Goal: Information Seeking & Learning: Learn about a topic

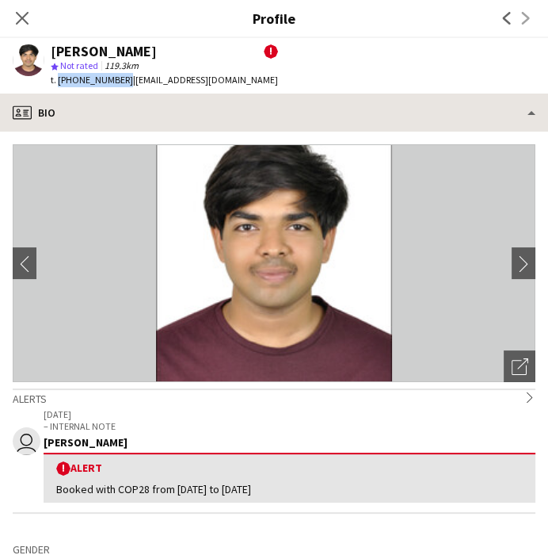
scroll to position [0, 378]
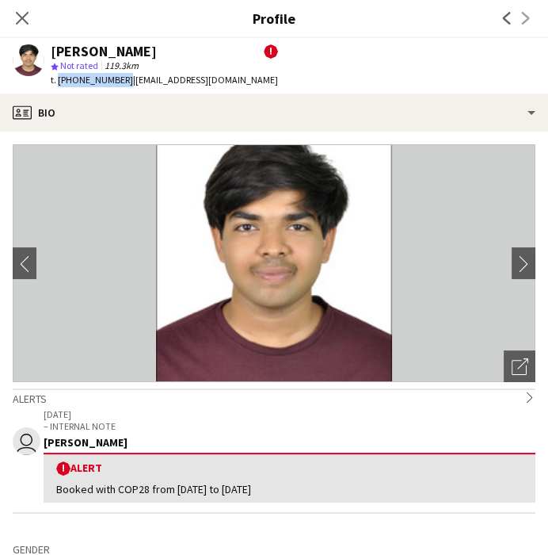
drag, startPoint x: 51, startPoint y: 49, endPoint x: 171, endPoint y: 50, distance: 120.4
click at [171, 50] on div "[PERSON_NAME] !" at bounding box center [164, 51] width 227 height 14
copy div "[PERSON_NAME]"
click at [28, 18] on icon "Close pop-in" at bounding box center [21, 17] width 15 height 15
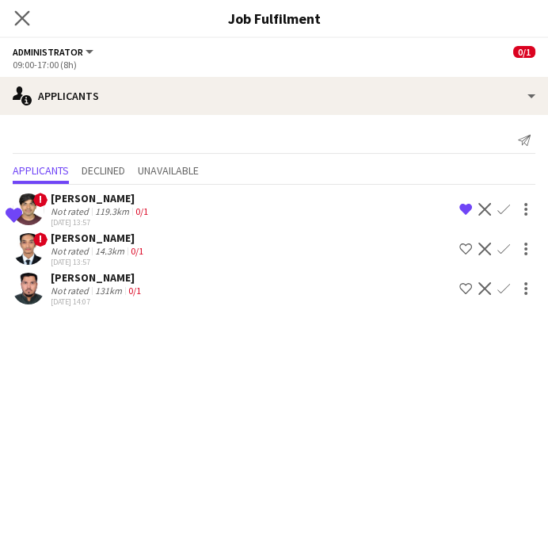
click at [13, 13] on app-icon "Close pop-in" at bounding box center [22, 18] width 23 height 23
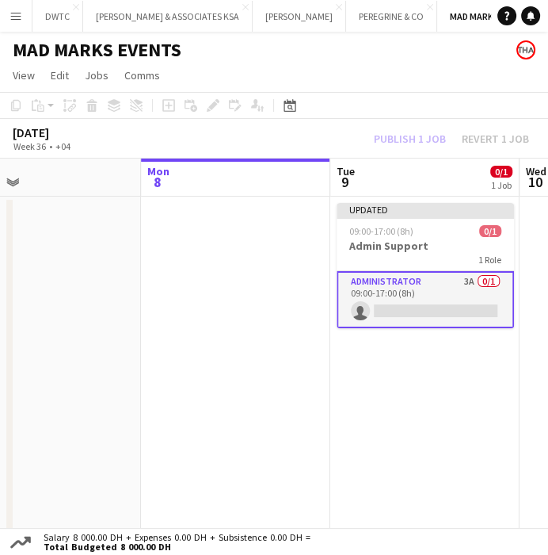
drag, startPoint x: 201, startPoint y: 287, endPoint x: 92, endPoint y: 301, distance: 110.3
click at [63, 315] on app-calendar-viewport "Thu 4 Fri 5 Sat 6 Sun 7 Mon 8 Tue 9 0/1 1 Job Wed 10 Thu 11 Updated 09:00-17:00…" at bounding box center [274, 351] width 548 height 387
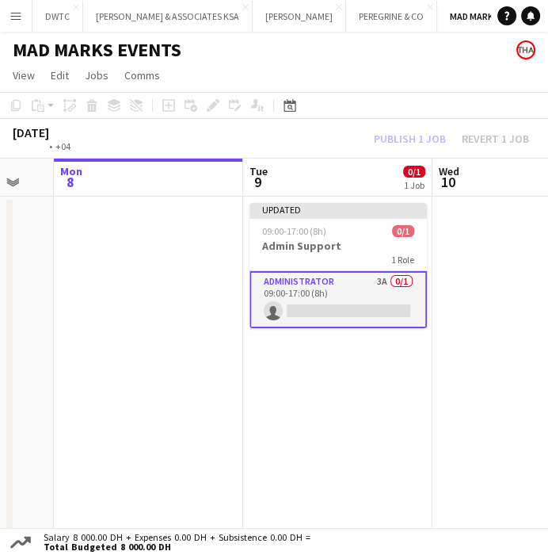
scroll to position [0, 596]
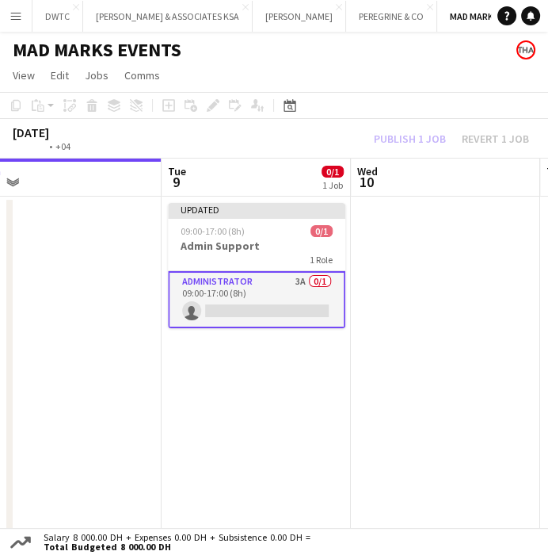
drag, startPoint x: 243, startPoint y: 309, endPoint x: 78, endPoint y: 314, distance: 164.9
click at [78, 315] on app-calendar-viewport "Fri 5 Sat 6 Sun 7 Mon 8 Tue 9 0/1 1 Job Wed 10 Thu 11 Fri 12 Updated 09:00-17:0…" at bounding box center [274, 351] width 548 height 387
click at [295, 277] on app-card-role "Administrator 3A 0/1 09:00-17:00 (8h) single-neutral-actions" at bounding box center [256, 299] width 177 height 57
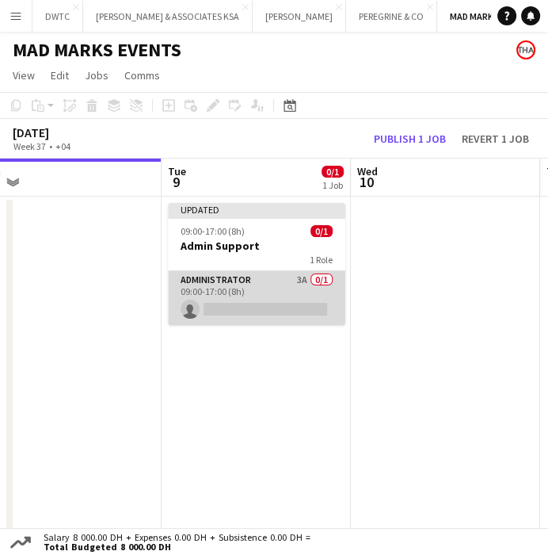
scroll to position [0, 597]
click at [307, 279] on app-card-role "Administrator 3A 0/1 09:00-17:00 (8h) single-neutral-actions" at bounding box center [255, 298] width 177 height 54
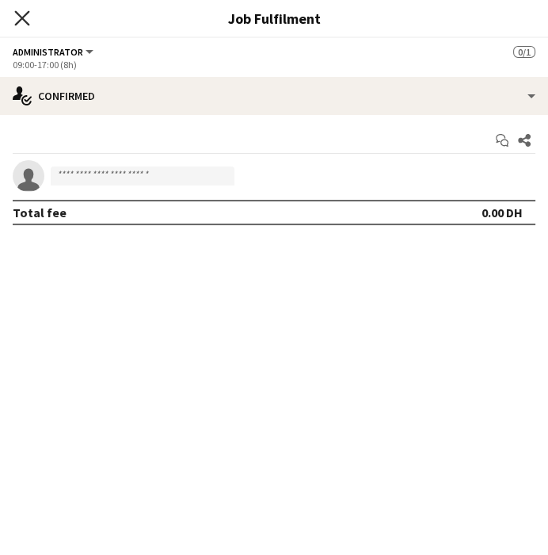
click at [29, 17] on icon "Close pop-in" at bounding box center [21, 17] width 15 height 15
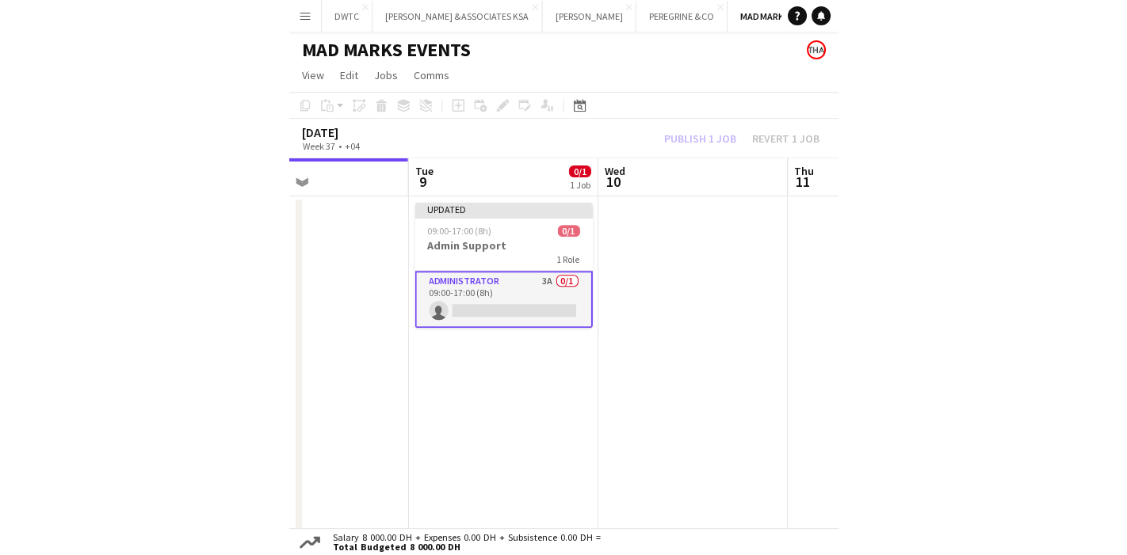
scroll to position [0, 460]
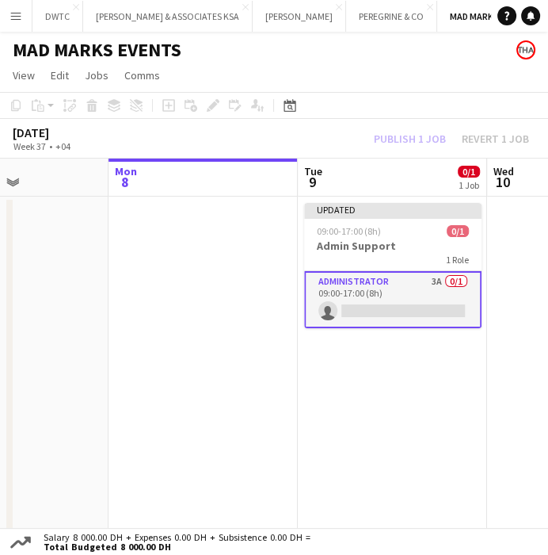
drag, startPoint x: 394, startPoint y: 259, endPoint x: 341, endPoint y: 269, distance: 53.3
click at [341, 269] on app-calendar-viewport "Fri 5 Sat 6 Sun 7 Mon 8 Tue 9 0/1 1 Job Wed 10 Thu 11 Fri 12 Updated 09:00-17:0…" at bounding box center [274, 351] width 548 height 387
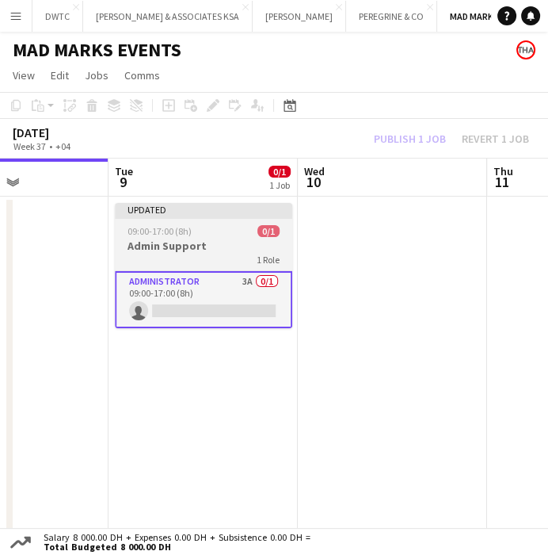
click at [238, 227] on div "09:00-17:00 (8h) 0/1" at bounding box center [203, 231] width 177 height 12
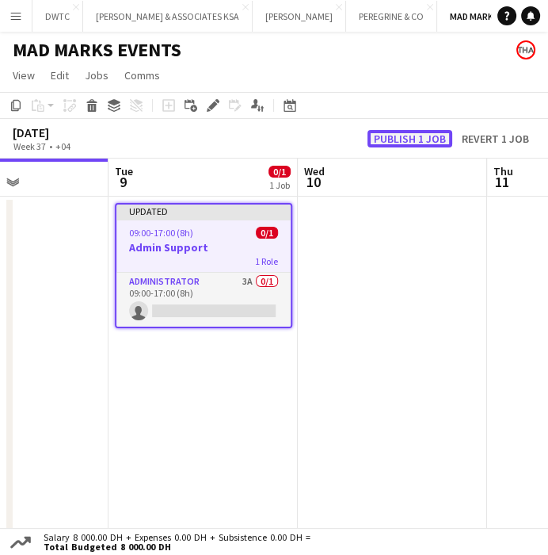
click at [396, 135] on button "Publish 1 job" at bounding box center [410, 138] width 85 height 17
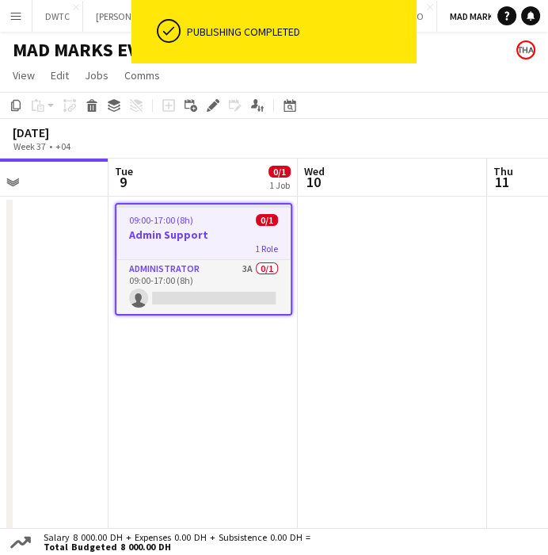
click at [327, 297] on app-date-cell at bounding box center [392, 370] width 189 height 349
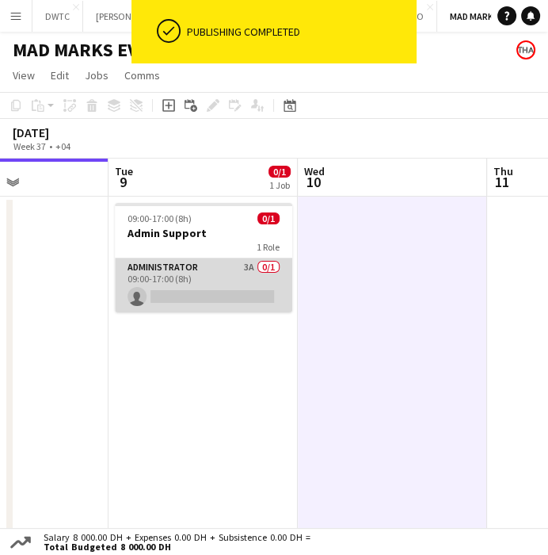
click at [249, 278] on app-card-role "Administrator 3A 0/1 09:00-17:00 (8h) single-neutral-actions" at bounding box center [203, 285] width 177 height 54
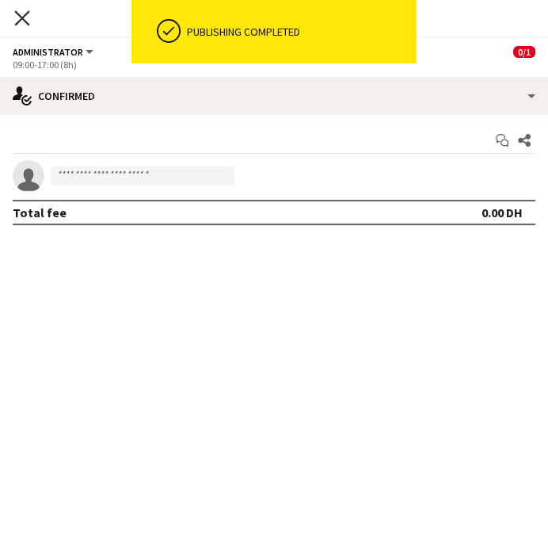
click at [13, 23] on div "Close pop-in" at bounding box center [22, 18] width 44 height 36
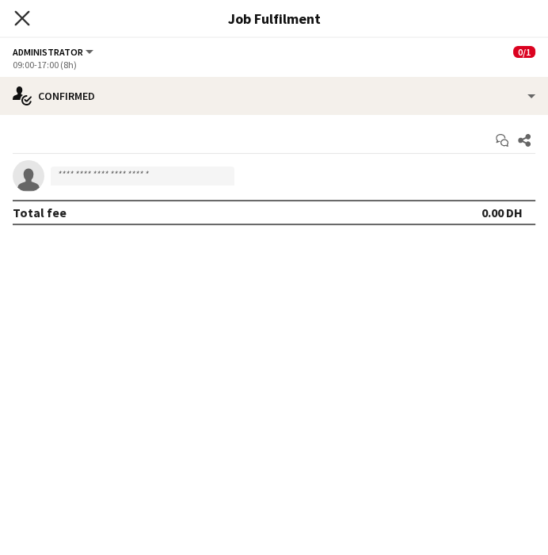
click at [24, 24] on icon "Close pop-in" at bounding box center [21, 17] width 15 height 15
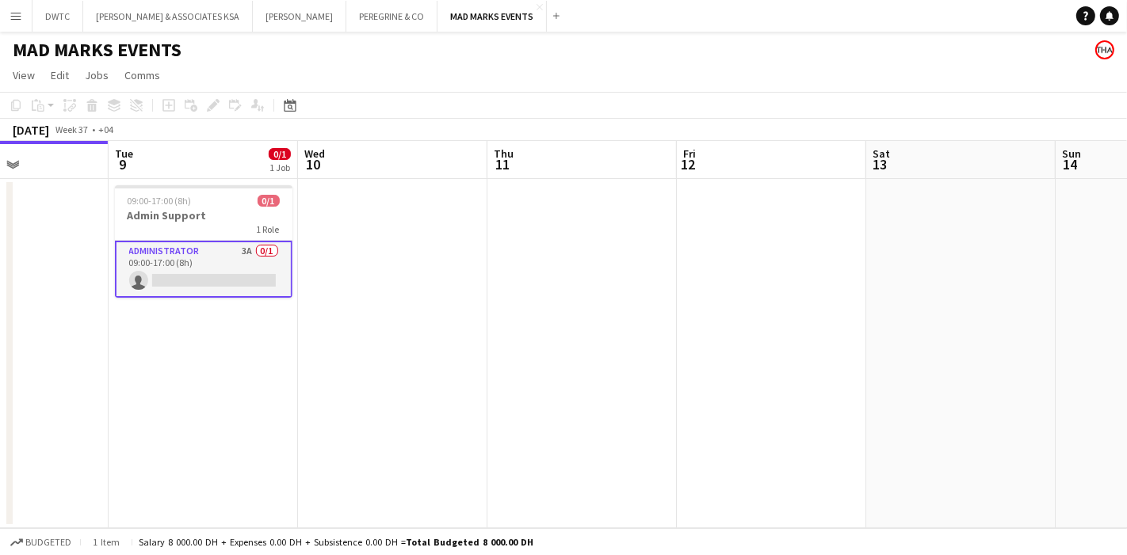
click at [254, 253] on app-card-role "Administrator 3A 0/1 09:00-17:00 (8h) single-neutral-actions" at bounding box center [203, 269] width 177 height 57
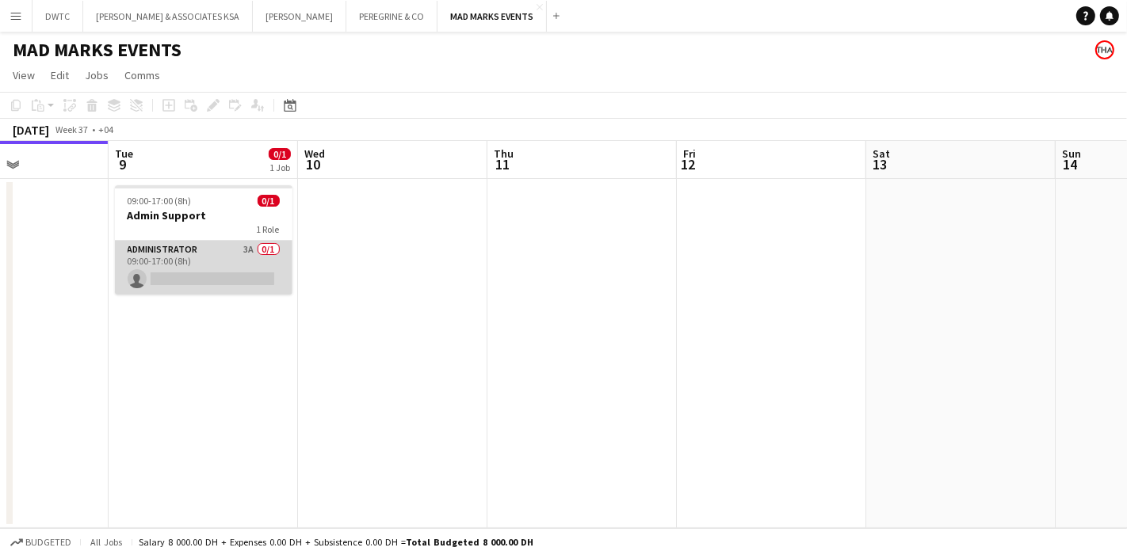
click at [244, 253] on app-card-role "Administrator 3A 0/1 09:00-17:00 (8h) single-neutral-actions" at bounding box center [203, 268] width 177 height 54
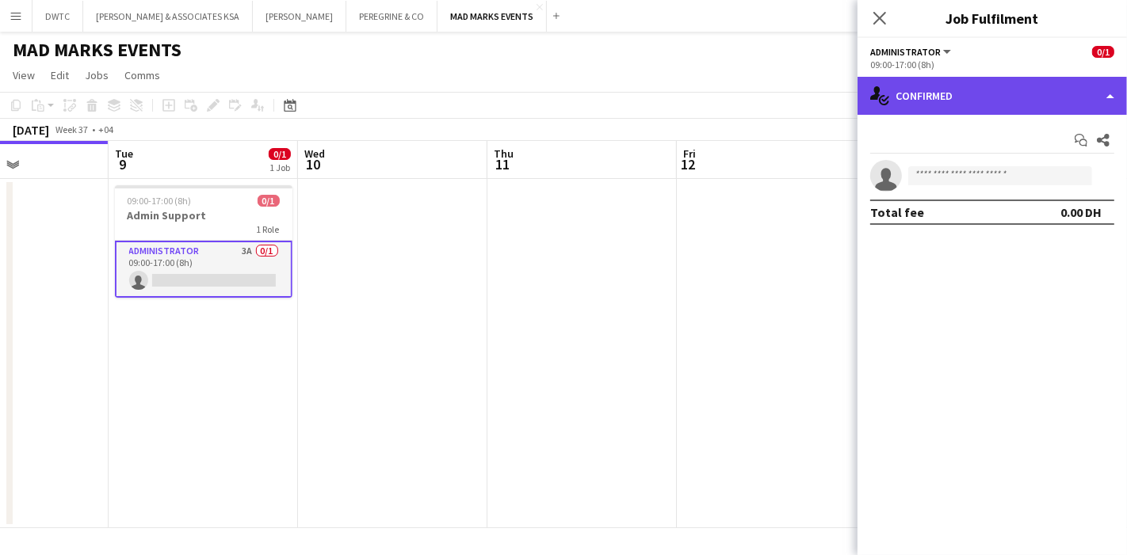
click at [547, 89] on div "single-neutral-actions-check-2 Confirmed" at bounding box center [991, 96] width 269 height 38
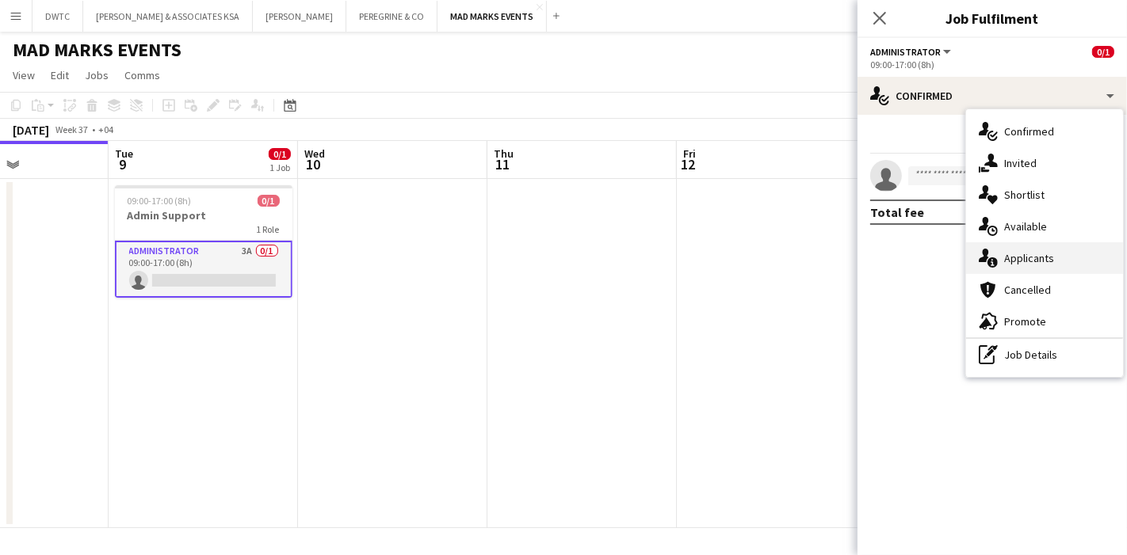
click at [547, 260] on div "single-neutral-actions-information Applicants" at bounding box center [1044, 258] width 157 height 32
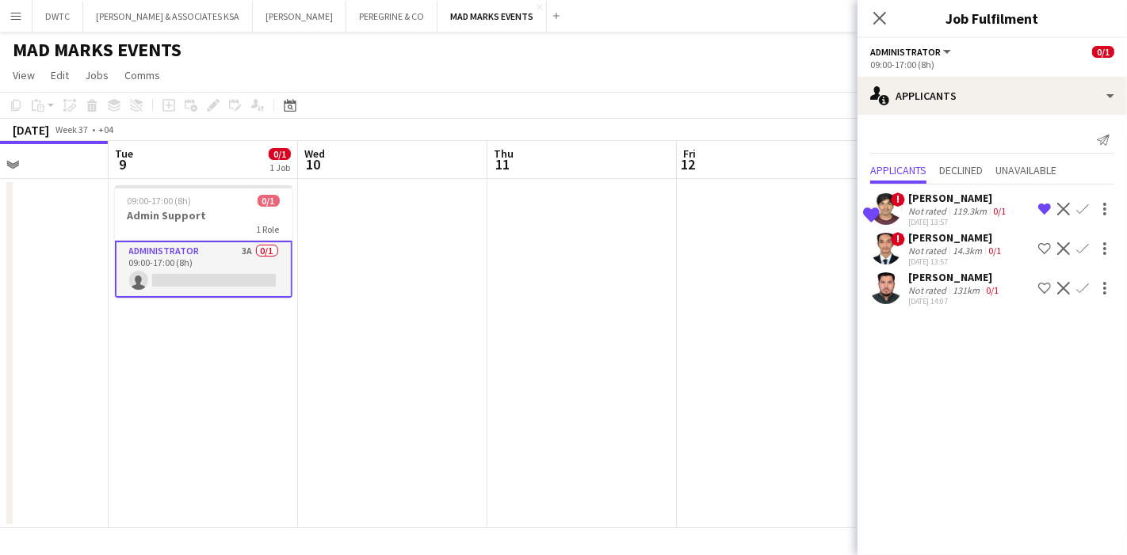
click at [547, 246] on app-user-avatar at bounding box center [886, 249] width 32 height 32
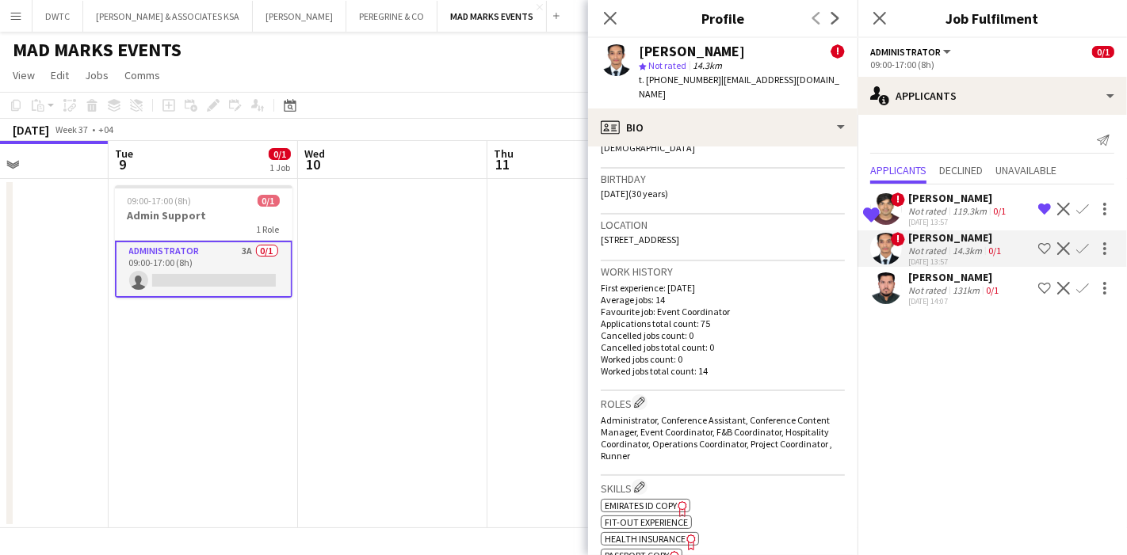
scroll to position [528, 0]
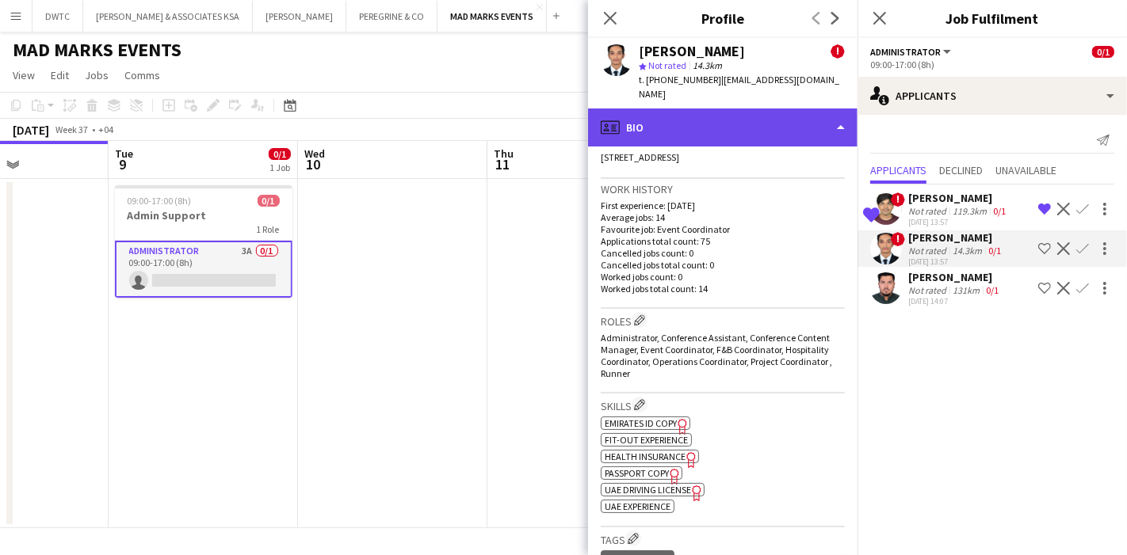
click at [547, 111] on div "profile Bio" at bounding box center [722, 128] width 269 height 38
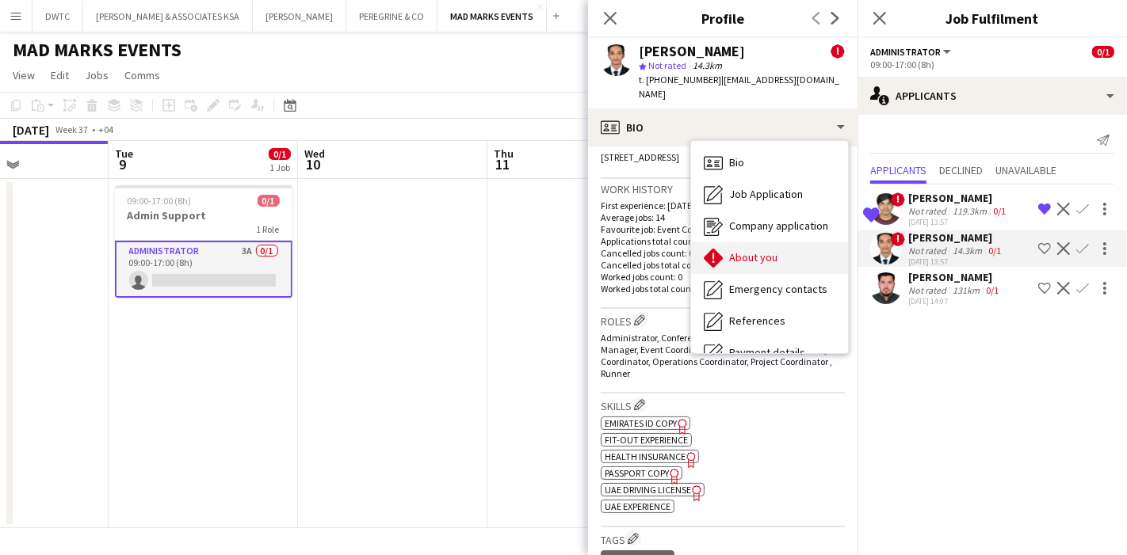
click at [547, 242] on div "About you About you" at bounding box center [769, 258] width 157 height 32
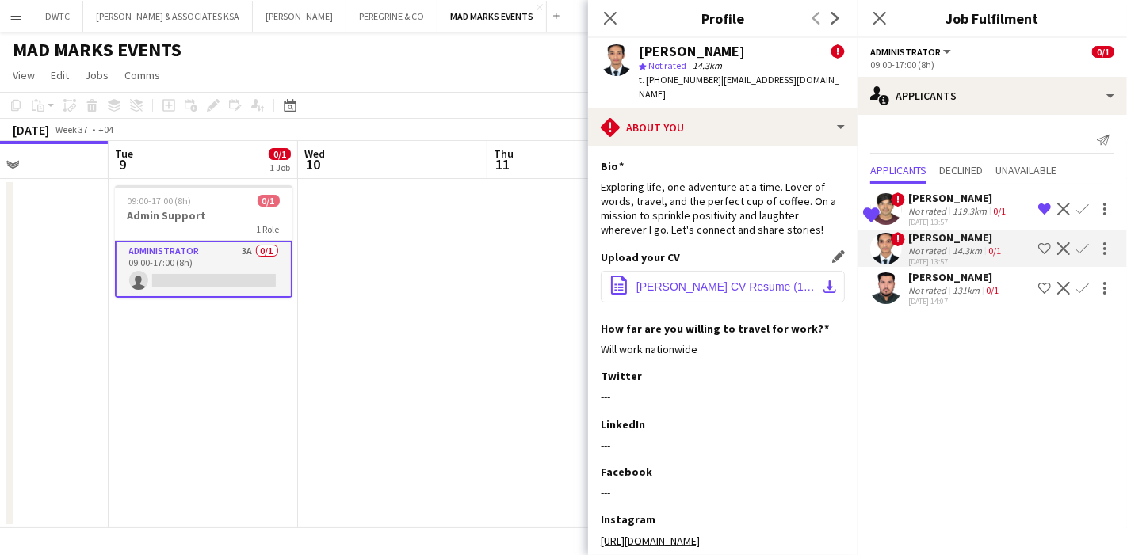
click at [547, 280] on app-icon "download-bottom" at bounding box center [829, 286] width 13 height 13
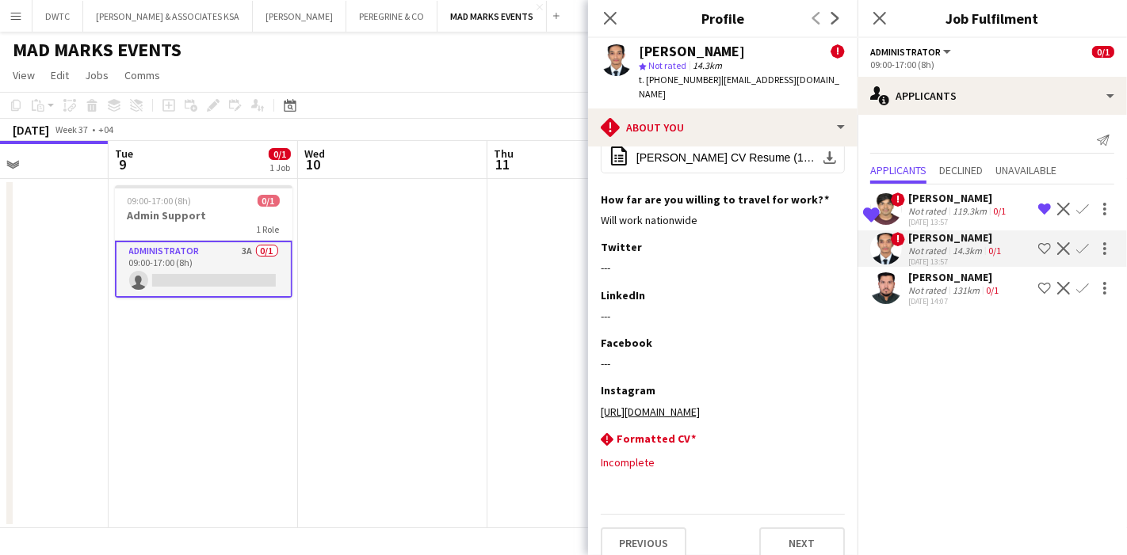
scroll to position [0, 0]
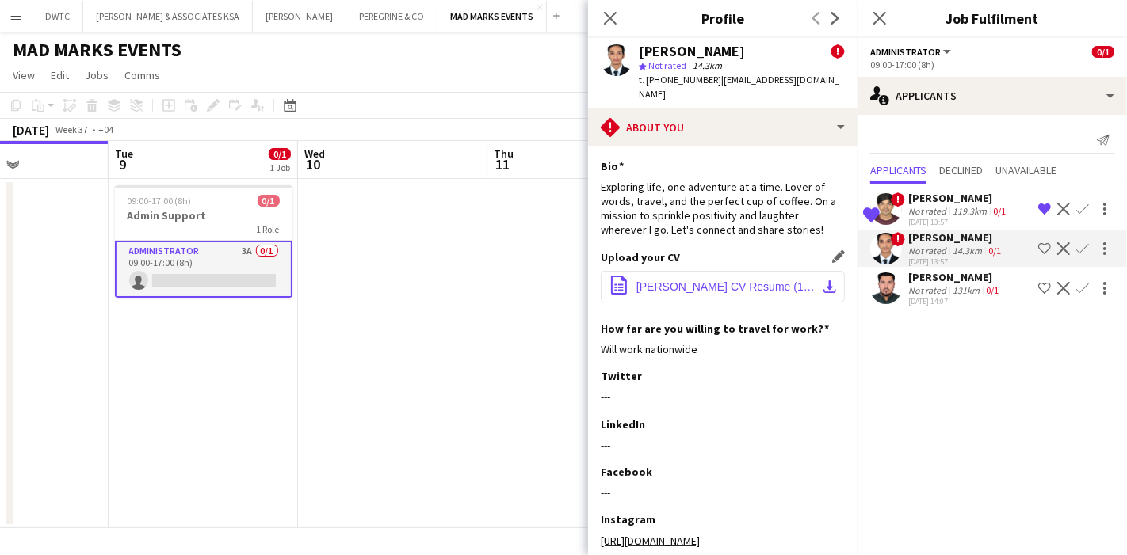
click at [547, 280] on app-icon "download-bottom" at bounding box center [829, 286] width 13 height 13
drag, startPoint x: 640, startPoint y: 50, endPoint x: 761, endPoint y: 49, distance: 121.2
click at [547, 49] on div "Aliasgar Maccawala !" at bounding box center [742, 51] width 206 height 14
copy div "Aliasgar Maccawala"
click at [375, 227] on app-date-cell at bounding box center [392, 353] width 189 height 349
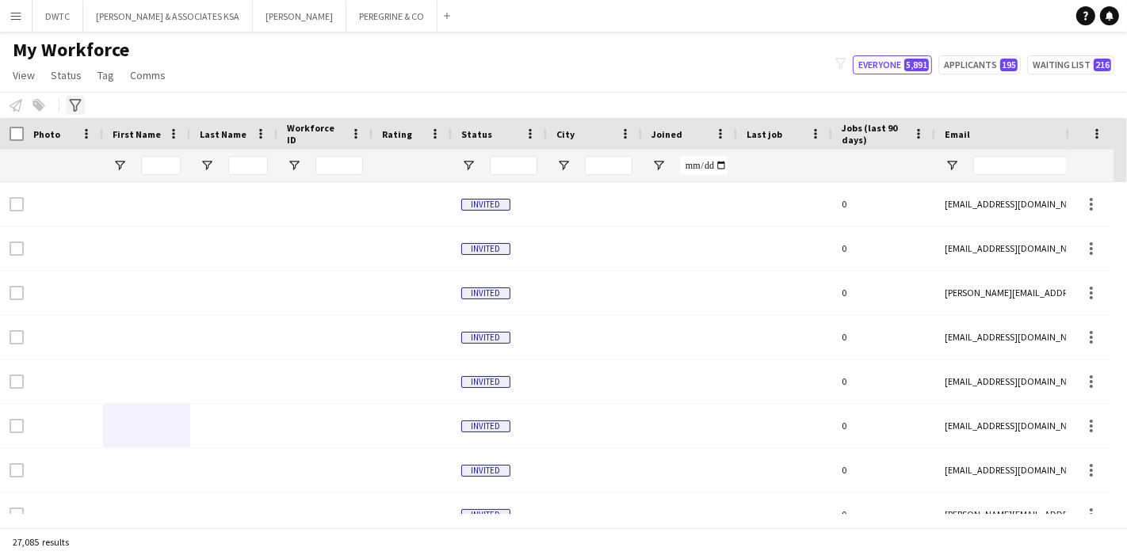
click at [79, 105] on icon "Advanced filters" at bounding box center [75, 105] width 13 height 13
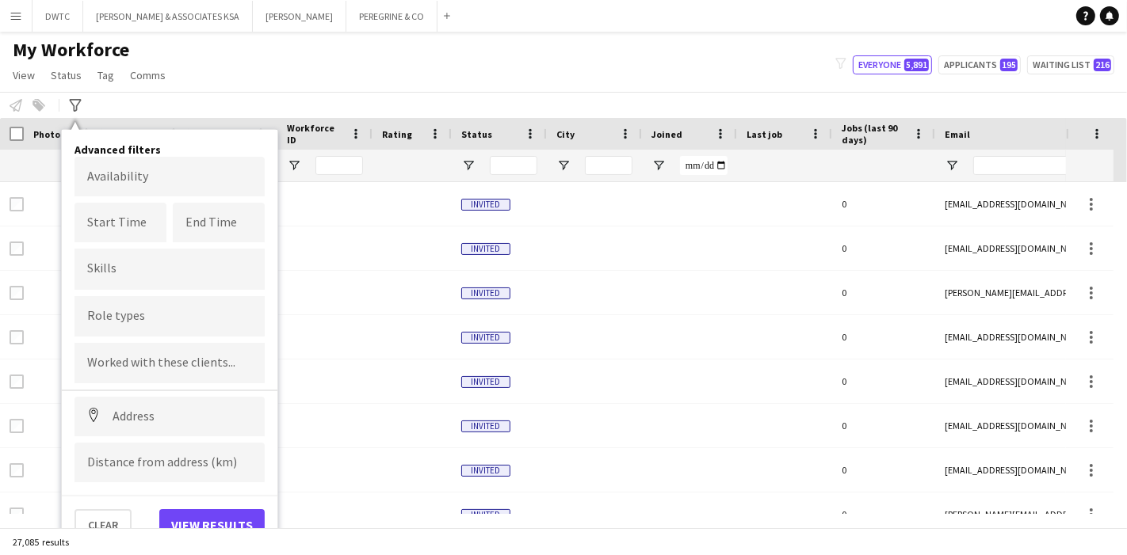
click at [460, 75] on div "My Workforce View Views Default view Julie New view Update view Delete view Edi…" at bounding box center [563, 65] width 1127 height 54
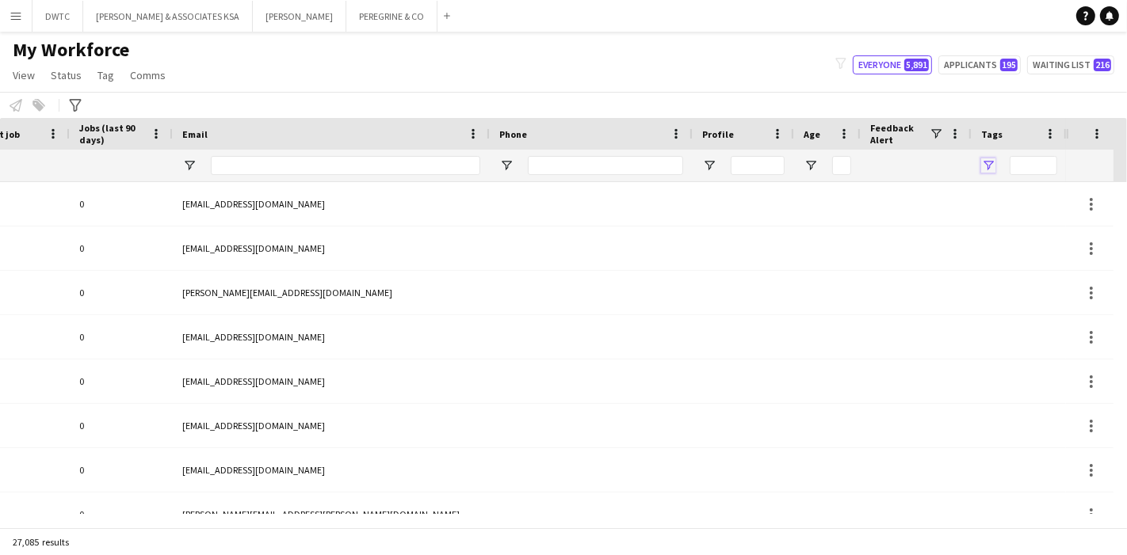
click at [989, 161] on span "Open Filter Menu" at bounding box center [988, 165] width 14 height 14
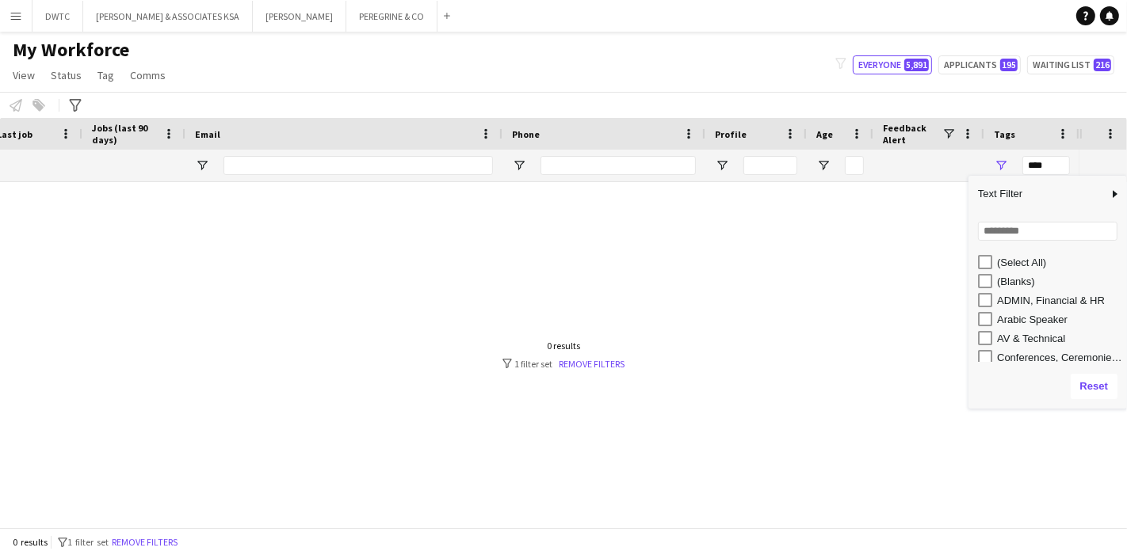
scroll to position [0, 749]
type input "**********"
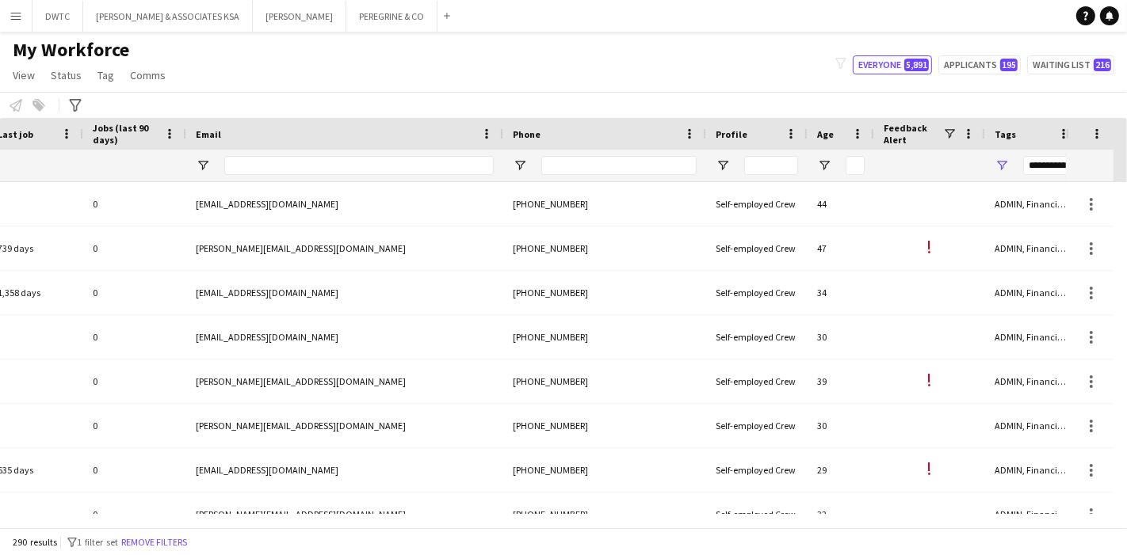
click at [733, 91] on app-workforce-header "My Workforce View Views Default view Julie New view Update view Delete view Edi…" at bounding box center [563, 78] width 1127 height 80
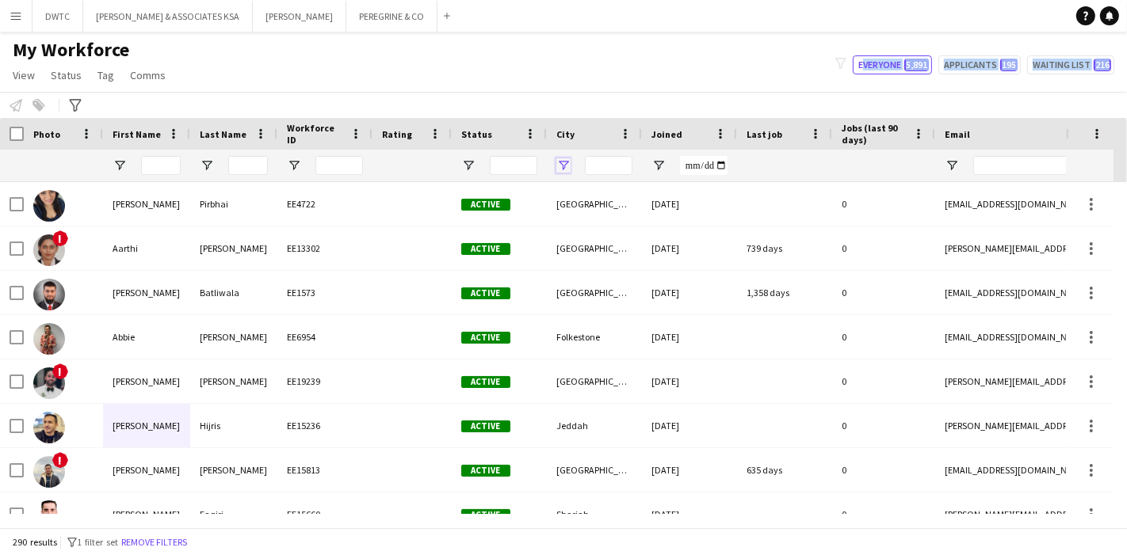
click at [559, 163] on span "Open Filter Menu" at bounding box center [563, 165] width 14 height 14
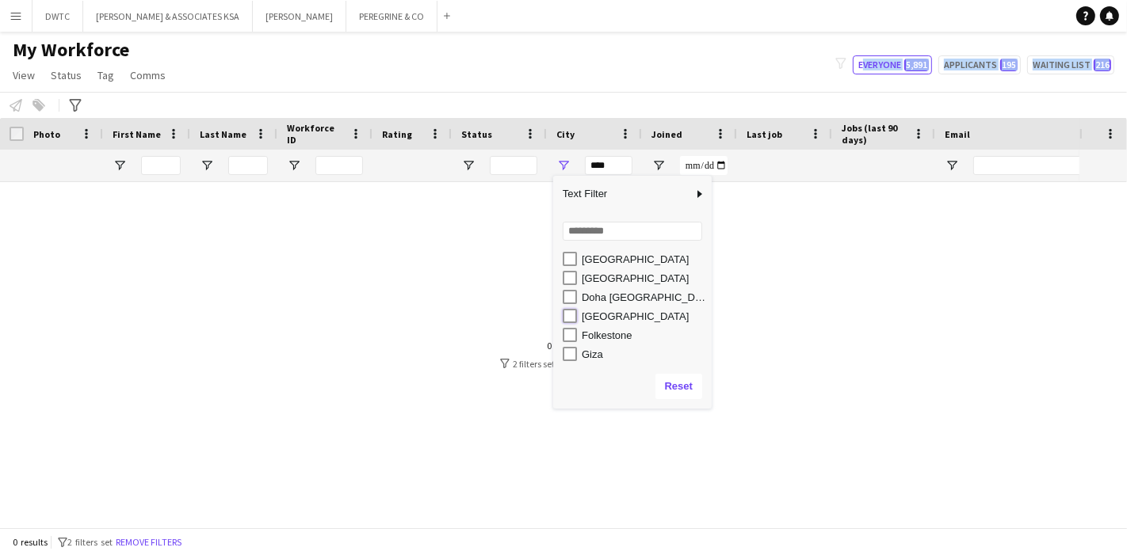
type input "*********"
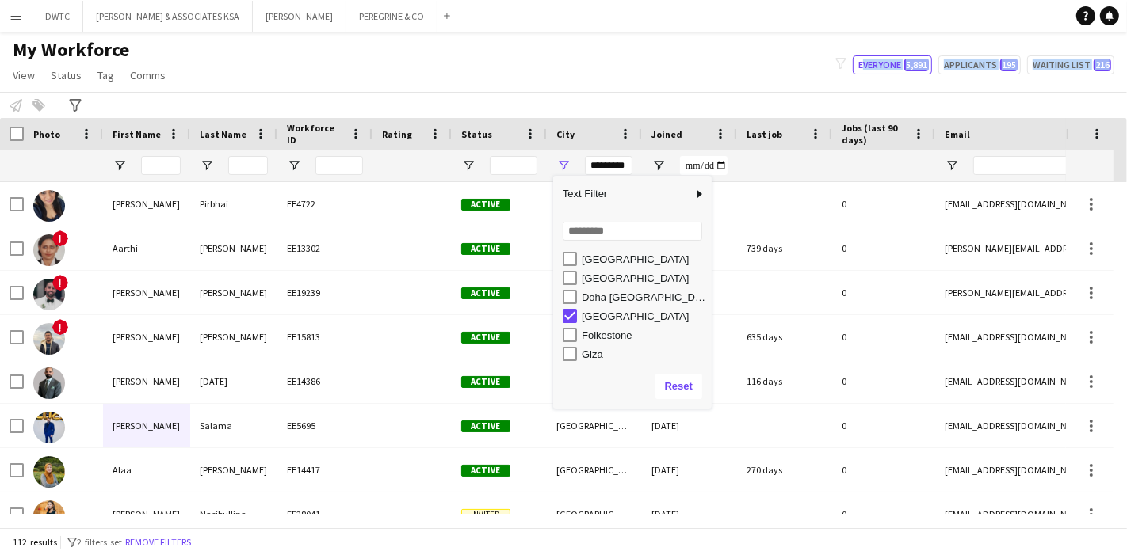
click at [536, 84] on div "My Workforce View Views Default view Julie New view Update view Delete view Edi…" at bounding box center [563, 65] width 1127 height 54
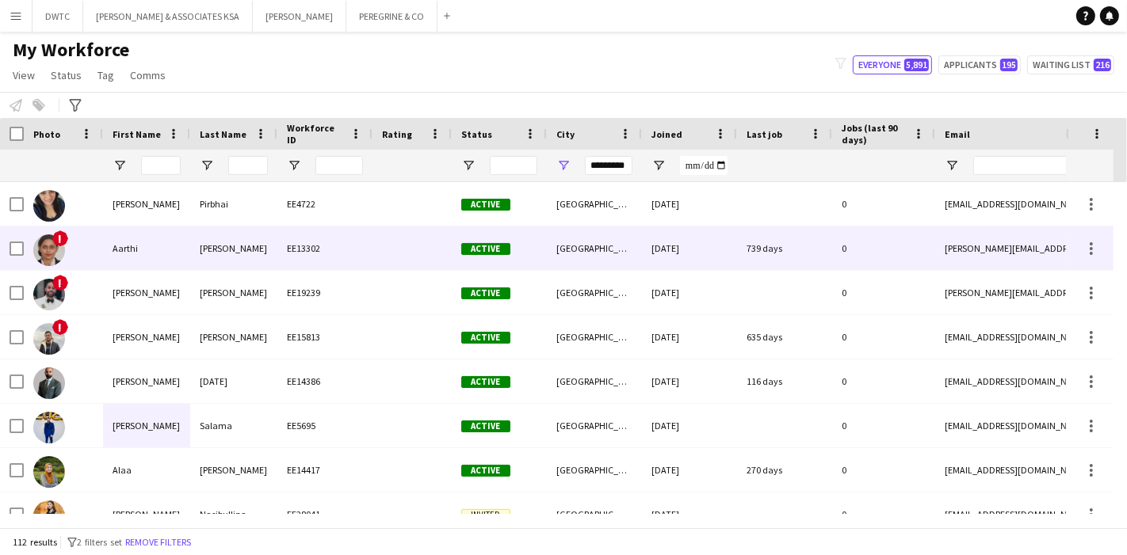
click at [238, 247] on div "Rajendran" at bounding box center [233, 249] width 87 height 44
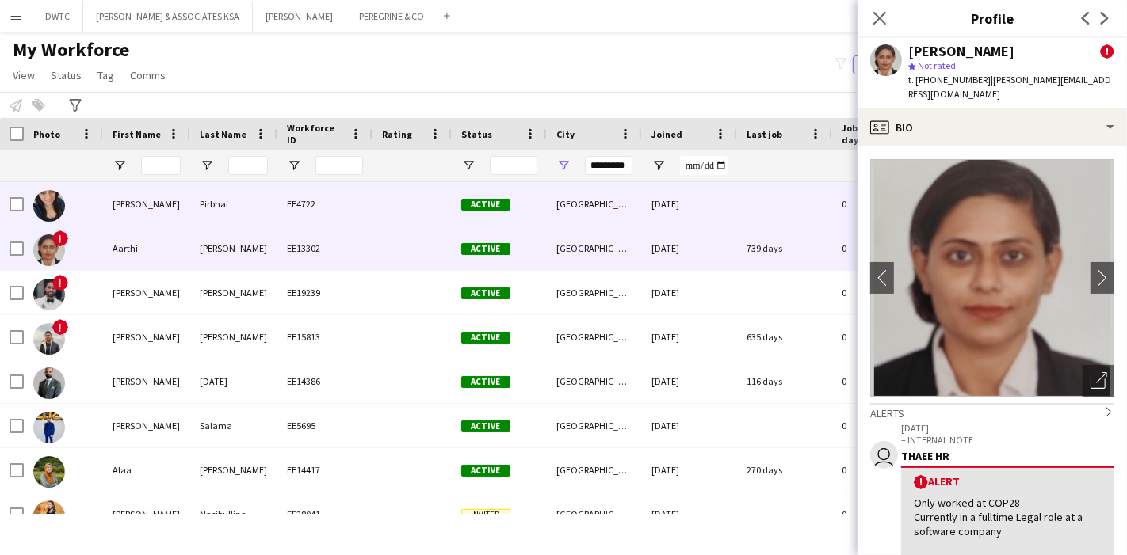
click at [170, 208] on div "Aalia" at bounding box center [146, 204] width 87 height 44
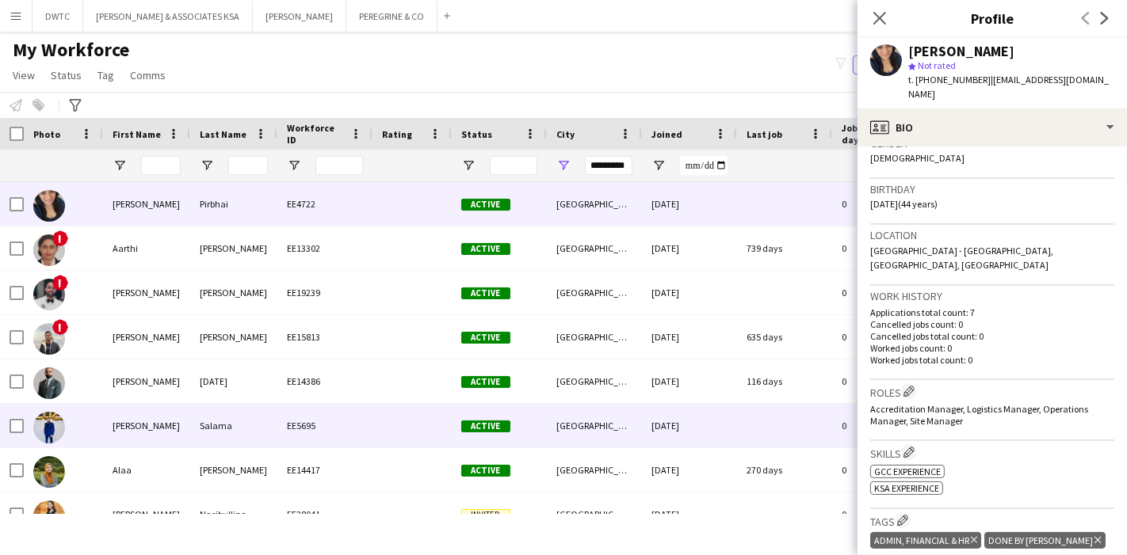
click at [208, 430] on div "Salama" at bounding box center [233, 426] width 87 height 44
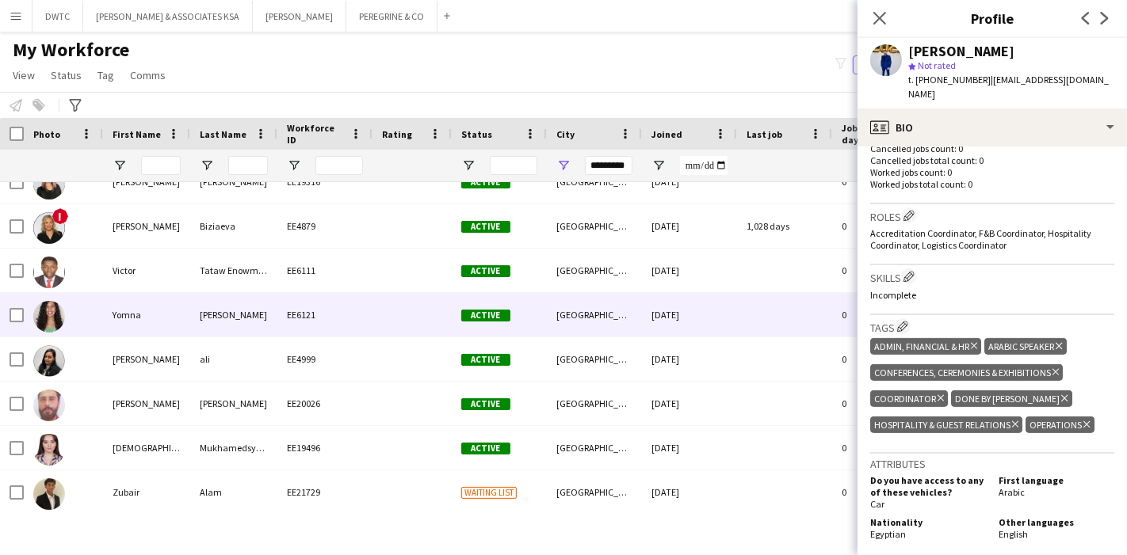
click at [208, 324] on div "Ayman" at bounding box center [233, 315] width 87 height 44
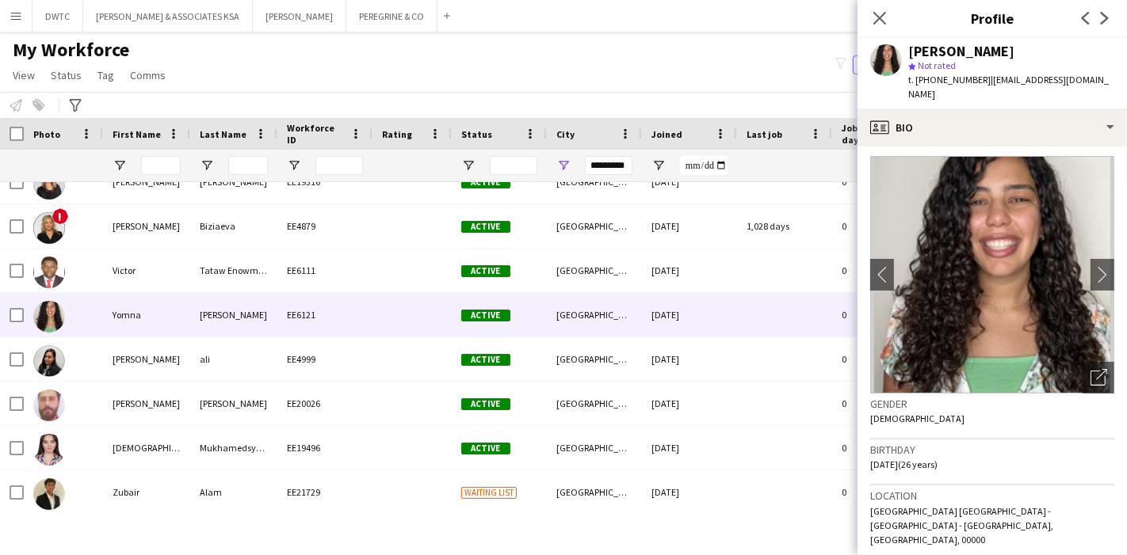
scroll to position [0, 0]
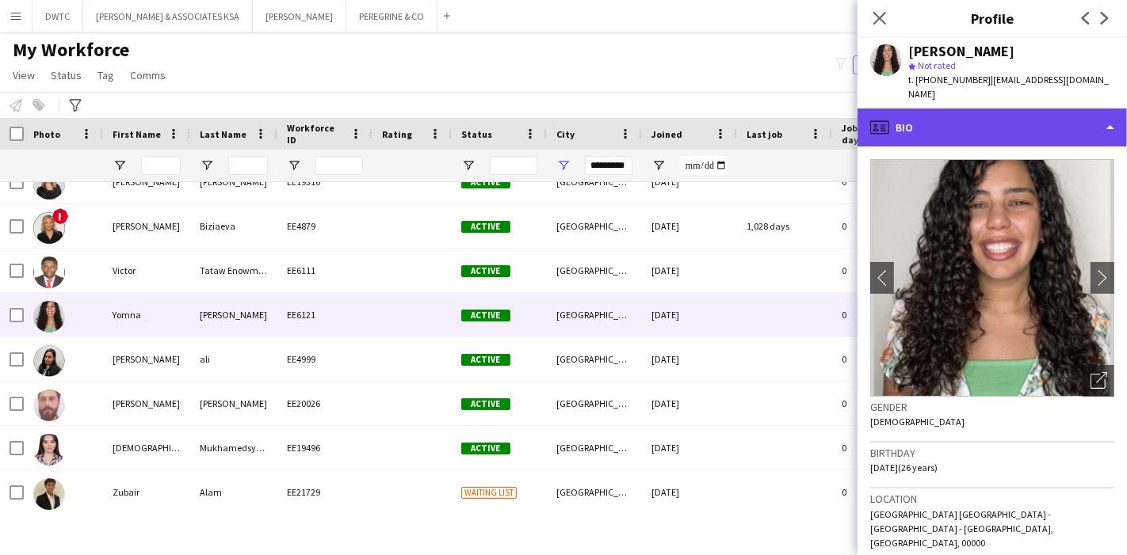
click at [1001, 123] on div "profile Bio" at bounding box center [991, 128] width 269 height 38
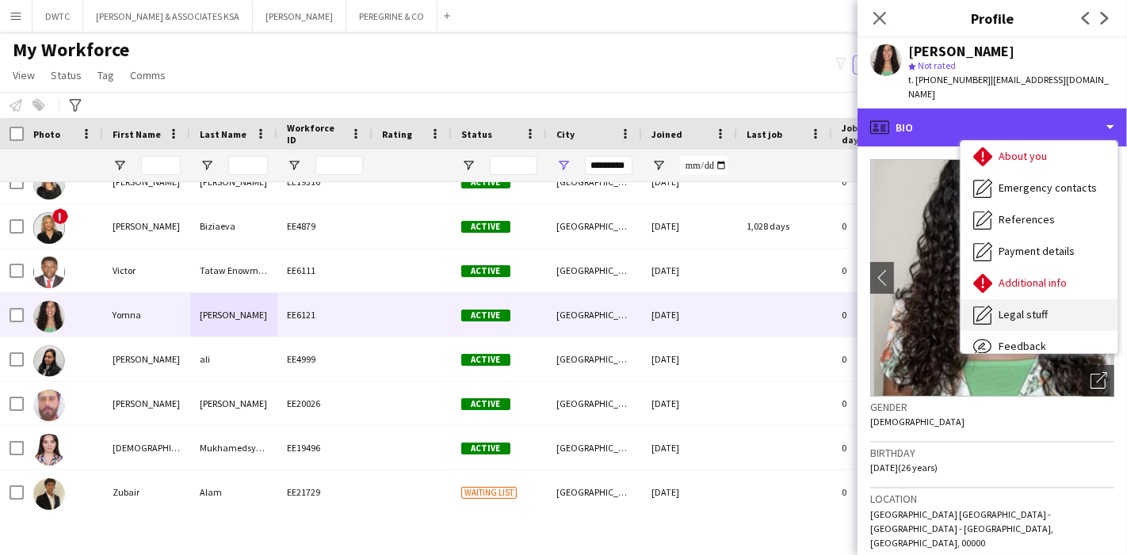
scroll to position [116, 0]
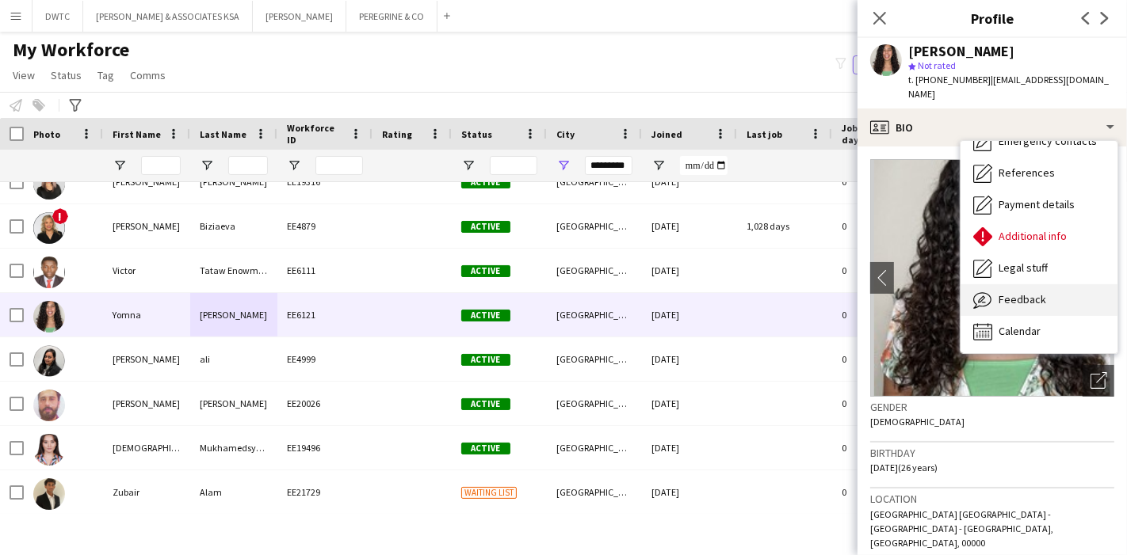
click at [1041, 292] on span "Feedback" at bounding box center [1022, 299] width 48 height 14
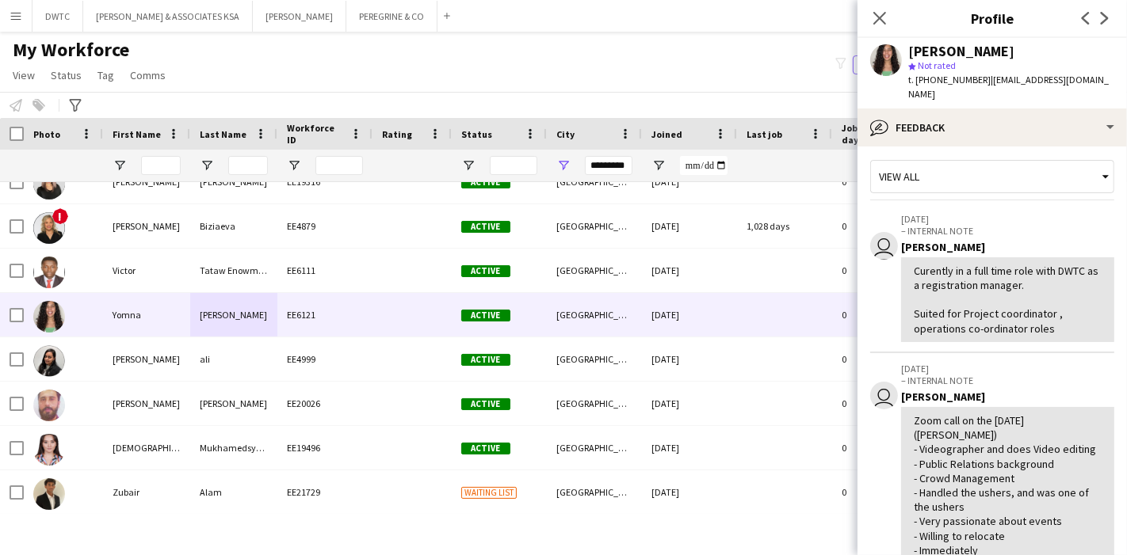
scroll to position [0, 0]
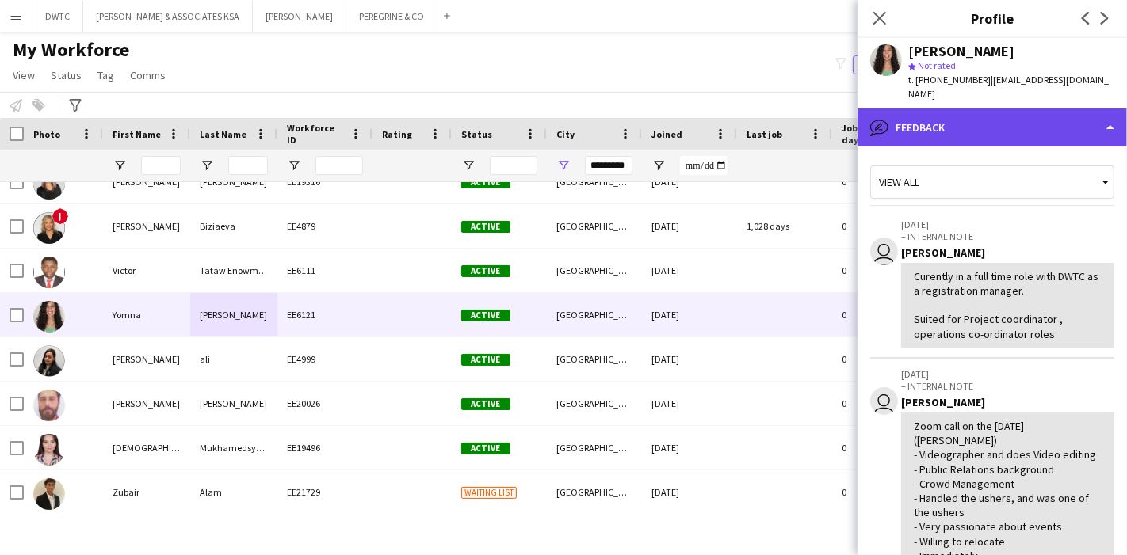
click at [1043, 116] on div "bubble-pencil Feedback" at bounding box center [991, 128] width 269 height 38
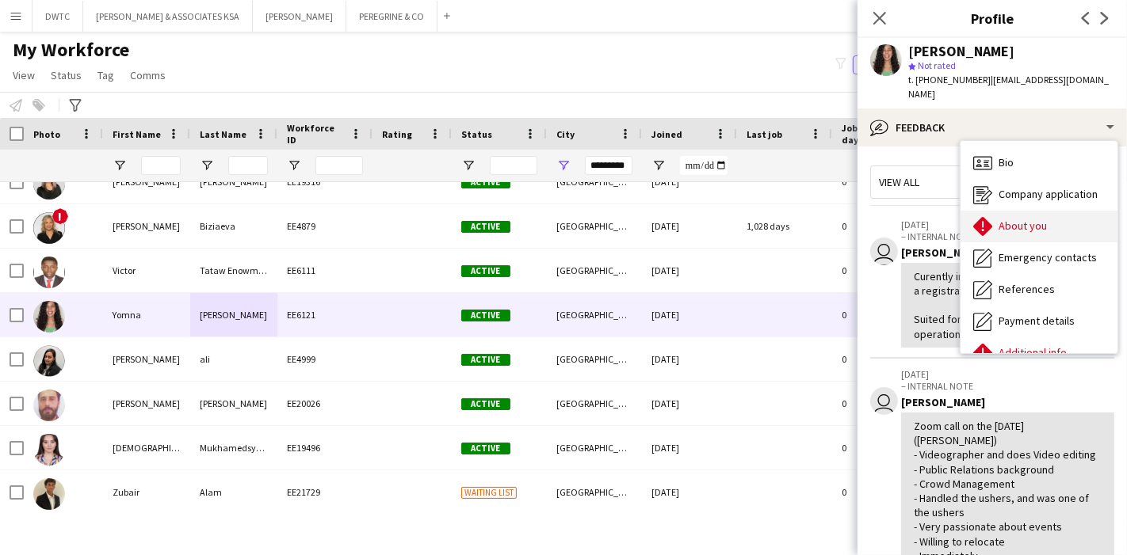
click at [1056, 212] on div "About you About you" at bounding box center [1038, 227] width 157 height 32
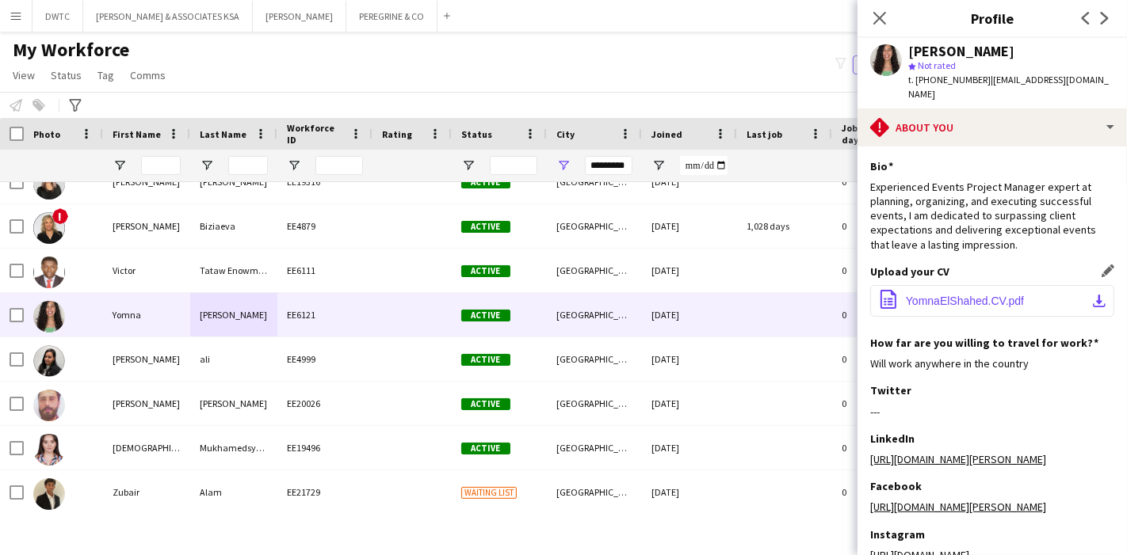
click at [1093, 295] on app-icon "download-bottom" at bounding box center [1099, 301] width 13 height 13
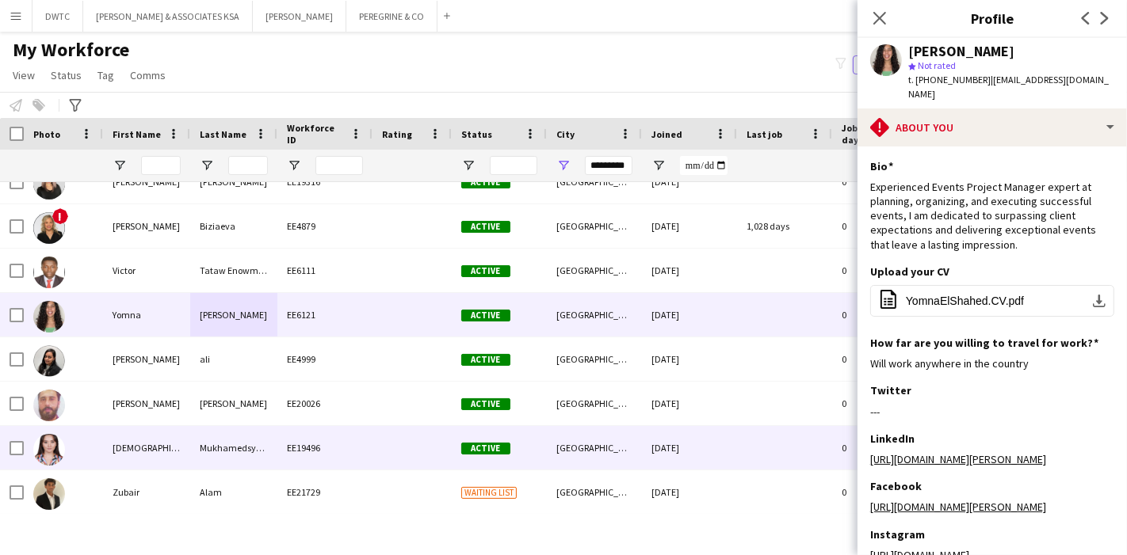
click at [208, 447] on div "Mukhamedsydyk" at bounding box center [233, 448] width 87 height 44
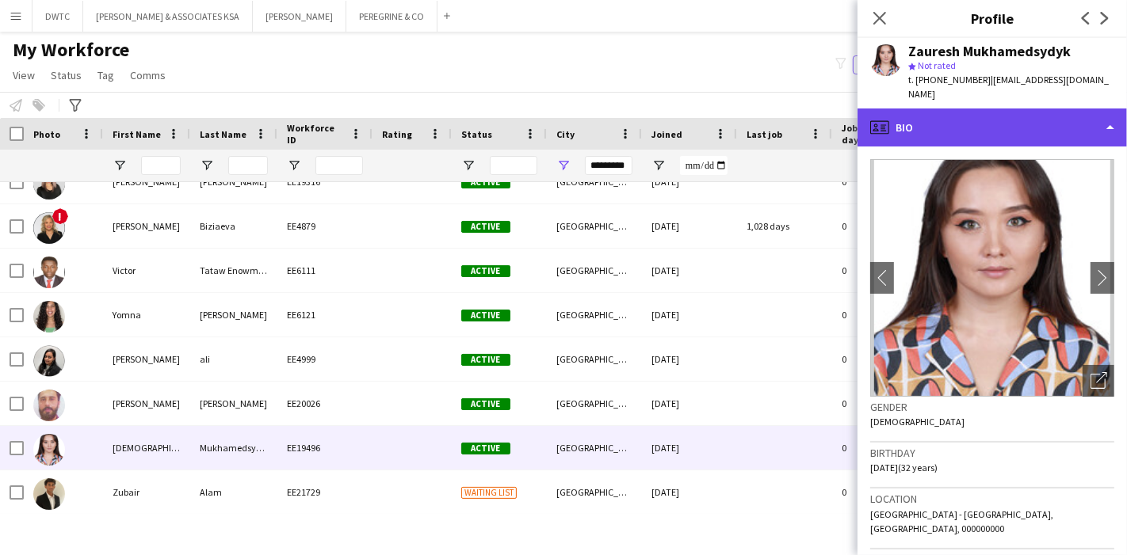
click at [1032, 134] on div "profile Bio" at bounding box center [991, 128] width 269 height 38
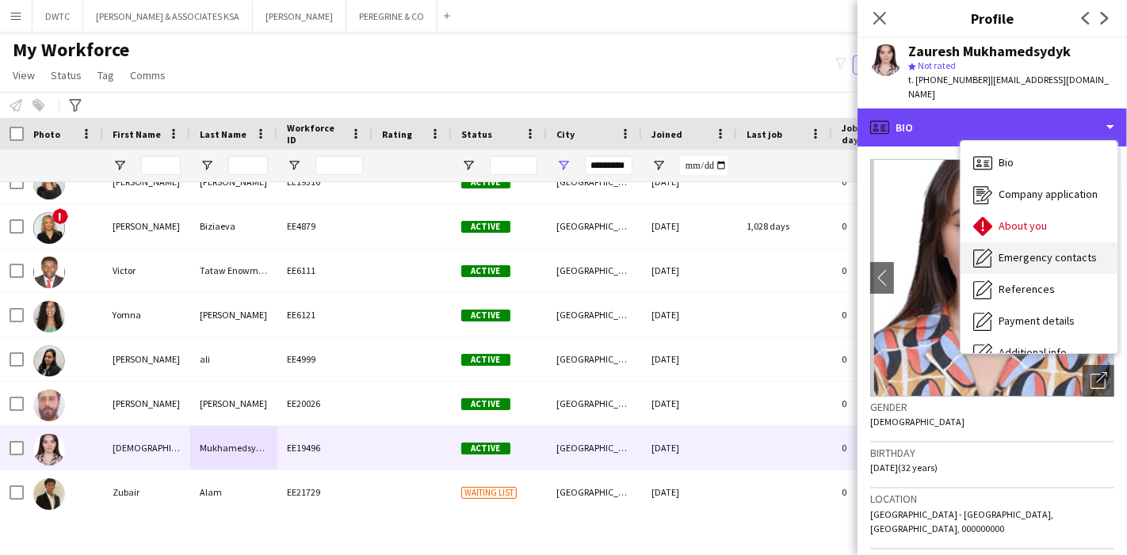
scroll to position [116, 0]
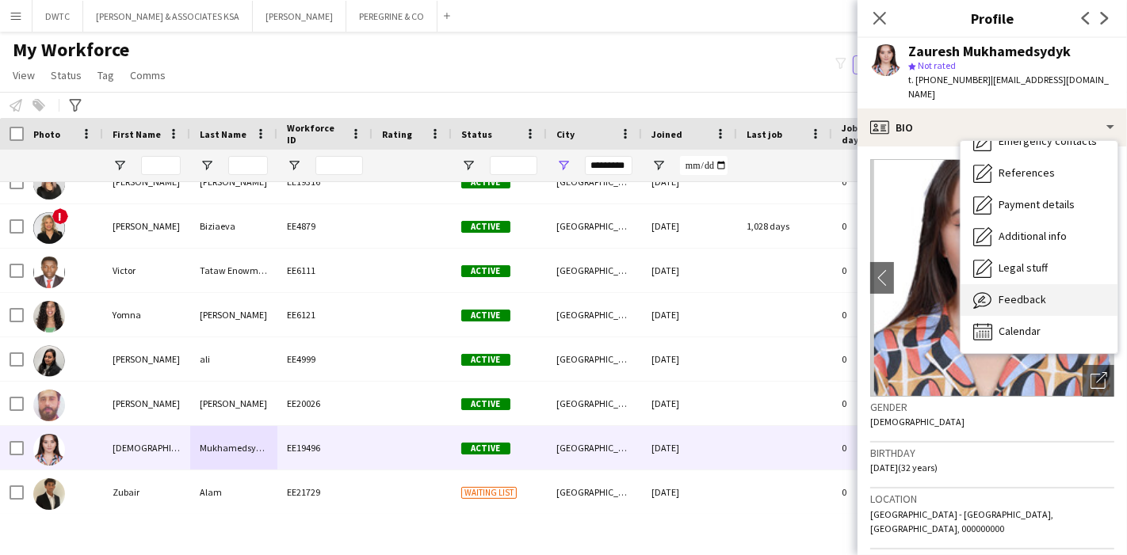
click at [1032, 294] on span "Feedback" at bounding box center [1022, 299] width 48 height 14
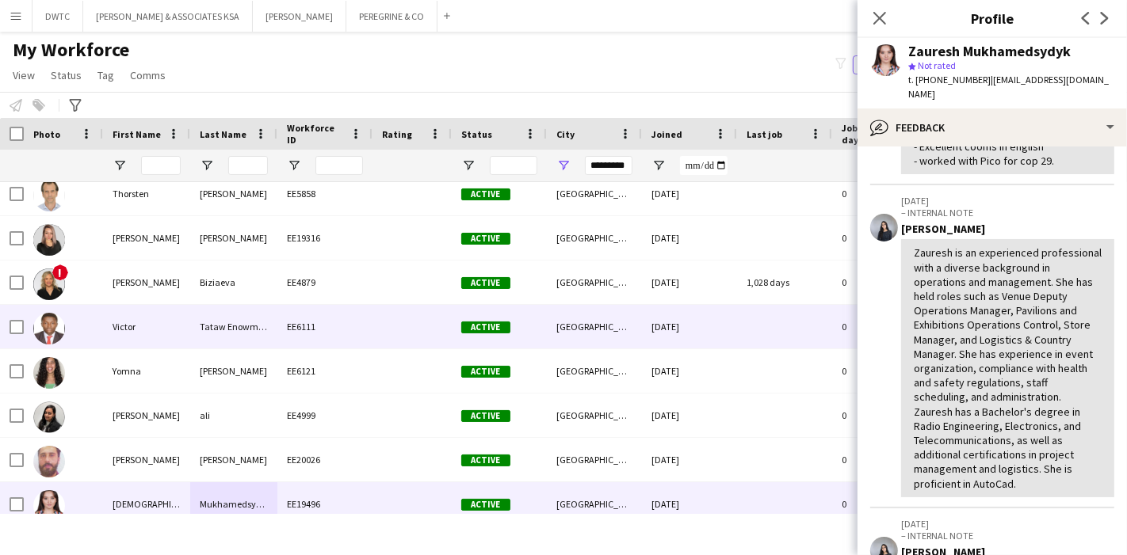
scroll to position [4580, 0]
click at [170, 329] on div "Victor" at bounding box center [146, 328] width 87 height 44
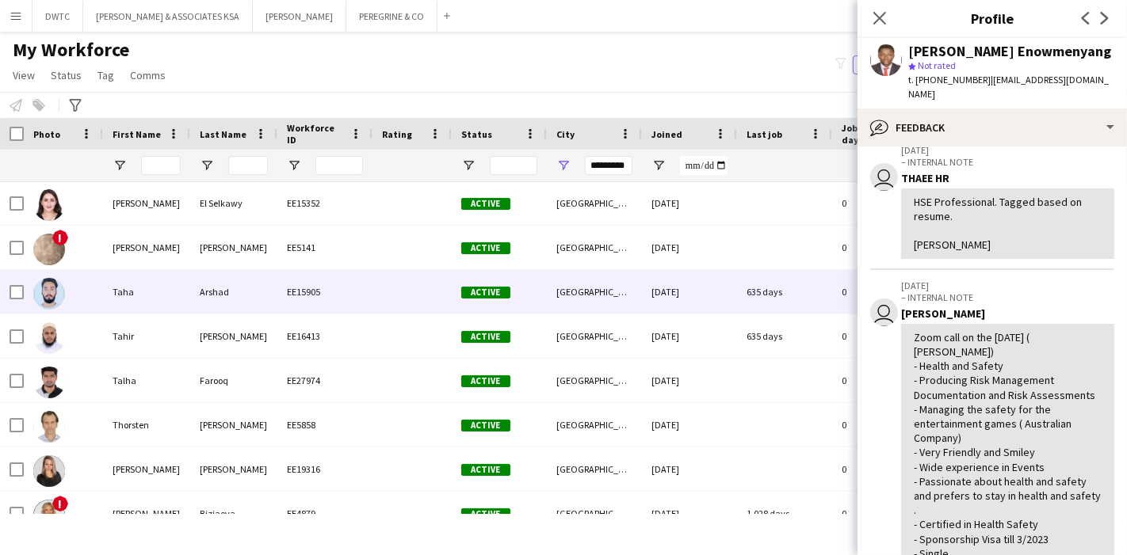
scroll to position [4347, 0]
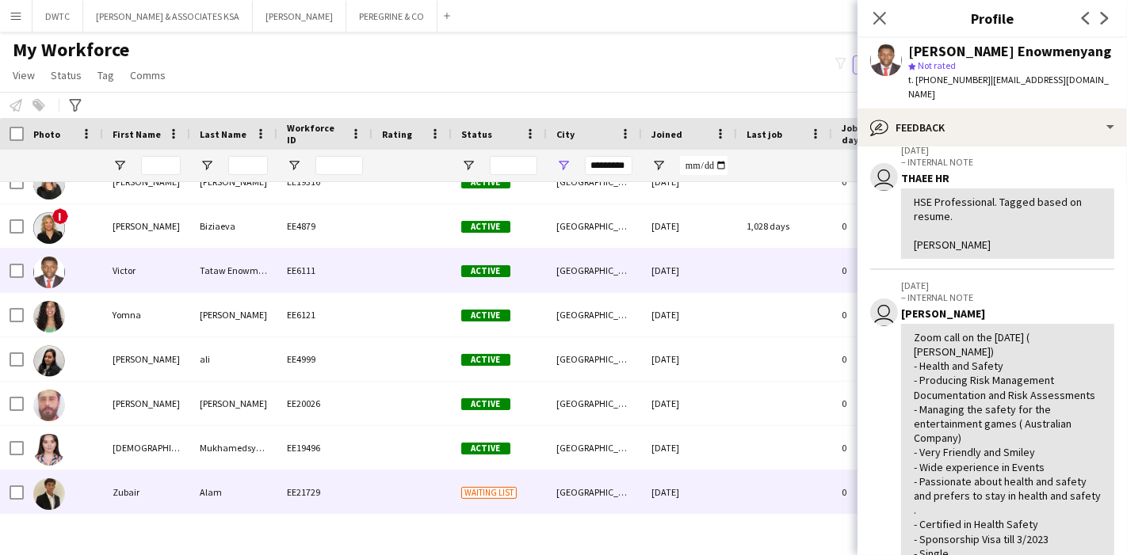
click at [143, 499] on div "Zubair" at bounding box center [146, 493] width 87 height 44
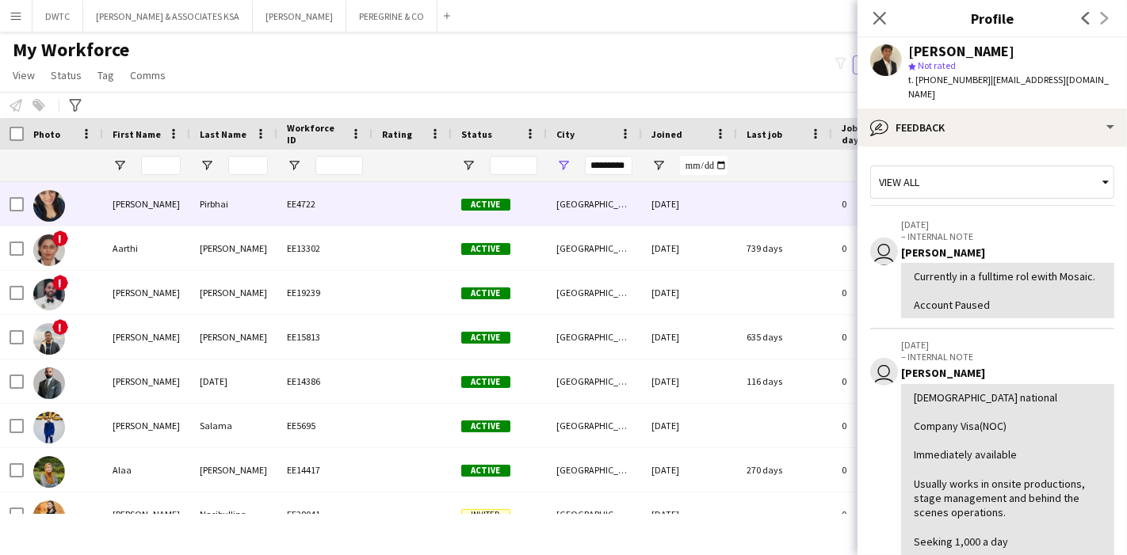
click at [159, 212] on div "Aalia" at bounding box center [146, 204] width 87 height 44
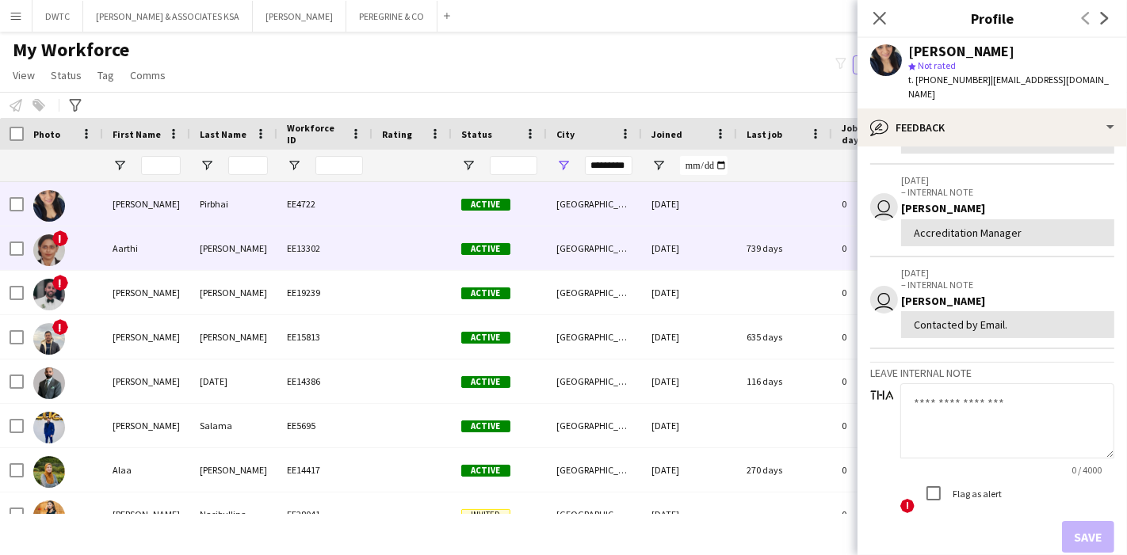
click at [115, 246] on div "Aarthi" at bounding box center [146, 249] width 87 height 44
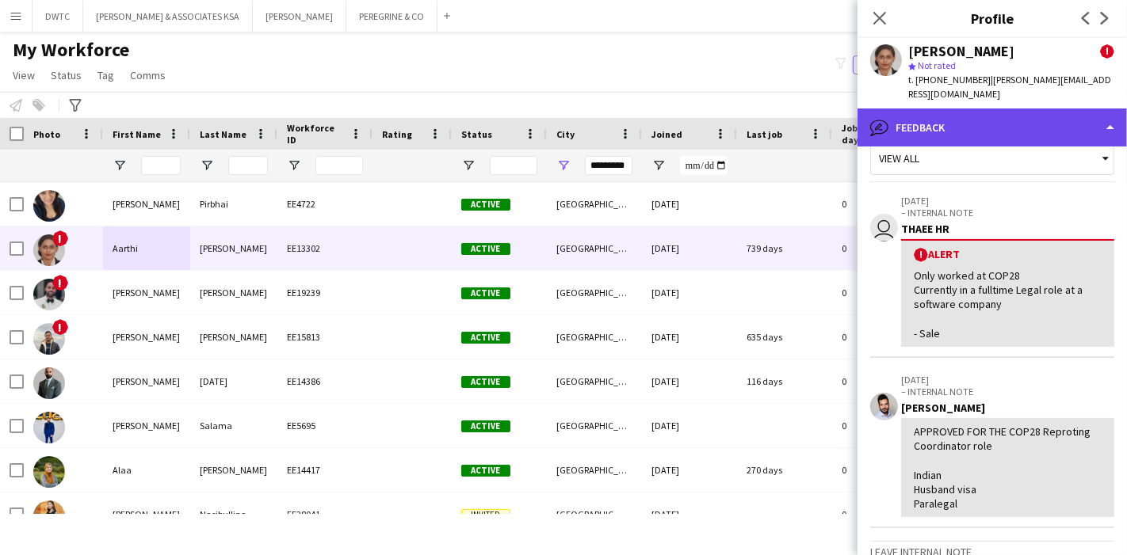
click at [1055, 119] on div "bubble-pencil Feedback" at bounding box center [991, 128] width 269 height 38
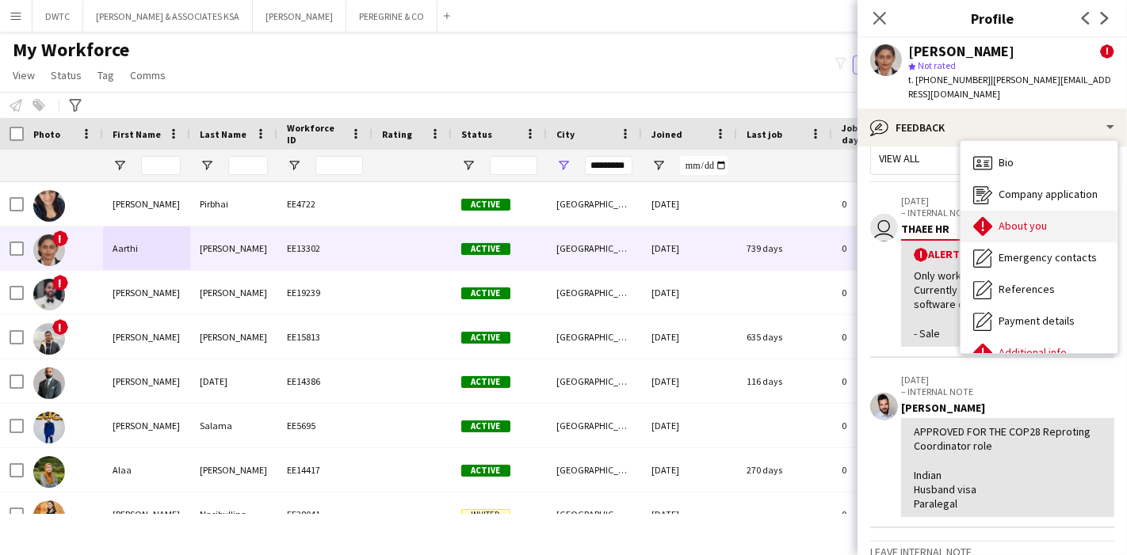
click at [1043, 211] on div "About you About you" at bounding box center [1038, 227] width 157 height 32
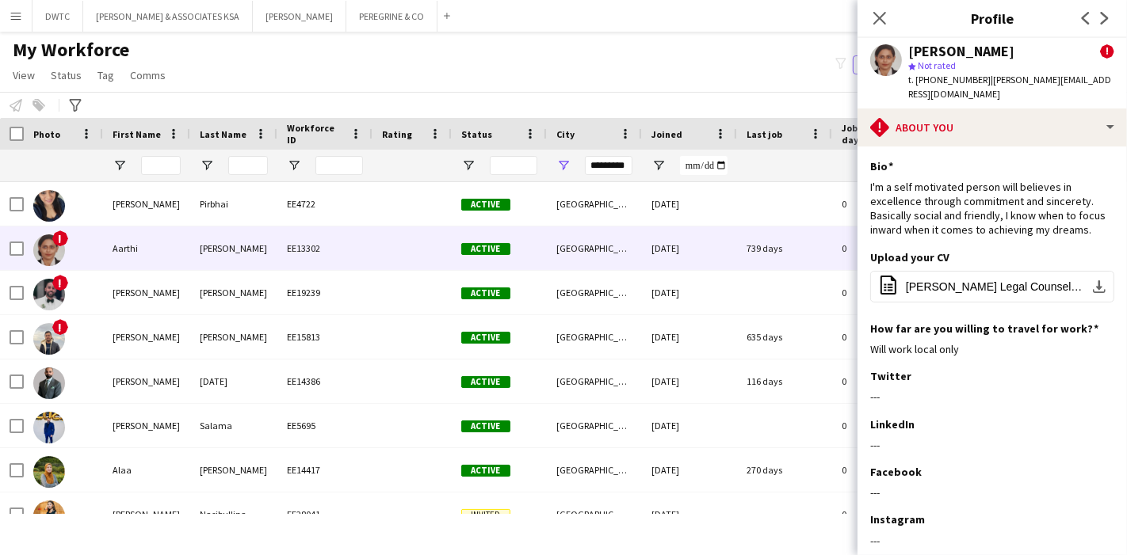
drag, startPoint x: 353, startPoint y: 281, endPoint x: 653, endPoint y: -106, distance: 490.2
click at [653, 0] on html "Menu Boards Boards Boards All jobs Status Workforce Workforce My Workforce Recr…" at bounding box center [563, 277] width 1127 height 555
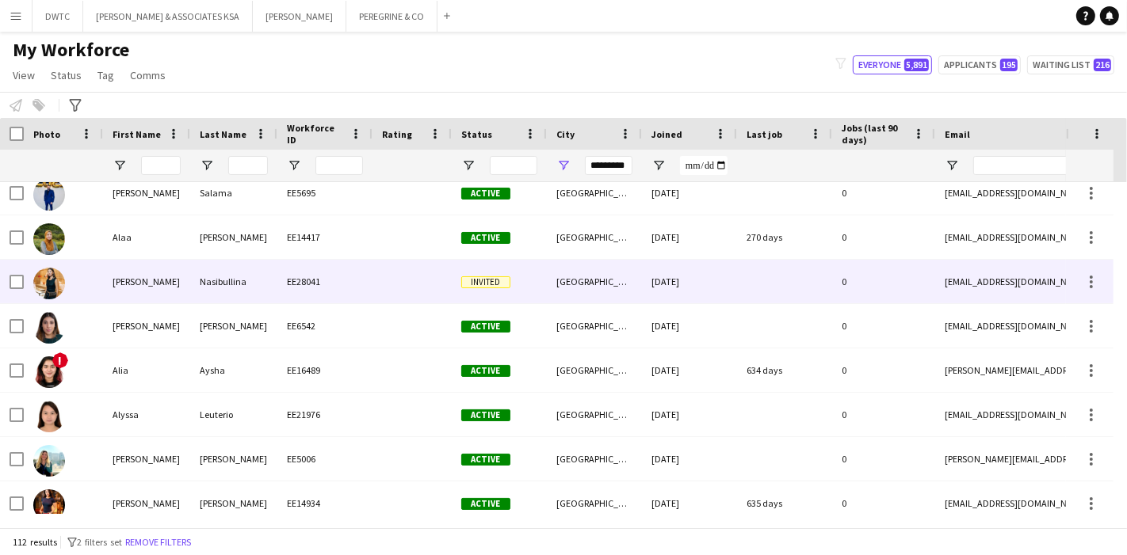
scroll to position [238, 0]
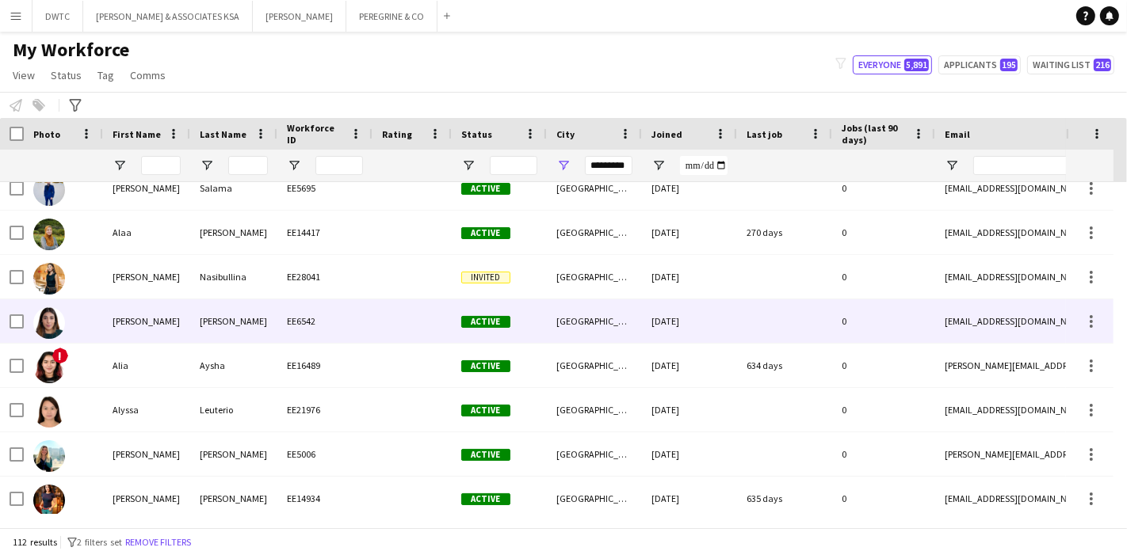
click at [350, 316] on div "EE6542" at bounding box center [324, 321] width 95 height 44
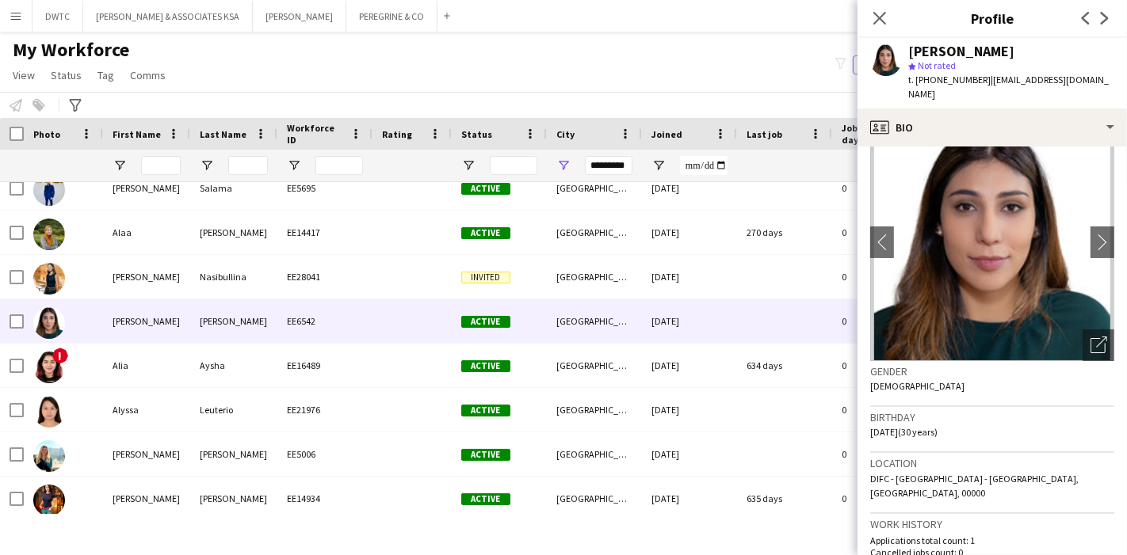
scroll to position [0, 0]
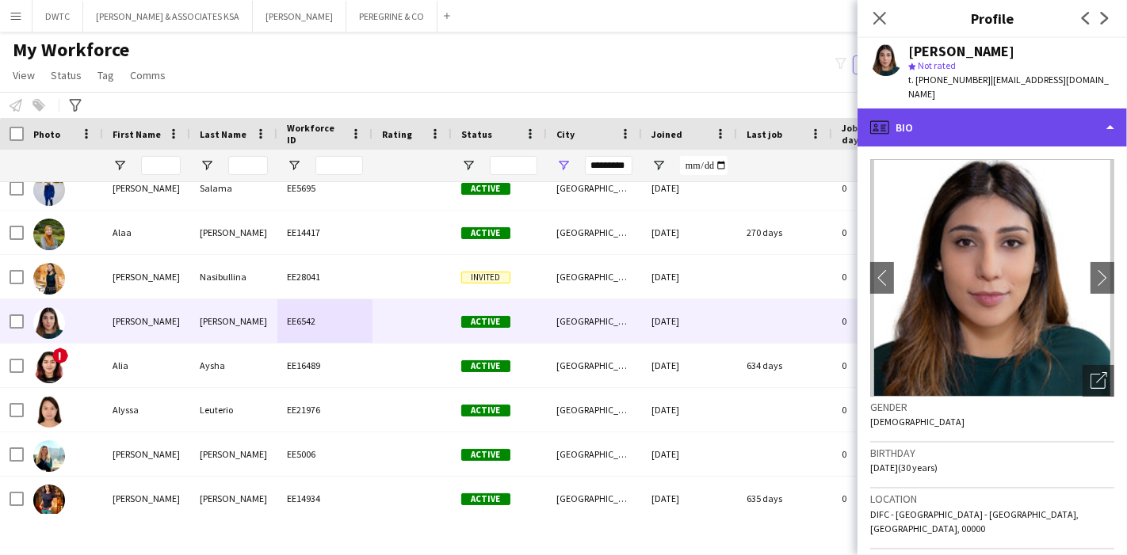
click at [1062, 122] on div "profile Bio" at bounding box center [991, 128] width 269 height 38
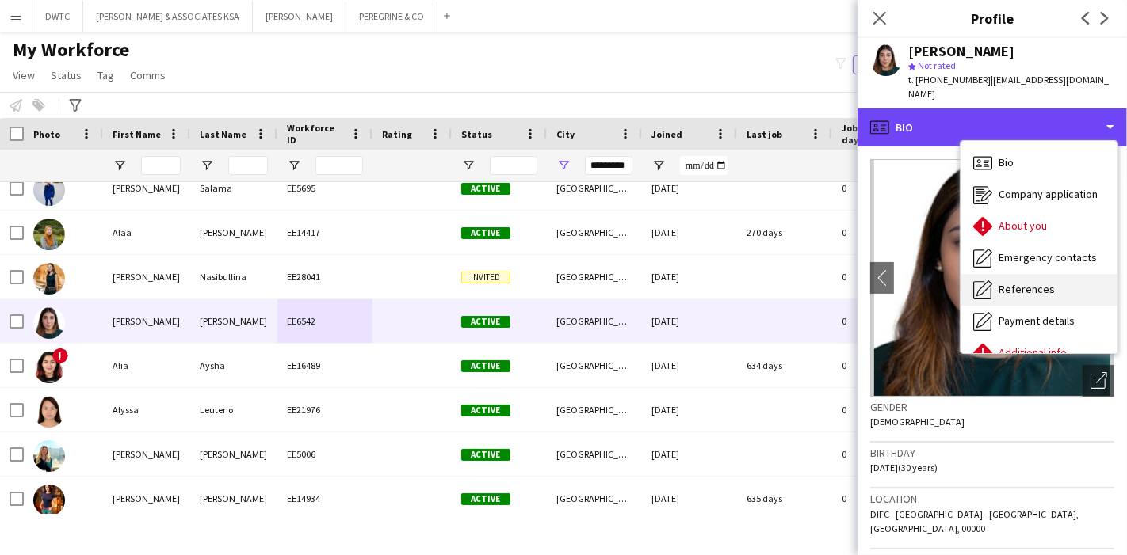
scroll to position [116, 0]
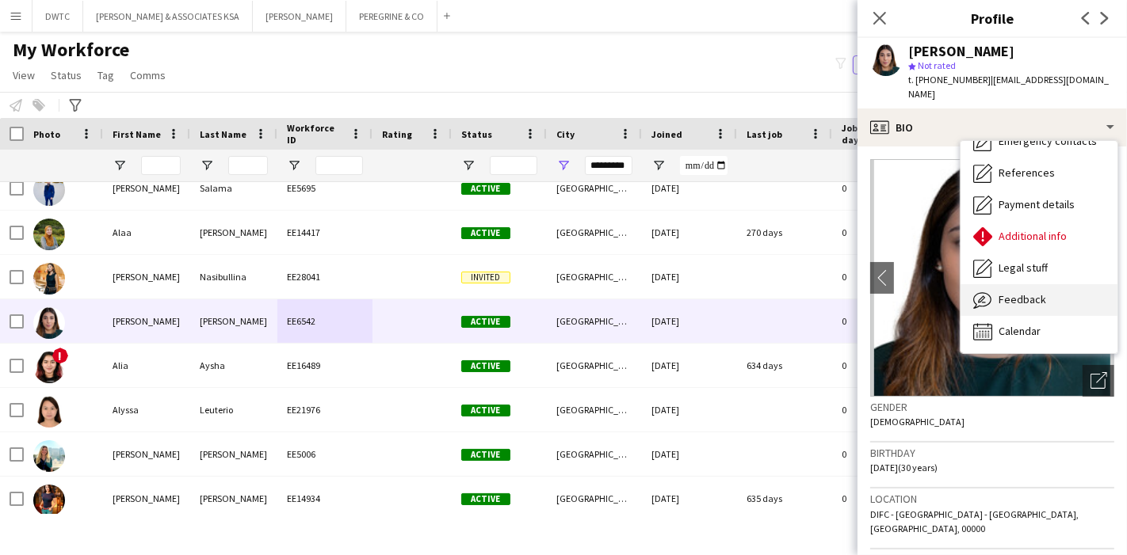
click at [1030, 292] on span "Feedback" at bounding box center [1022, 299] width 48 height 14
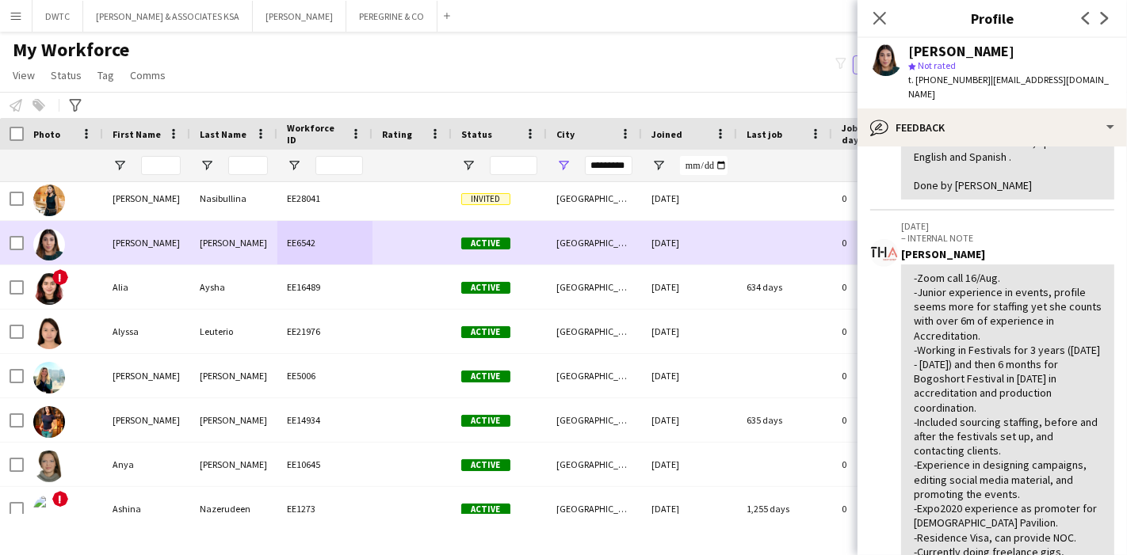
scroll to position [317, 0]
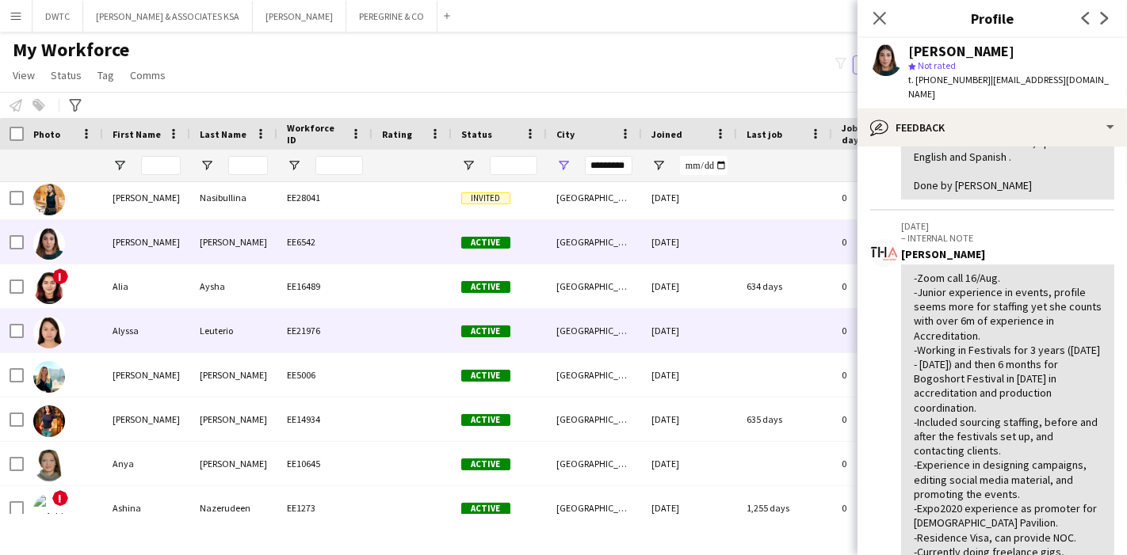
click at [345, 324] on div "EE21976" at bounding box center [324, 331] width 95 height 44
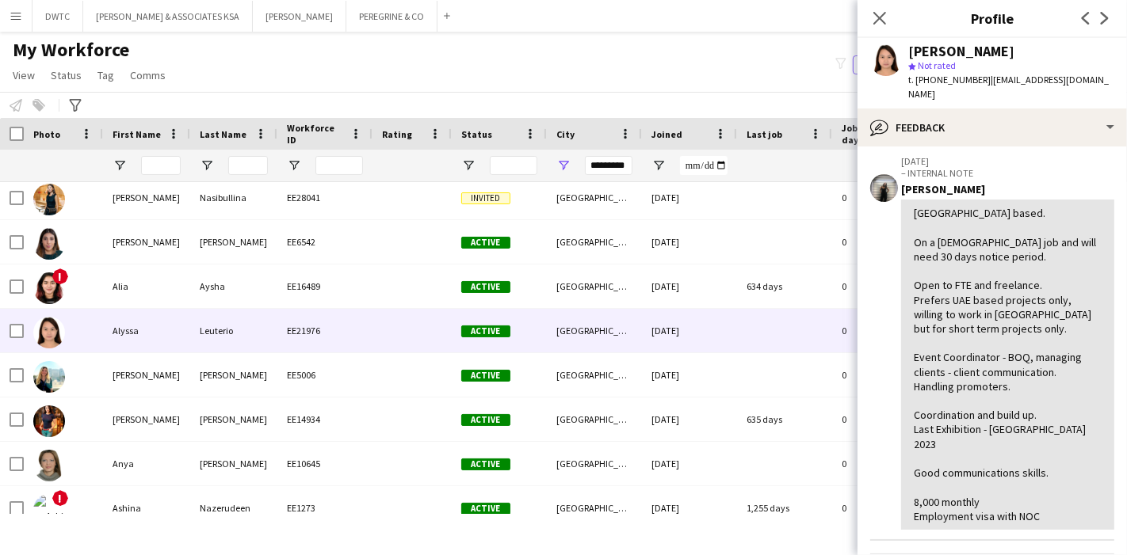
scroll to position [244, 0]
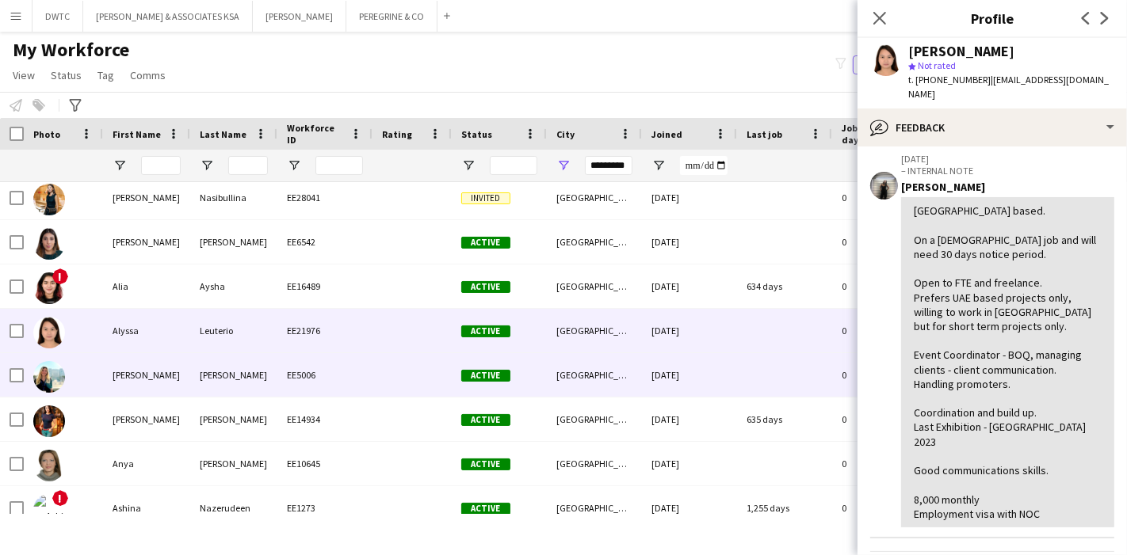
click at [235, 379] on div "Tomlinson" at bounding box center [233, 375] width 87 height 44
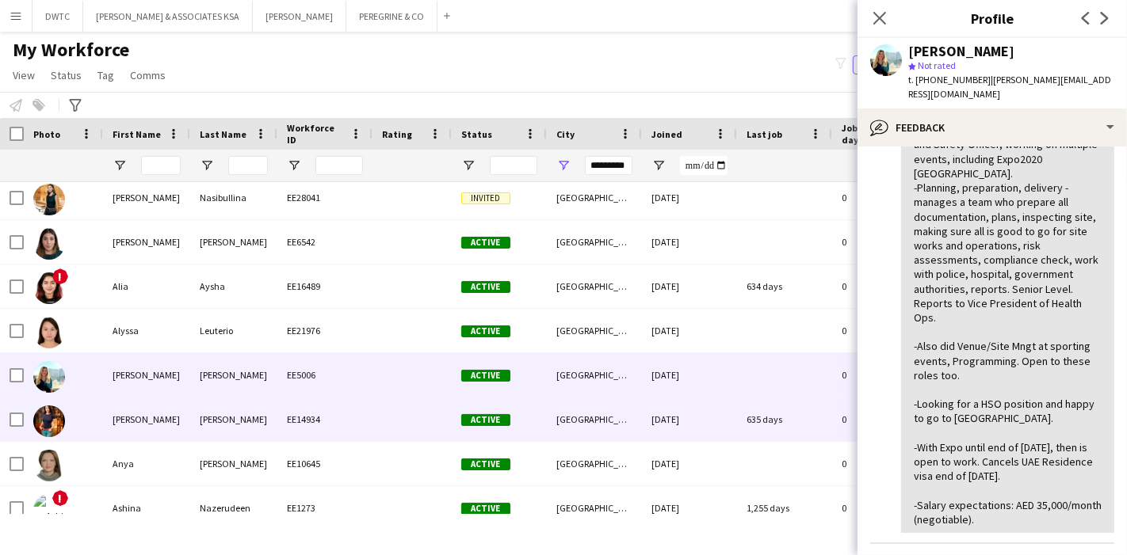
scroll to position [399, 0]
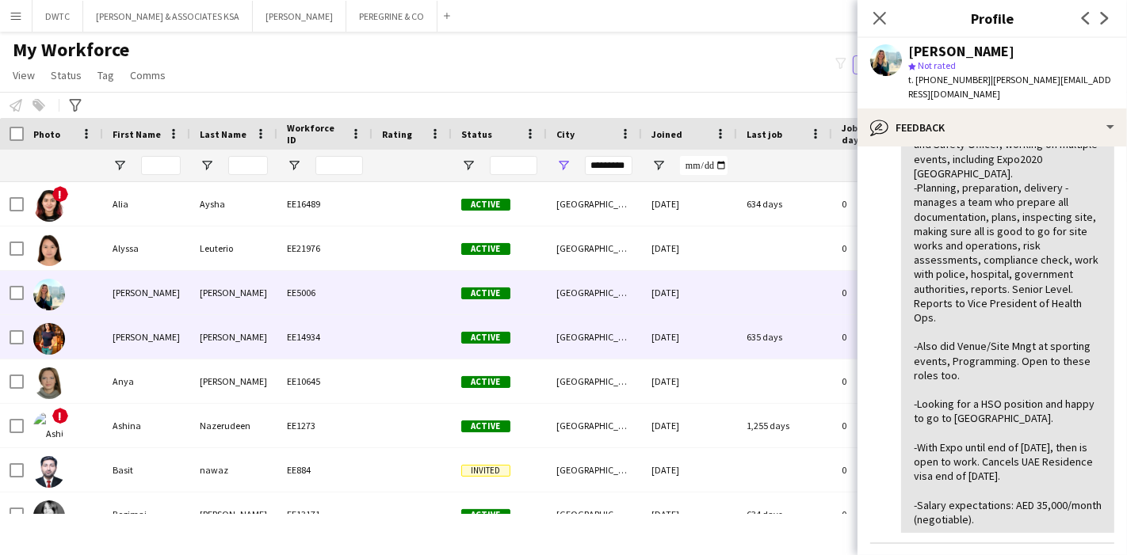
click at [226, 343] on div "Warne" at bounding box center [233, 337] width 87 height 44
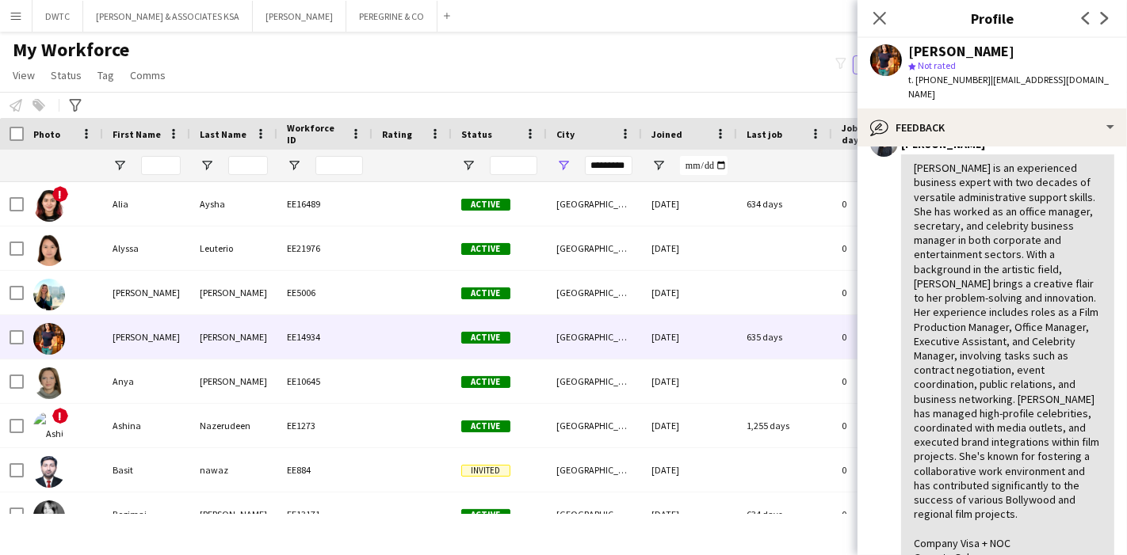
scroll to position [429, 0]
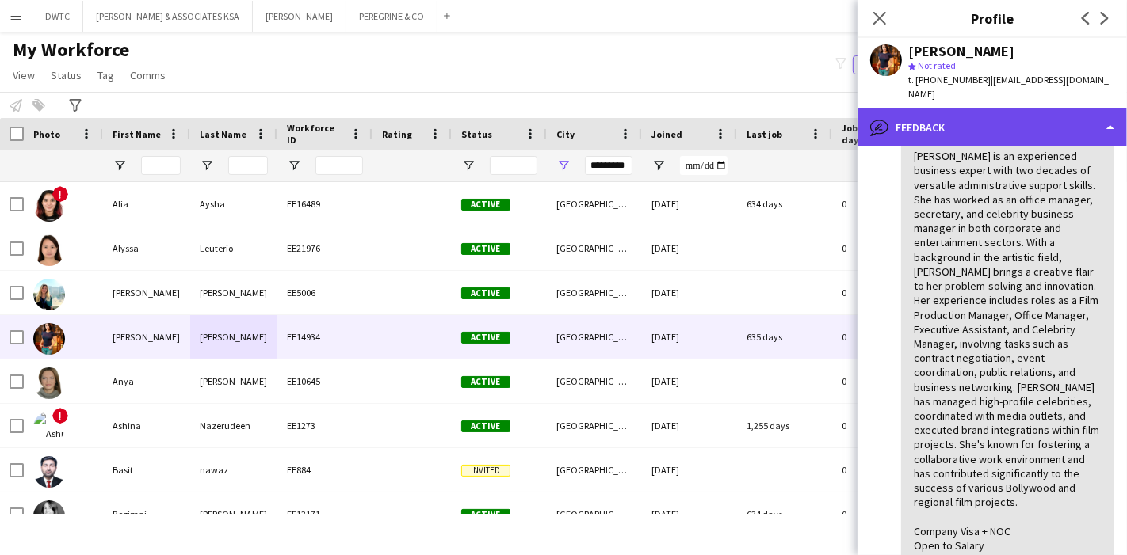
click at [1038, 116] on div "bubble-pencil Feedback" at bounding box center [991, 128] width 269 height 38
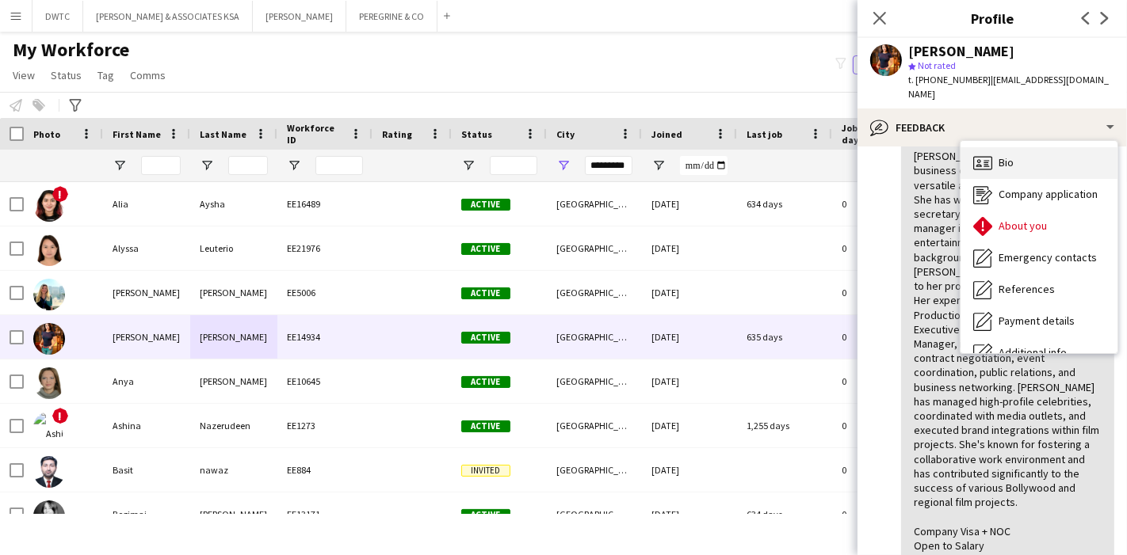
click at [1030, 160] on div "Bio Bio" at bounding box center [1038, 163] width 157 height 32
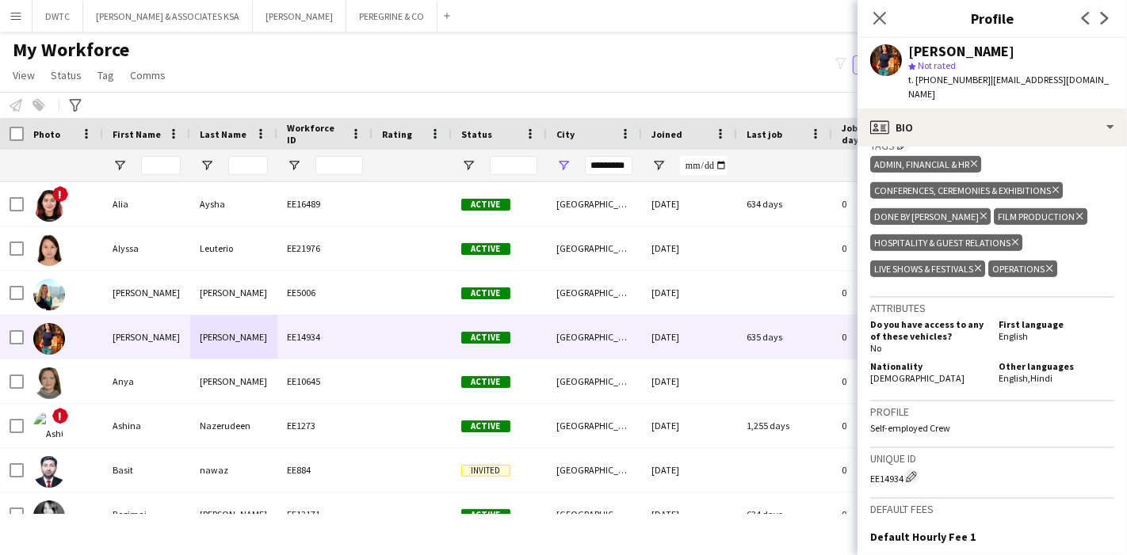
scroll to position [896, 0]
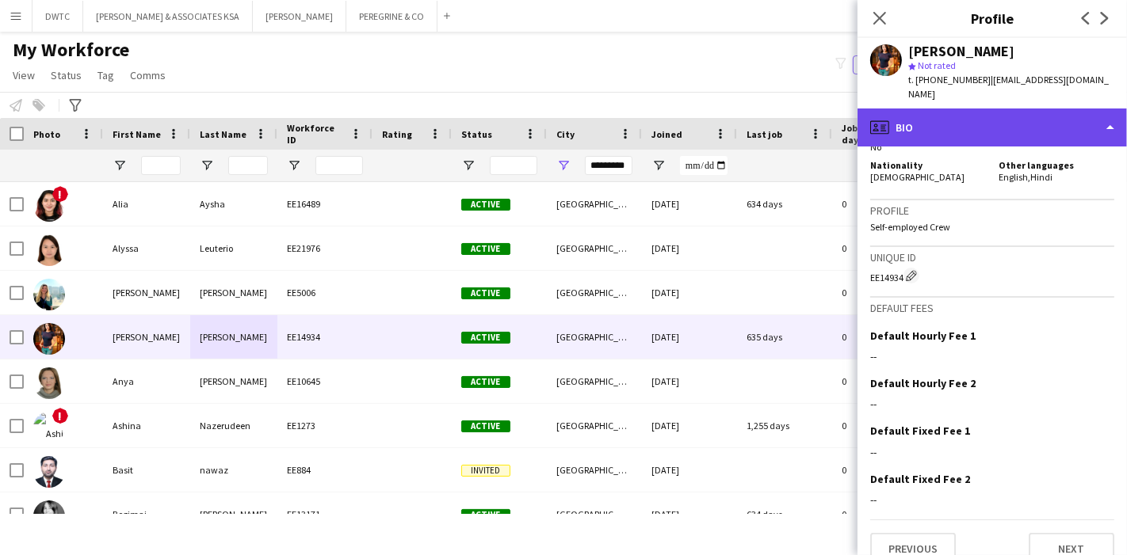
click at [1050, 109] on div "profile Bio" at bounding box center [991, 128] width 269 height 38
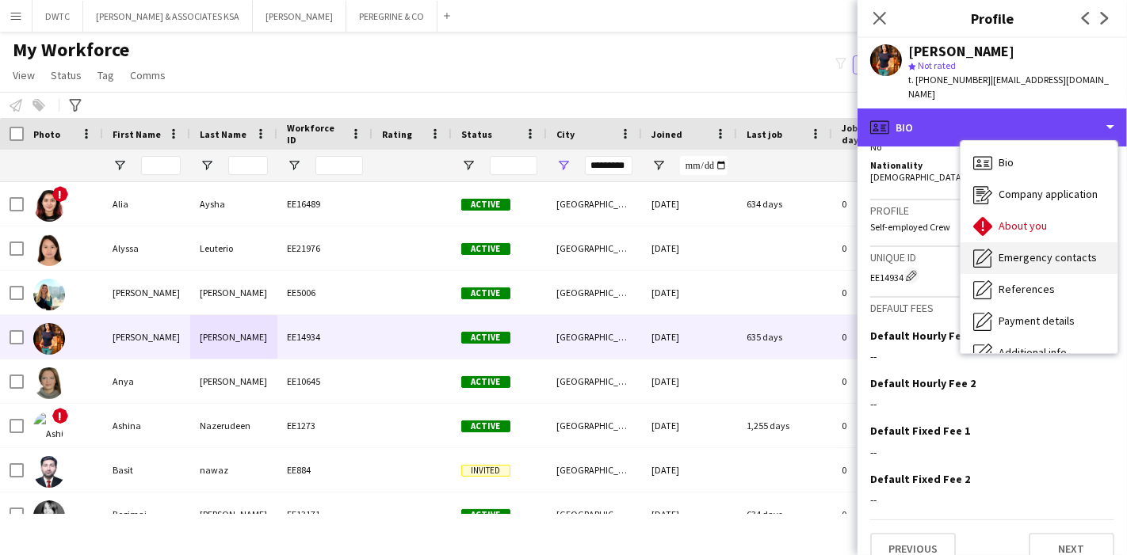
scroll to position [116, 0]
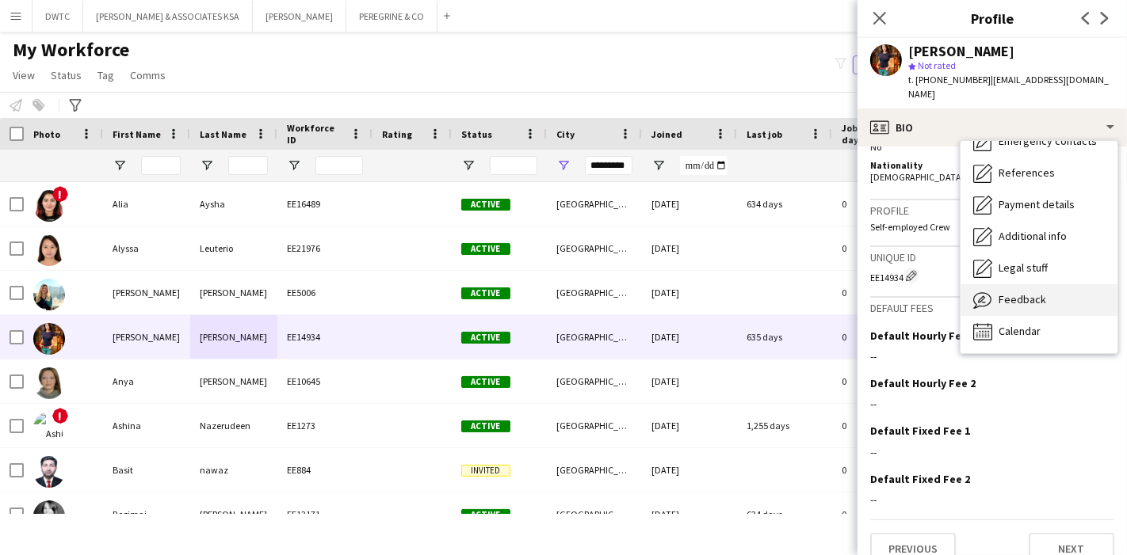
click at [1031, 292] on span "Feedback" at bounding box center [1022, 299] width 48 height 14
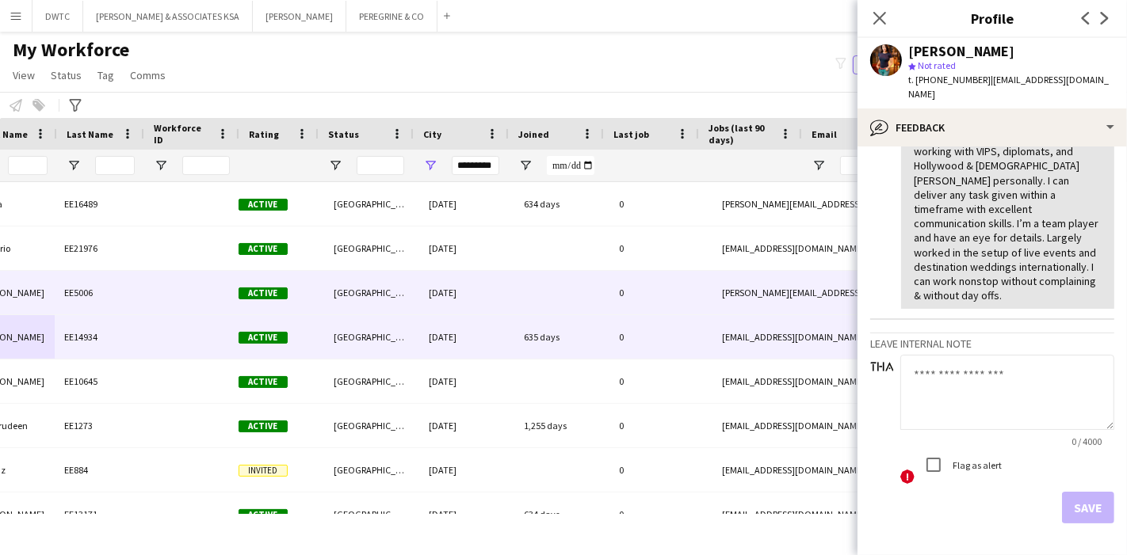
scroll to position [0, 223]
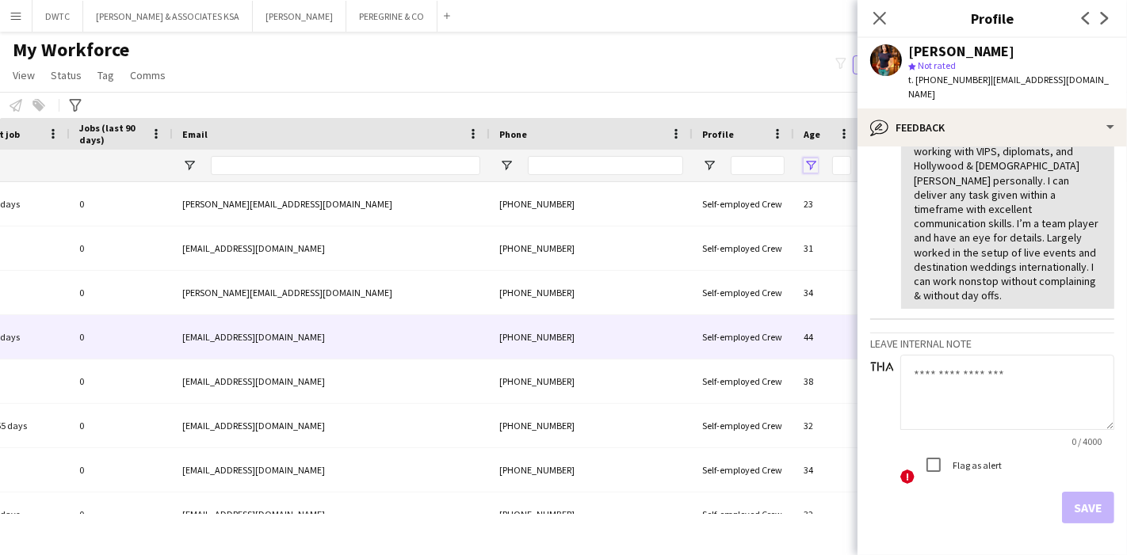
click at [812, 167] on span "Open Filter Menu" at bounding box center [810, 165] width 14 height 14
click at [880, 23] on icon "Close pop-in" at bounding box center [879, 17] width 15 height 15
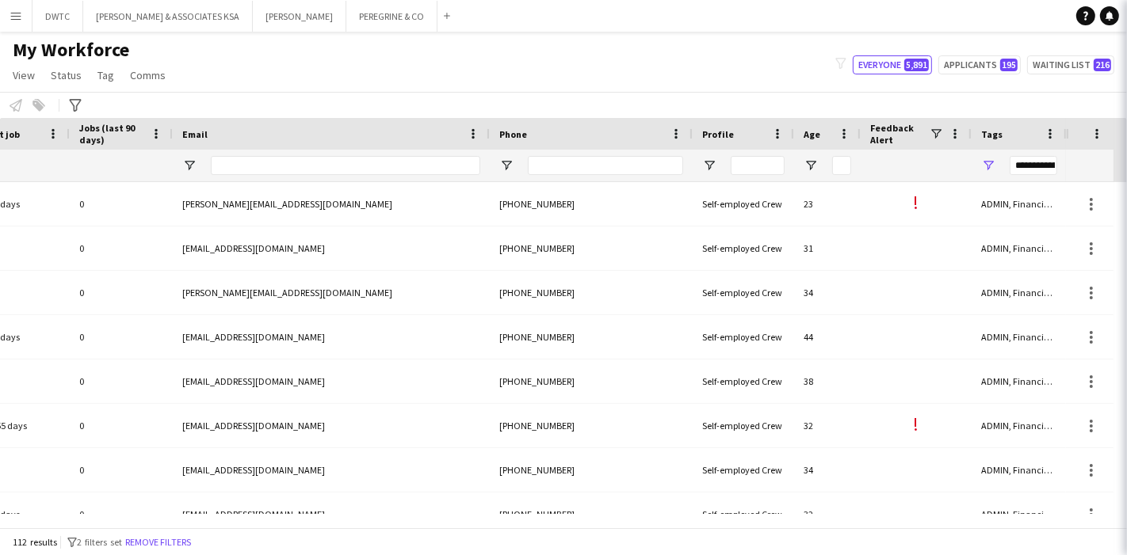
click at [880, 17] on app-navbar "Menu Boards Boards Boards All jobs Status Workforce Workforce My Workforce Recr…" at bounding box center [563, 16] width 1127 height 32
click at [810, 162] on span "Open Filter Menu" at bounding box center [810, 165] width 14 height 14
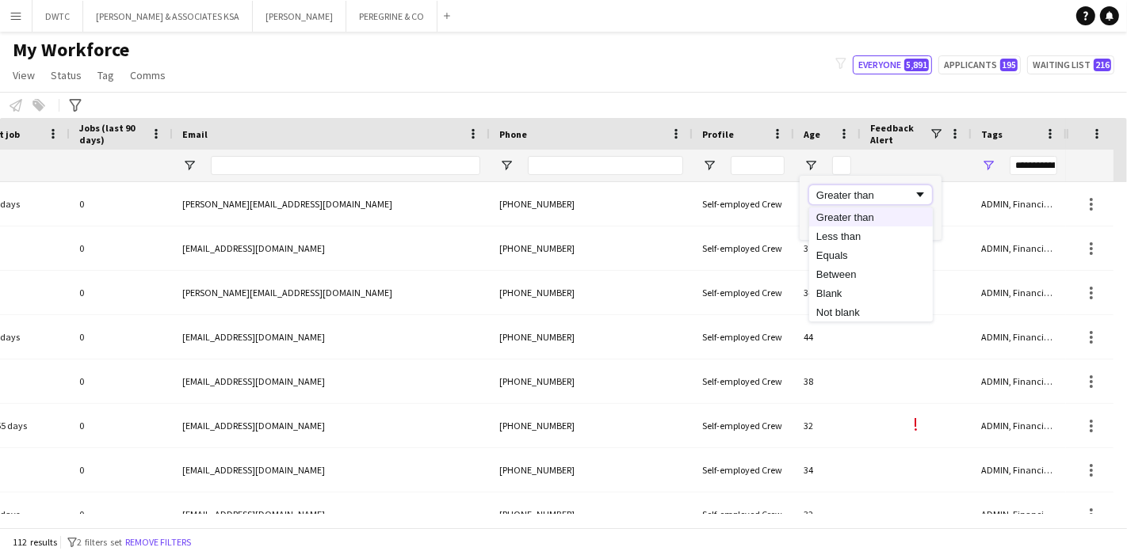
click at [880, 195] on div "Greater than" at bounding box center [864, 195] width 97 height 12
click at [841, 166] on input "Age Filter Input" at bounding box center [841, 165] width 19 height 19
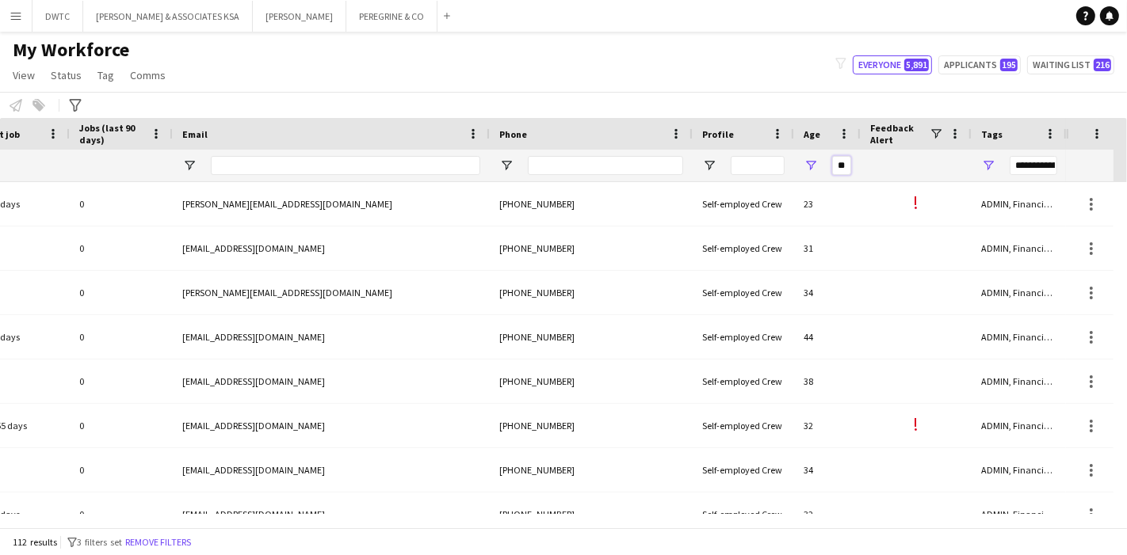
type input "**"
click at [813, 162] on span "Open Filter Menu" at bounding box center [810, 165] width 14 height 14
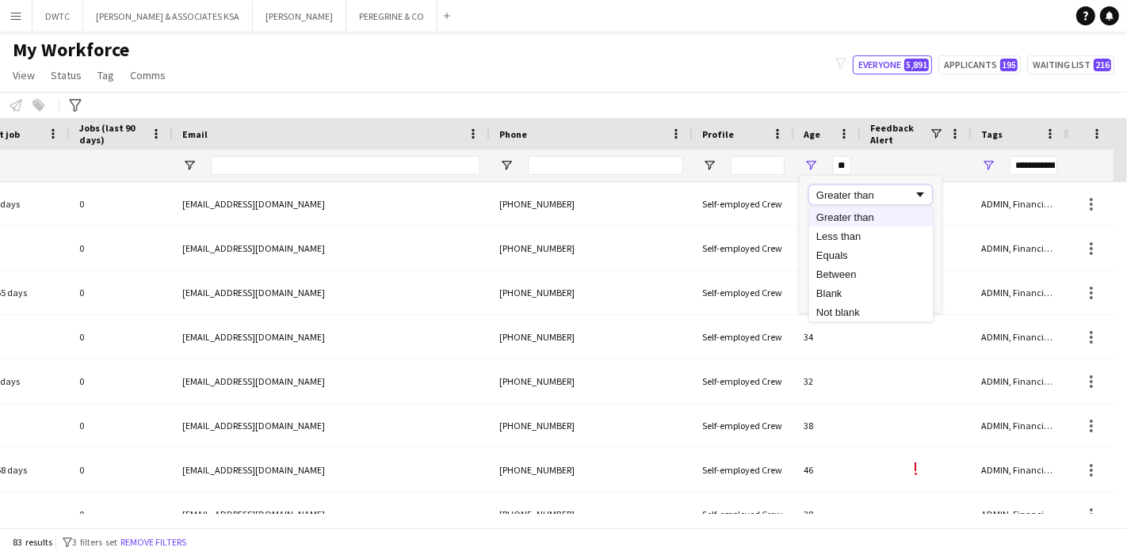
click at [868, 189] on div "Greater than" at bounding box center [864, 195] width 97 height 12
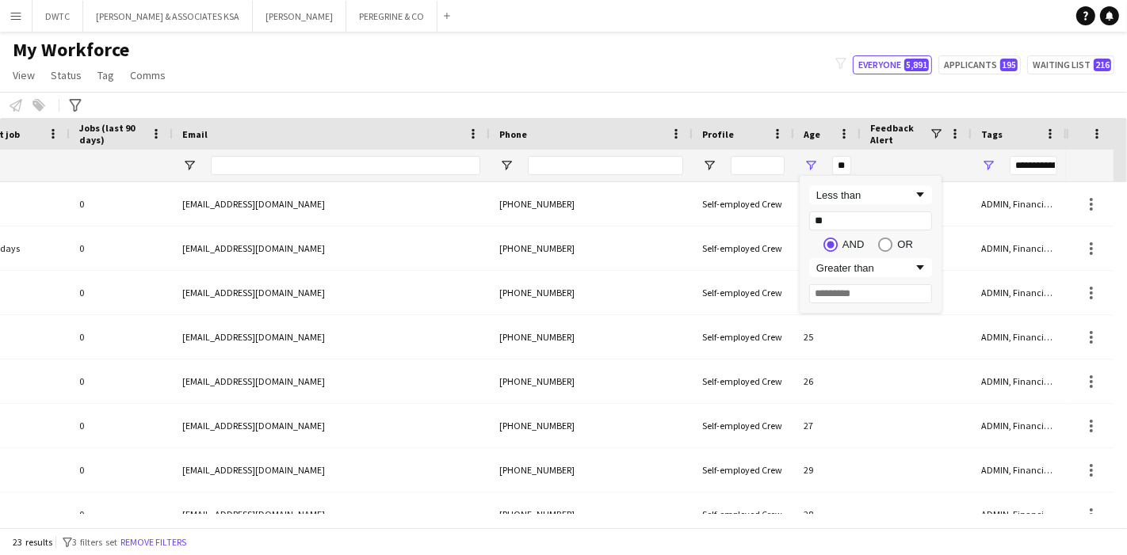
click at [729, 82] on div "My Workforce View Views Default view Julie New view Update view Delete view Edi…" at bounding box center [563, 65] width 1127 height 54
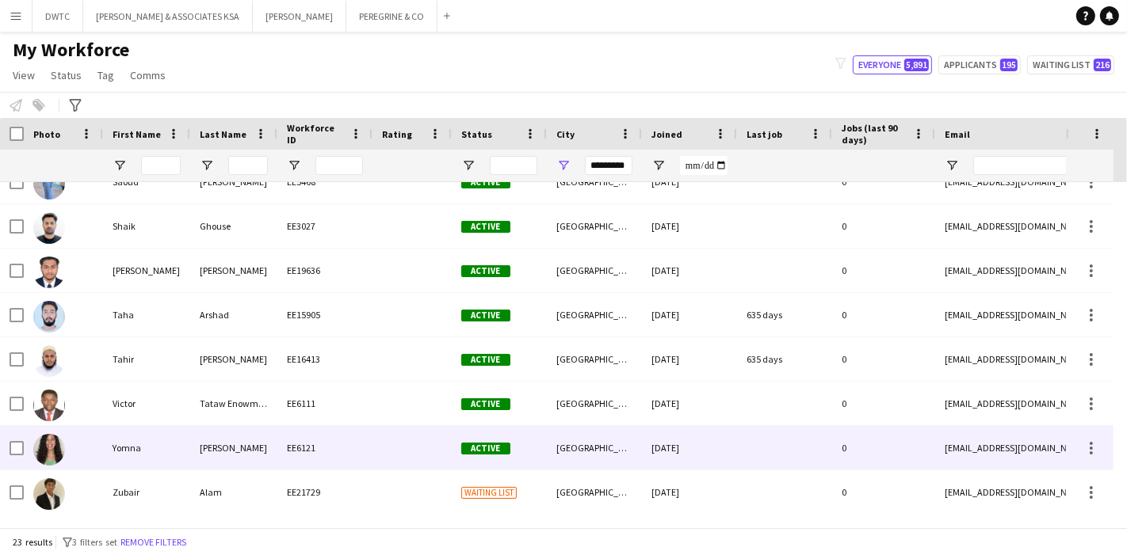
click at [305, 444] on div "EE6121" at bounding box center [324, 448] width 95 height 44
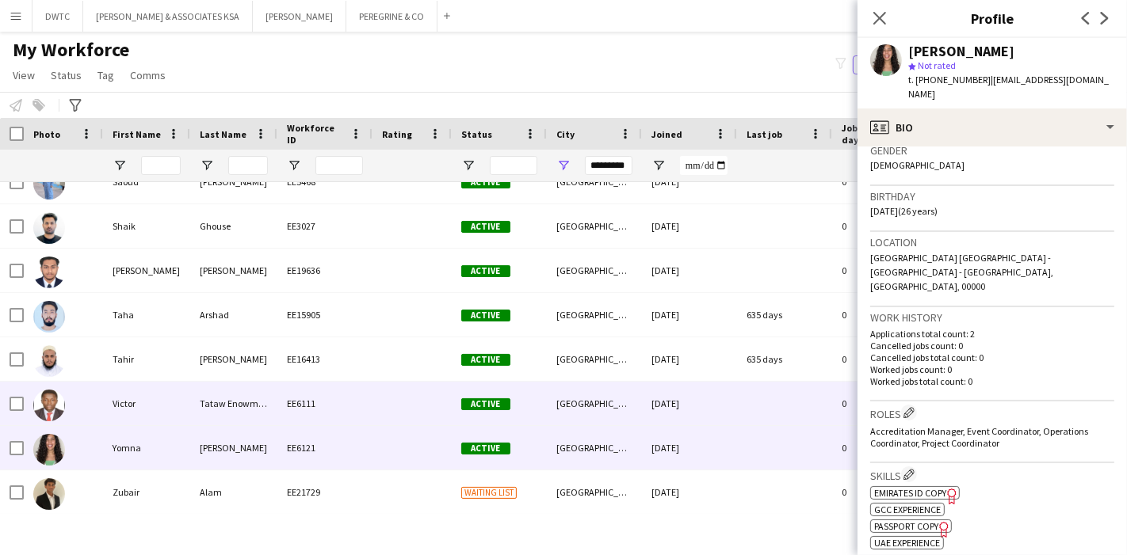
click at [297, 412] on div "EE6111" at bounding box center [324, 404] width 95 height 44
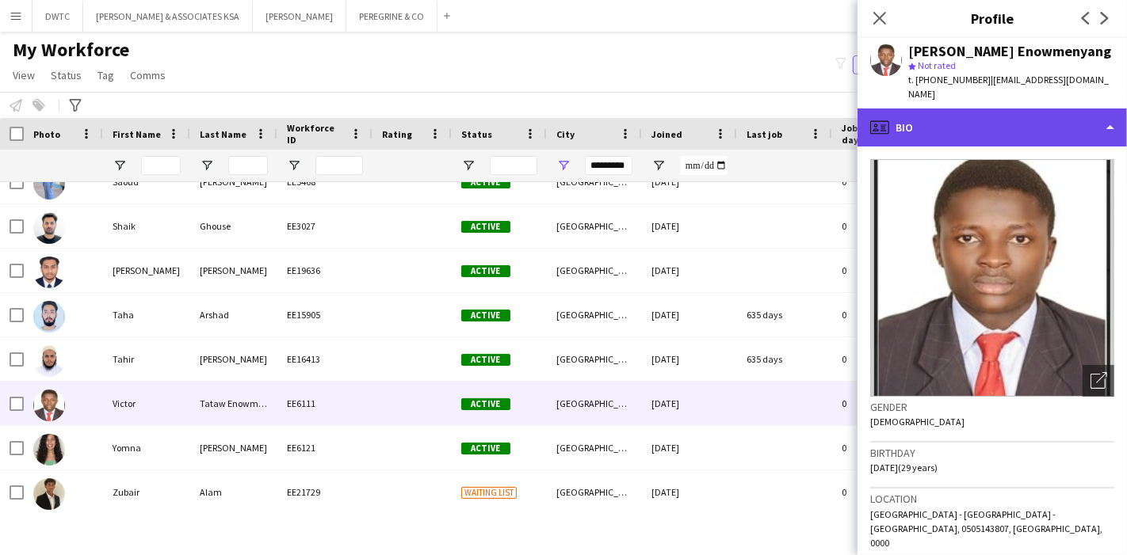
click at [1060, 109] on div "profile Bio" at bounding box center [991, 128] width 269 height 38
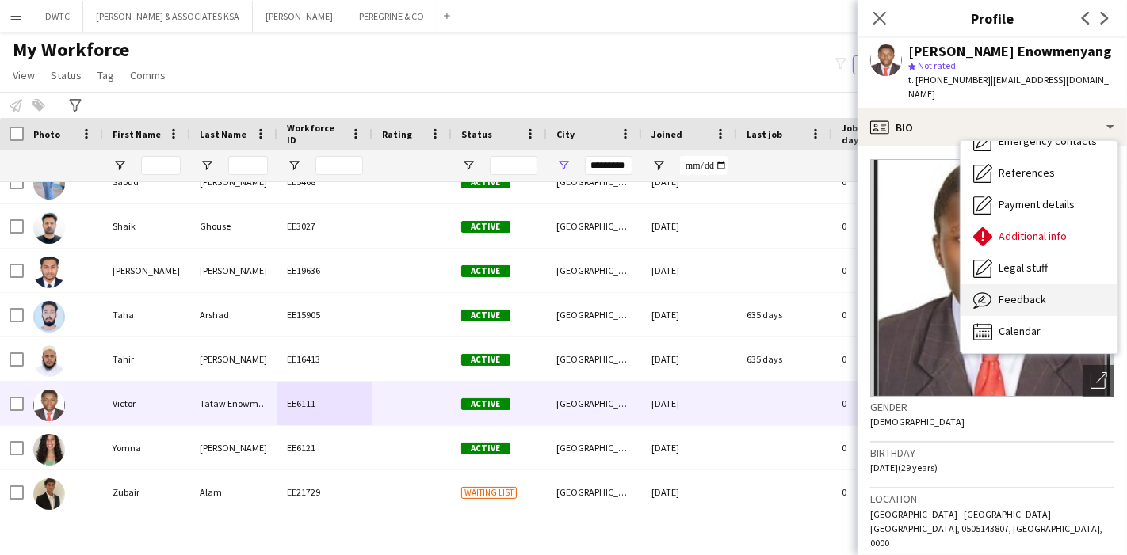
click at [1028, 292] on span "Feedback" at bounding box center [1022, 299] width 48 height 14
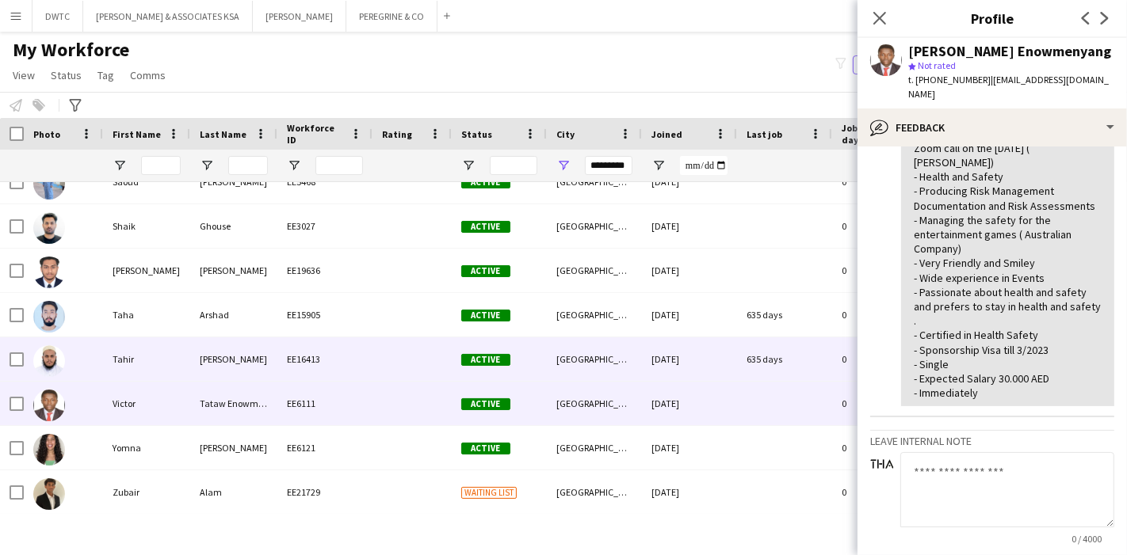
click at [151, 352] on div "Tahir" at bounding box center [146, 360] width 87 height 44
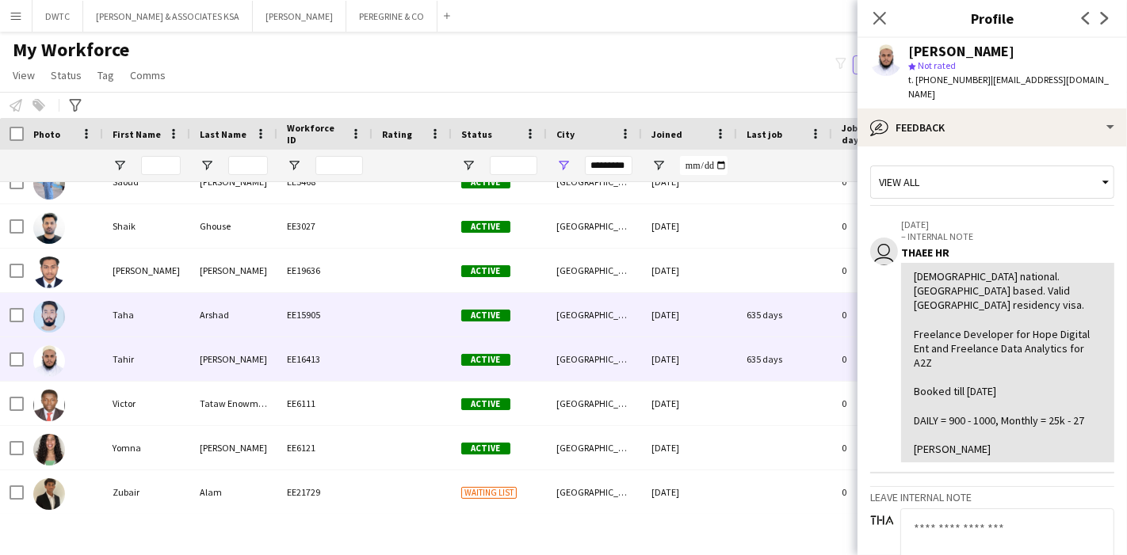
click at [183, 326] on div "Taha" at bounding box center [146, 315] width 87 height 44
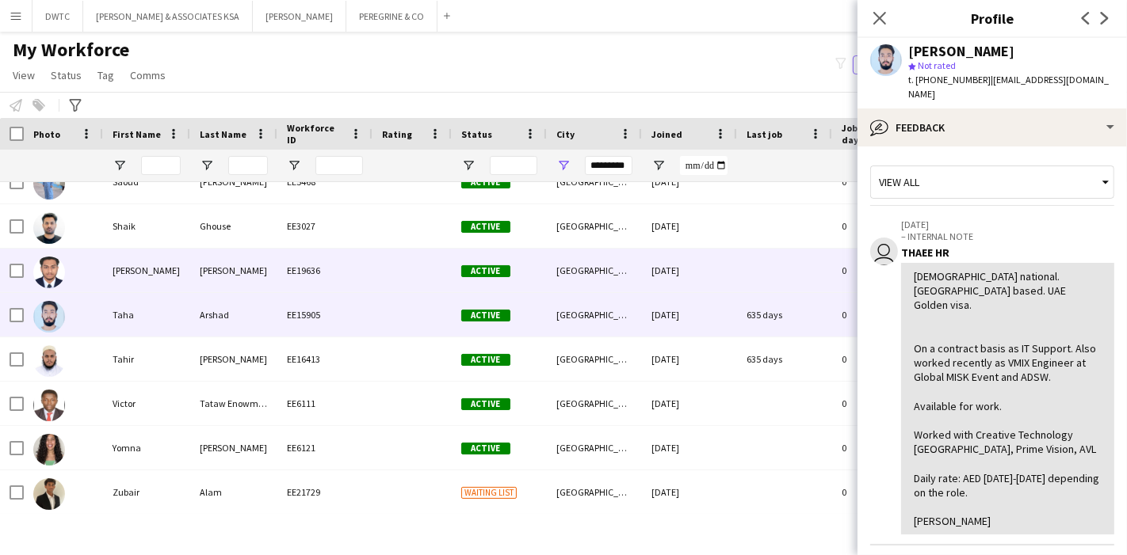
click at [273, 269] on div "Mukthar" at bounding box center [233, 271] width 87 height 44
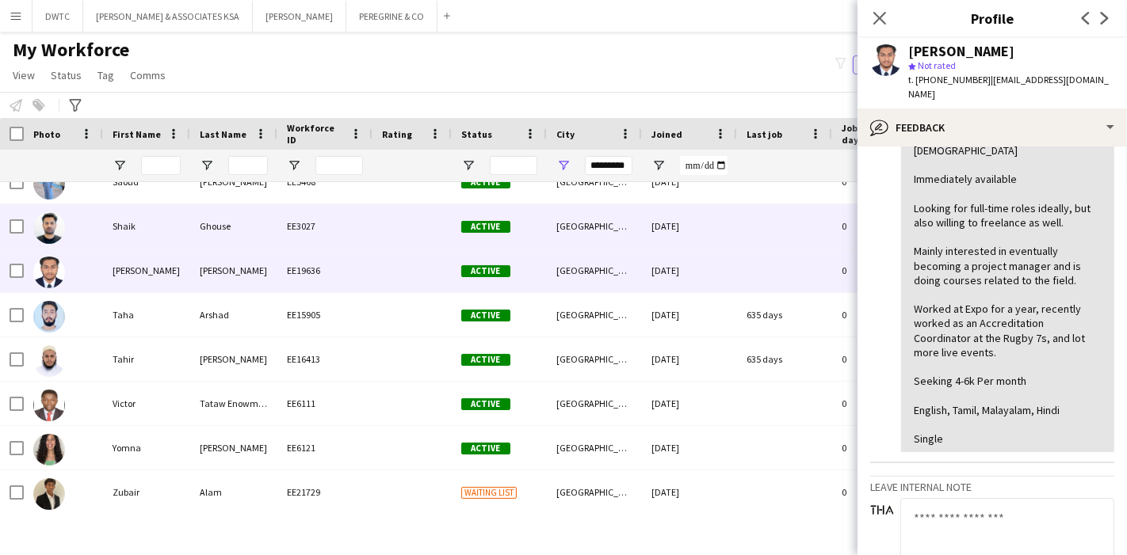
click at [335, 239] on div "EE3027" at bounding box center [324, 226] width 95 height 44
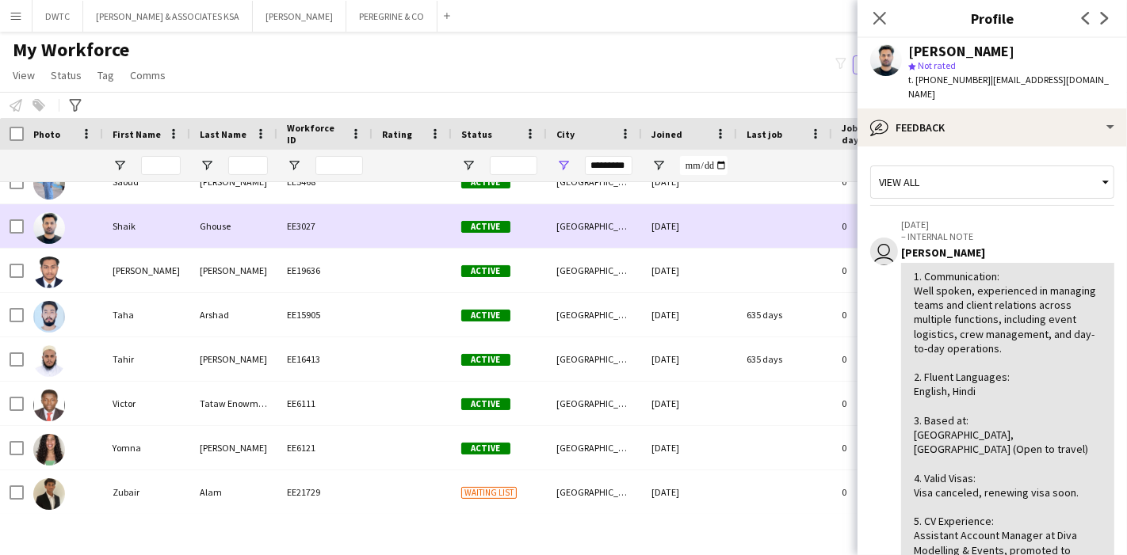
scroll to position [562, 0]
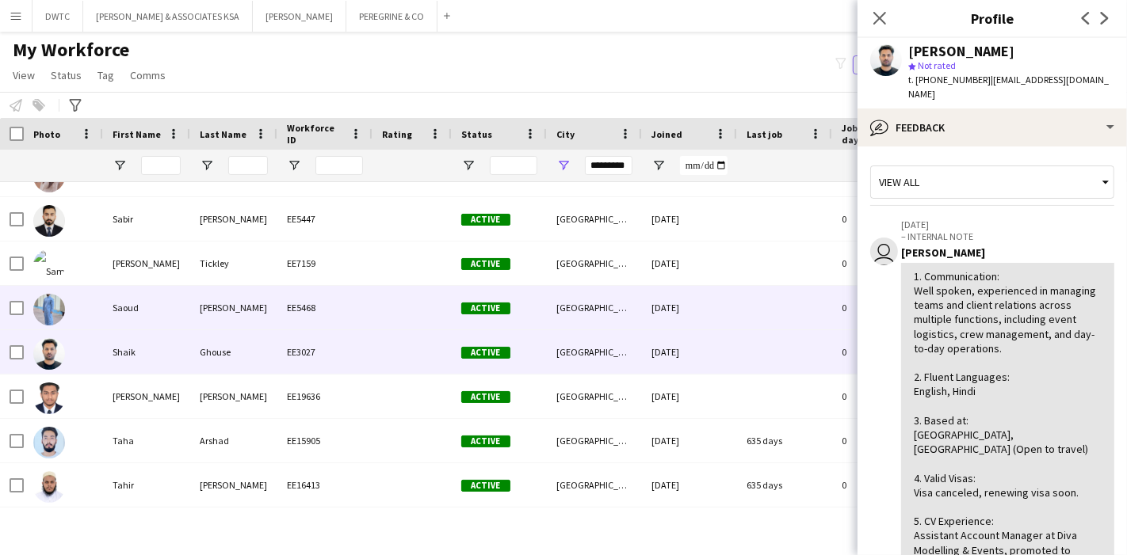
click at [276, 305] on div "Abdul Azeez" at bounding box center [233, 308] width 87 height 44
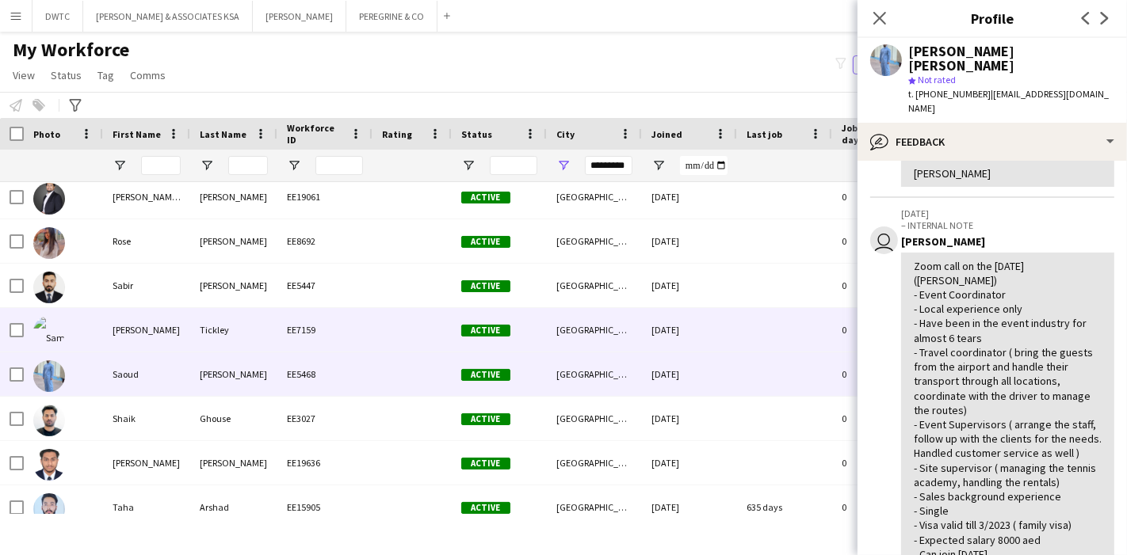
scroll to position [492, 0]
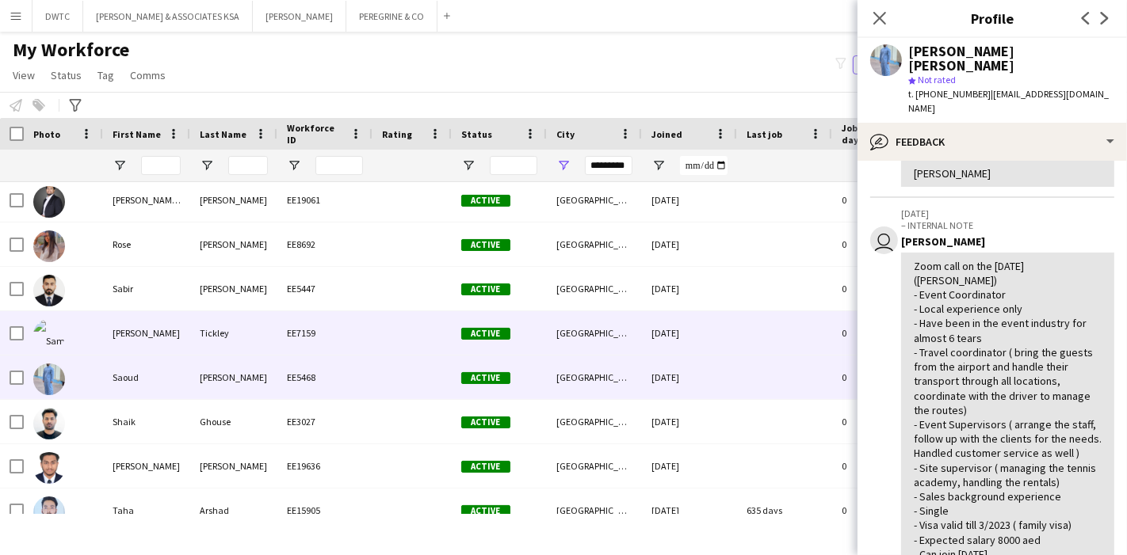
click at [174, 328] on div "Sameeha" at bounding box center [146, 333] width 87 height 44
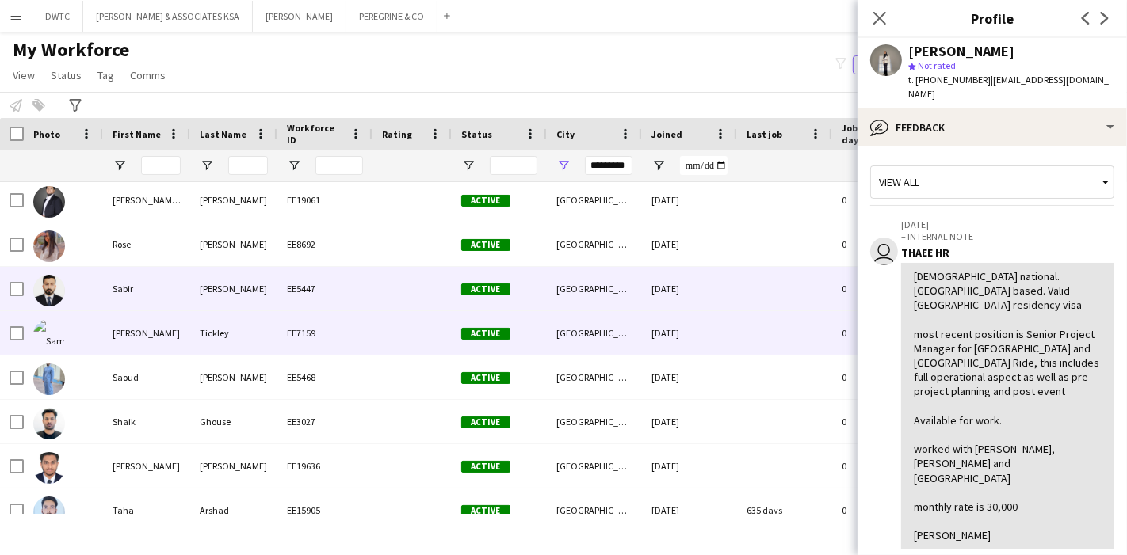
click at [226, 277] on div "syed" at bounding box center [233, 289] width 87 height 44
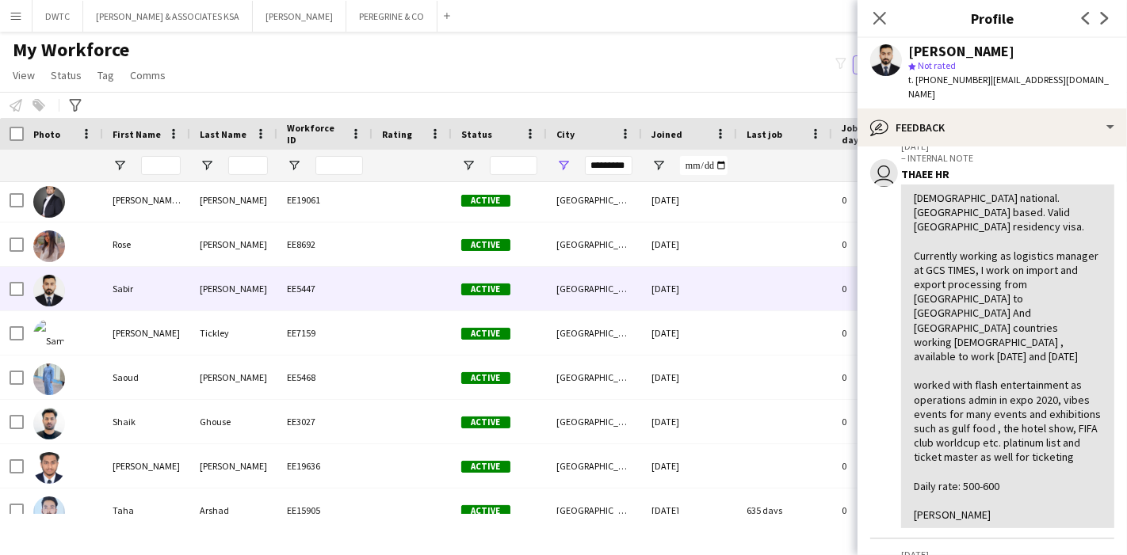
scroll to position [0, 0]
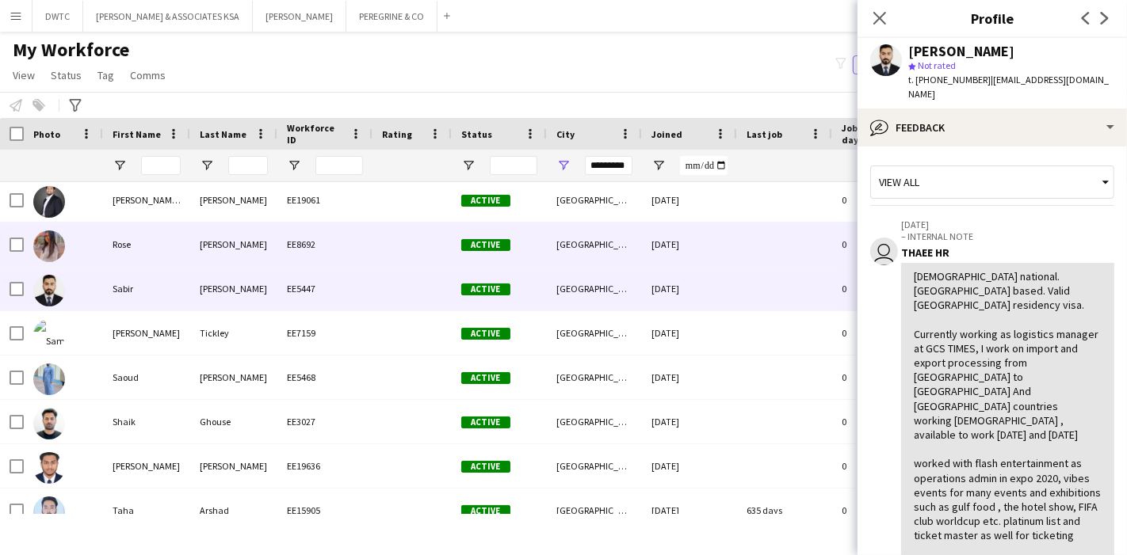
click at [267, 237] on div "Dsouza" at bounding box center [233, 245] width 87 height 44
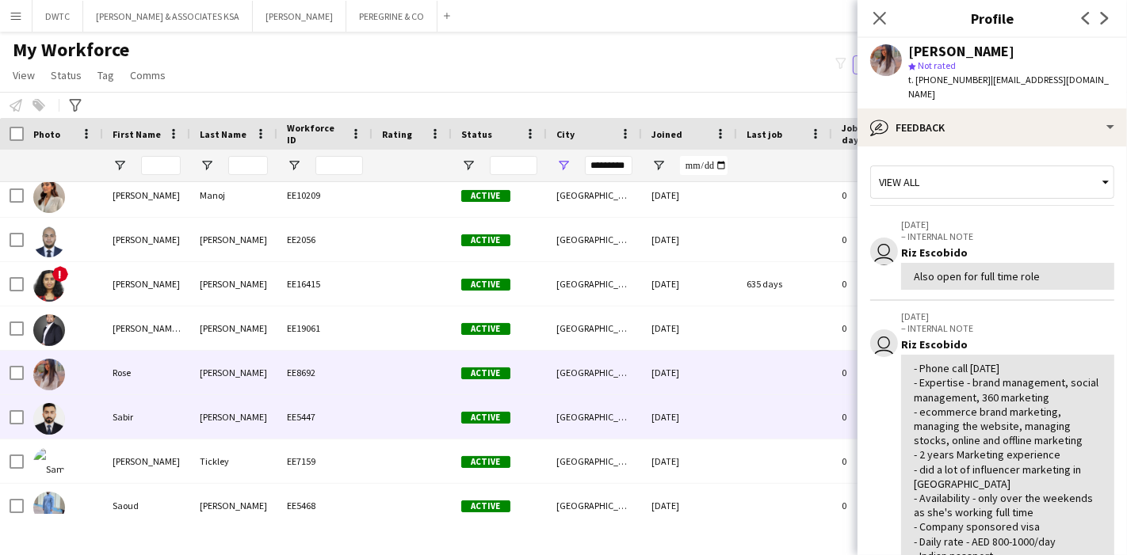
scroll to position [362, 0]
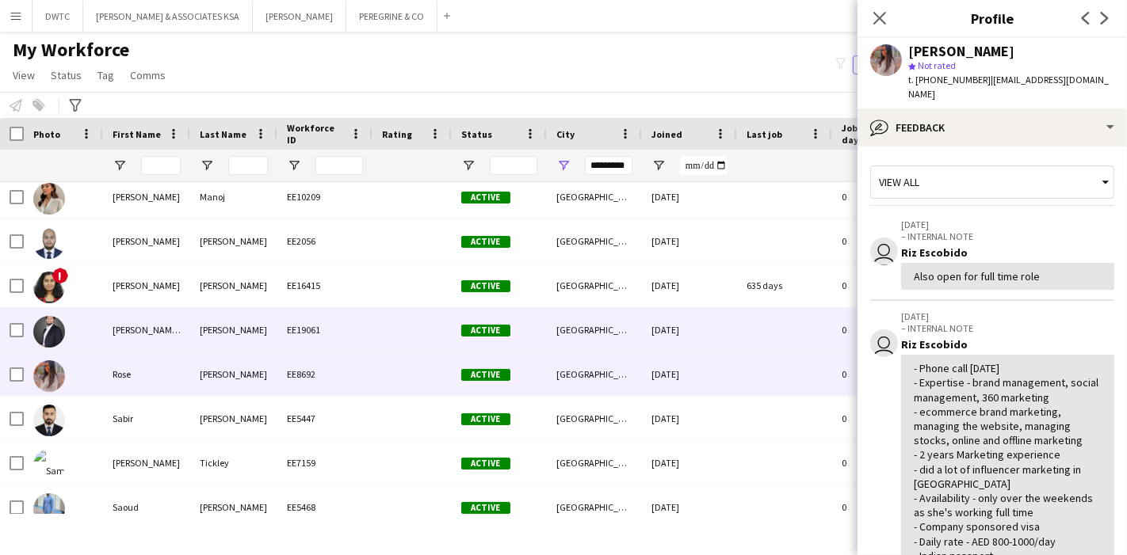
click at [198, 325] on div "Chowdhury" at bounding box center [233, 330] width 87 height 44
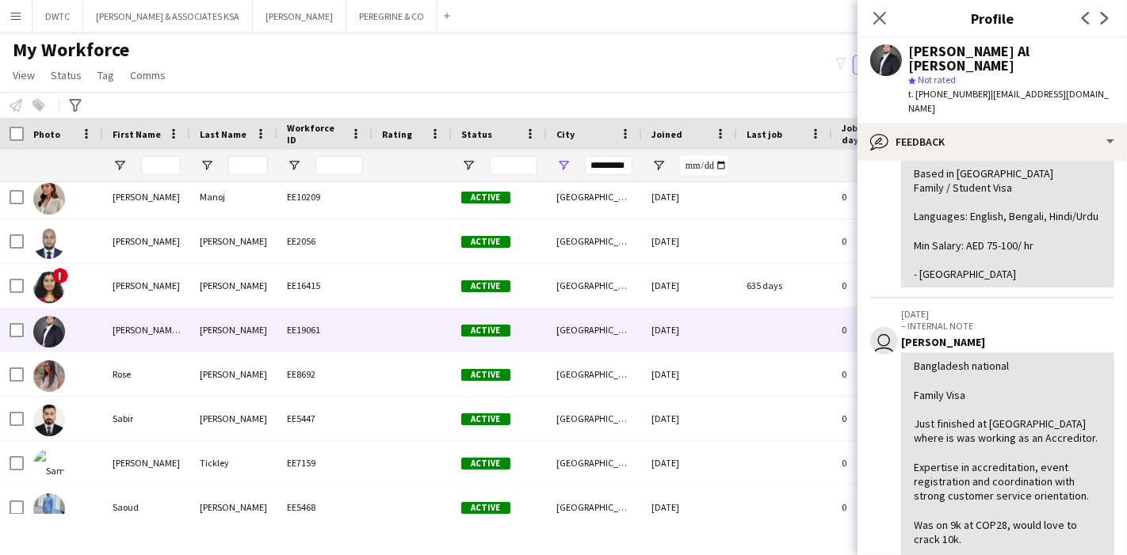
scroll to position [0, 0]
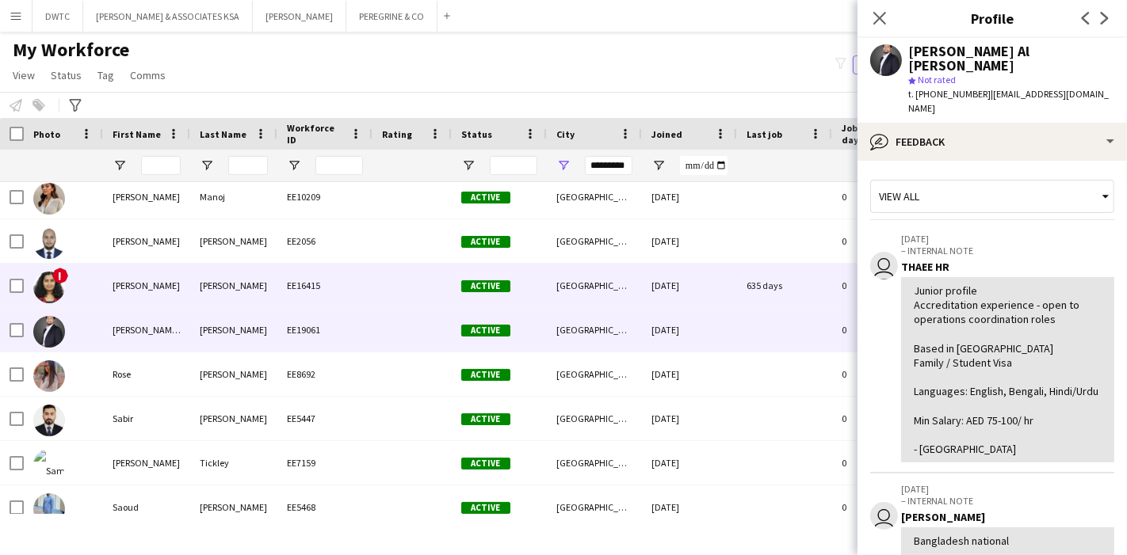
click at [260, 299] on div "Sunil Kumar" at bounding box center [233, 286] width 87 height 44
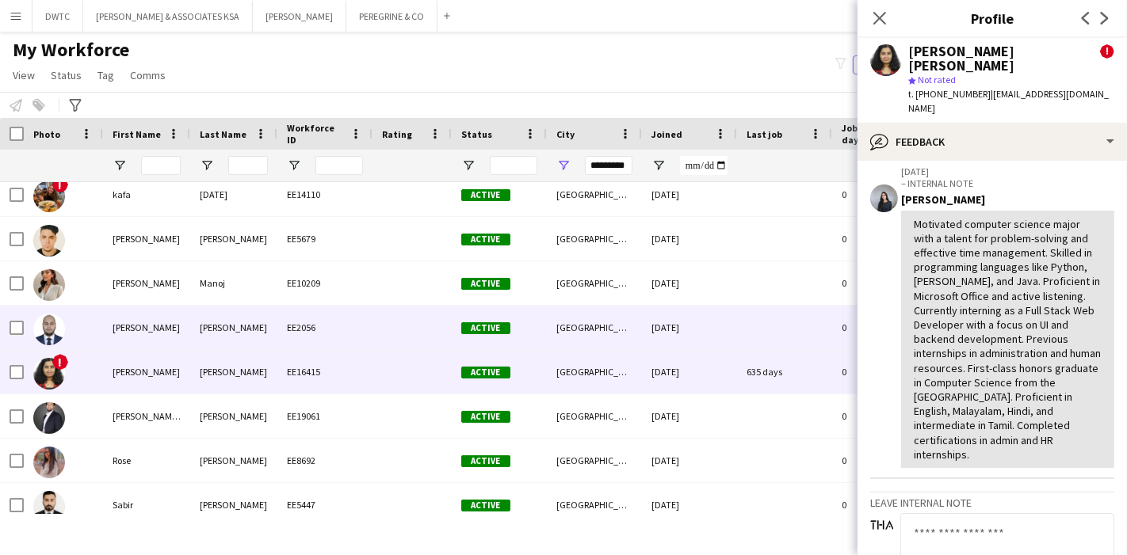
scroll to position [276, 0]
click at [230, 322] on div "Alalami" at bounding box center [233, 328] width 87 height 44
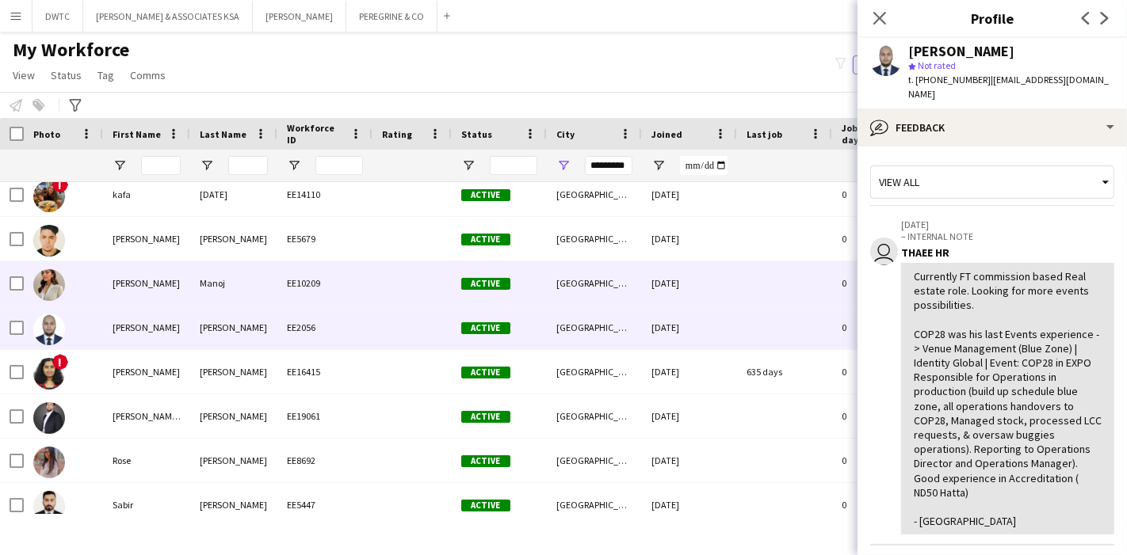
click at [357, 286] on div "EE10209" at bounding box center [324, 283] width 95 height 44
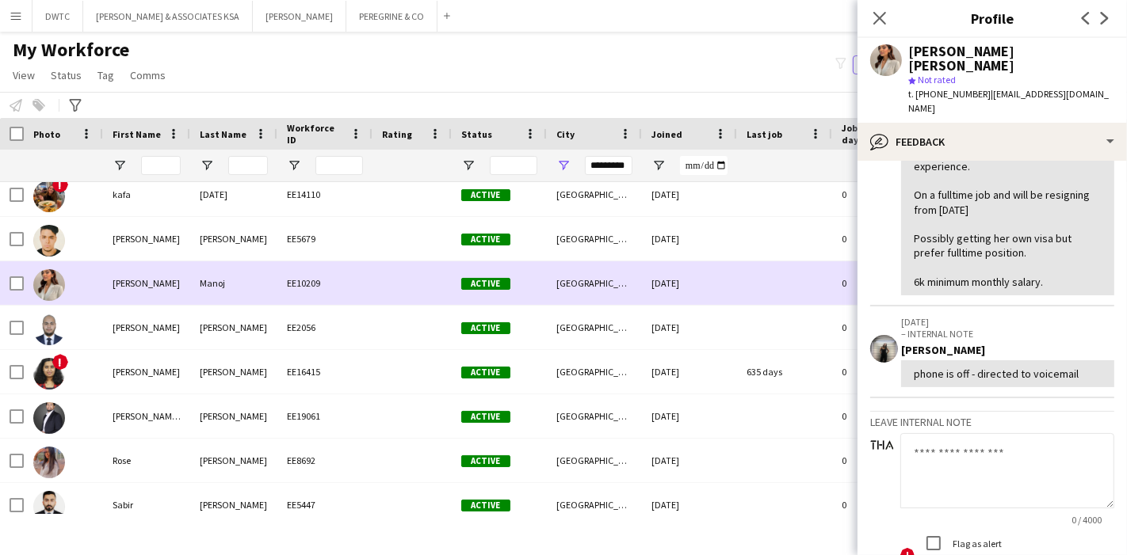
scroll to position [181, 0]
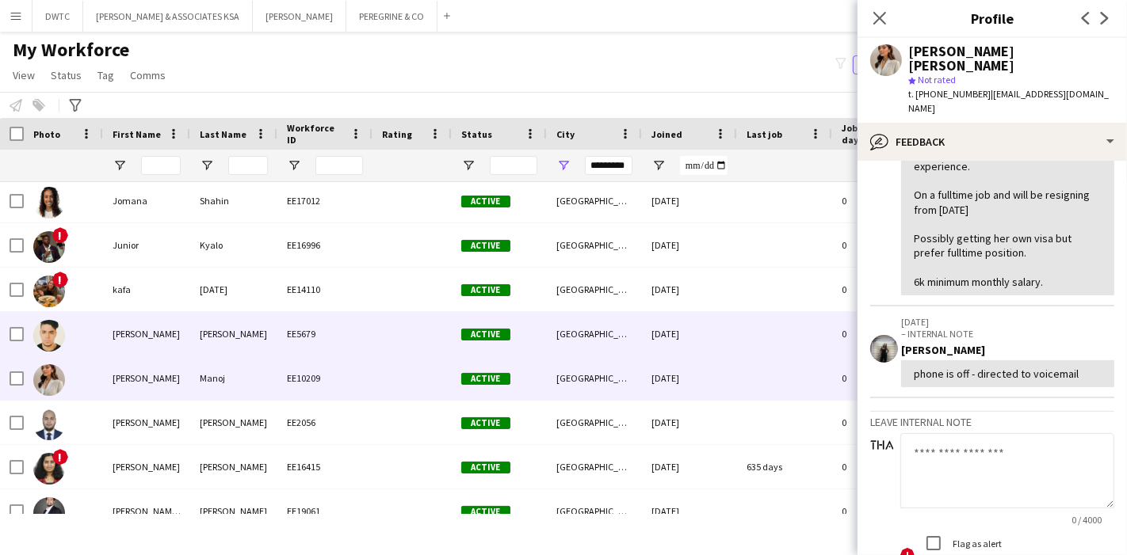
click at [210, 324] on div "Mohamed" at bounding box center [233, 334] width 87 height 44
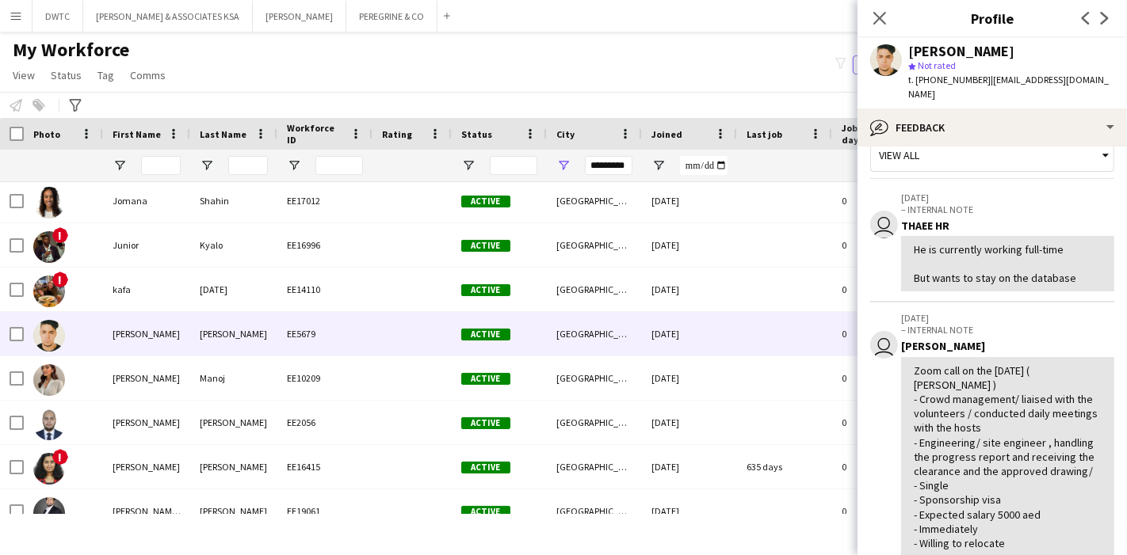
scroll to position [26, 0]
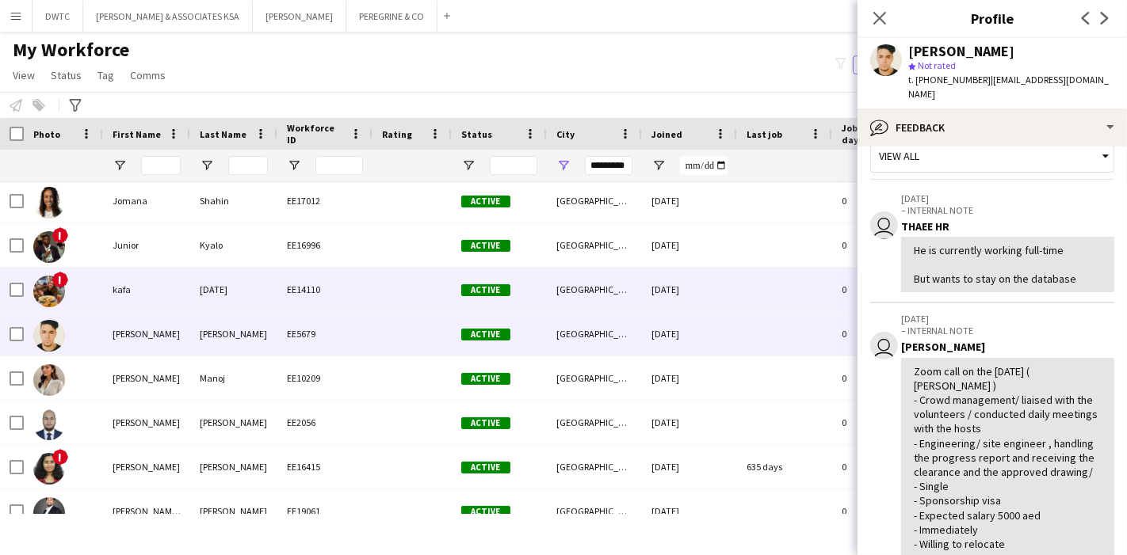
click at [353, 303] on div "EE14110" at bounding box center [324, 290] width 95 height 44
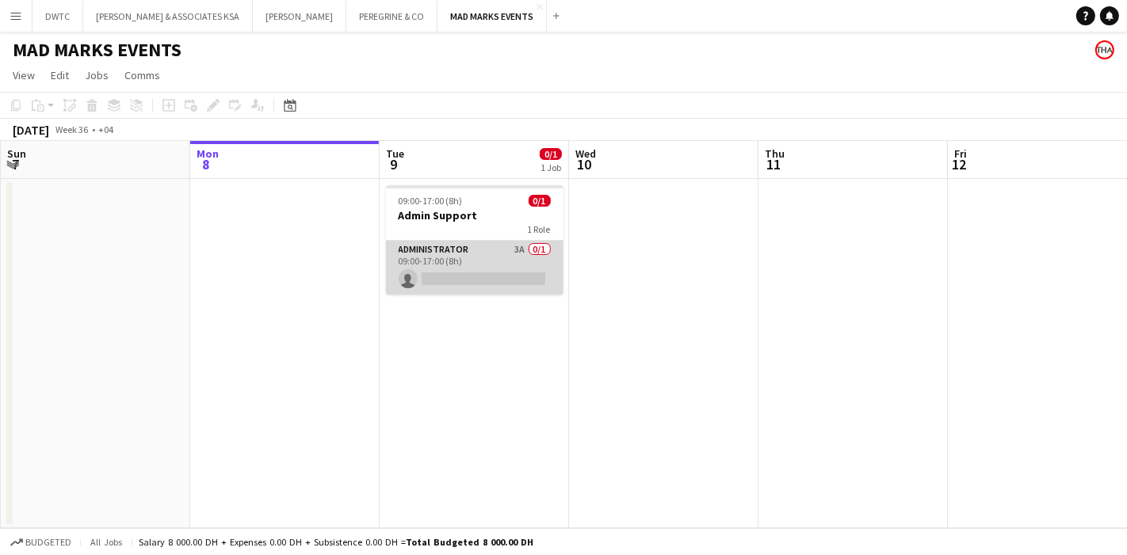
click at [501, 250] on app-card-role "Administrator 3A 0/1 09:00-17:00 (8h) single-neutral-actions" at bounding box center [474, 268] width 177 height 54
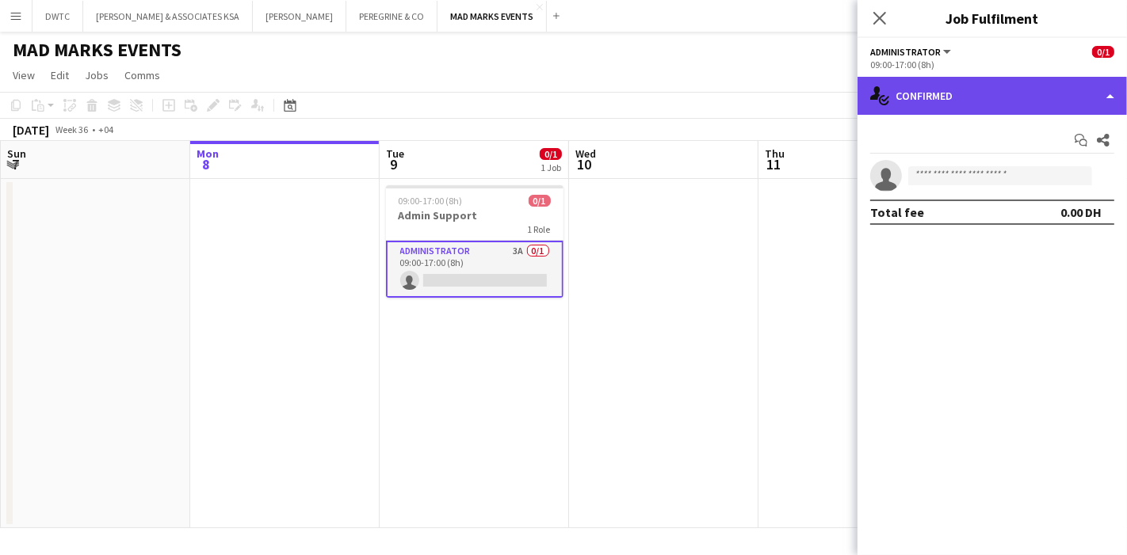
click at [1041, 93] on div "single-neutral-actions-check-2 Confirmed" at bounding box center [991, 96] width 269 height 38
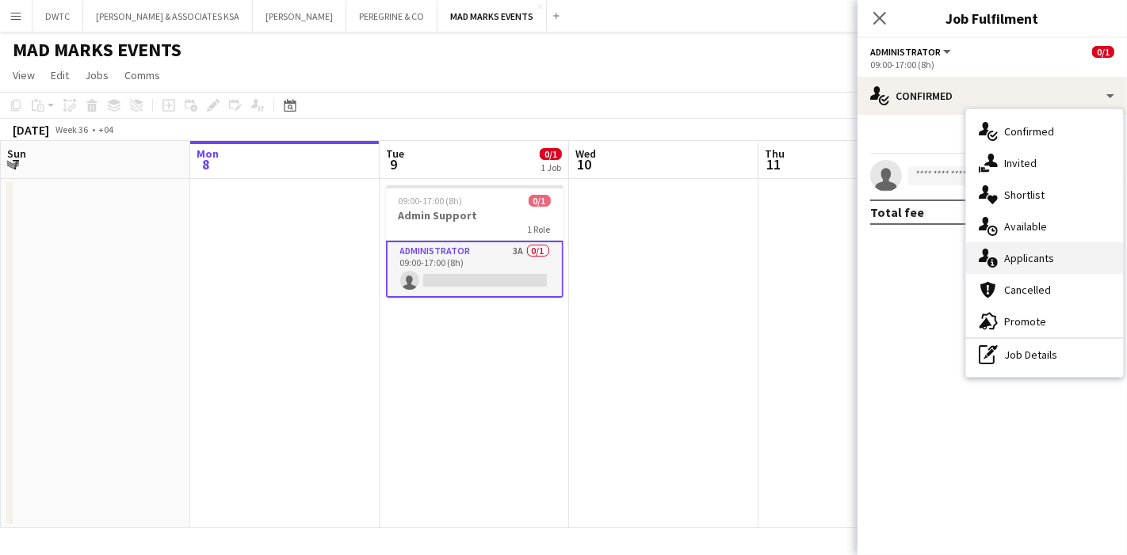
click at [1047, 251] on span "Applicants" at bounding box center [1029, 258] width 50 height 14
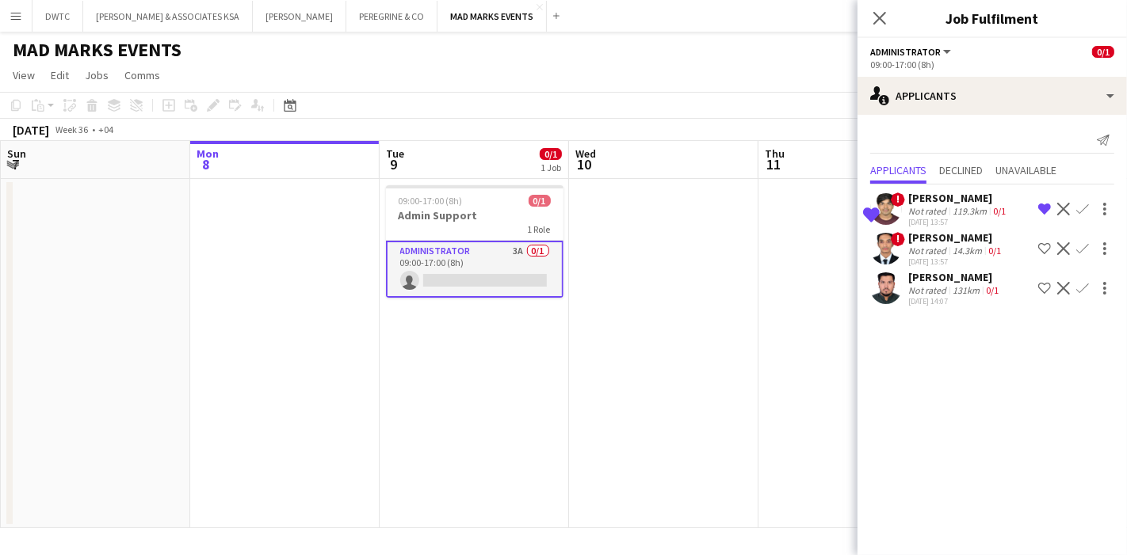
click at [924, 281] on div "Hamad Hazin" at bounding box center [954, 277] width 93 height 14
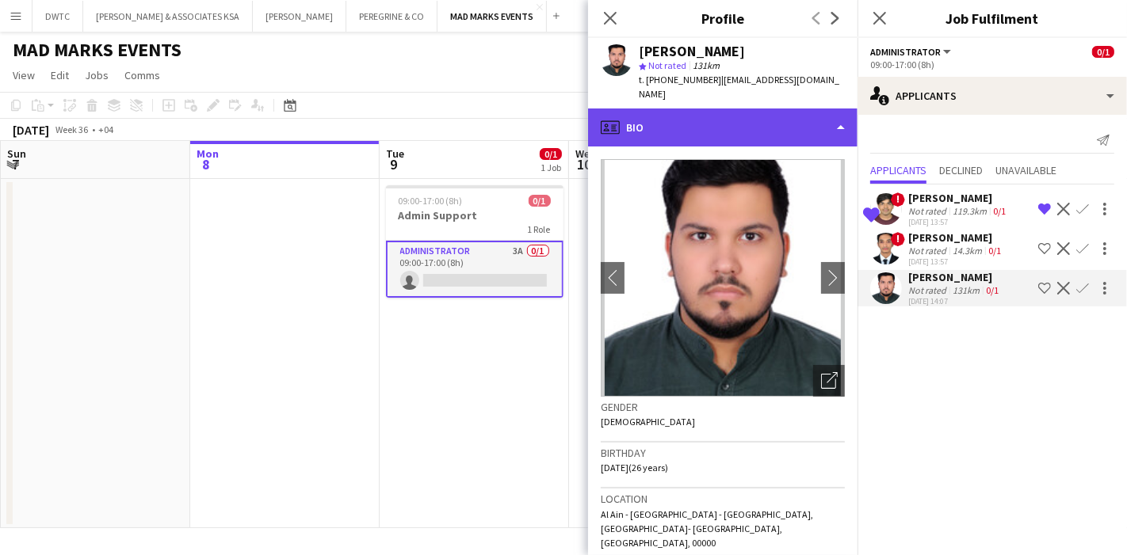
click at [817, 109] on div "profile Bio" at bounding box center [722, 128] width 269 height 38
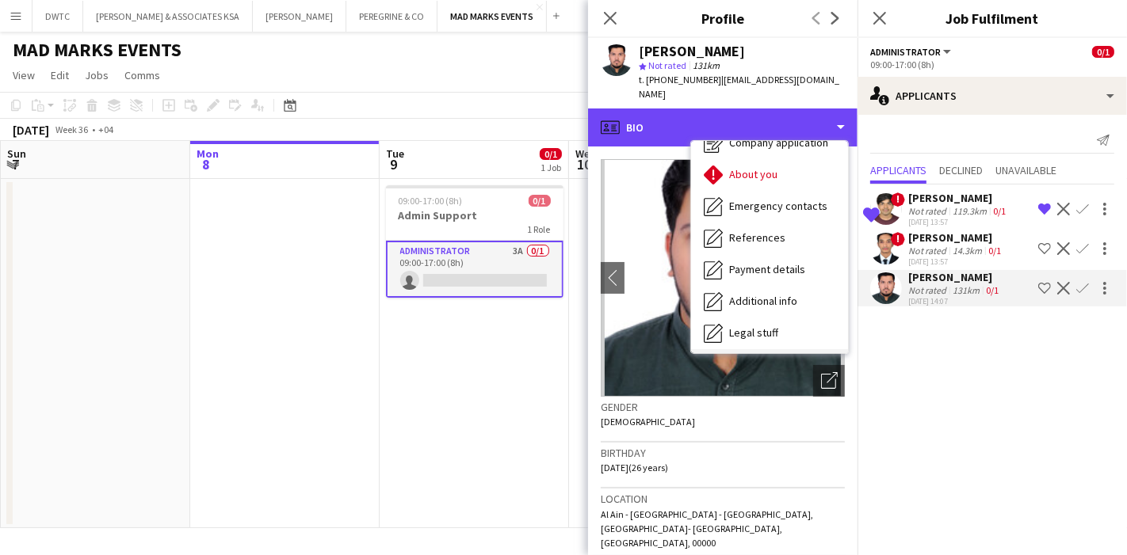
scroll to position [148, 0]
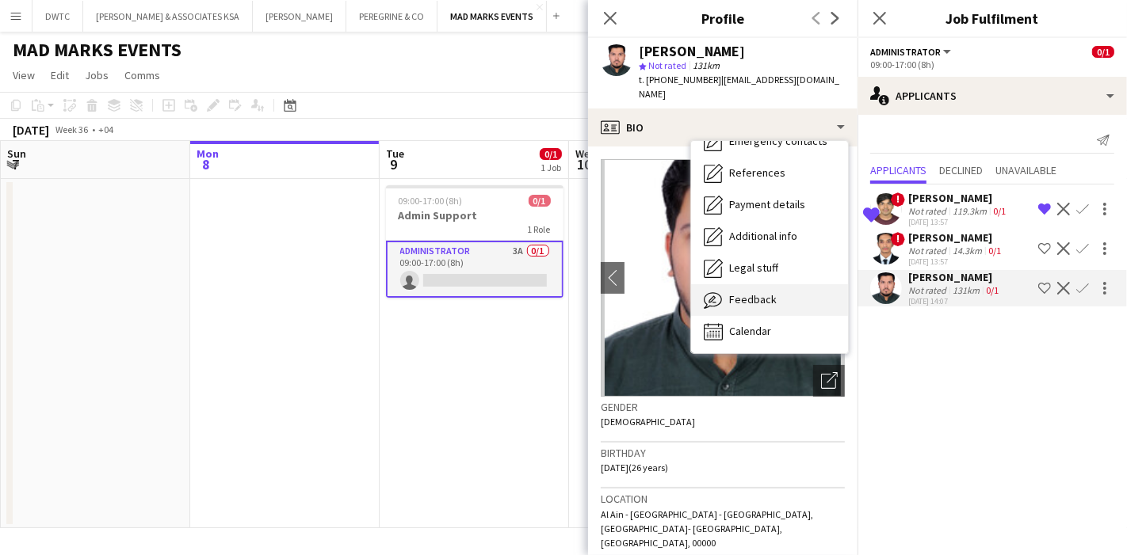
click at [779, 285] on div "Feedback Feedback" at bounding box center [769, 300] width 157 height 32
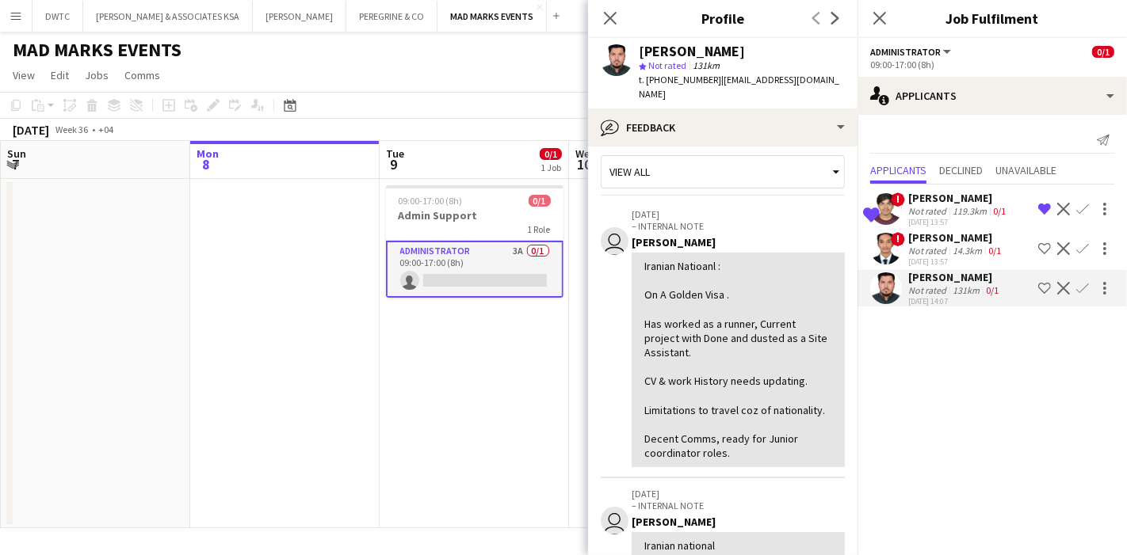
scroll to position [0, 0]
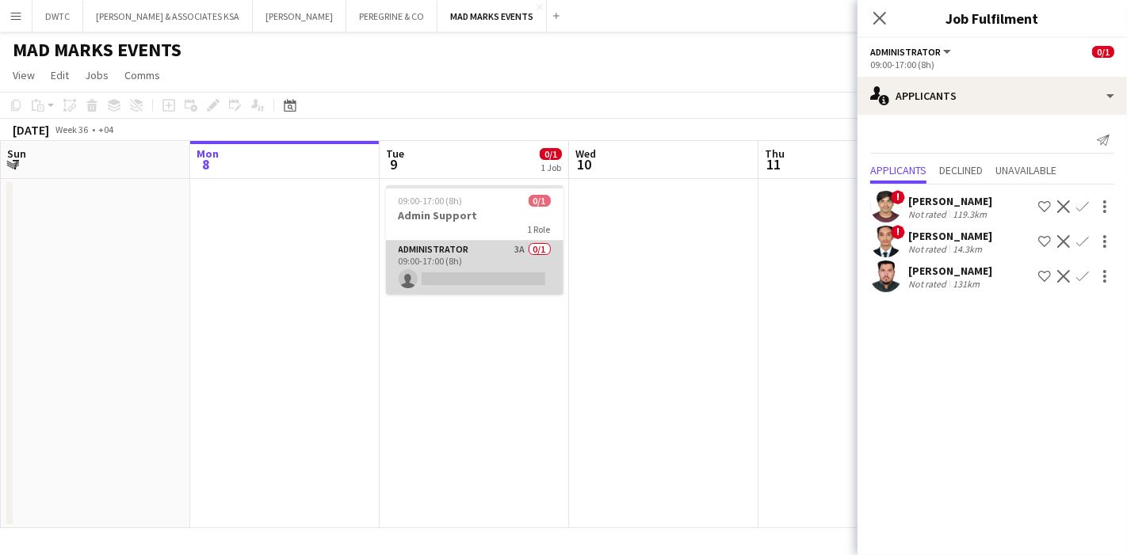
click at [509, 263] on app-card-role "Administrator 3A 0/1 09:00-17:00 (8h) single-neutral-actions" at bounding box center [474, 268] width 177 height 54
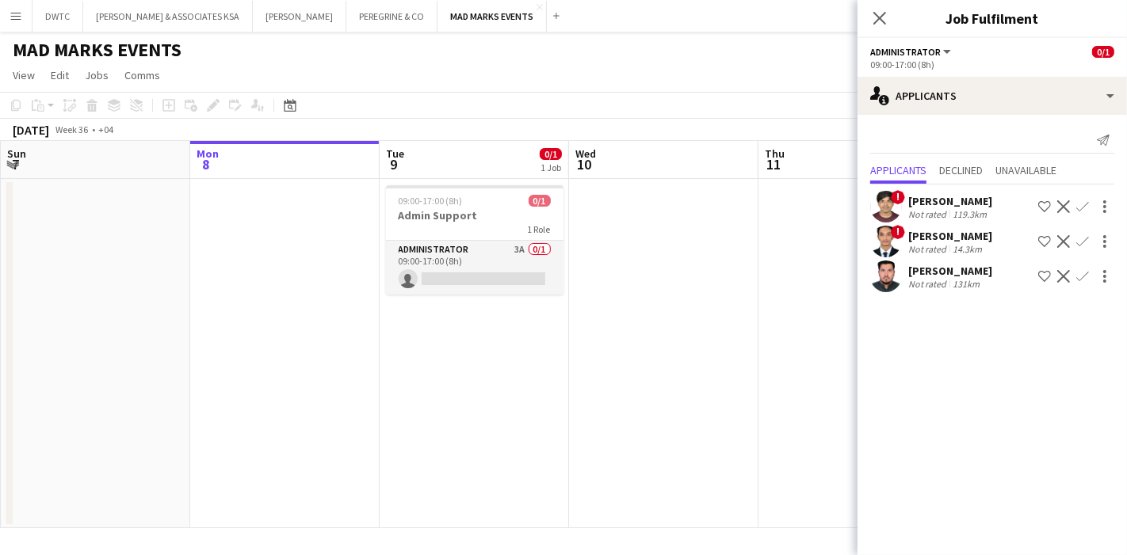
click at [892, 280] on app-user-avatar at bounding box center [886, 277] width 32 height 32
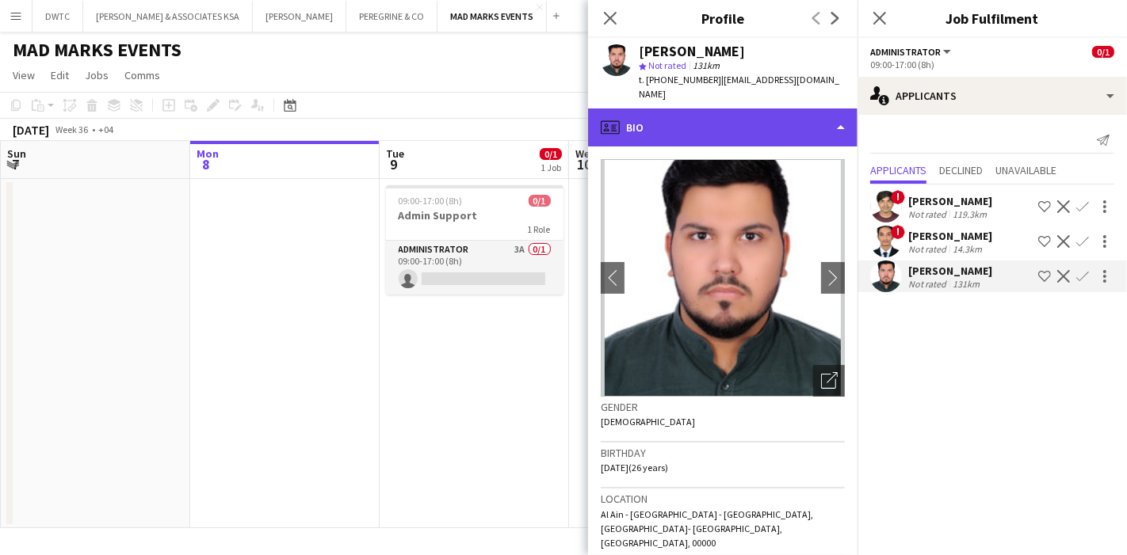
click at [812, 124] on div "profile Bio" at bounding box center [722, 128] width 269 height 38
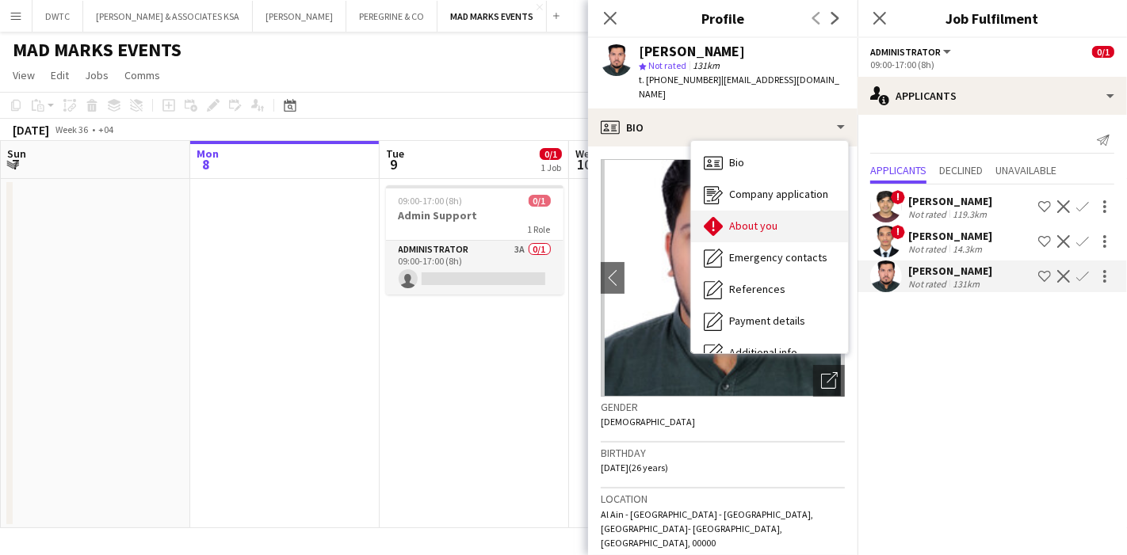
click at [783, 223] on div "About you About you" at bounding box center [769, 227] width 157 height 32
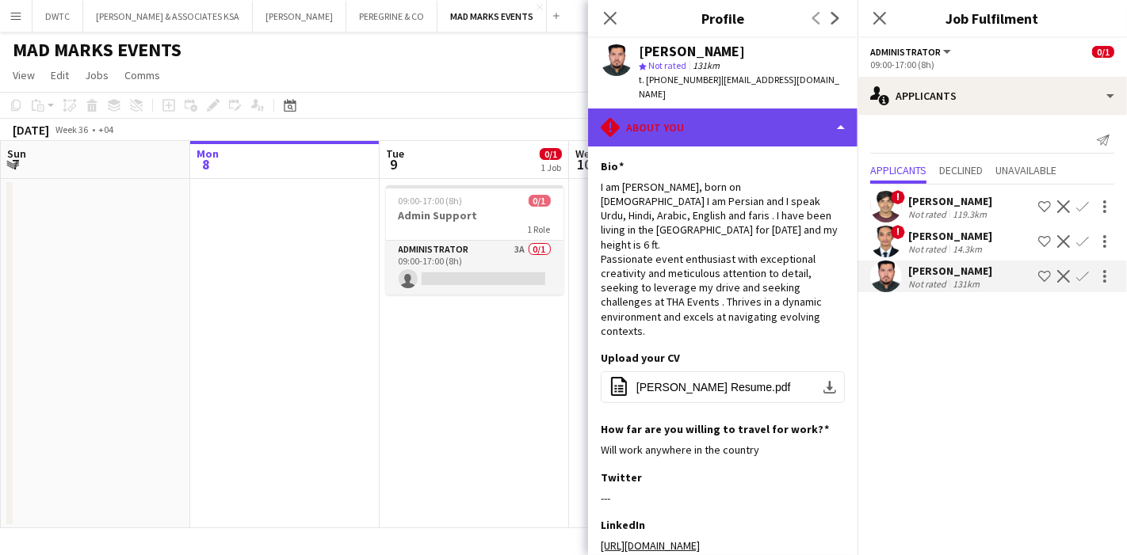
click at [791, 116] on div "rhombus-alert About you" at bounding box center [722, 128] width 269 height 38
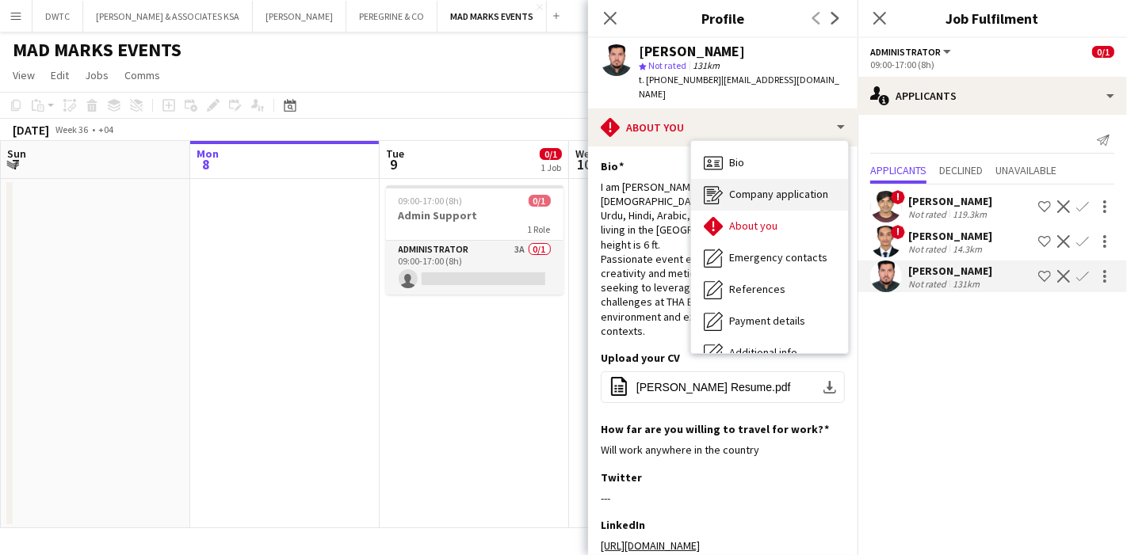
click at [787, 187] on span "Company application" at bounding box center [778, 194] width 99 height 14
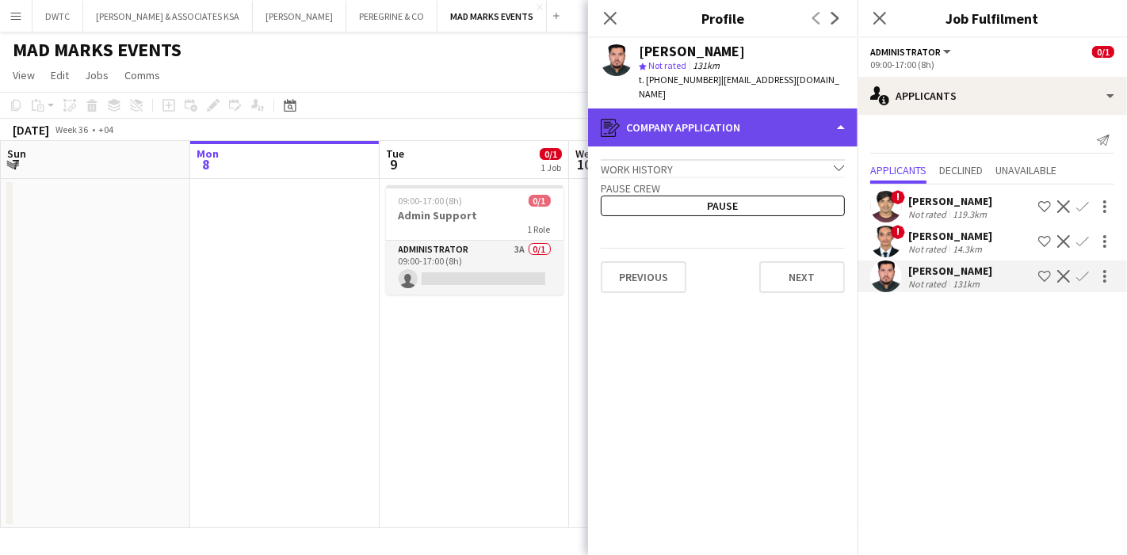
click at [817, 114] on div "register Company application" at bounding box center [722, 128] width 269 height 38
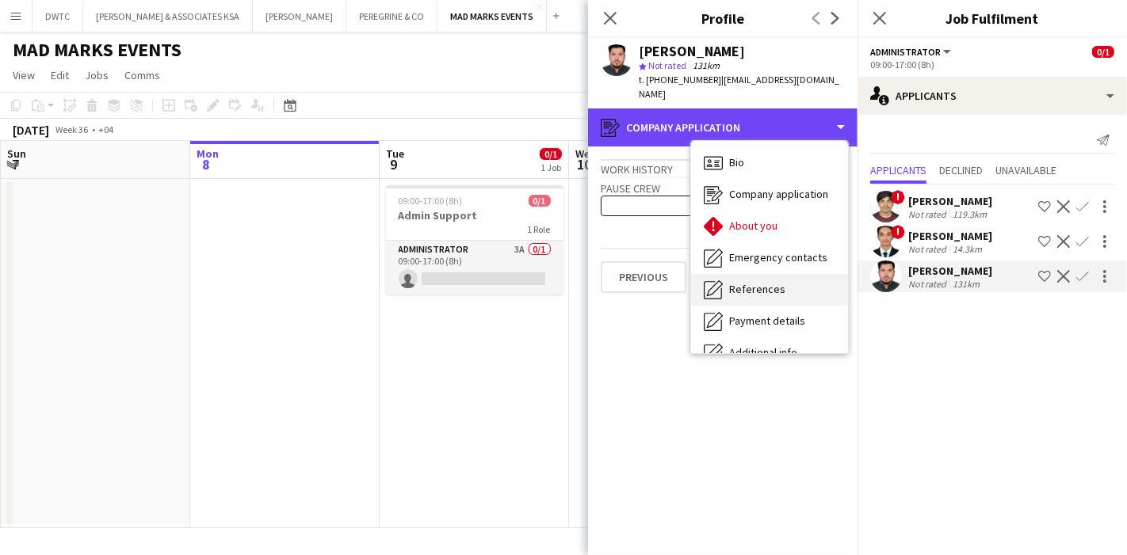
scroll to position [116, 0]
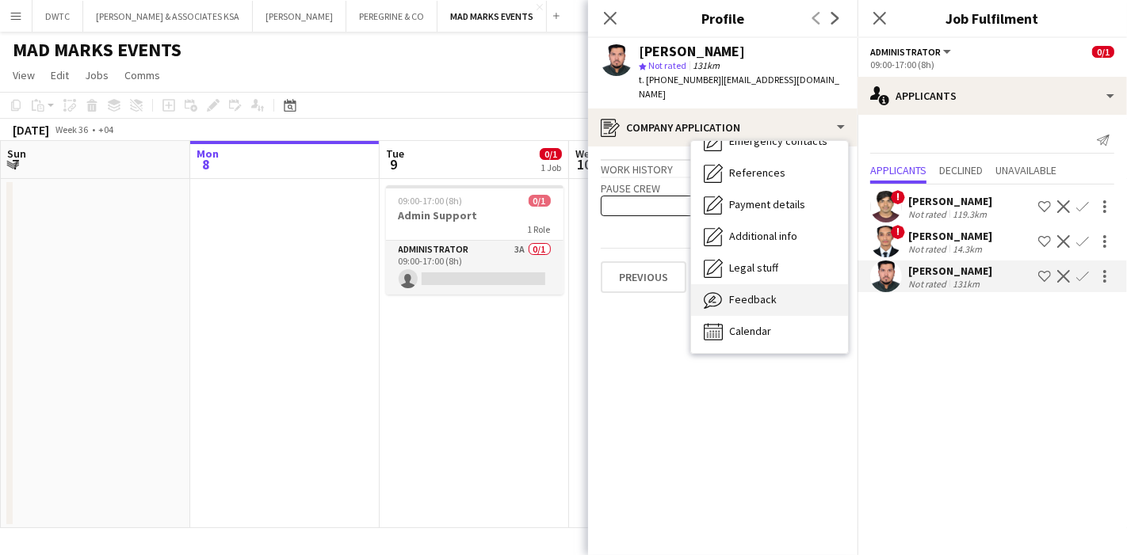
click at [772, 292] on span "Feedback" at bounding box center [753, 299] width 48 height 14
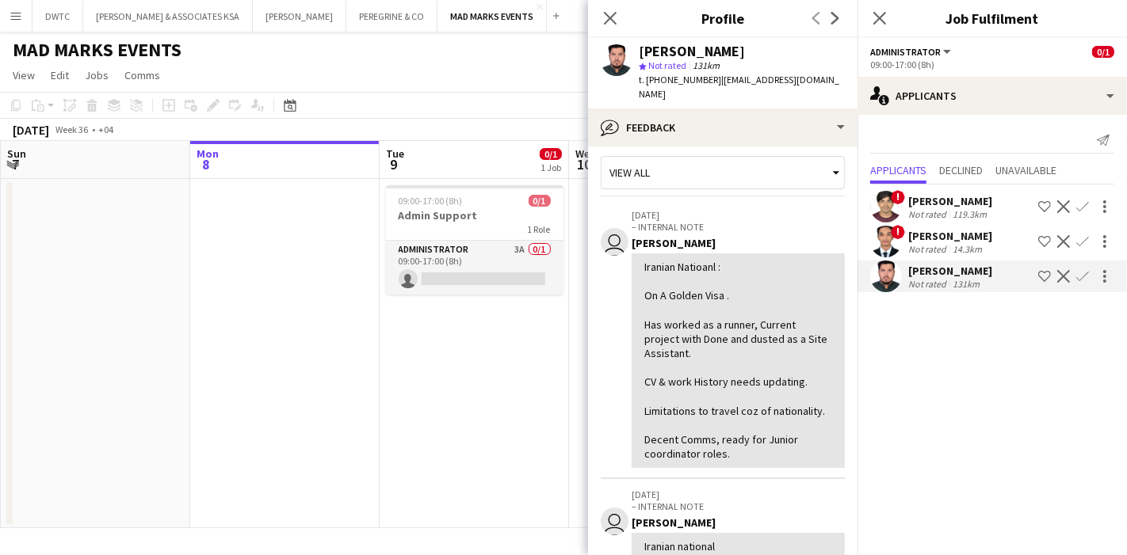
scroll to position [9, 0]
click at [608, 21] on icon at bounding box center [609, 17] width 15 height 15
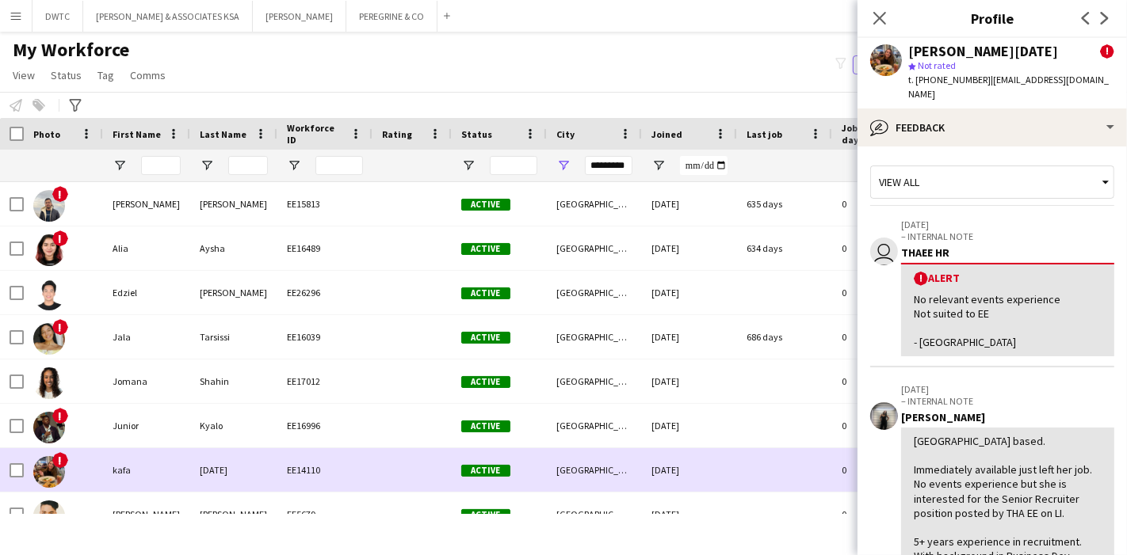
scroll to position [181, 0]
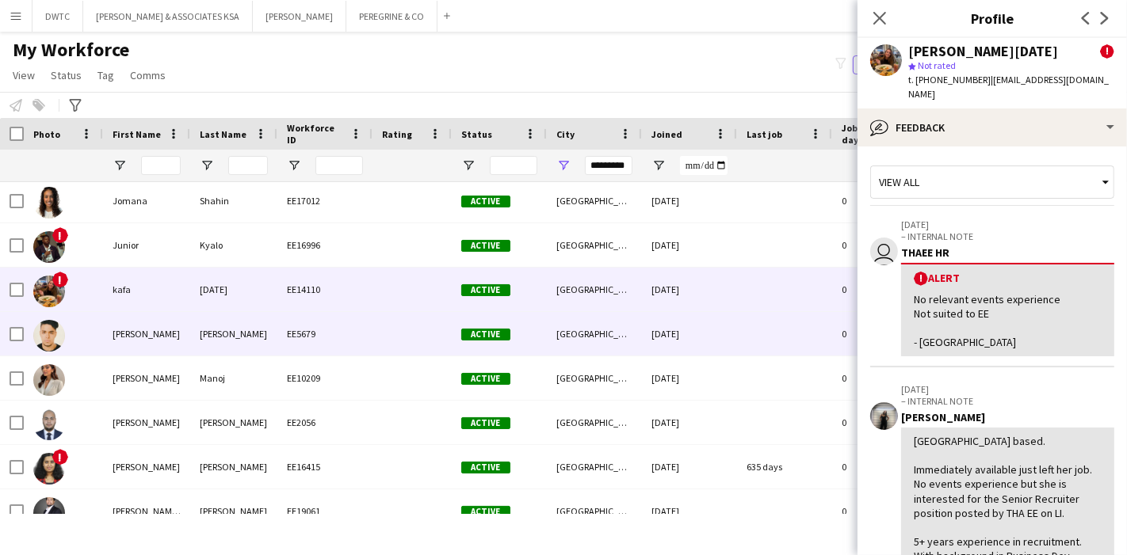
click at [278, 340] on div "EE5679" at bounding box center [324, 334] width 95 height 44
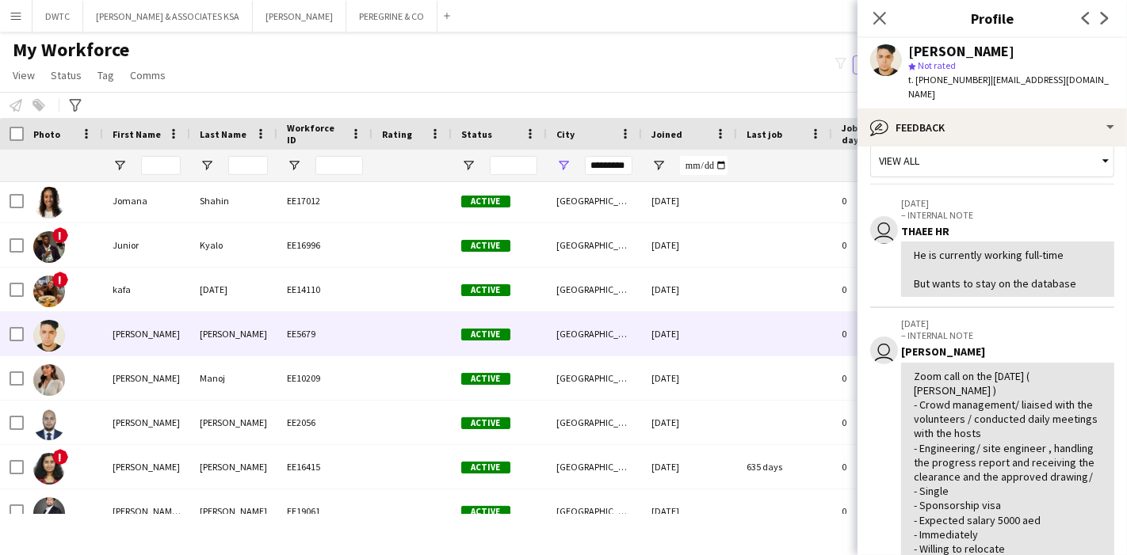
scroll to position [0, 0]
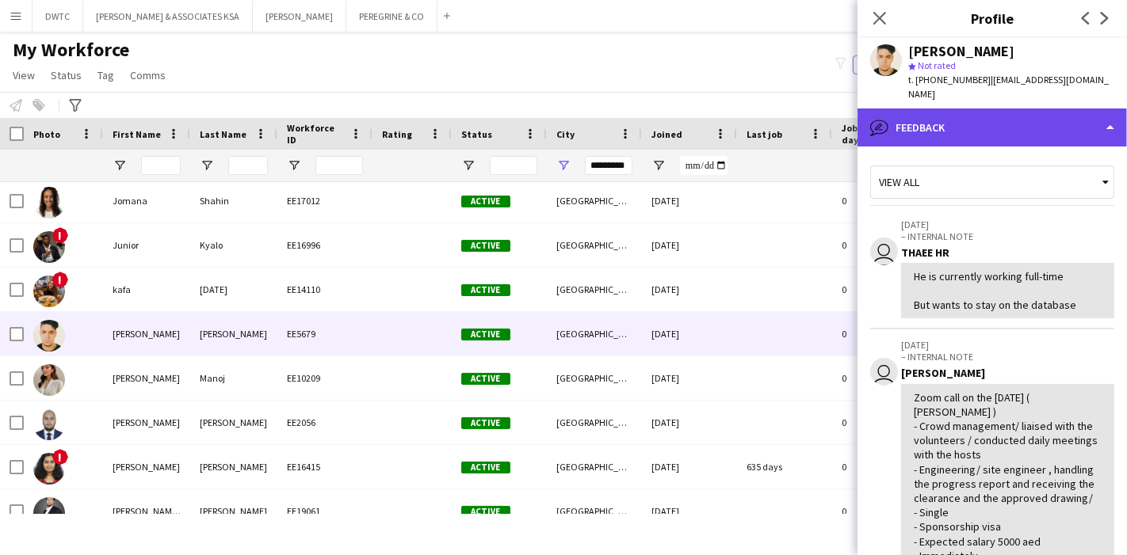
click at [1068, 118] on div "bubble-pencil Feedback" at bounding box center [991, 128] width 269 height 38
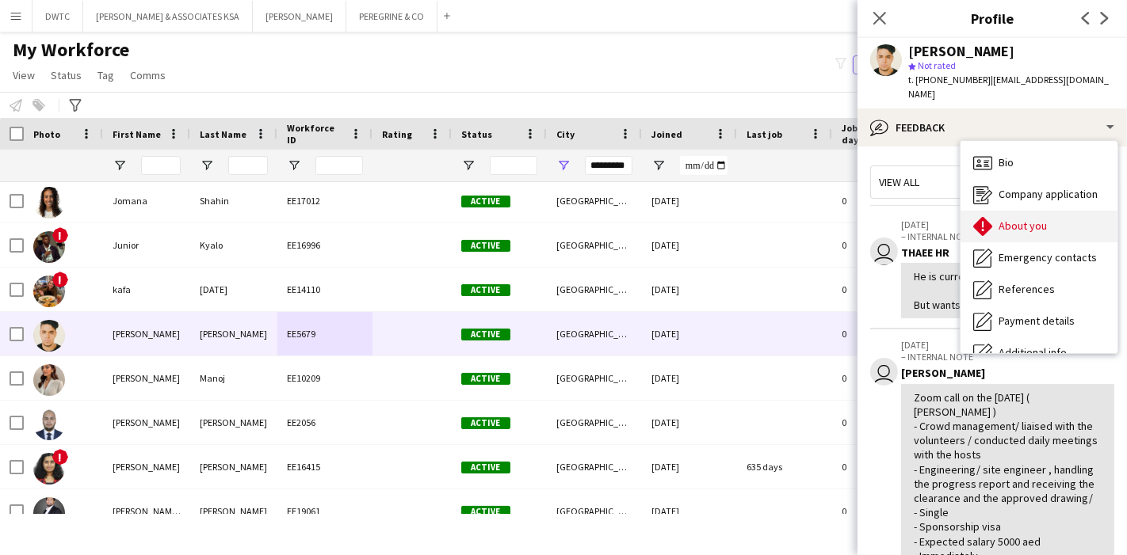
click at [1068, 212] on div "About you About you" at bounding box center [1038, 227] width 157 height 32
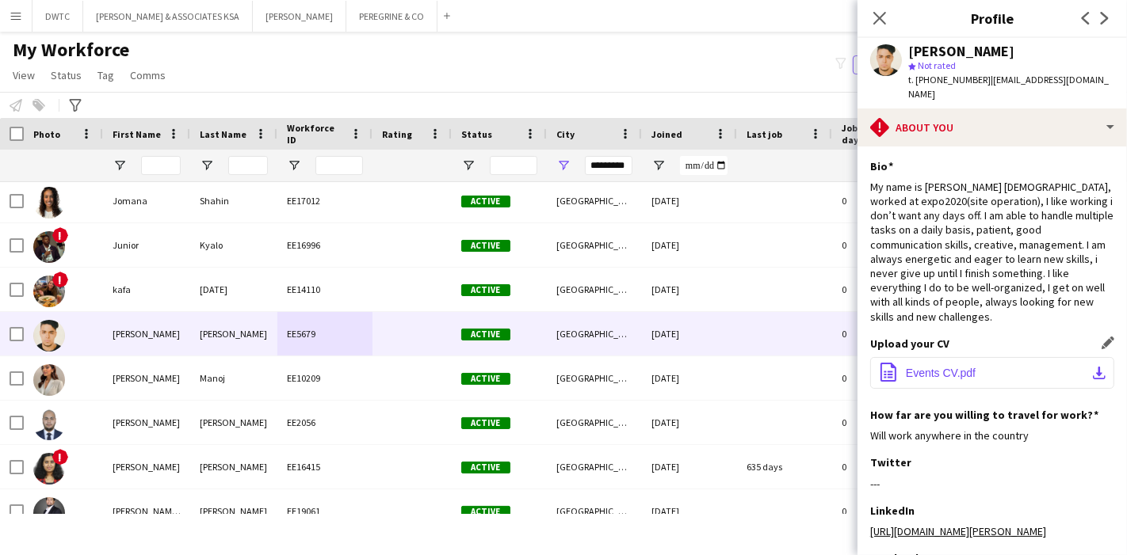
click at [1093, 367] on app-icon "download-bottom" at bounding box center [1099, 373] width 13 height 13
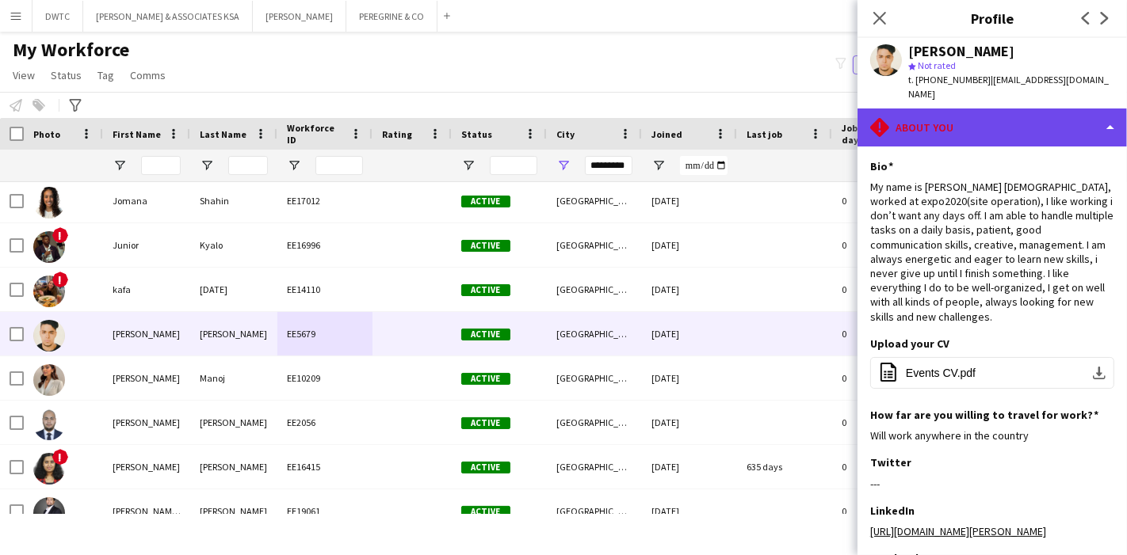
click at [993, 115] on div "rhombus-alert About you" at bounding box center [991, 128] width 269 height 38
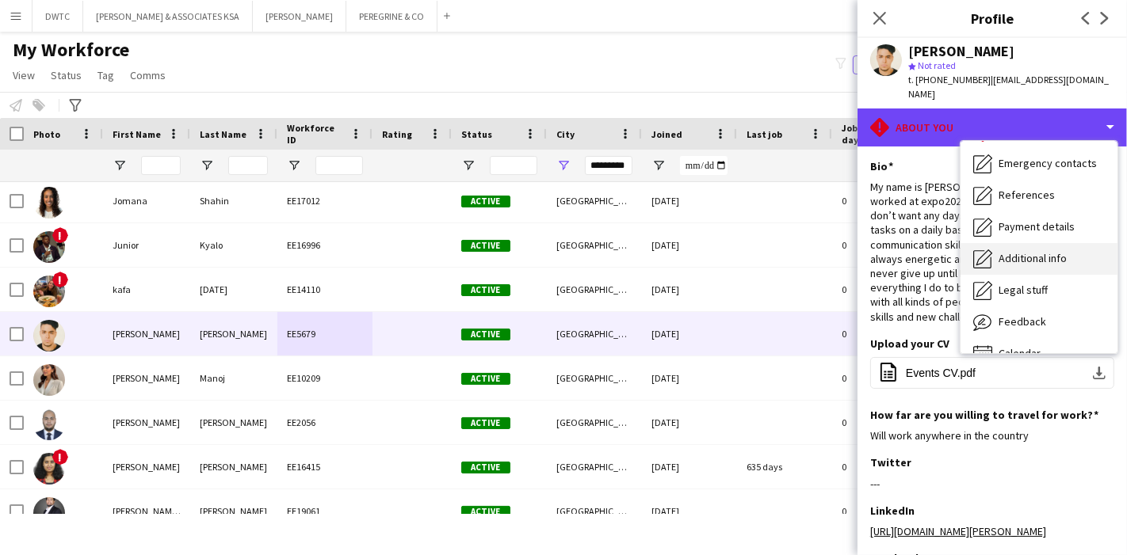
scroll to position [116, 0]
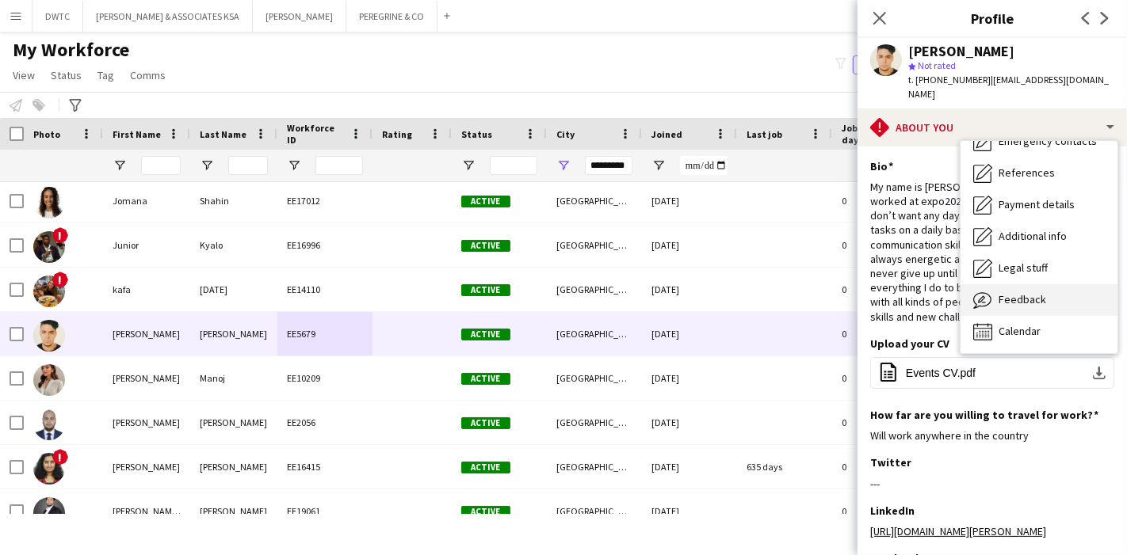
click at [1043, 284] on div "Feedback Feedback" at bounding box center [1038, 300] width 157 height 32
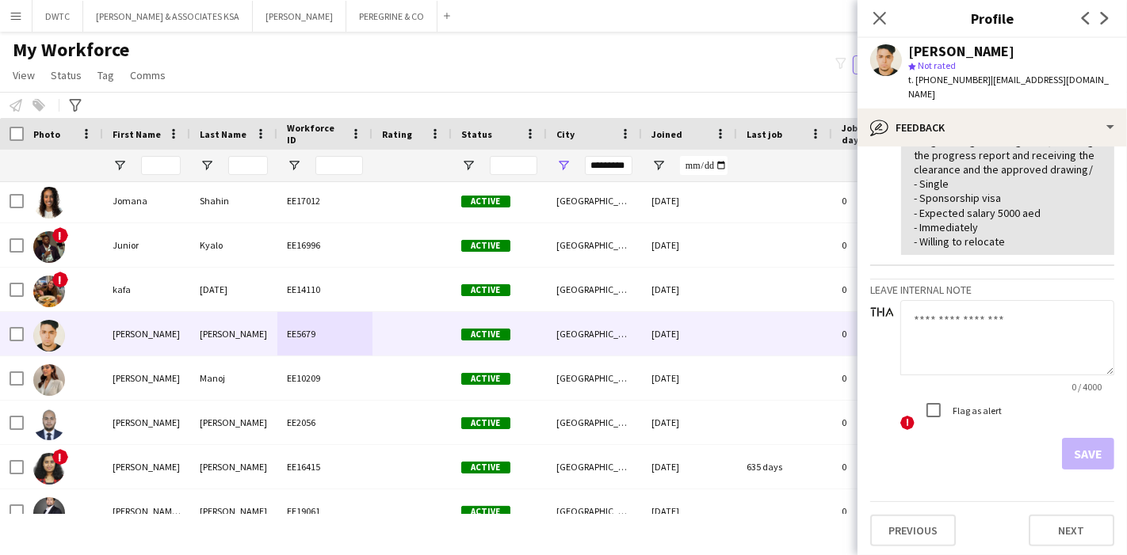
scroll to position [0, 0]
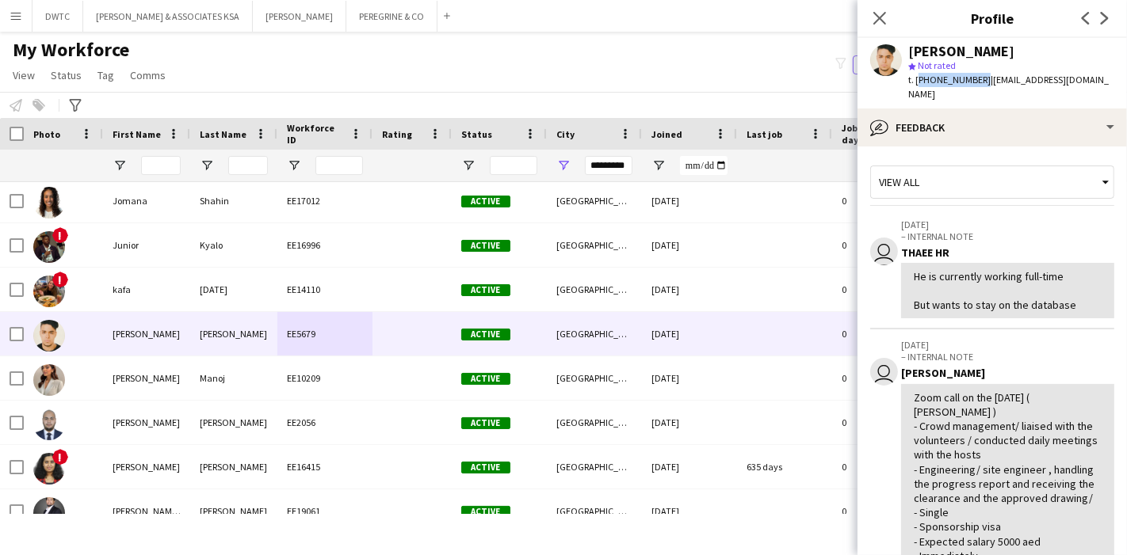
drag, startPoint x: 917, startPoint y: 78, endPoint x: 978, endPoint y: 87, distance: 61.0
click at [978, 87] on div "Karim Mohamed star Not rated t. +971502309741 | karimmohamed_49@yahoo.com" at bounding box center [991, 73] width 269 height 71
copy span "+971502309741"
click at [880, 20] on icon at bounding box center [879, 17] width 15 height 15
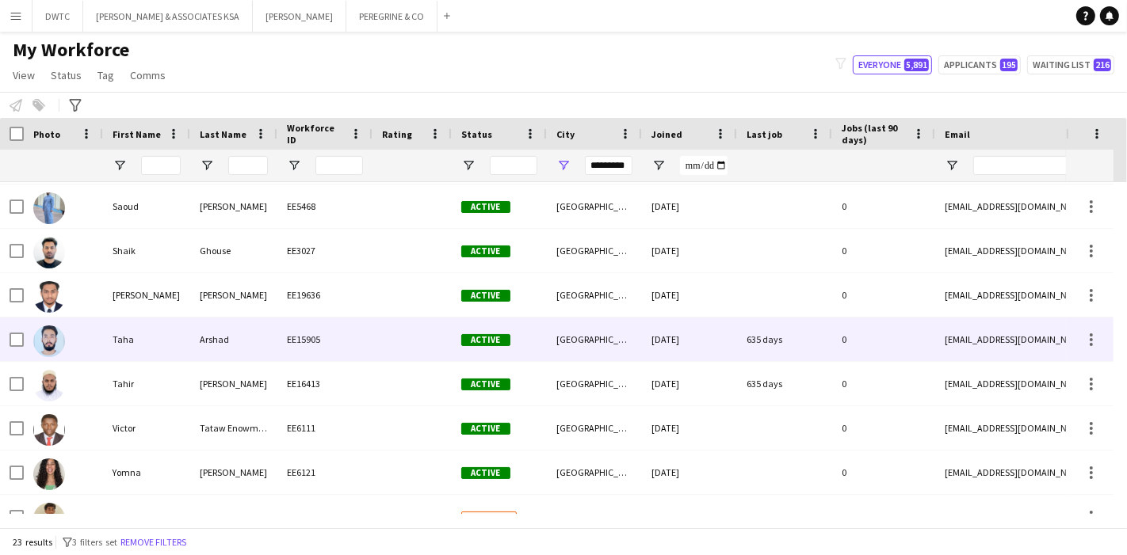
scroll to position [688, 0]
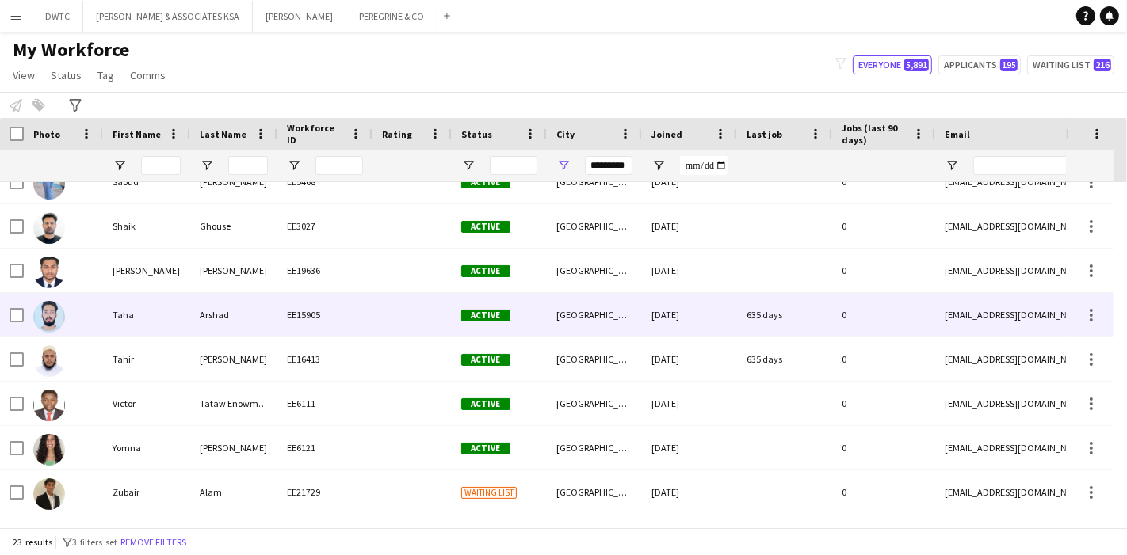
click at [168, 325] on div "Taha" at bounding box center [146, 315] width 87 height 44
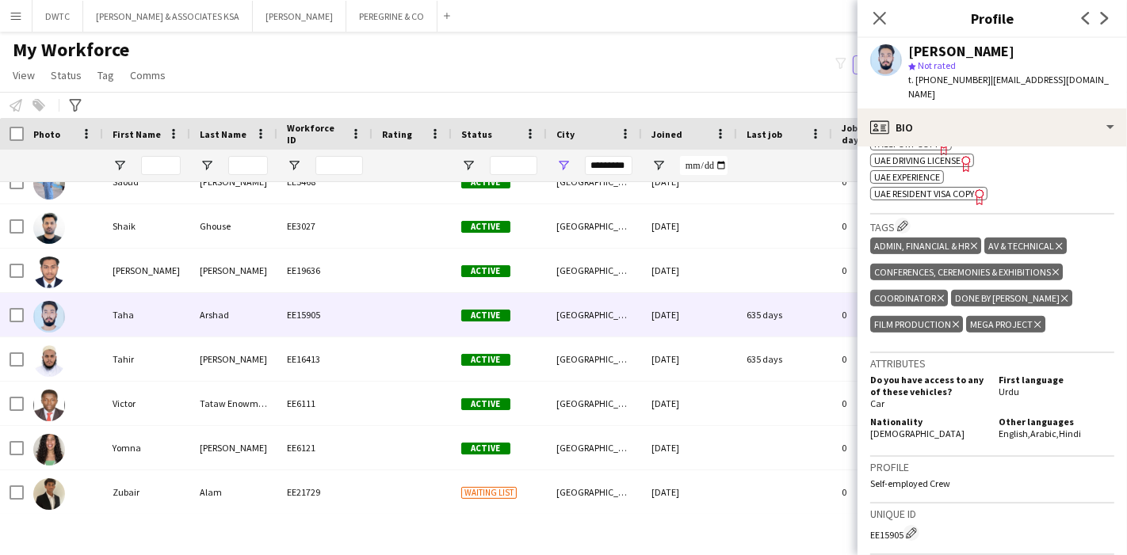
scroll to position [704, 0]
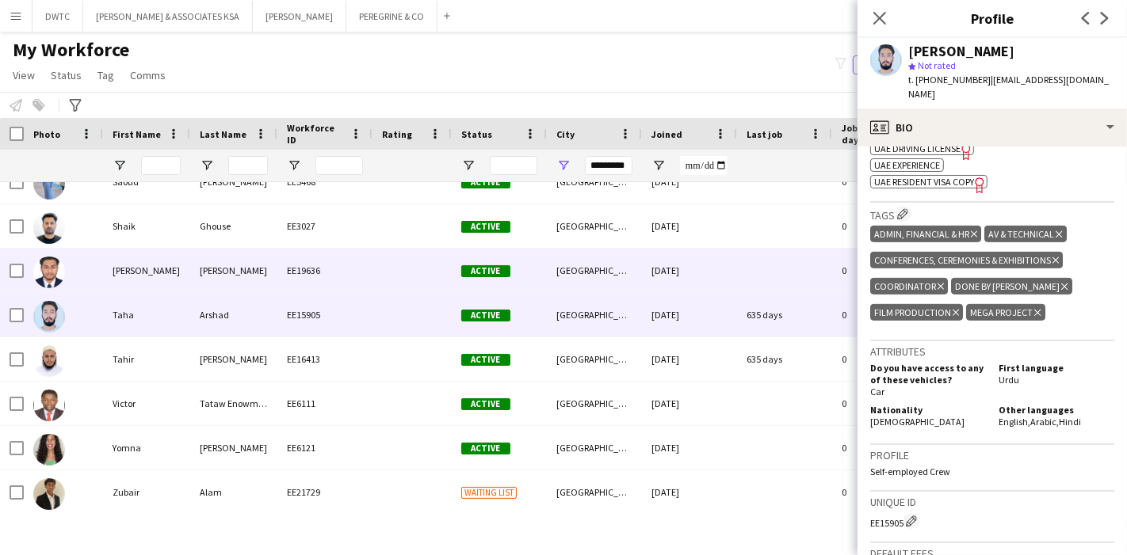
click at [131, 269] on div "Suhail" at bounding box center [146, 271] width 87 height 44
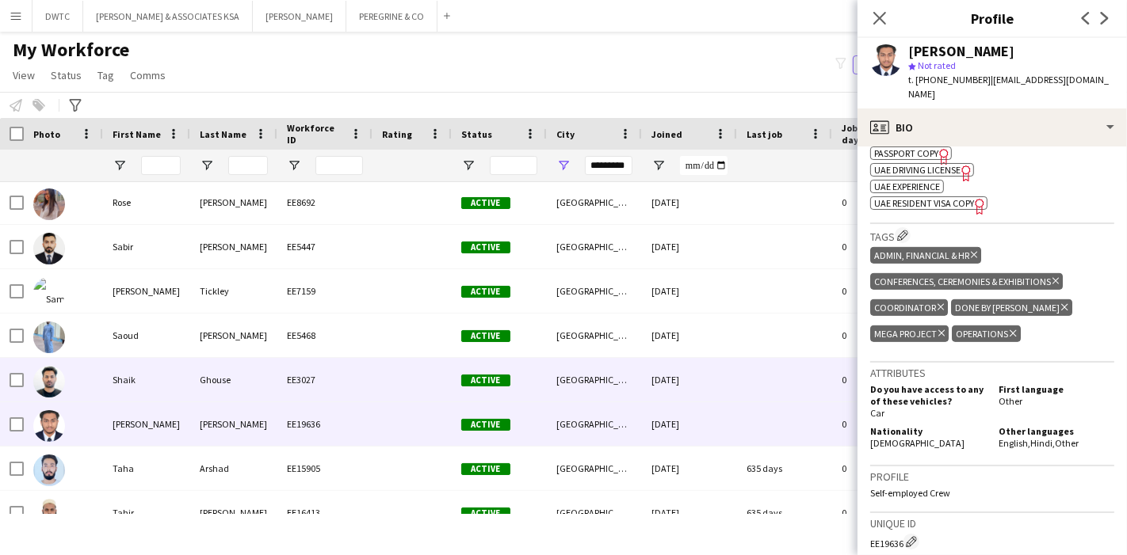
scroll to position [0, 0]
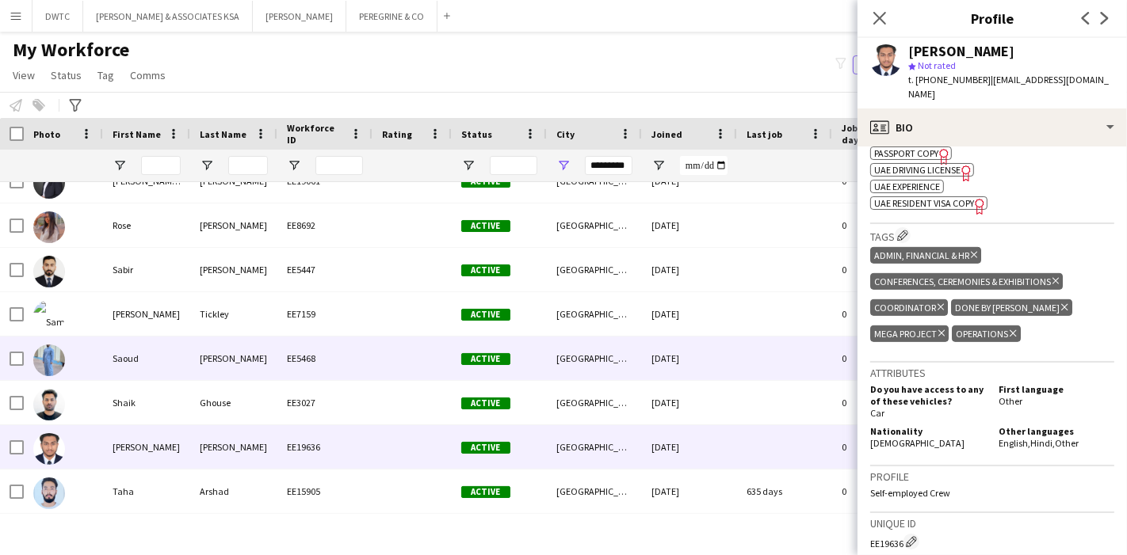
click at [138, 353] on div "Saoud" at bounding box center [146, 359] width 87 height 44
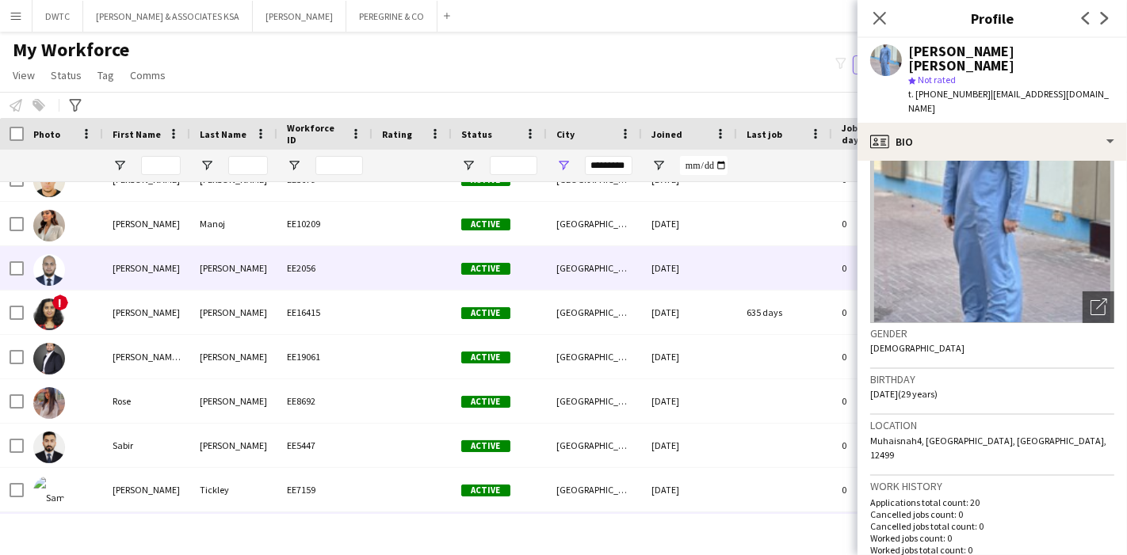
click at [139, 268] on div "Mahmoud" at bounding box center [146, 268] width 87 height 44
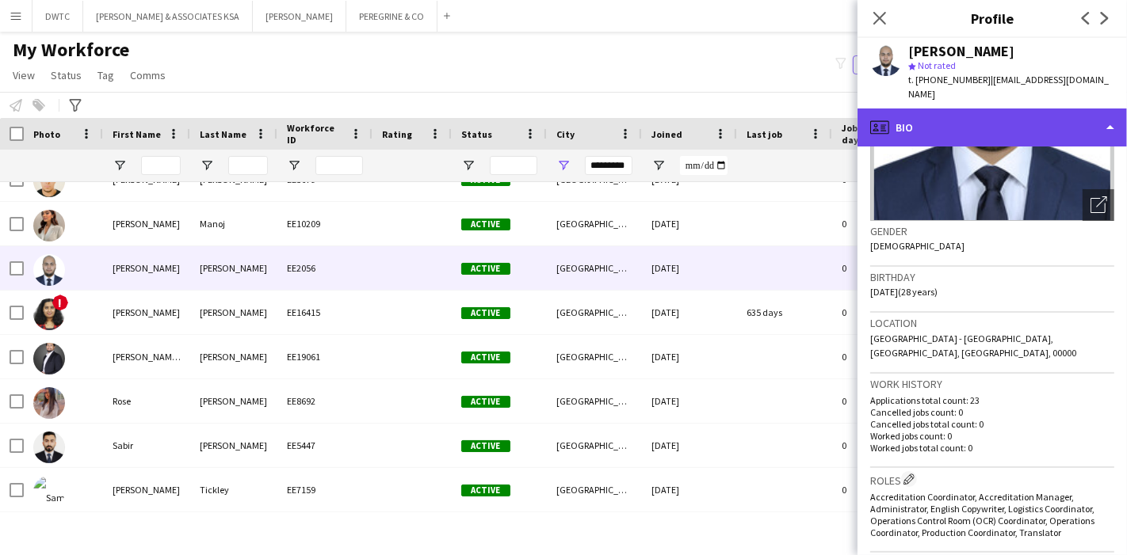
click at [1057, 124] on div "profile Bio" at bounding box center [991, 128] width 269 height 38
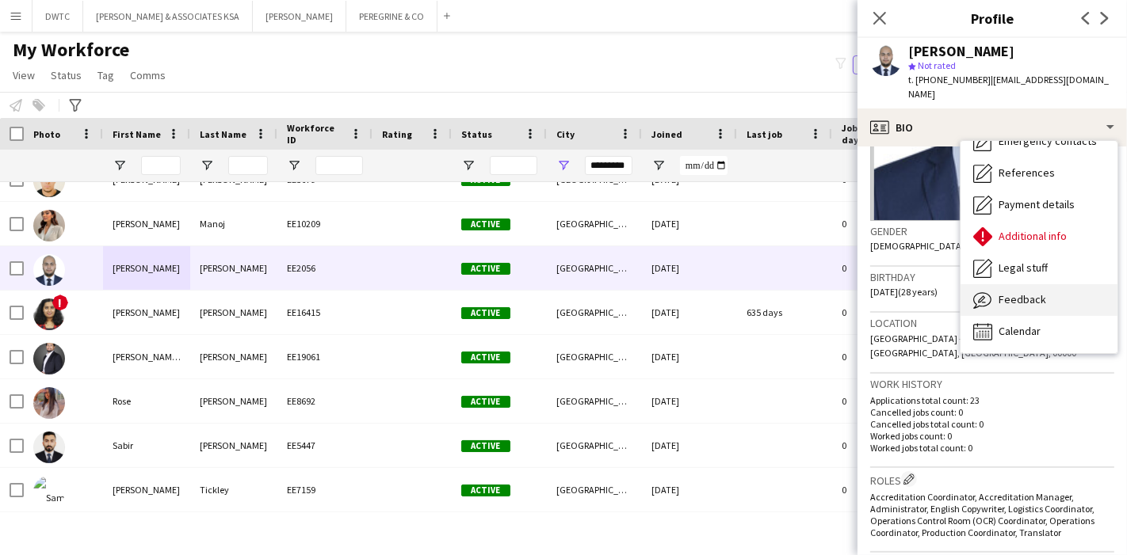
click at [1040, 292] on span "Feedback" at bounding box center [1022, 299] width 48 height 14
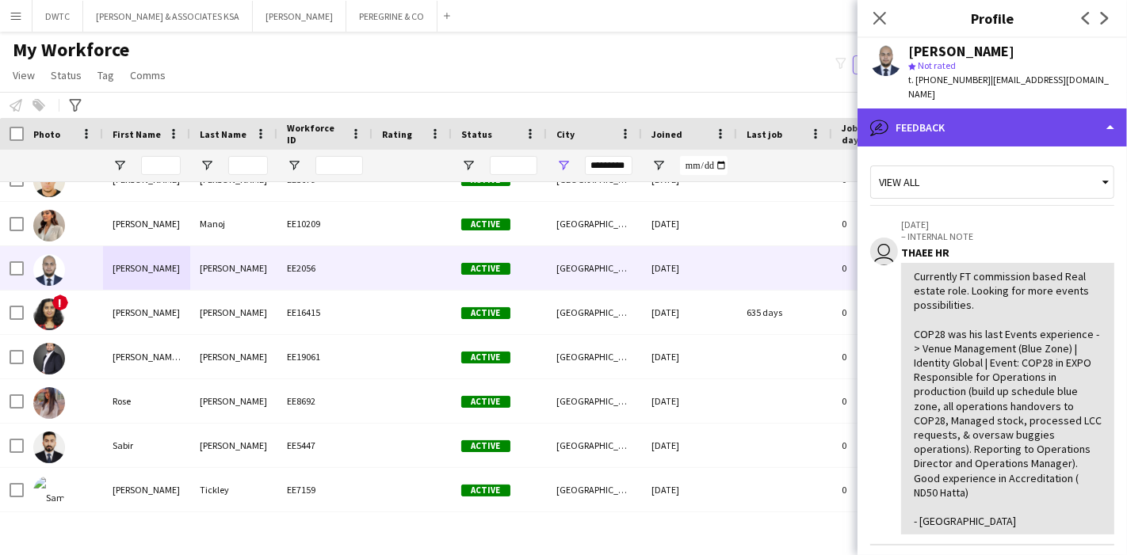
click at [1052, 109] on div "bubble-pencil Feedback" at bounding box center [991, 128] width 269 height 38
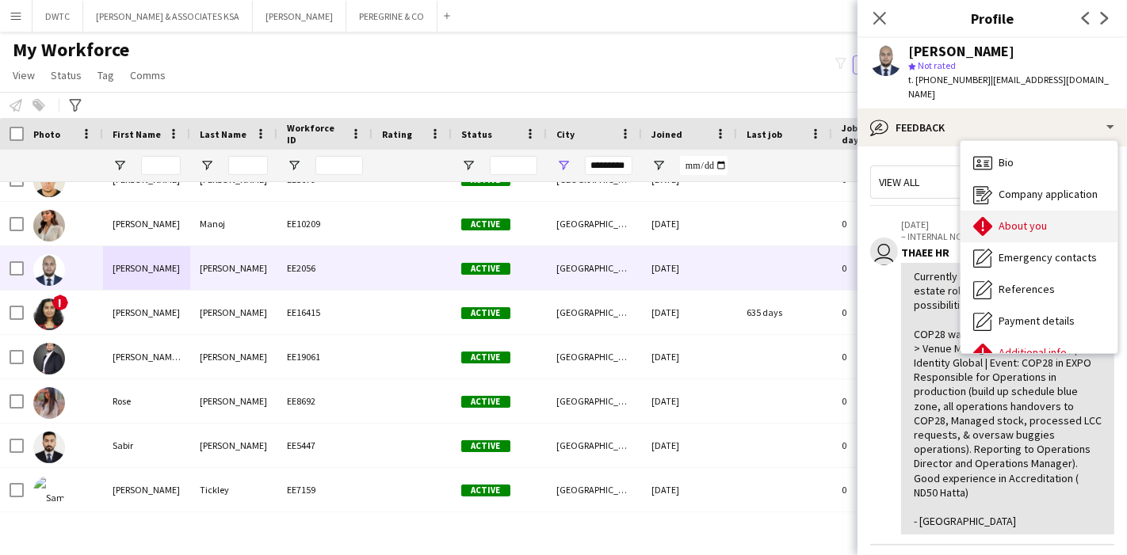
click at [1050, 211] on div "About you About you" at bounding box center [1038, 227] width 157 height 32
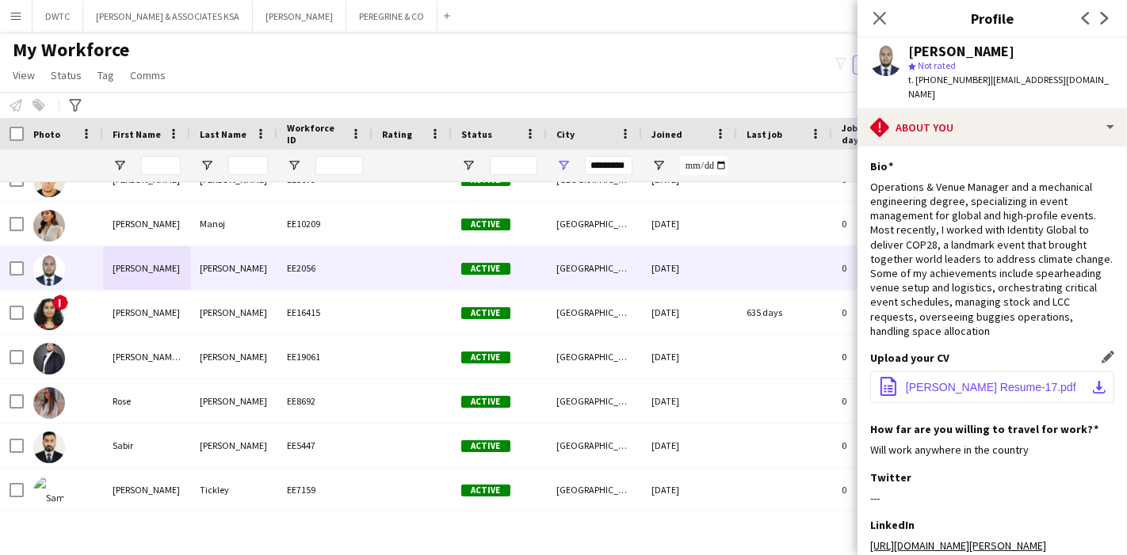
click at [1088, 372] on button "office-file-sheet Mahmoud Alalami Resume-17.pdf download-bottom" at bounding box center [992, 388] width 244 height 32
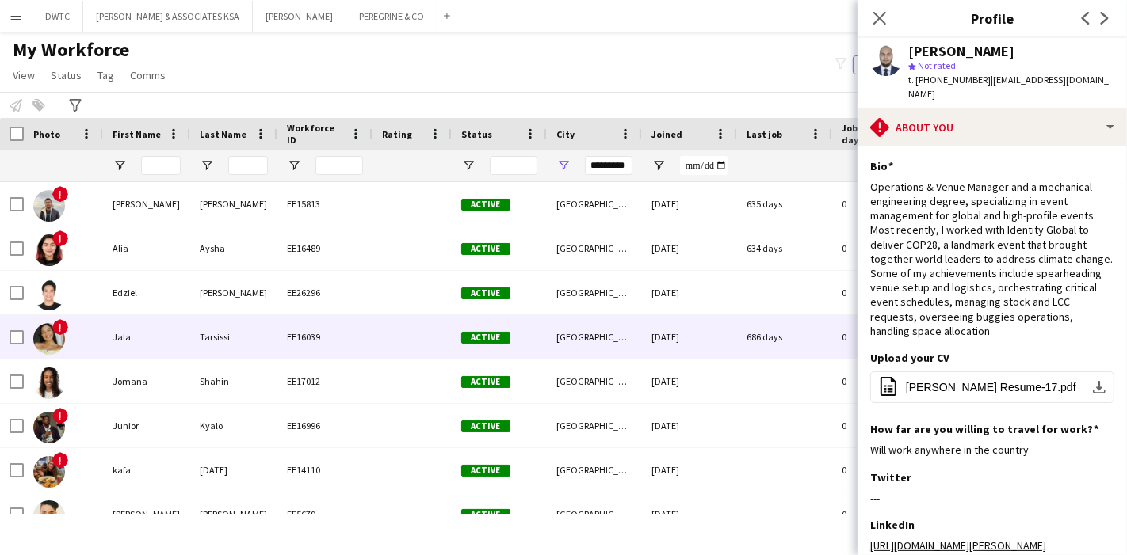
drag, startPoint x: 156, startPoint y: 348, endPoint x: 1001, endPoint y: 252, distance: 850.0
click at [156, 347] on div "Jala" at bounding box center [146, 337] width 87 height 44
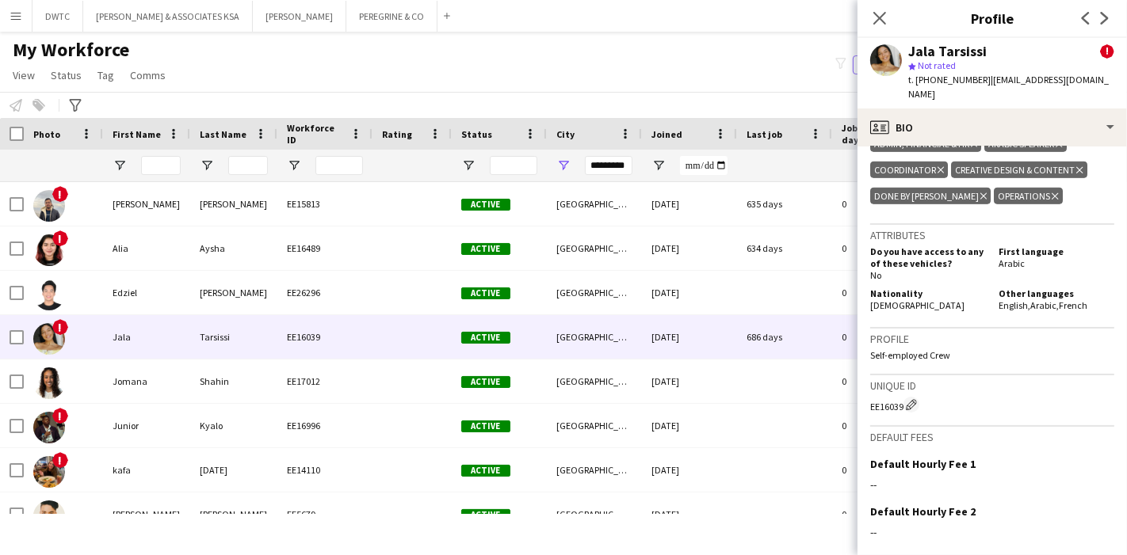
scroll to position [991, 0]
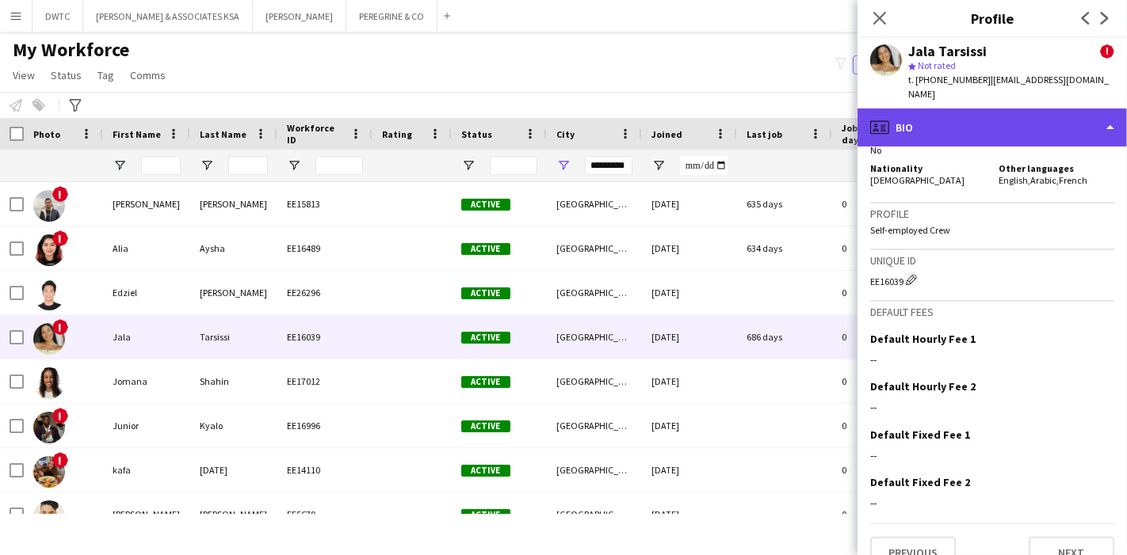
click at [1047, 128] on div "profile Bio" at bounding box center [991, 128] width 269 height 38
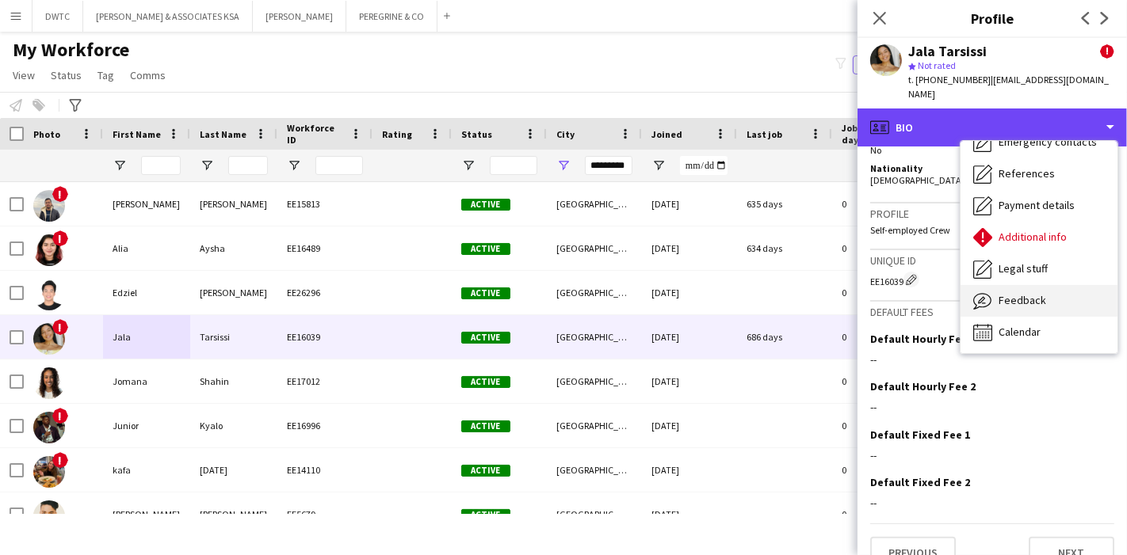
scroll to position [116, 0]
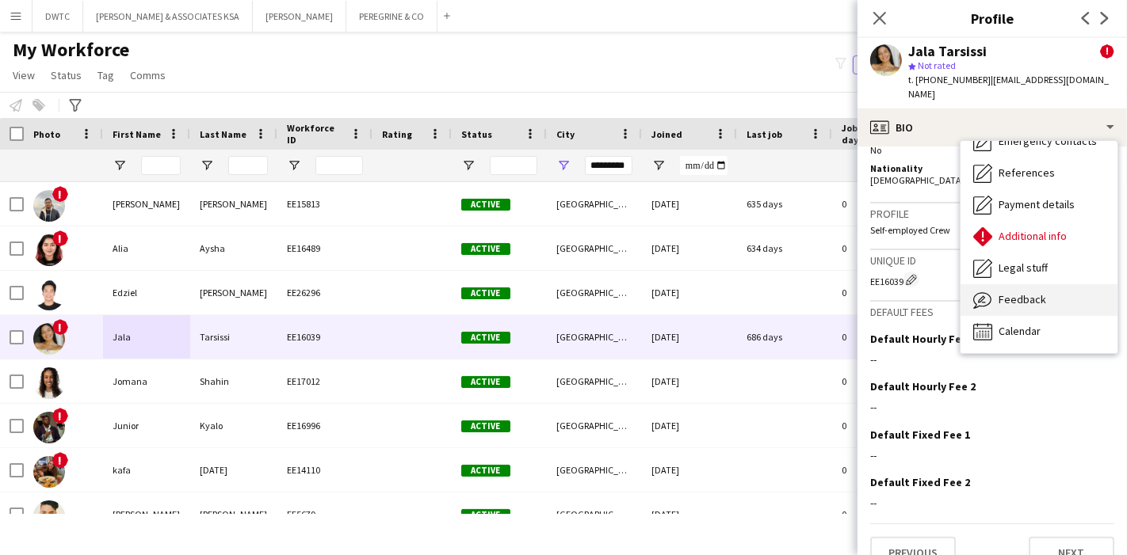
click at [1039, 292] on span "Feedback" at bounding box center [1022, 299] width 48 height 14
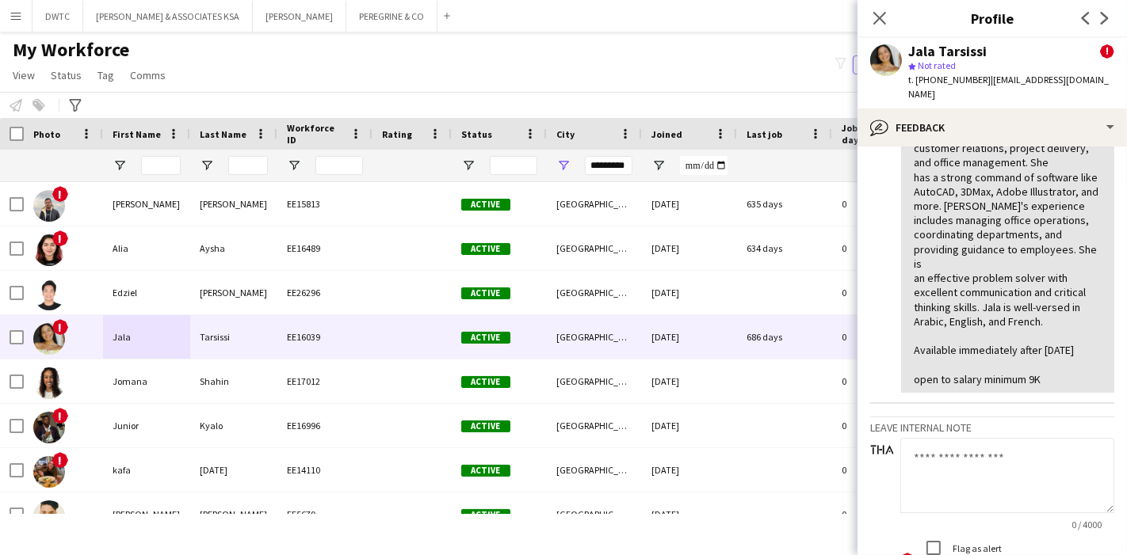
scroll to position [402, 0]
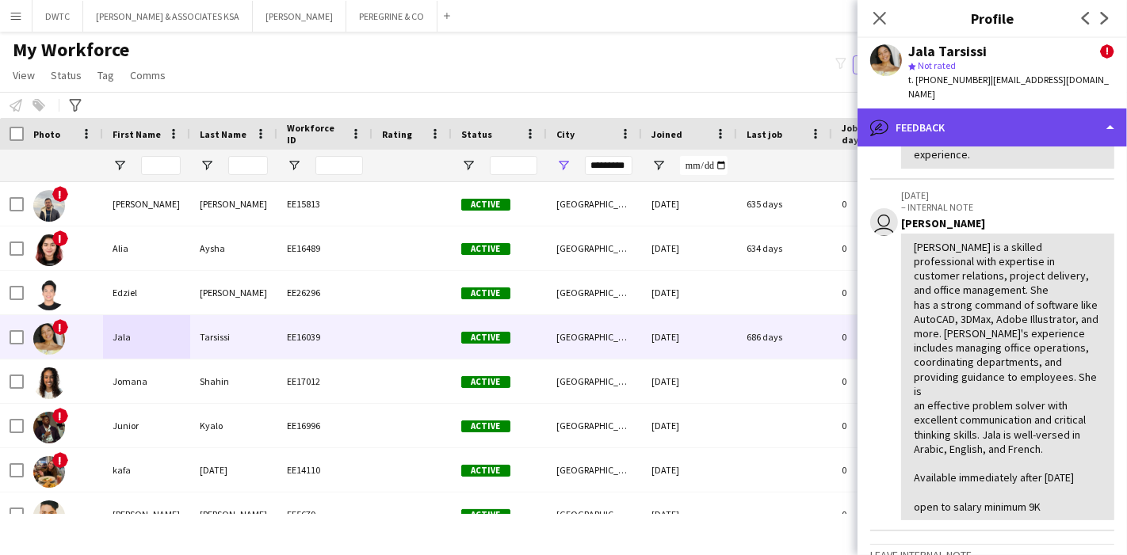
click at [1074, 114] on div "bubble-pencil Feedback" at bounding box center [991, 128] width 269 height 38
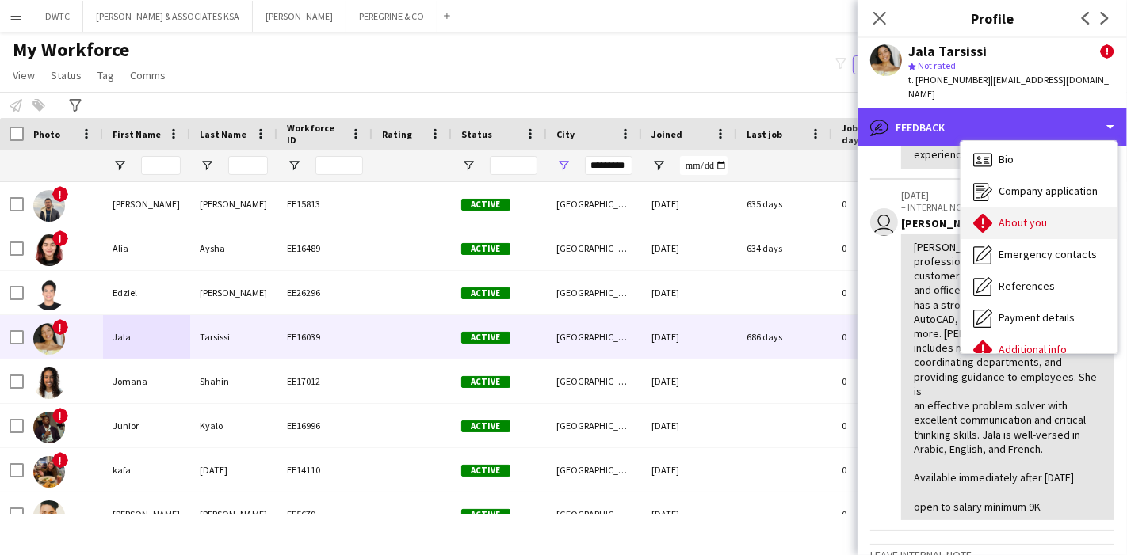
scroll to position [0, 0]
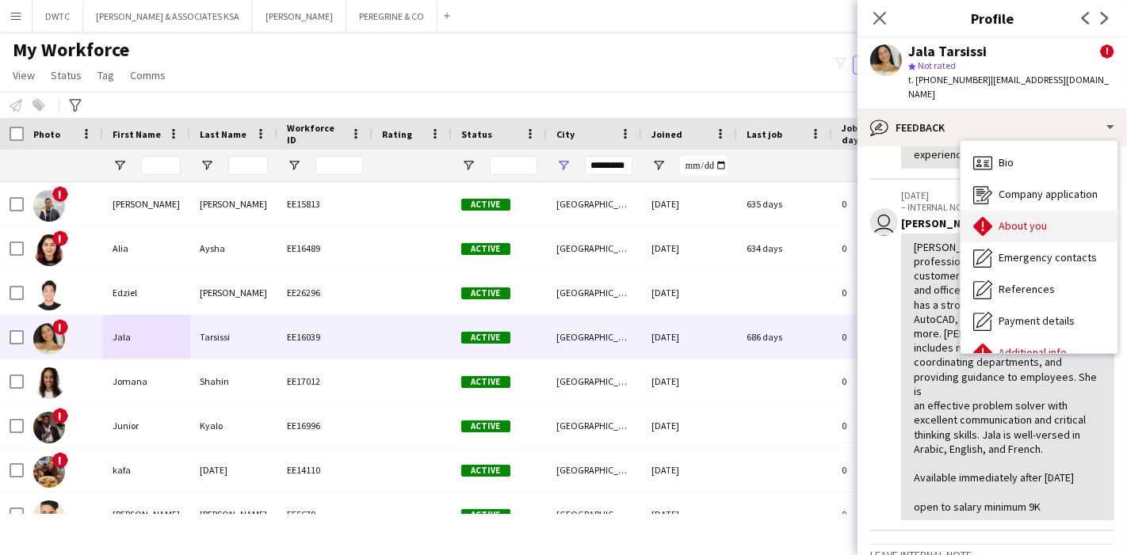
click at [1064, 219] on div "About you About you" at bounding box center [1038, 227] width 157 height 32
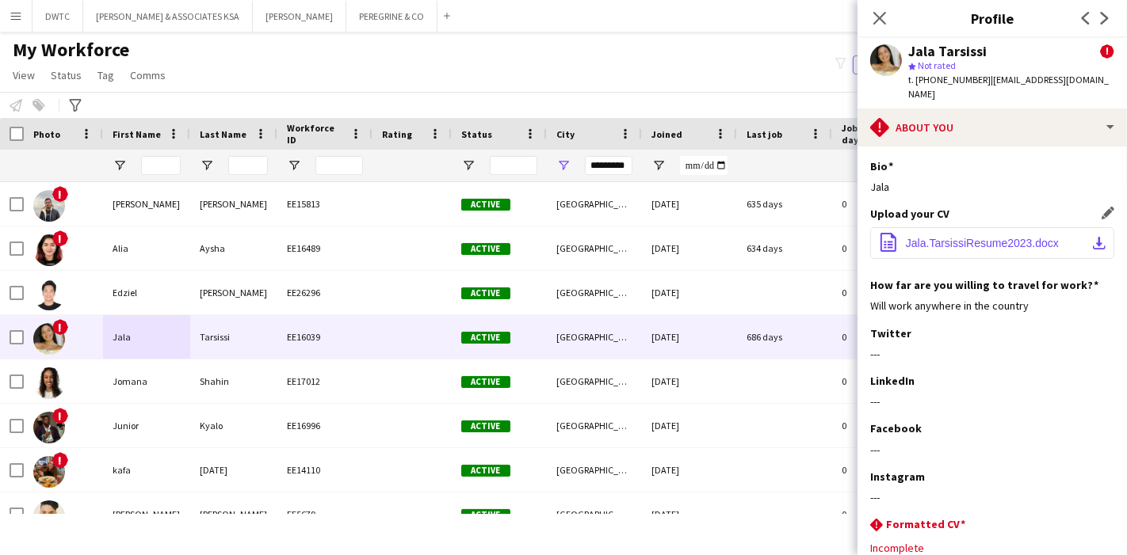
click at [1093, 237] on app-icon "download-bottom" at bounding box center [1099, 243] width 13 height 13
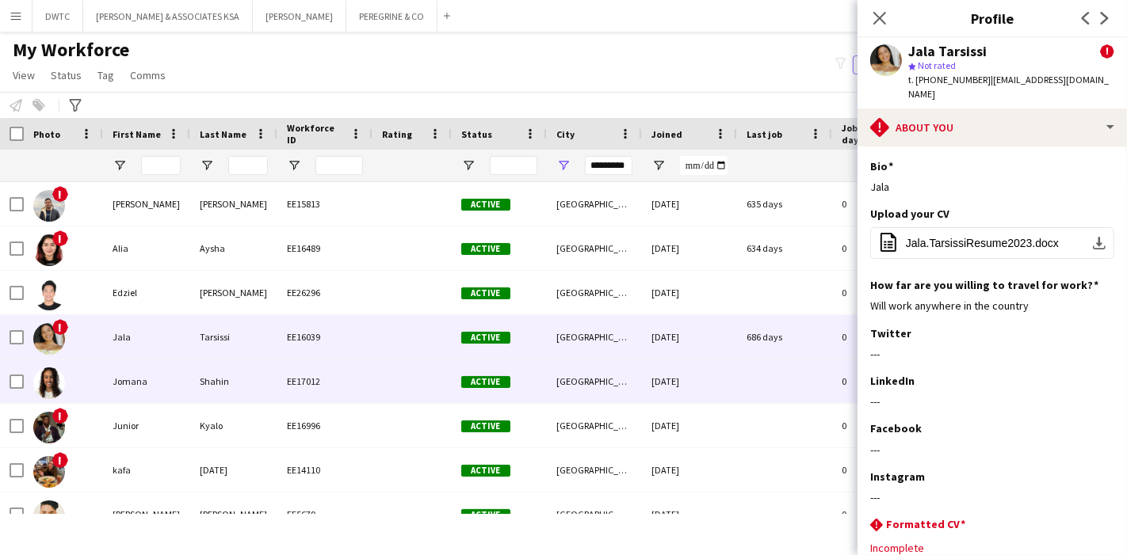
click at [210, 376] on div "Shahin" at bounding box center [233, 382] width 87 height 44
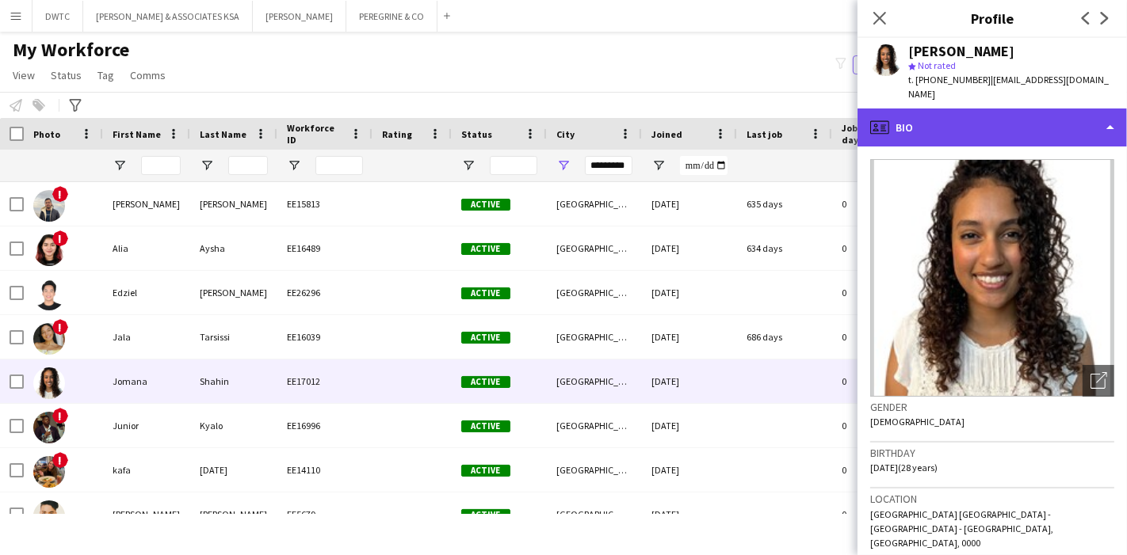
click at [1052, 116] on div "profile Bio" at bounding box center [991, 128] width 269 height 38
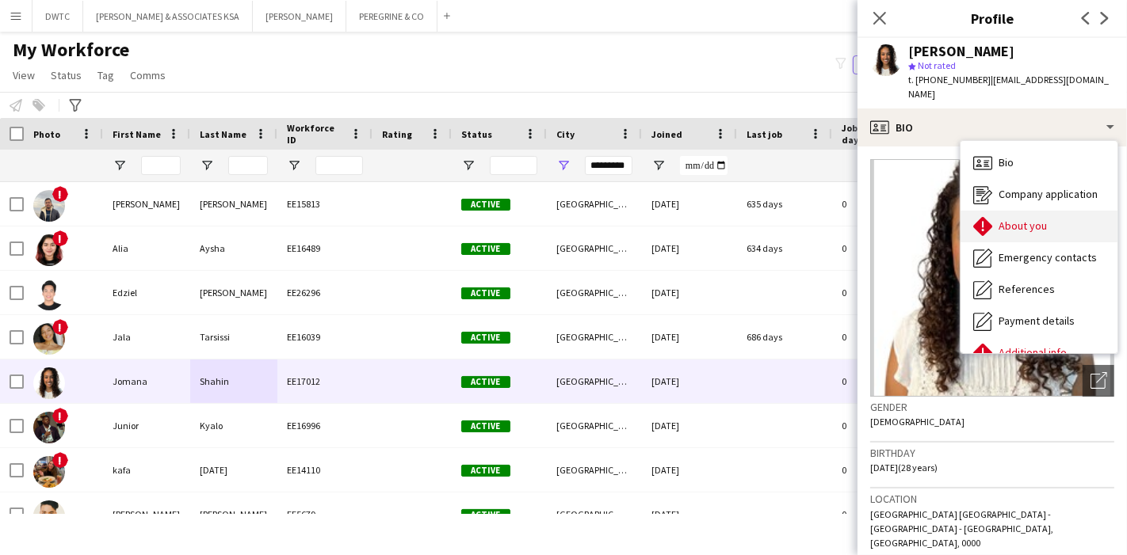
click at [1043, 221] on div "About you About you" at bounding box center [1038, 227] width 157 height 32
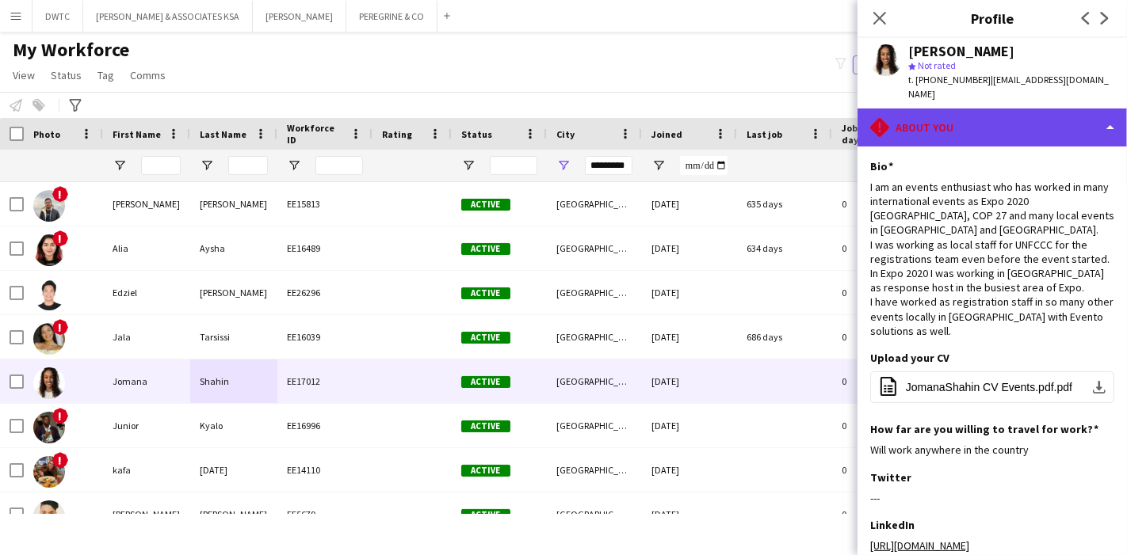
click at [1001, 125] on div "rhombus-alert About you" at bounding box center [991, 128] width 269 height 38
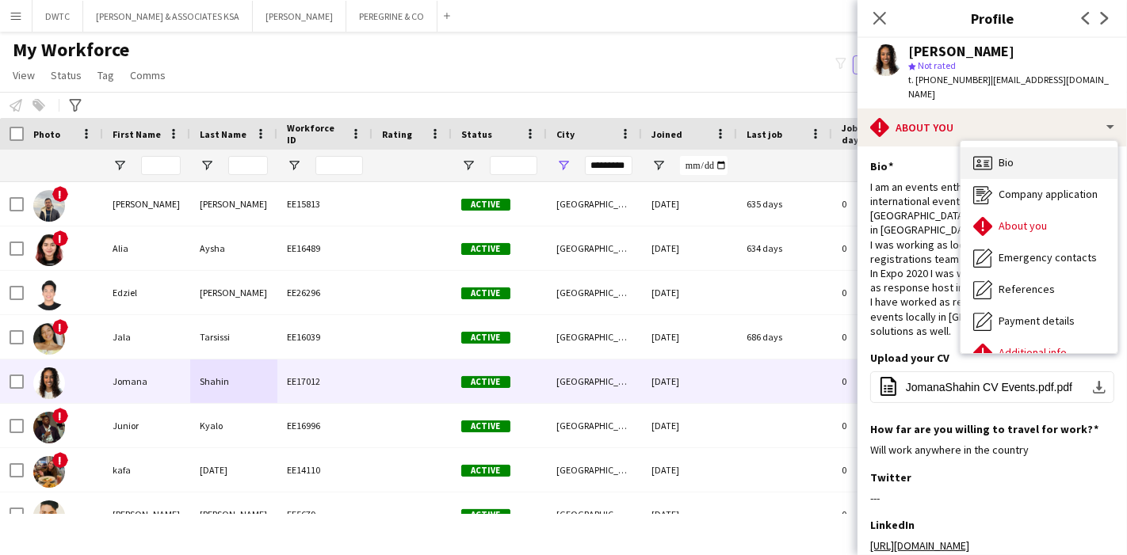
click at [1005, 155] on span "Bio" at bounding box center [1005, 162] width 15 height 14
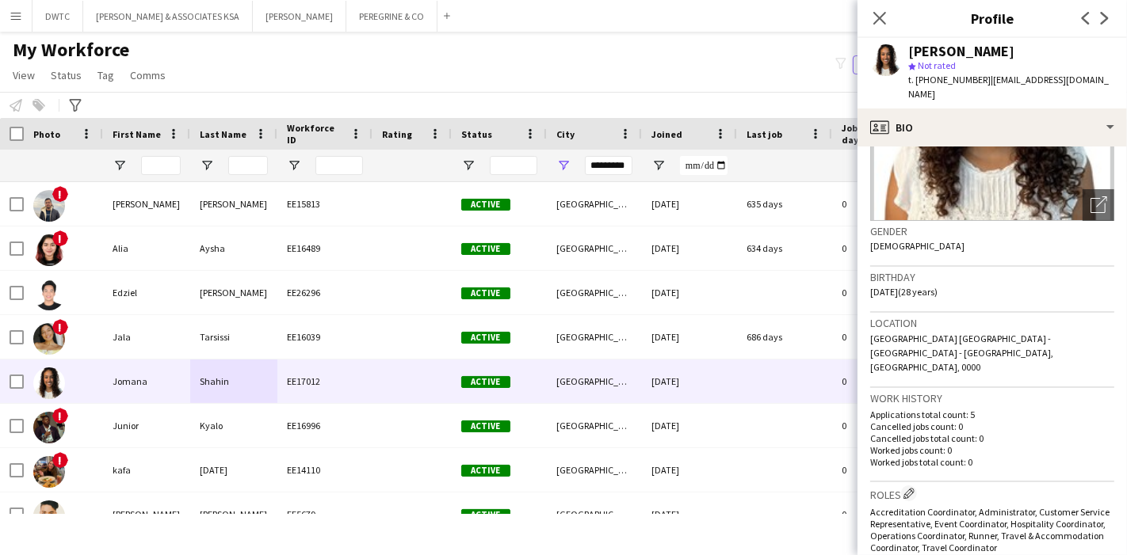
scroll to position [176, 0]
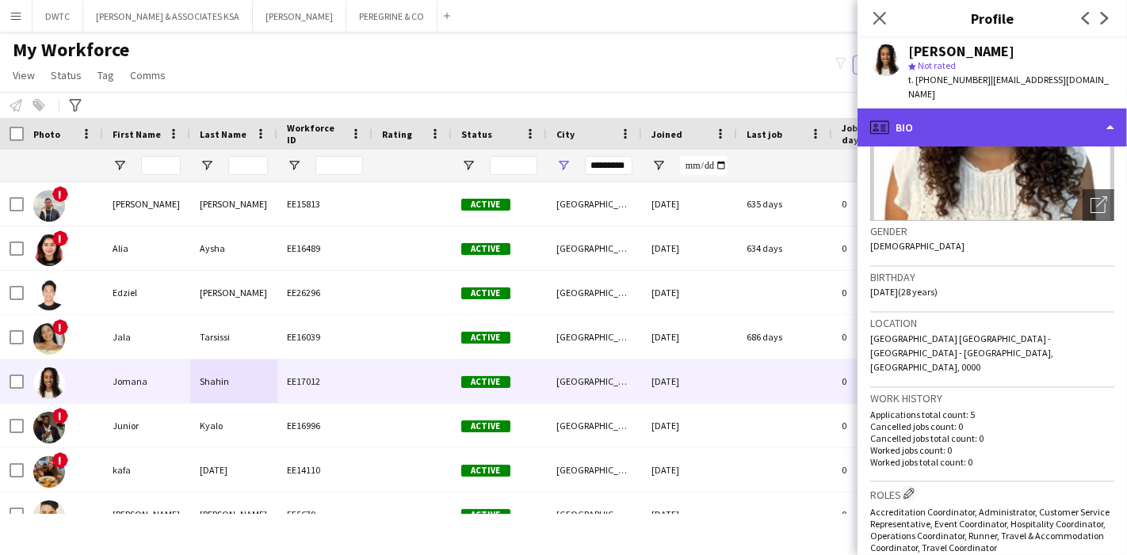
click at [1042, 116] on div "profile Bio" at bounding box center [991, 128] width 269 height 38
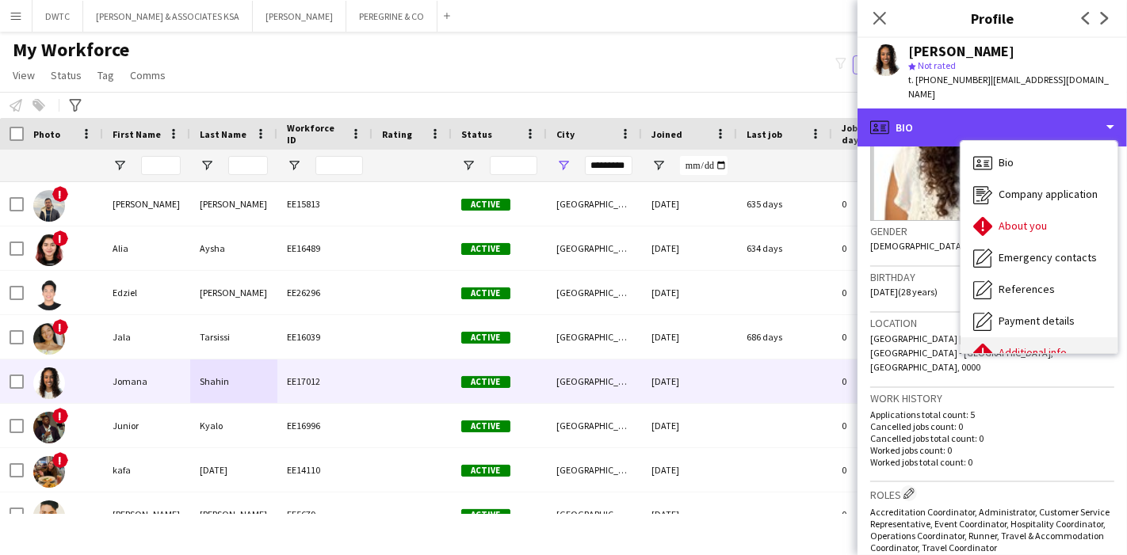
scroll to position [116, 0]
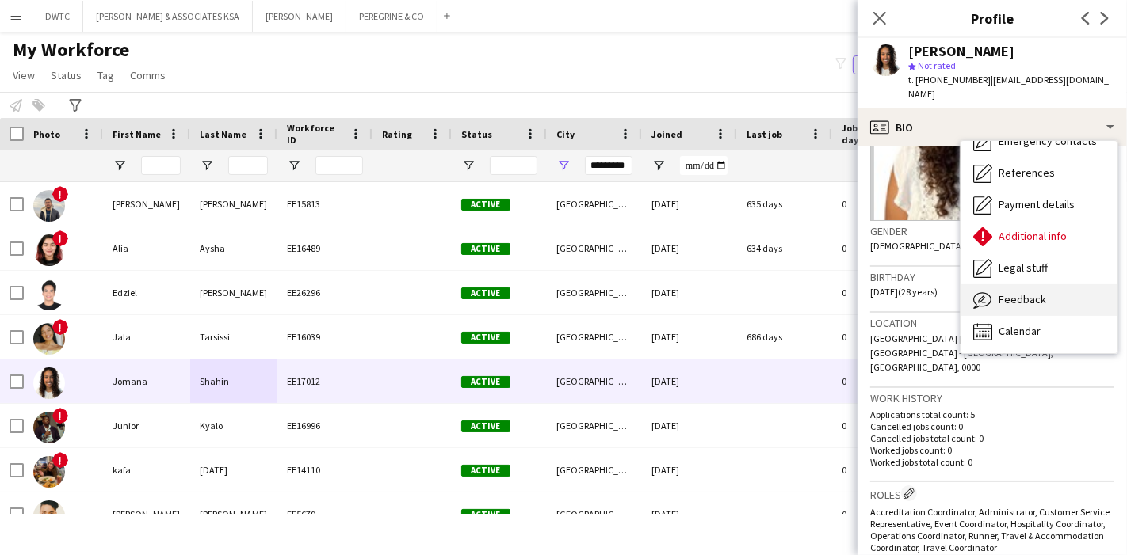
click at [1062, 284] on div "Feedback Feedback" at bounding box center [1038, 300] width 157 height 32
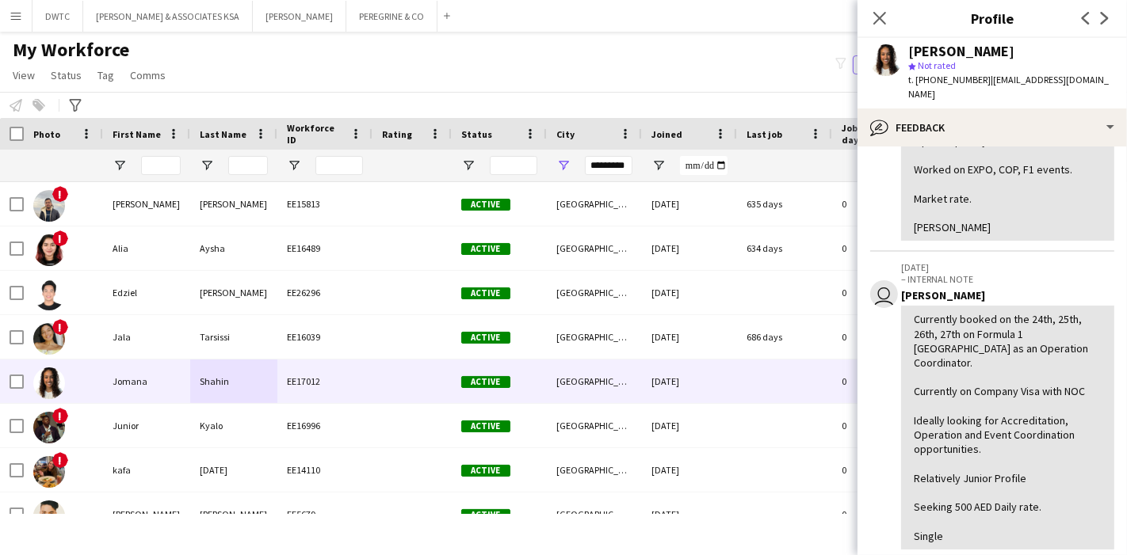
scroll to position [264, 0]
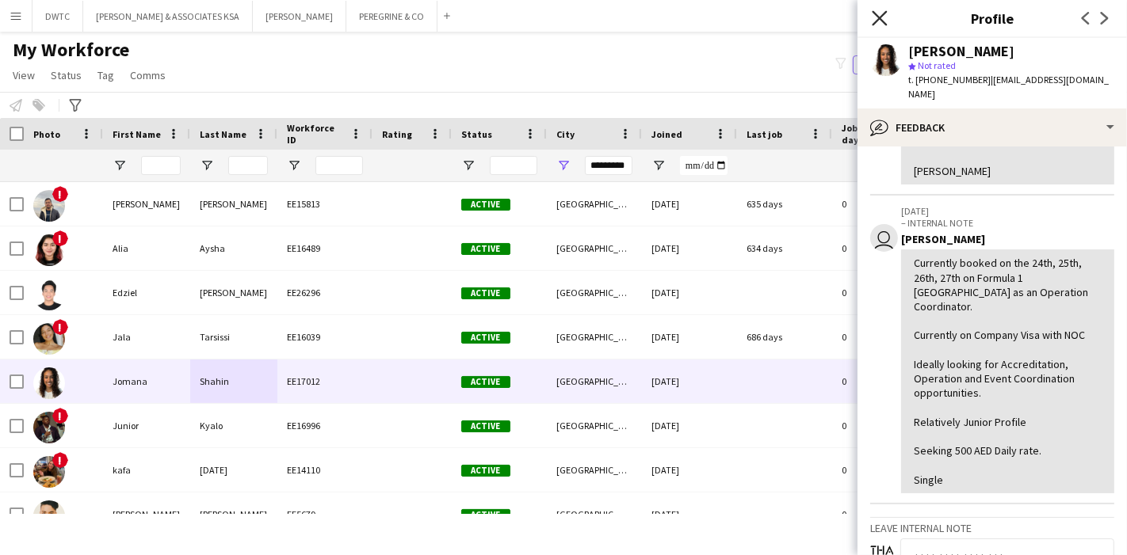
click at [883, 16] on icon at bounding box center [879, 17] width 15 height 15
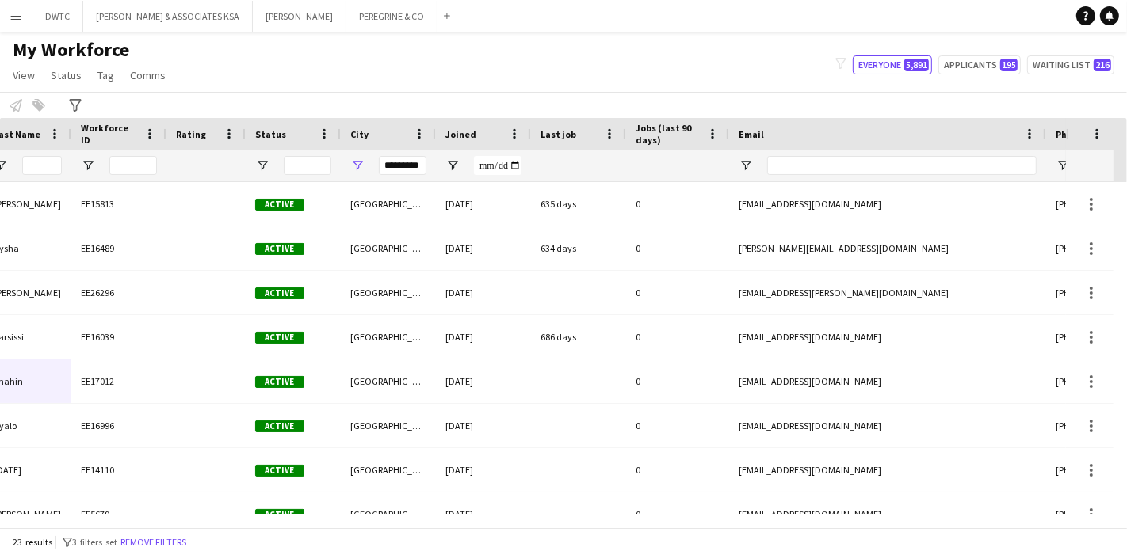
scroll to position [0, 635]
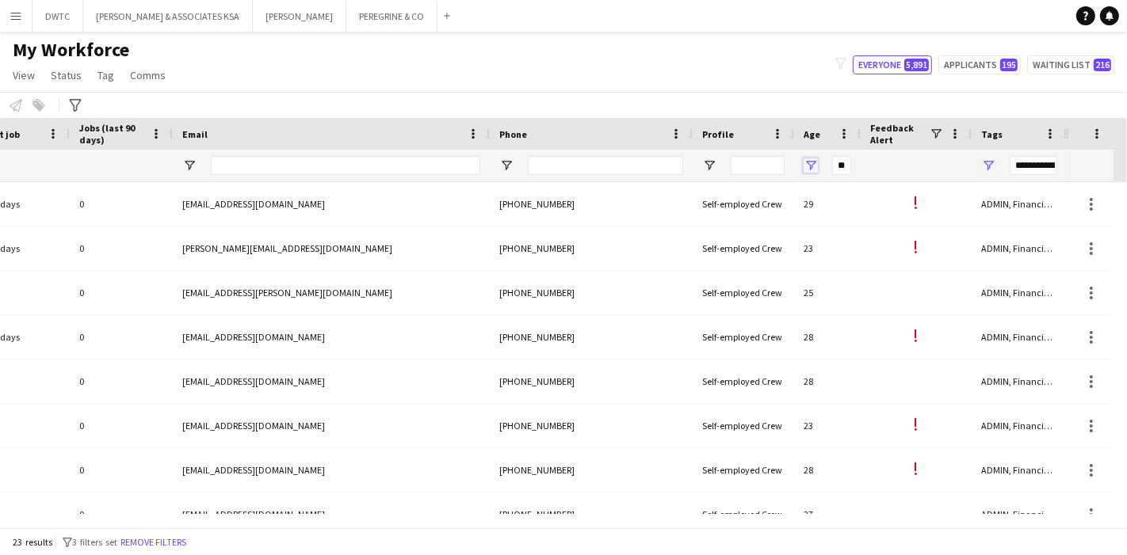
click at [814, 170] on span "Open Filter Menu" at bounding box center [810, 165] width 14 height 14
type input "*"
type input "**"
type input "***"
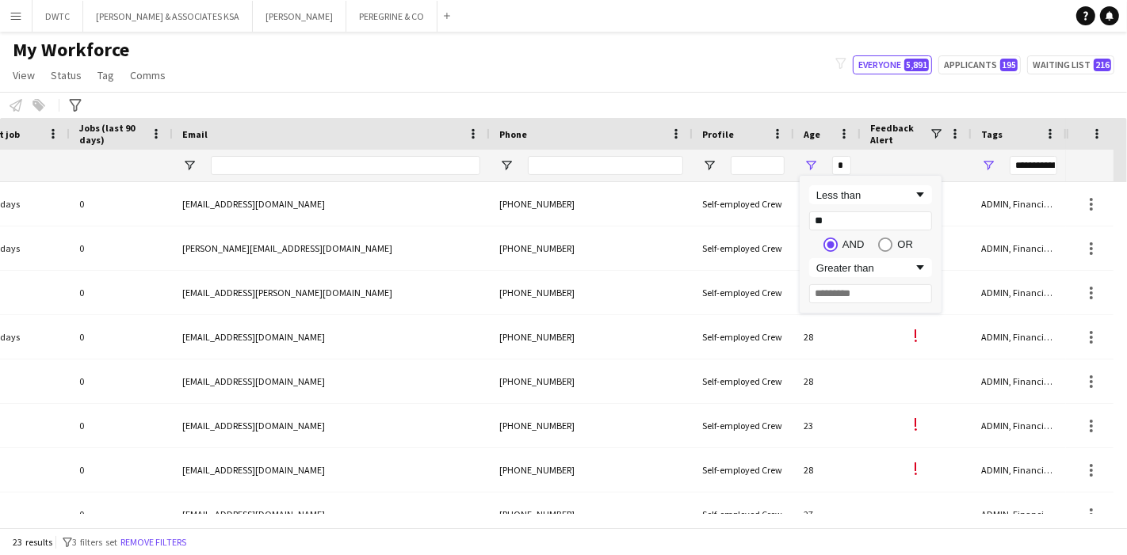
type input "***"
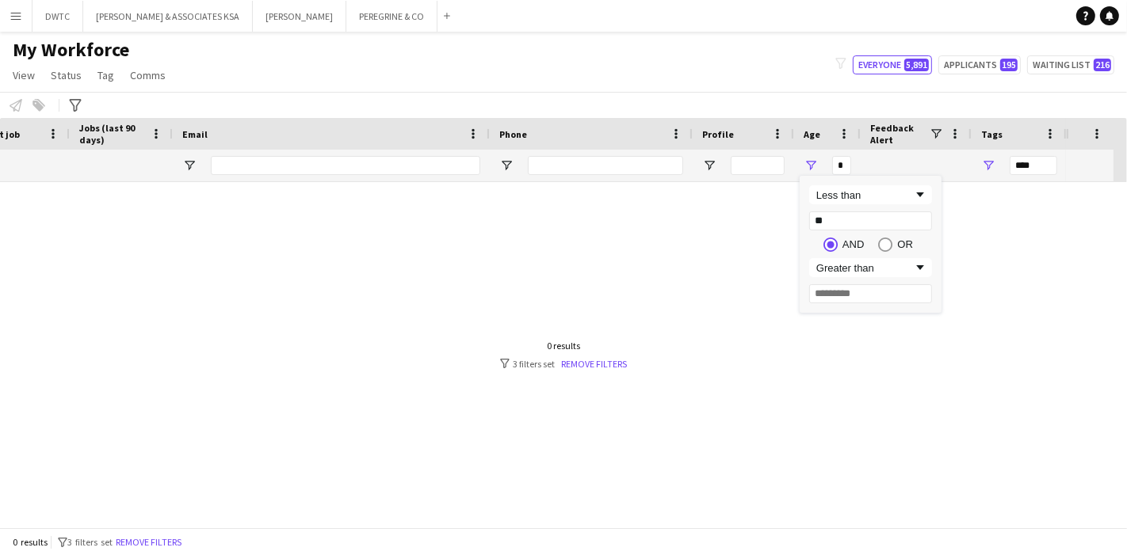
type input "**"
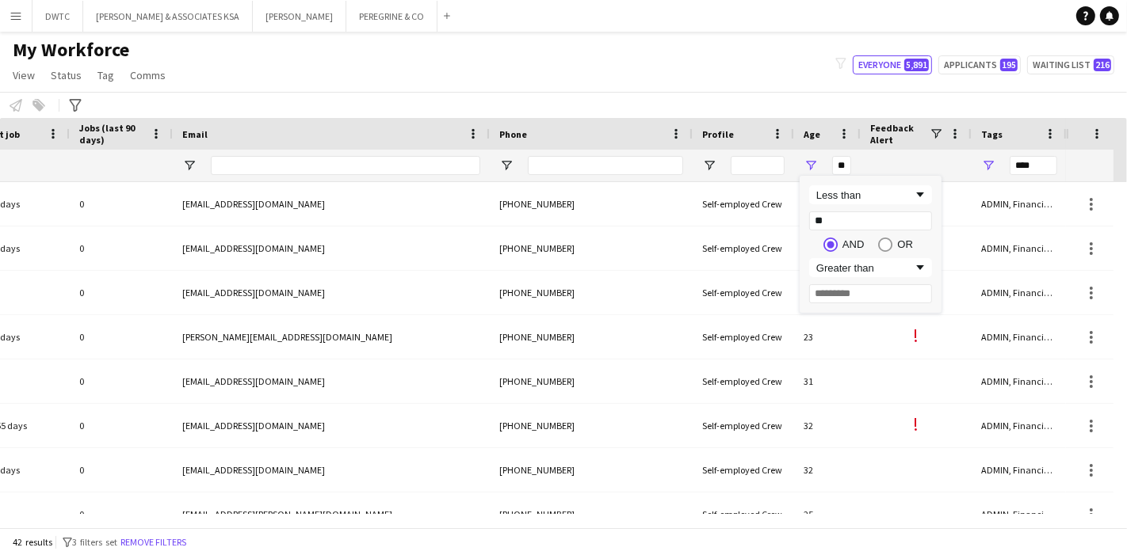
type input "*********"
type input "**********"
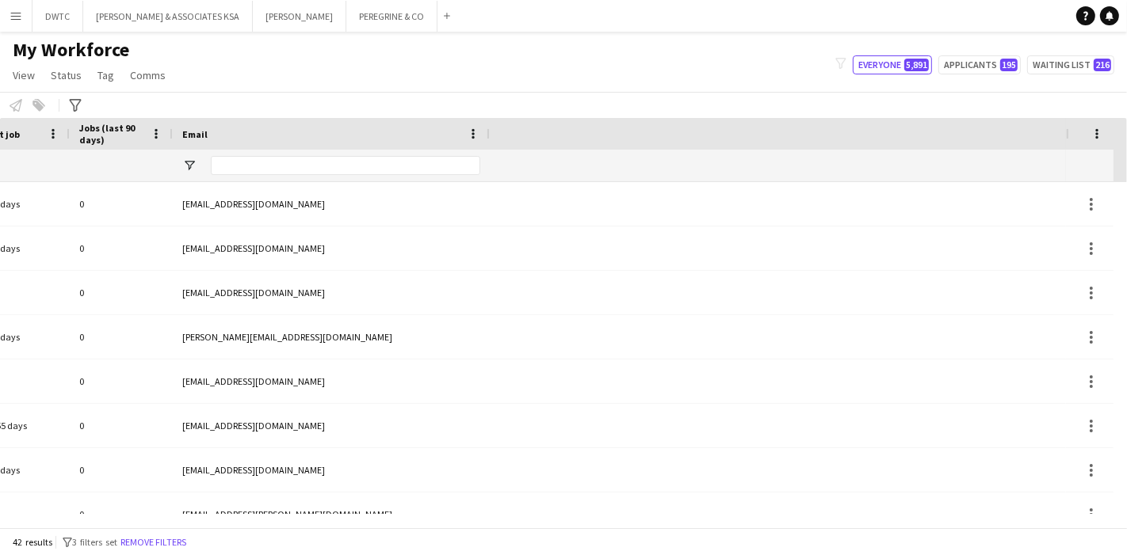
scroll to position [0, 0]
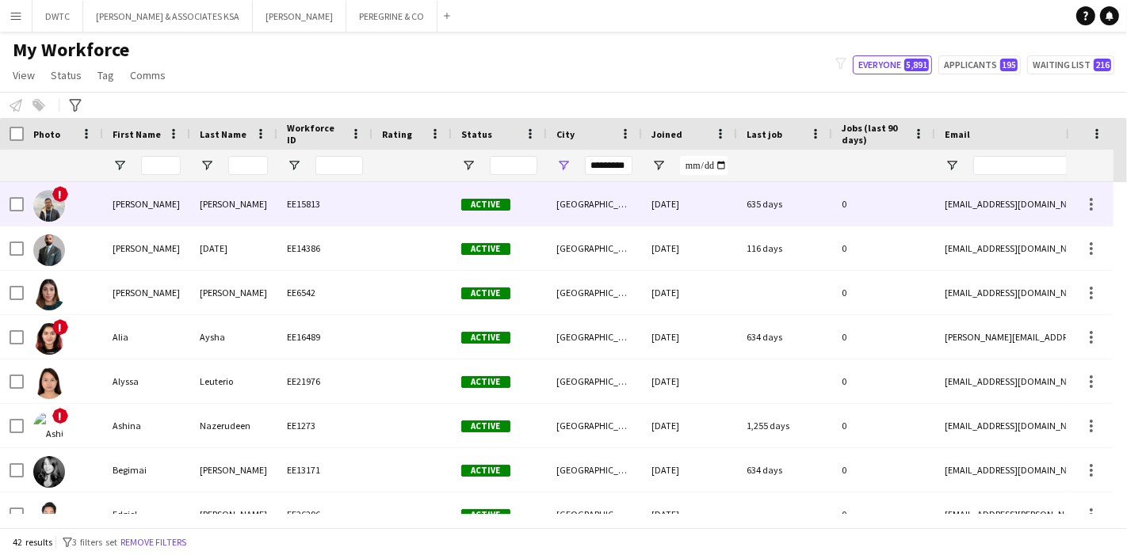
click at [142, 213] on div "Abdul Barr" at bounding box center [146, 204] width 87 height 44
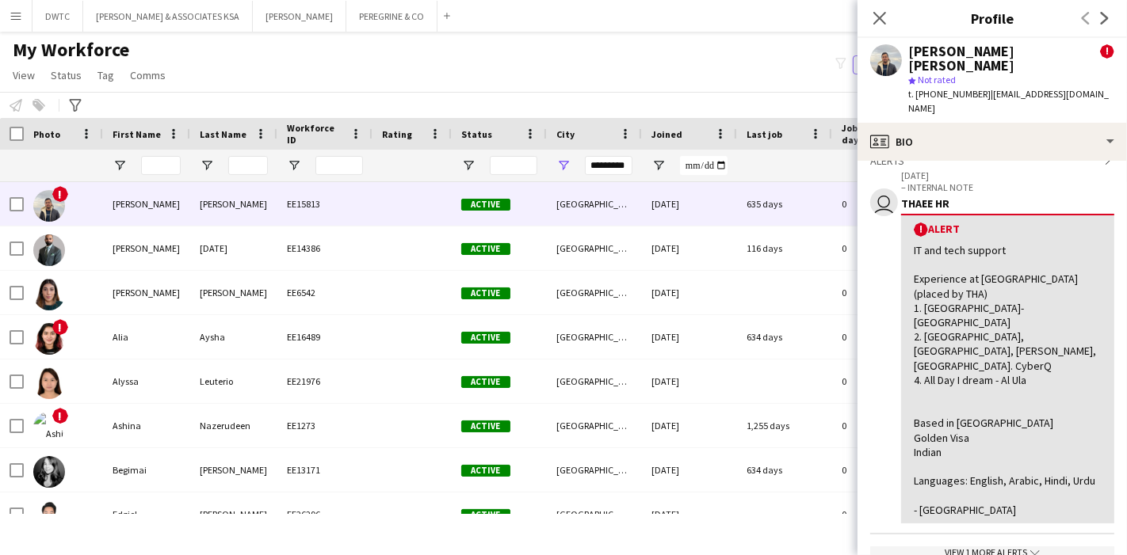
scroll to position [269, 0]
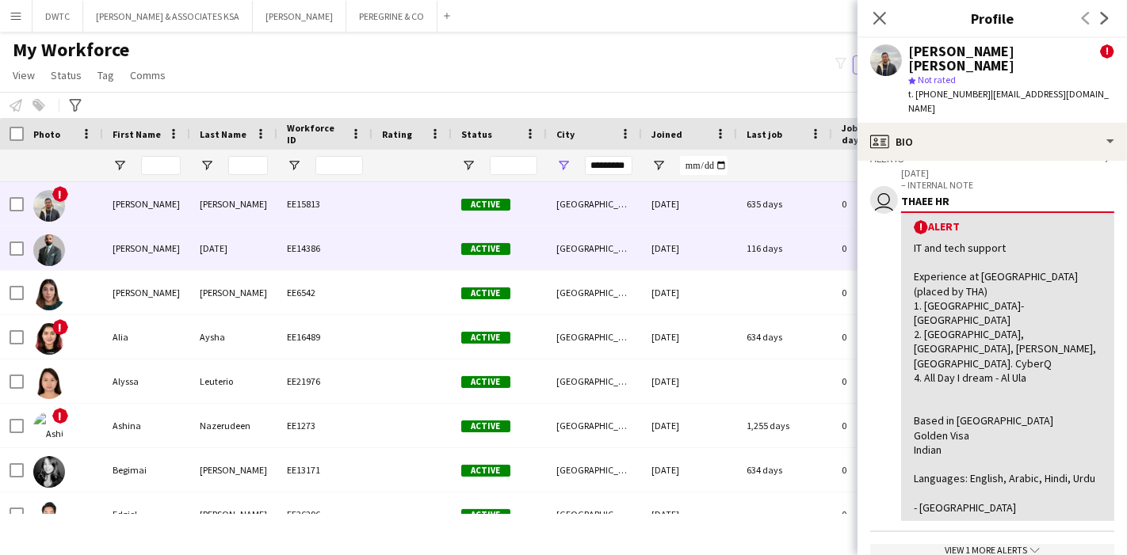
click at [149, 243] on div "Ahmed" at bounding box center [146, 249] width 87 height 44
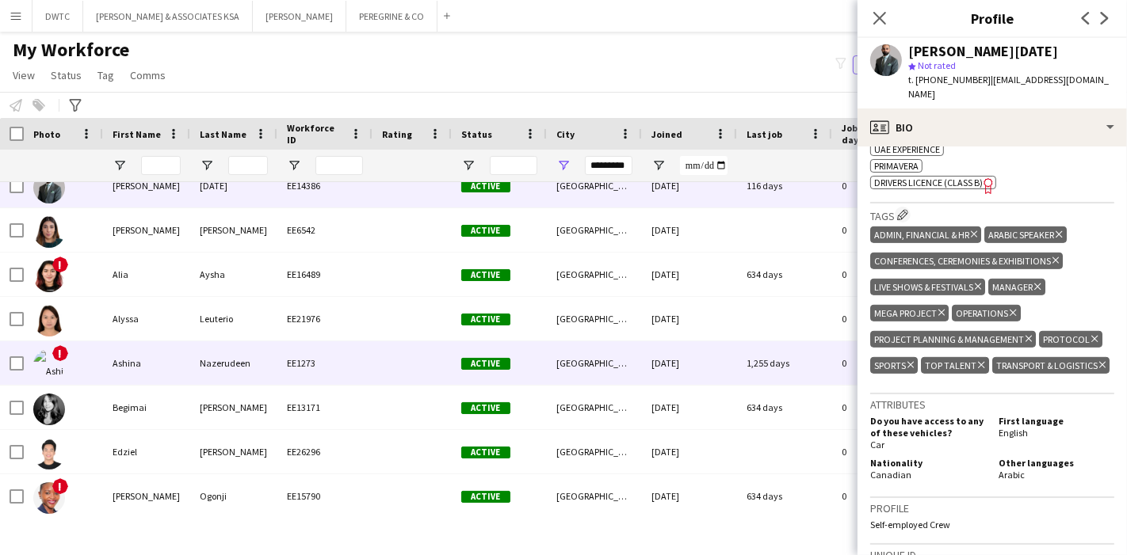
scroll to position [97, 0]
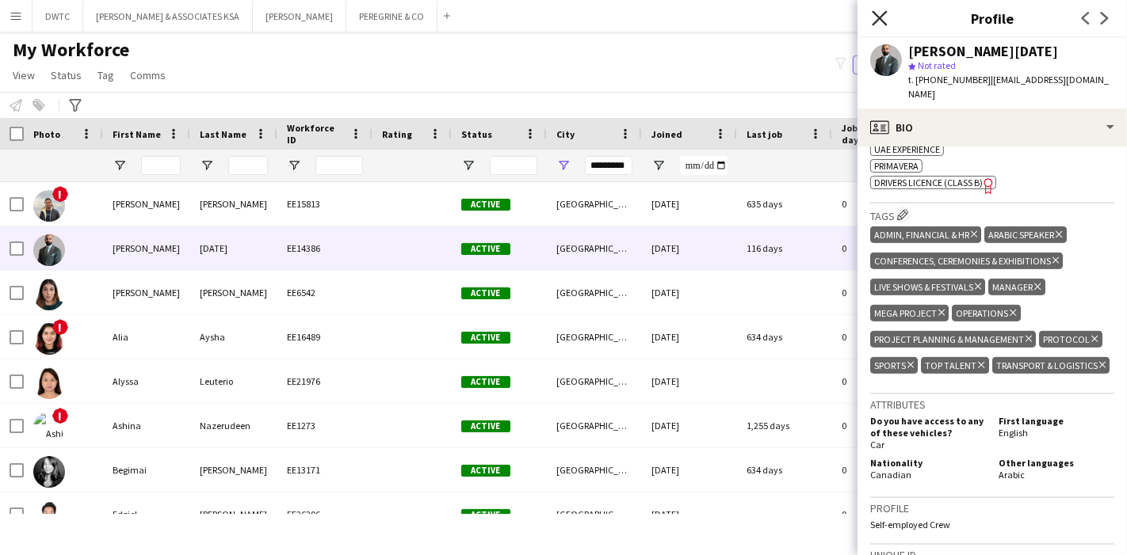
click at [876, 21] on icon at bounding box center [879, 17] width 15 height 15
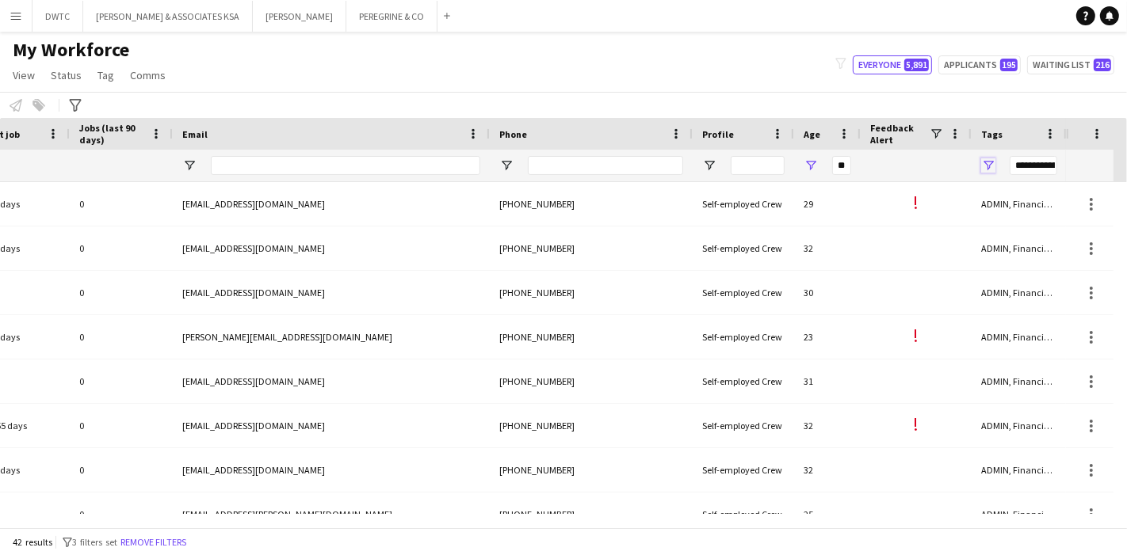
click at [985, 168] on span "Open Filter Menu" at bounding box center [988, 165] width 14 height 14
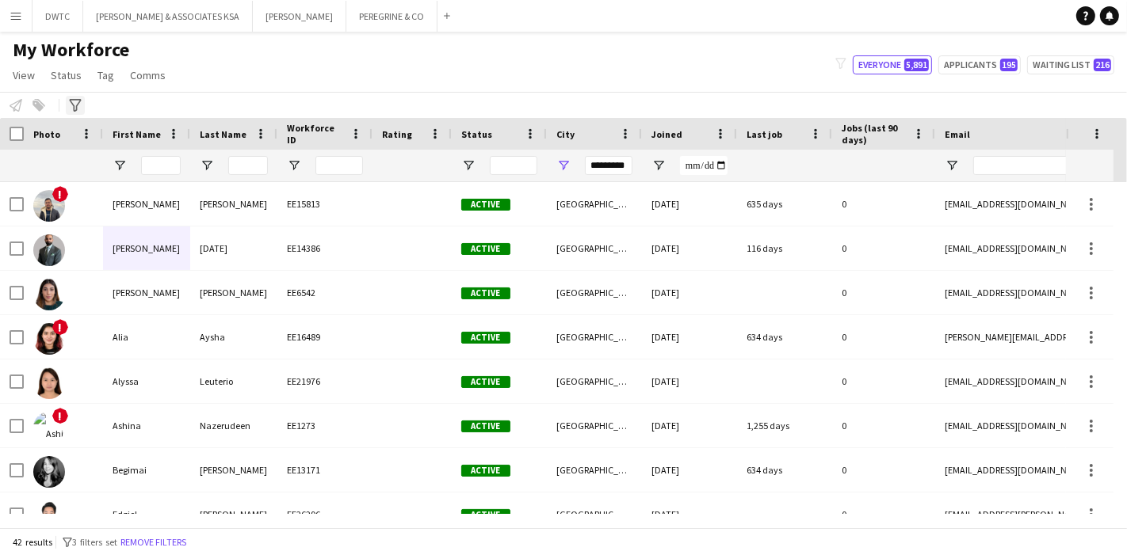
click at [74, 109] on icon at bounding box center [75, 105] width 12 height 13
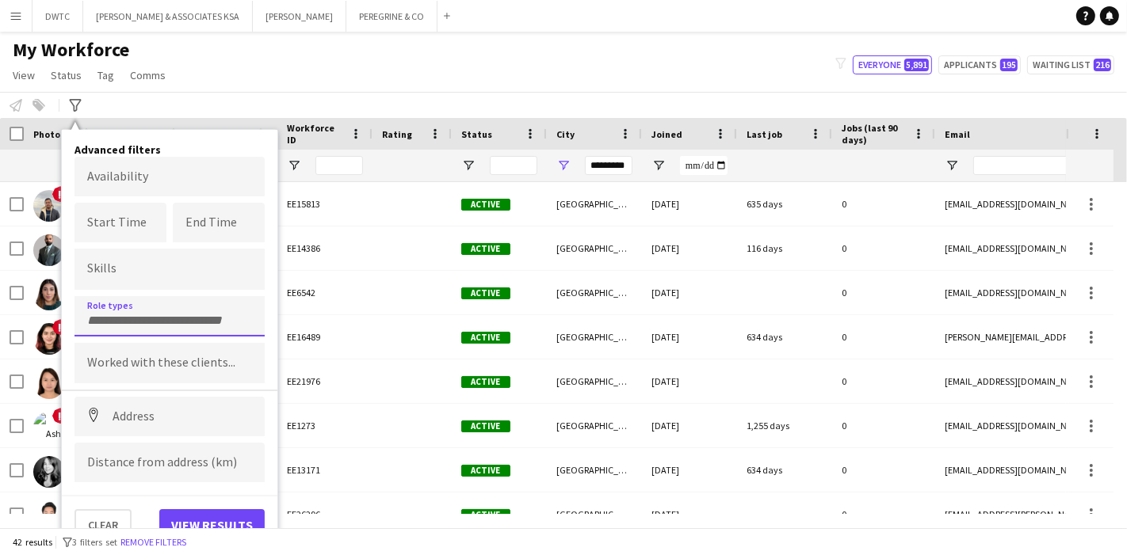
click at [168, 314] on input "Type to search role types..." at bounding box center [169, 321] width 165 height 14
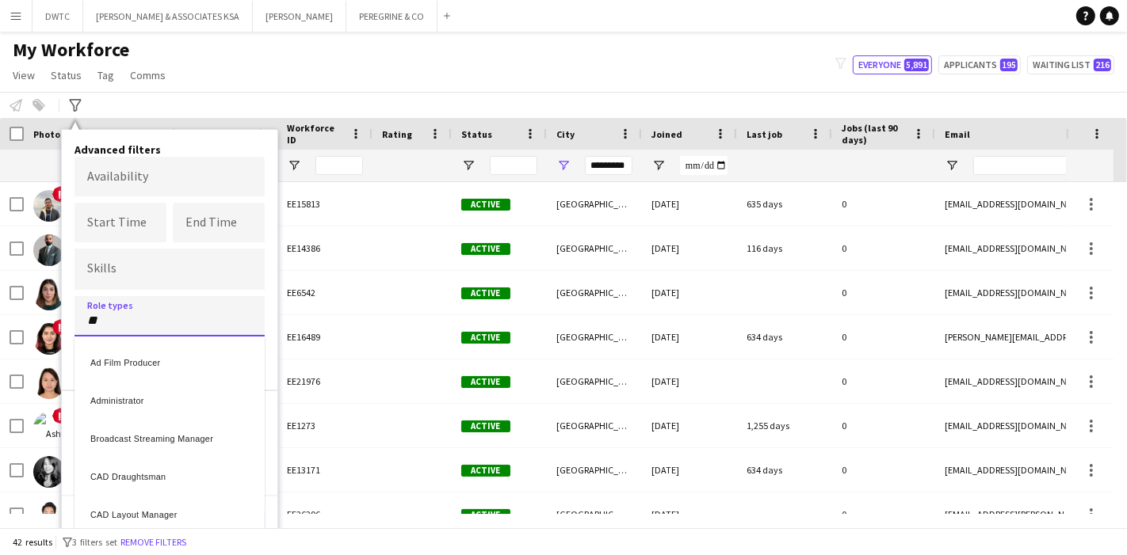
type input "**"
click at [160, 396] on div "Administrator" at bounding box center [169, 399] width 190 height 38
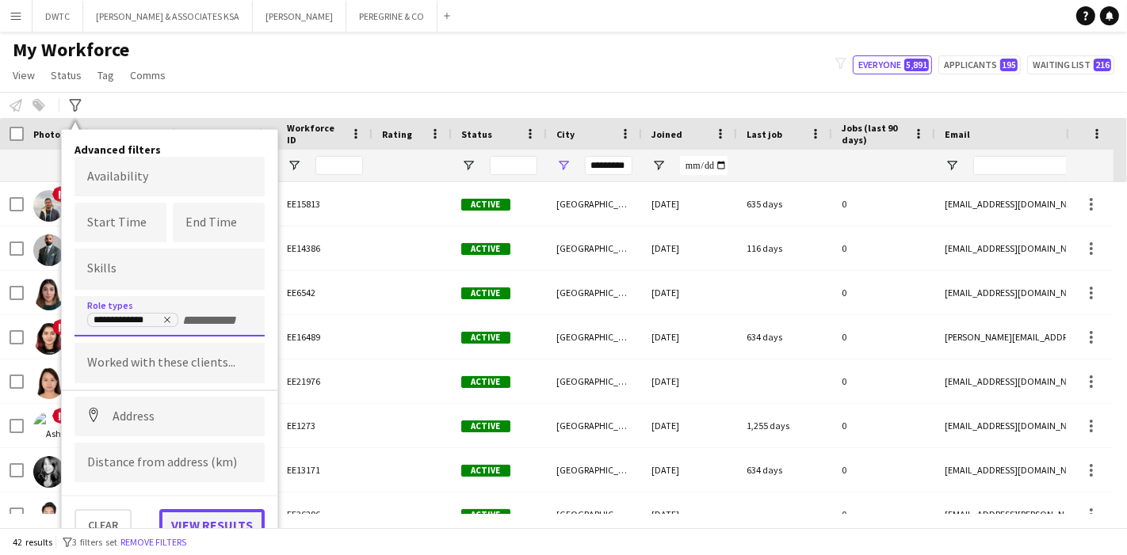
click at [215, 513] on button "View results" at bounding box center [211, 525] width 105 height 32
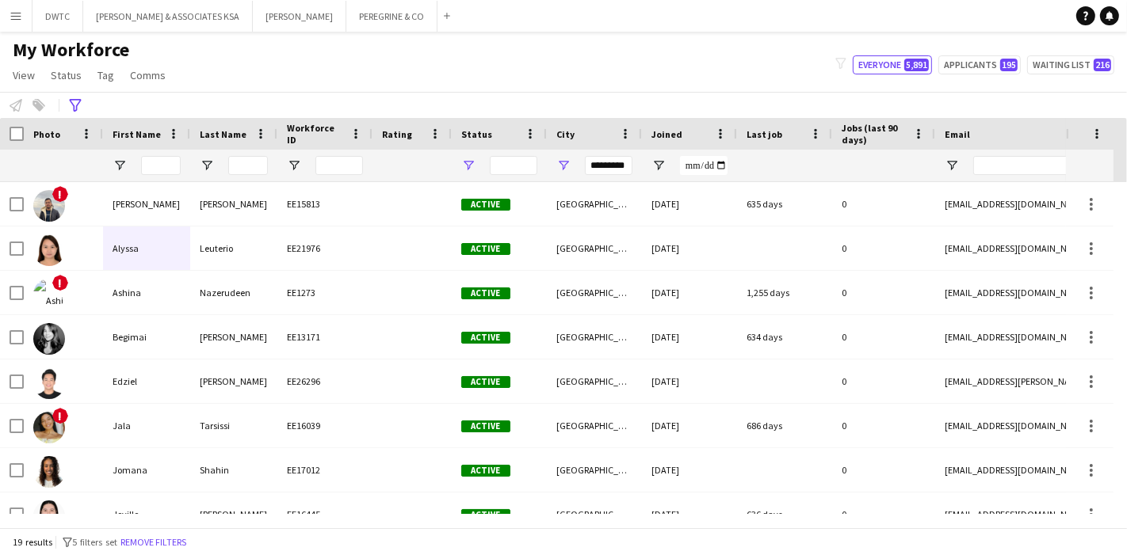
type input "**********"
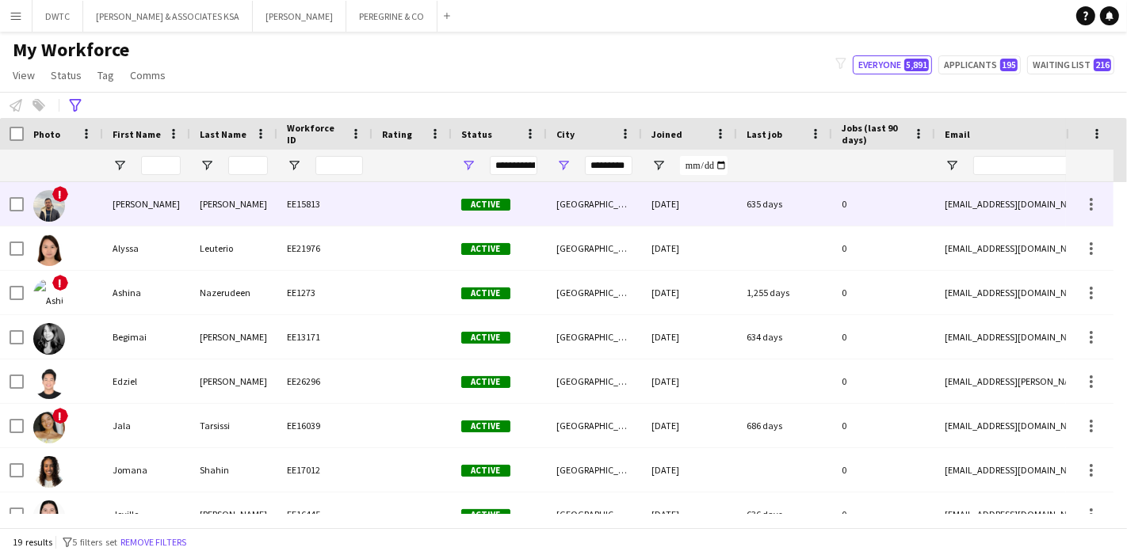
click at [270, 209] on div "Mohammed Akram" at bounding box center [233, 204] width 87 height 44
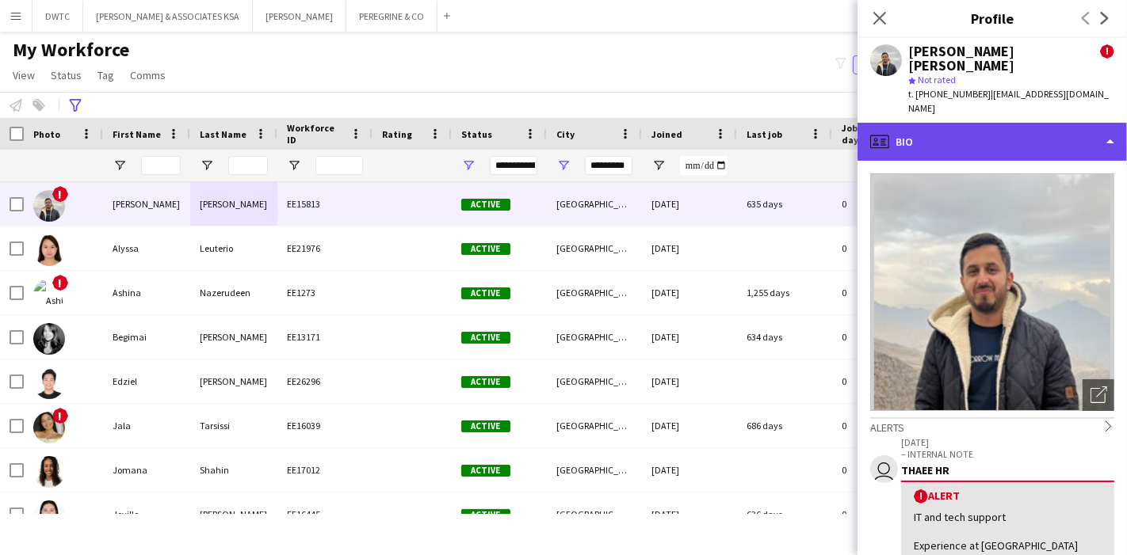
click at [1038, 123] on div "profile Bio" at bounding box center [991, 142] width 269 height 38
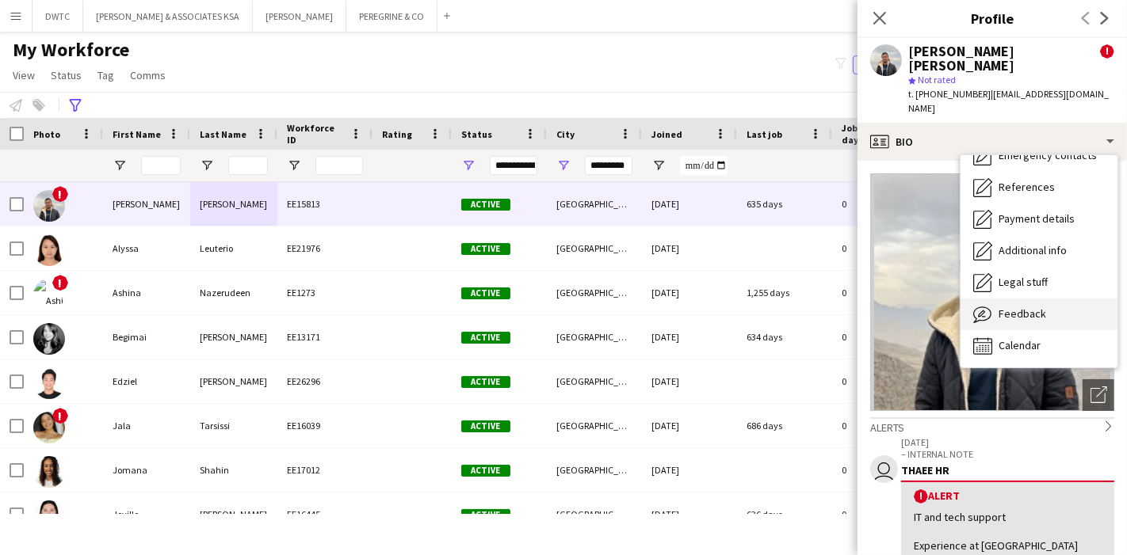
click at [1043, 299] on div "Feedback Feedback" at bounding box center [1038, 315] width 157 height 32
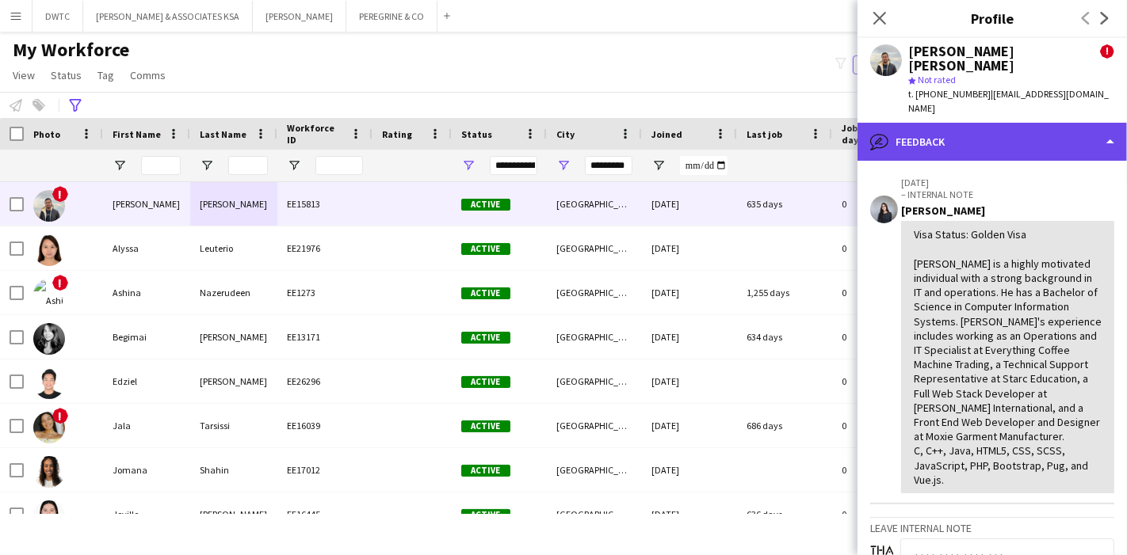
click at [938, 124] on div "bubble-pencil Feedback" at bounding box center [991, 142] width 269 height 38
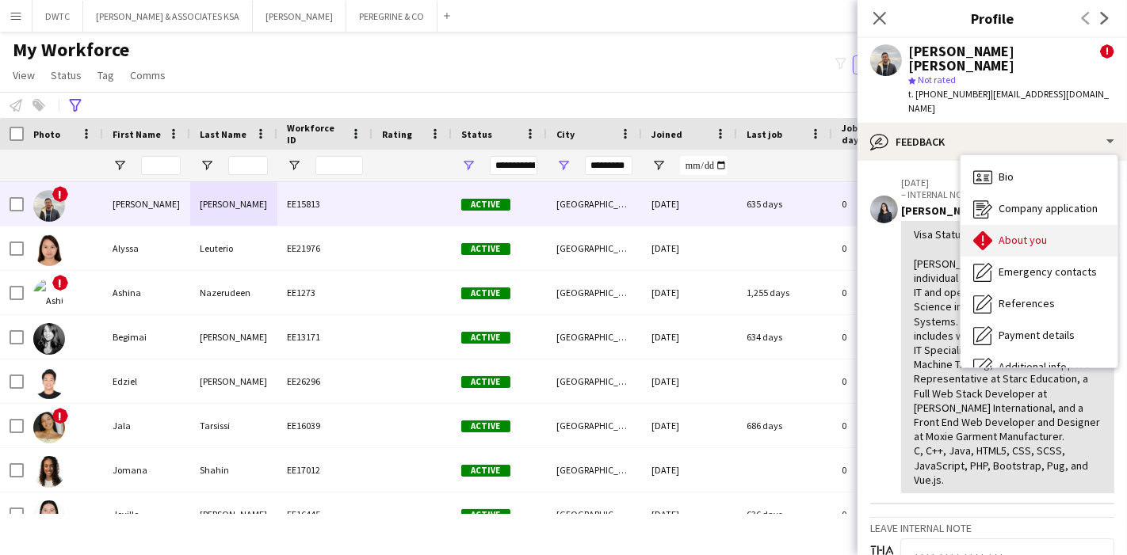
click at [1021, 233] on span "About you" at bounding box center [1022, 240] width 48 height 14
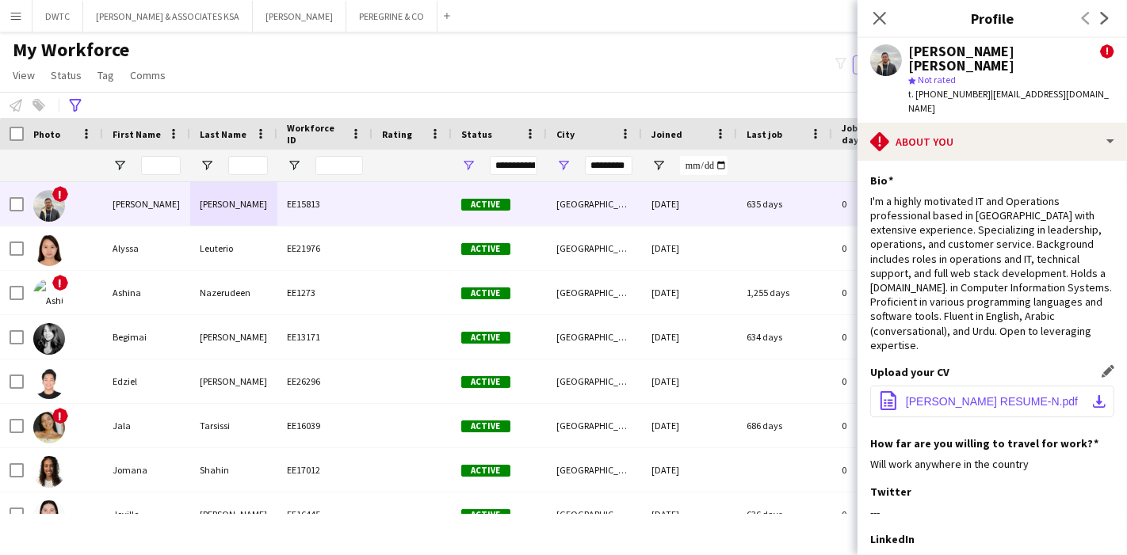
click at [1093, 395] on app-icon "download-bottom" at bounding box center [1099, 401] width 13 height 13
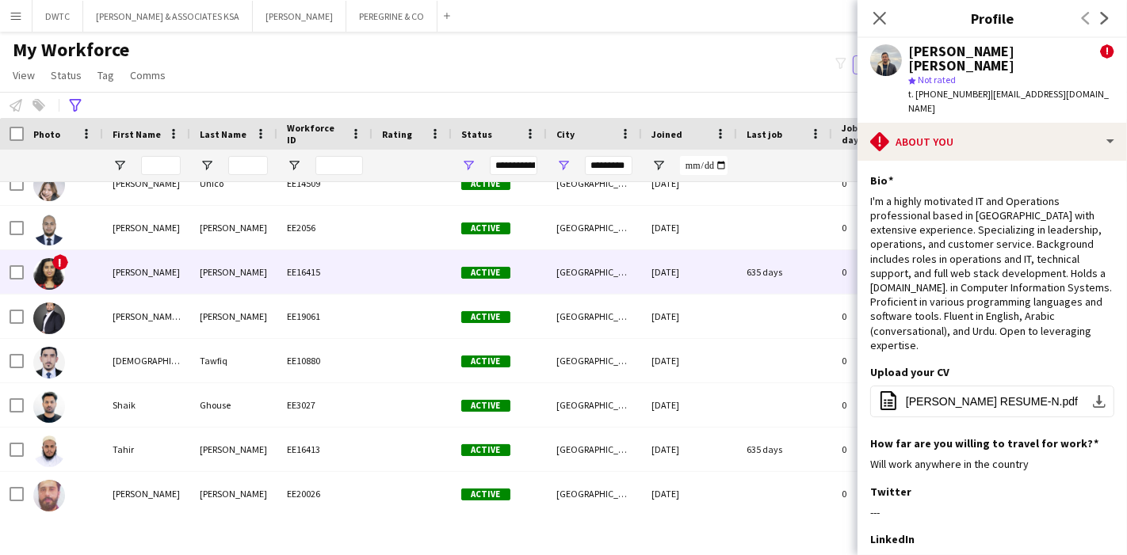
scroll to position [510, 0]
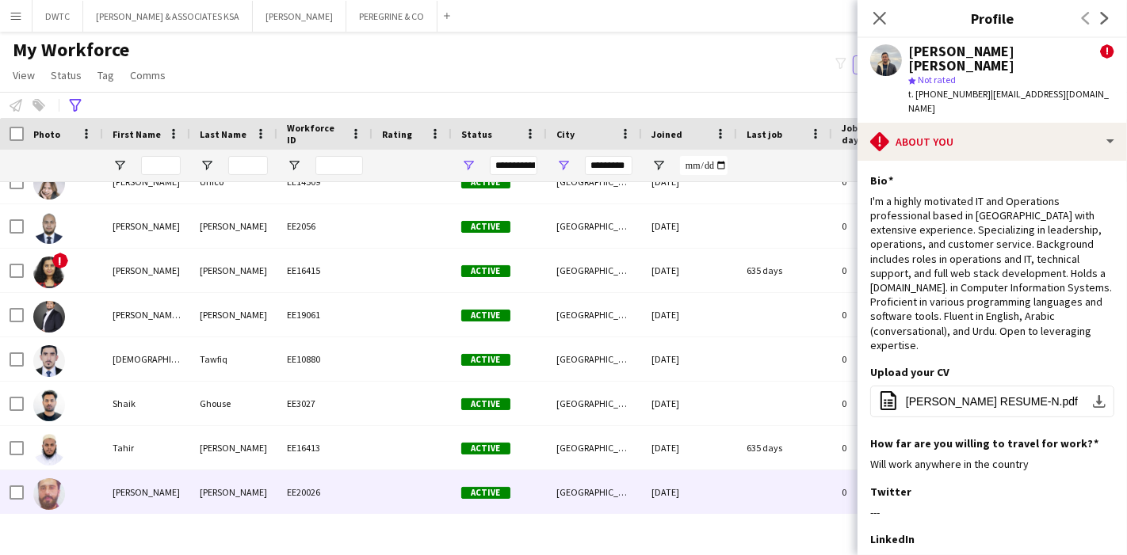
click at [203, 479] on div "Syed" at bounding box center [233, 493] width 87 height 44
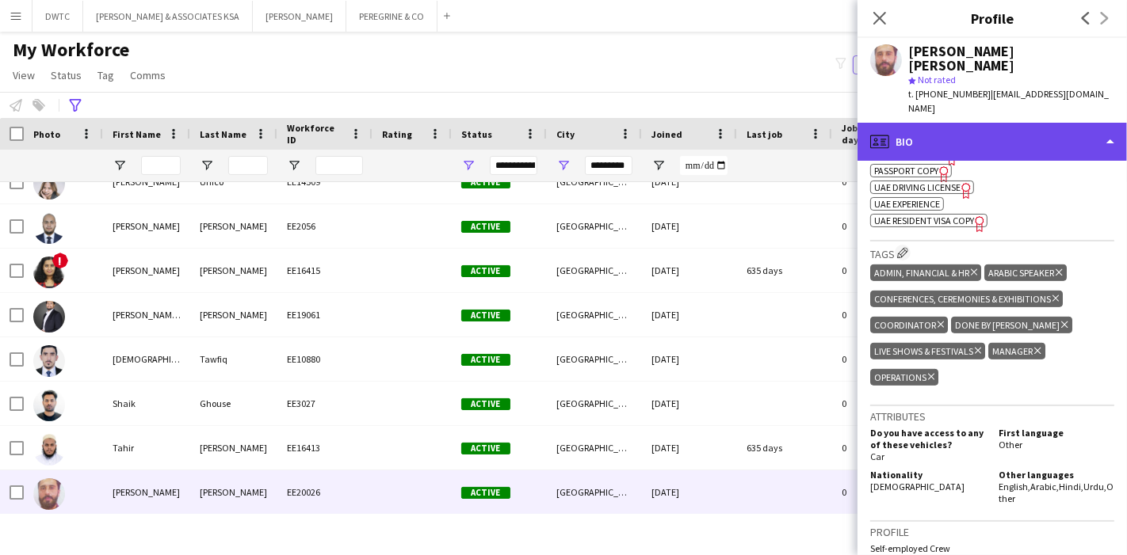
click at [944, 123] on div "profile Bio" at bounding box center [991, 142] width 269 height 38
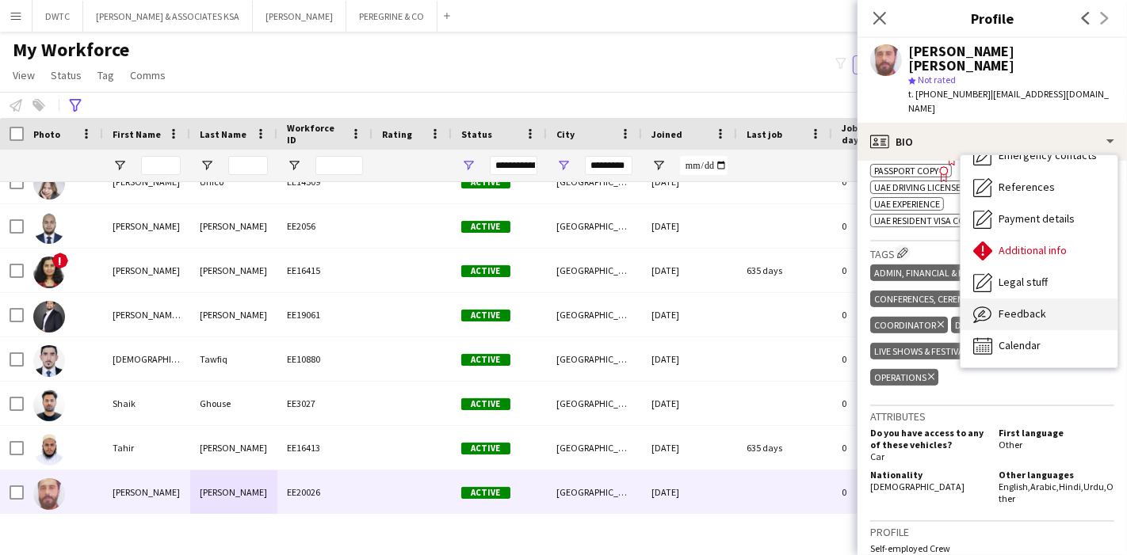
click at [1017, 307] on span "Feedback" at bounding box center [1022, 314] width 48 height 14
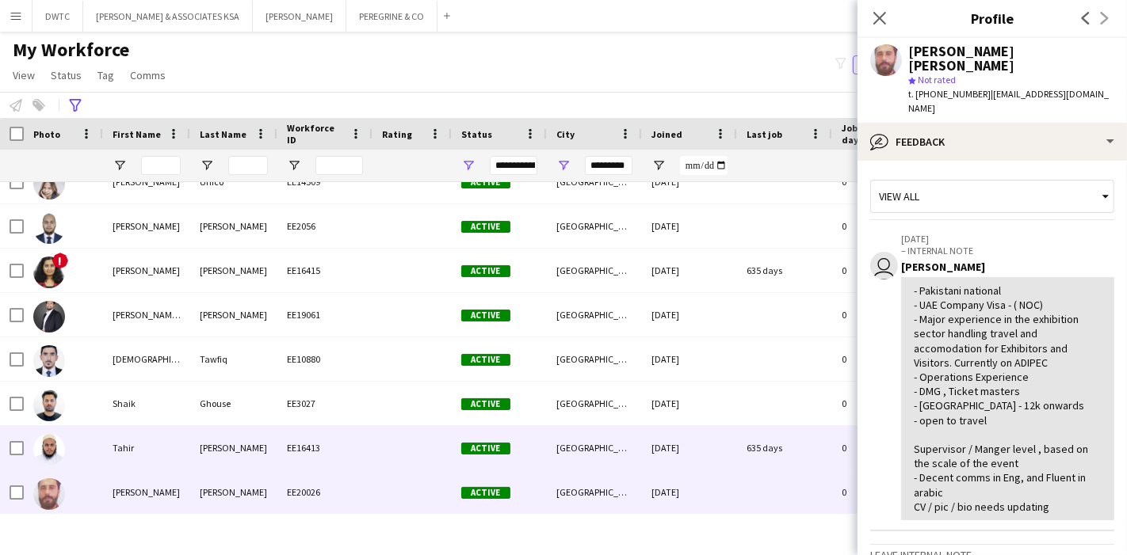
click at [212, 457] on div "Saifi" at bounding box center [233, 448] width 87 height 44
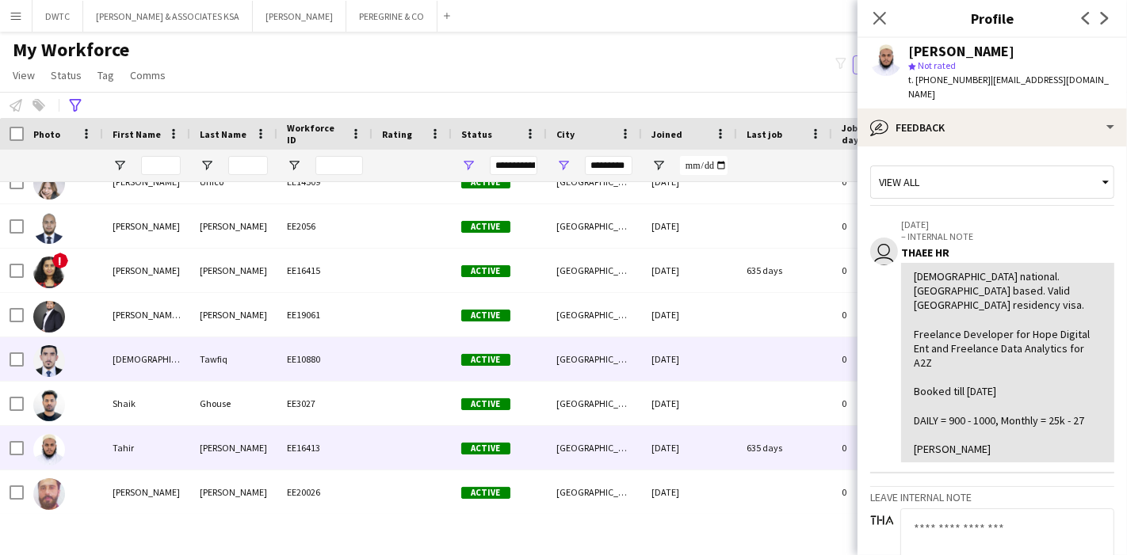
click at [210, 357] on div "Tawfiq" at bounding box center [233, 360] width 87 height 44
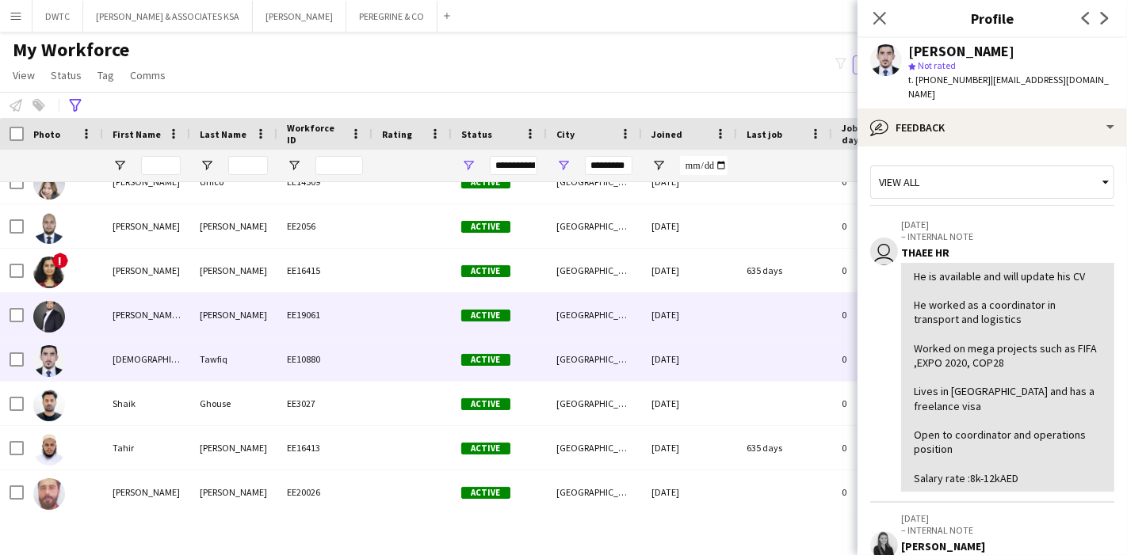
click at [147, 326] on div "Mohammed Abdullah Al Masud" at bounding box center [146, 315] width 87 height 44
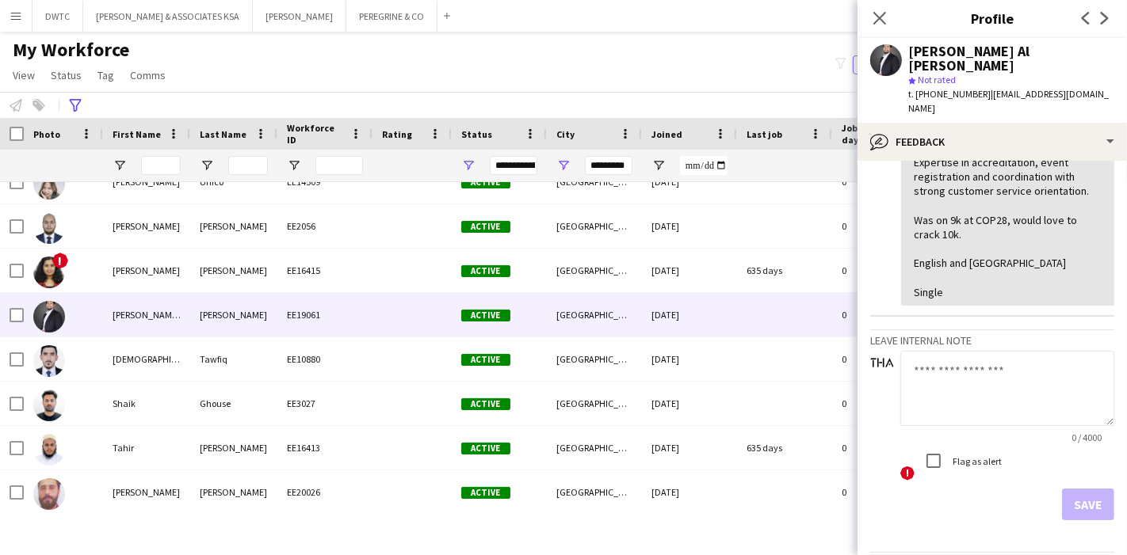
scroll to position [509, 0]
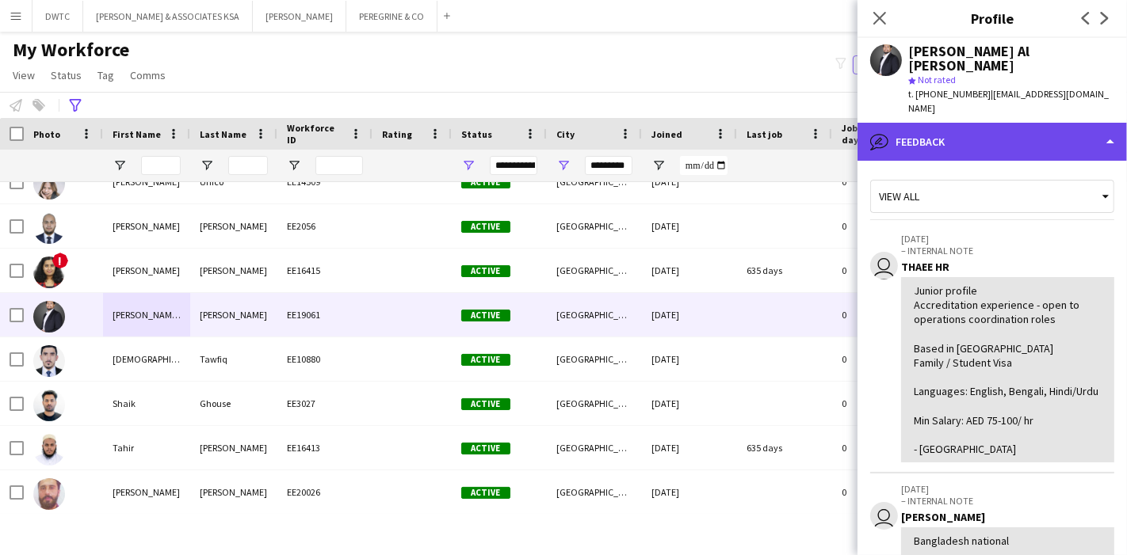
click at [1033, 150] on div "bubble-pencil Feedback" at bounding box center [991, 142] width 269 height 38
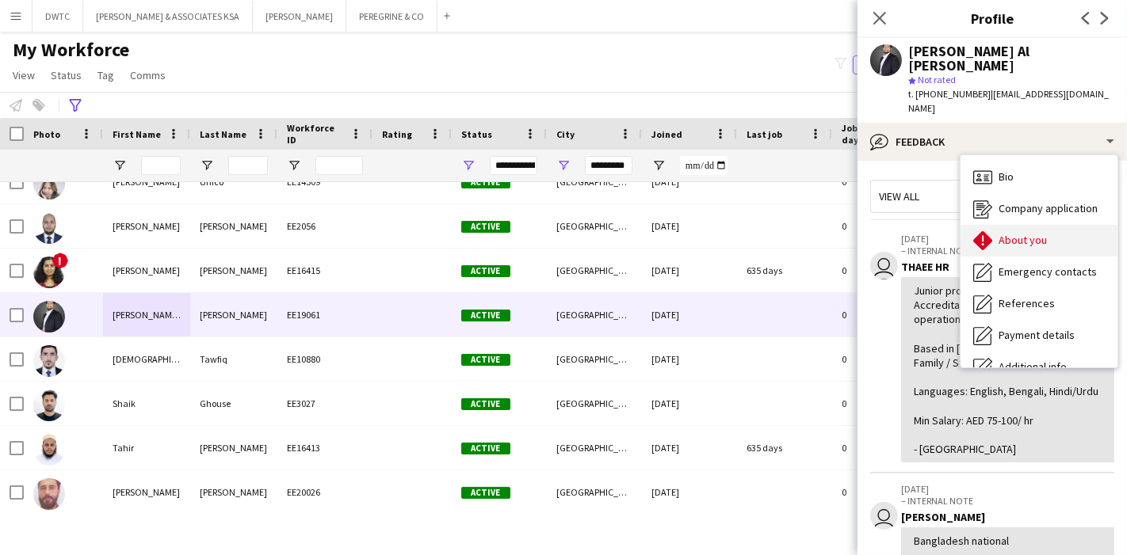
click at [1039, 238] on span "About you" at bounding box center [1022, 240] width 48 height 14
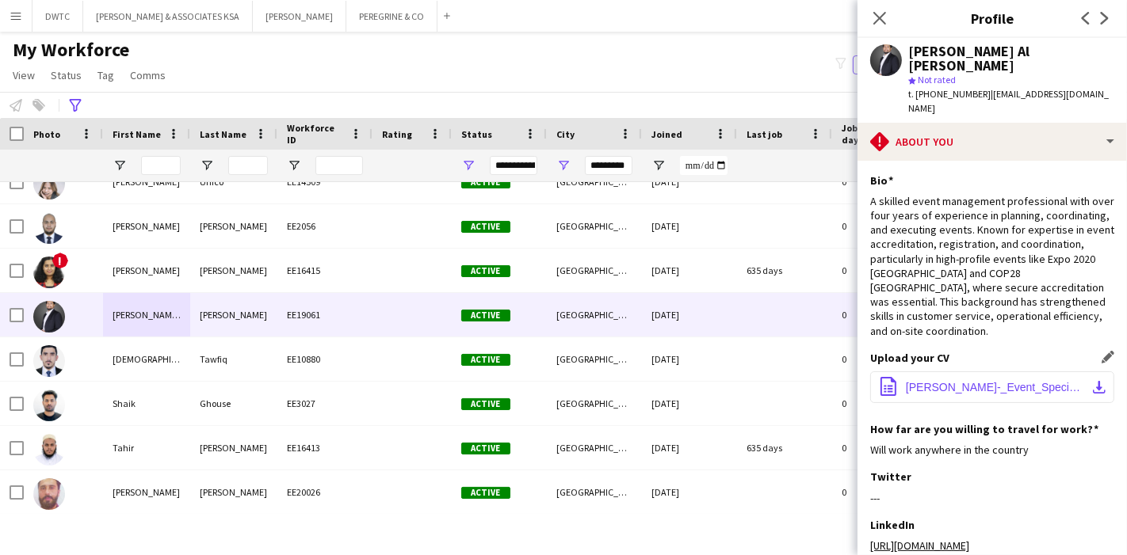
click at [1093, 381] on app-icon "download-bottom" at bounding box center [1099, 387] width 13 height 13
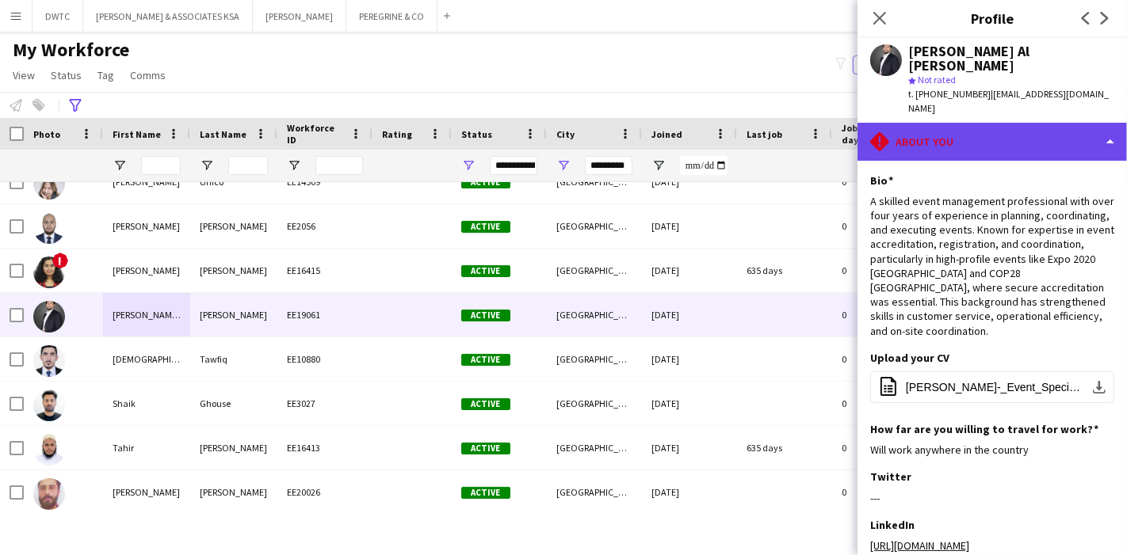
click at [973, 143] on div "rhombus-alert About you" at bounding box center [991, 142] width 269 height 38
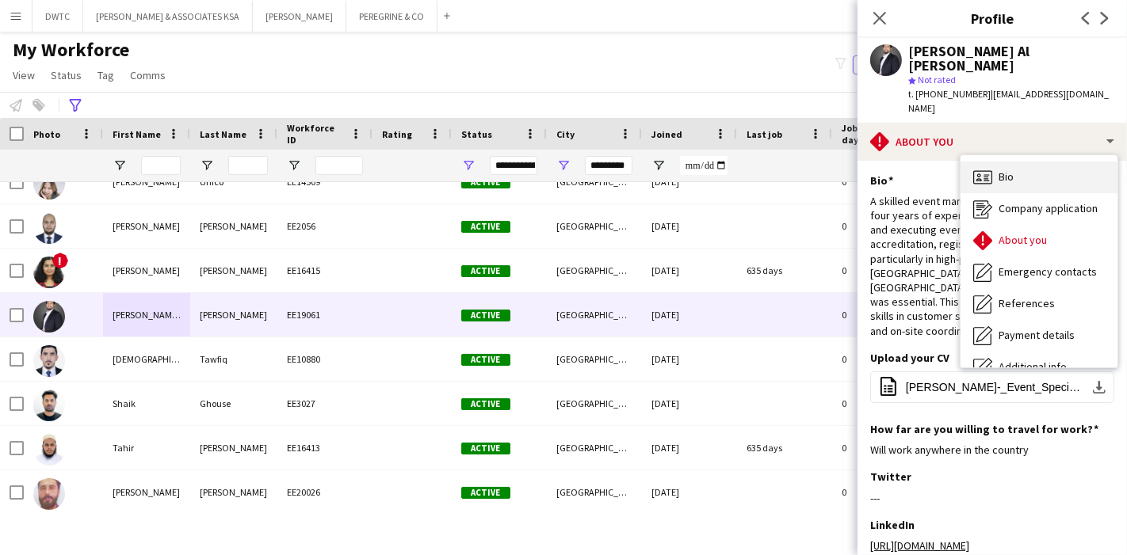
click at [990, 172] on icon "Bio" at bounding box center [982, 177] width 19 height 19
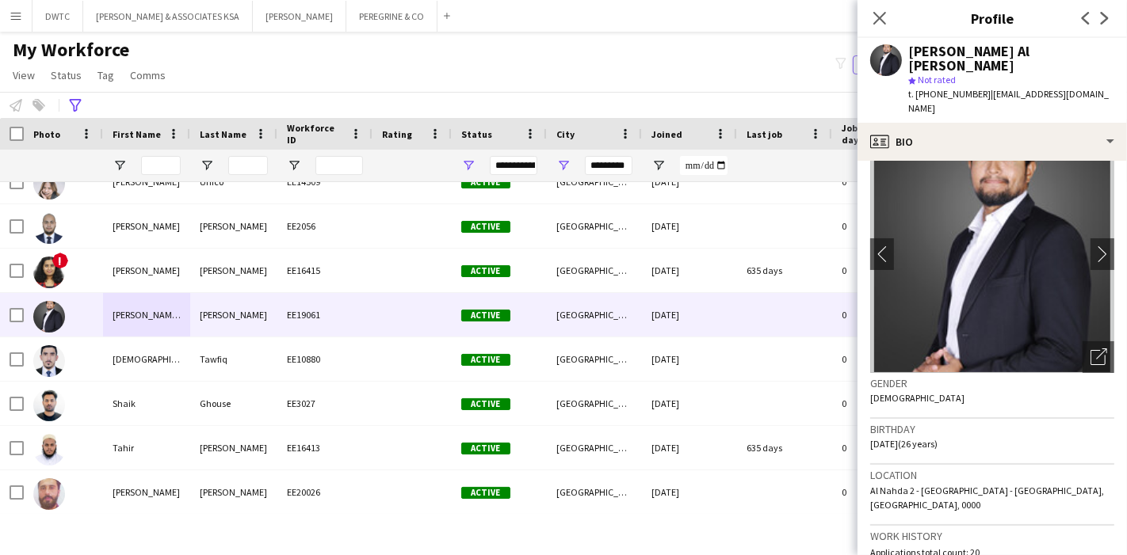
scroll to position [0, 0]
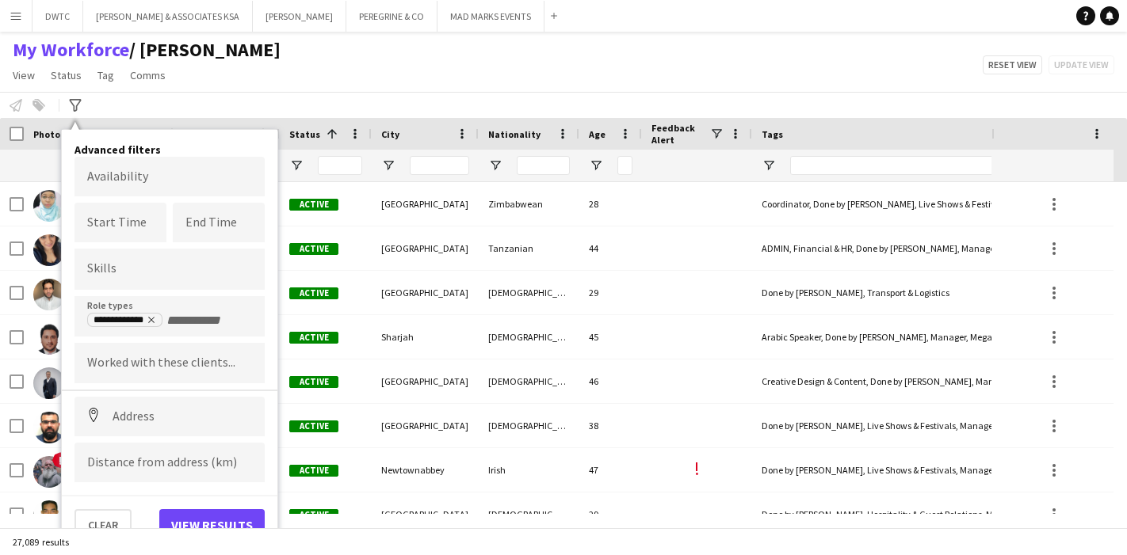
click at [456, 91] on div "My Workforce / [PERSON_NAME] View Views Default view [PERSON_NAME] New view Upd…" at bounding box center [563, 65] width 1127 height 54
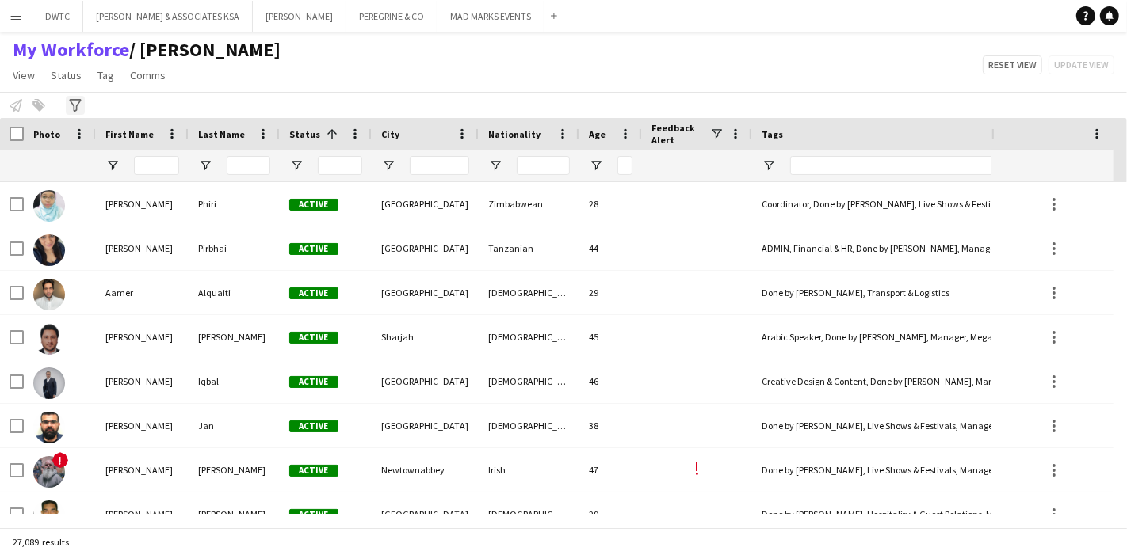
click at [79, 113] on div "Advanced filters" at bounding box center [75, 105] width 19 height 19
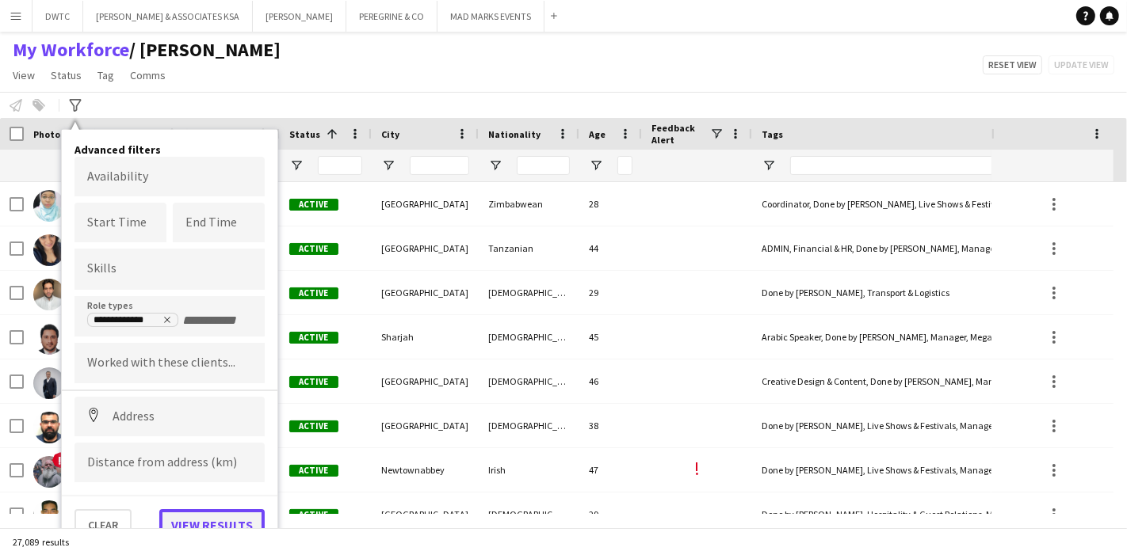
click at [216, 513] on button "View results" at bounding box center [211, 525] width 105 height 32
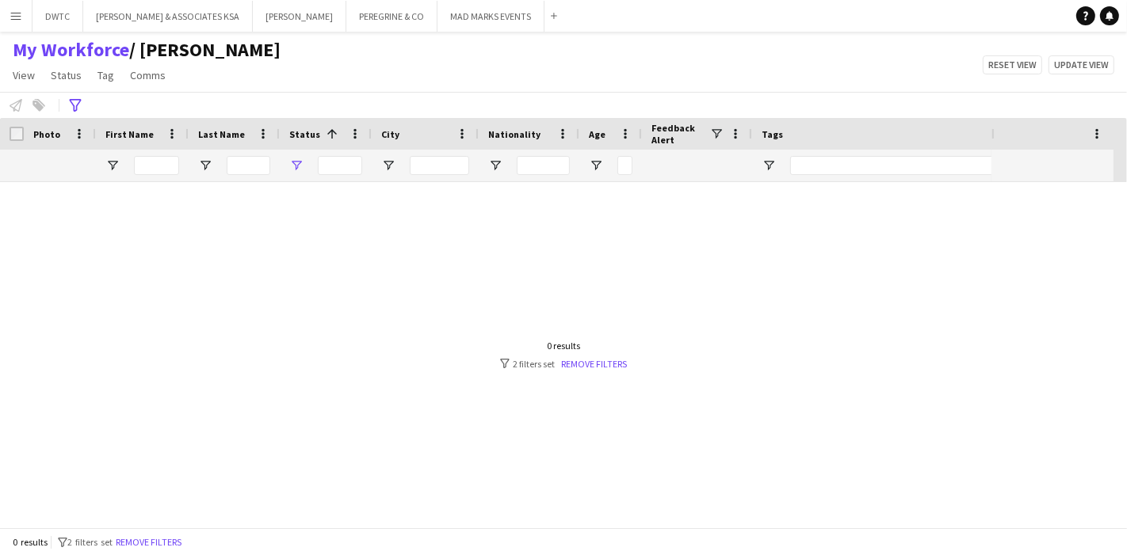
type input "**********"
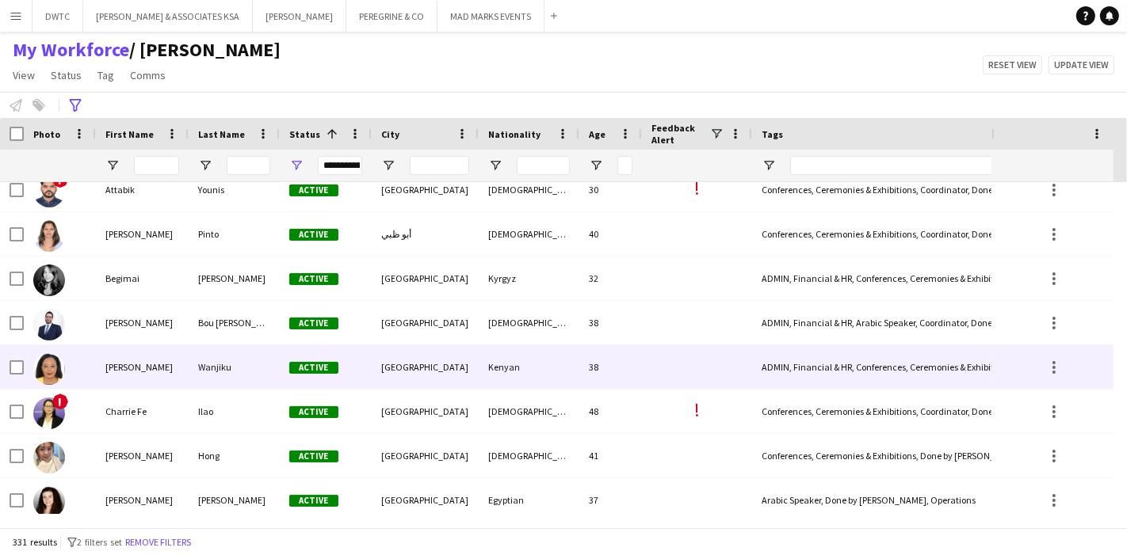
click at [391, 369] on div "Dubai" at bounding box center [425, 367] width 107 height 44
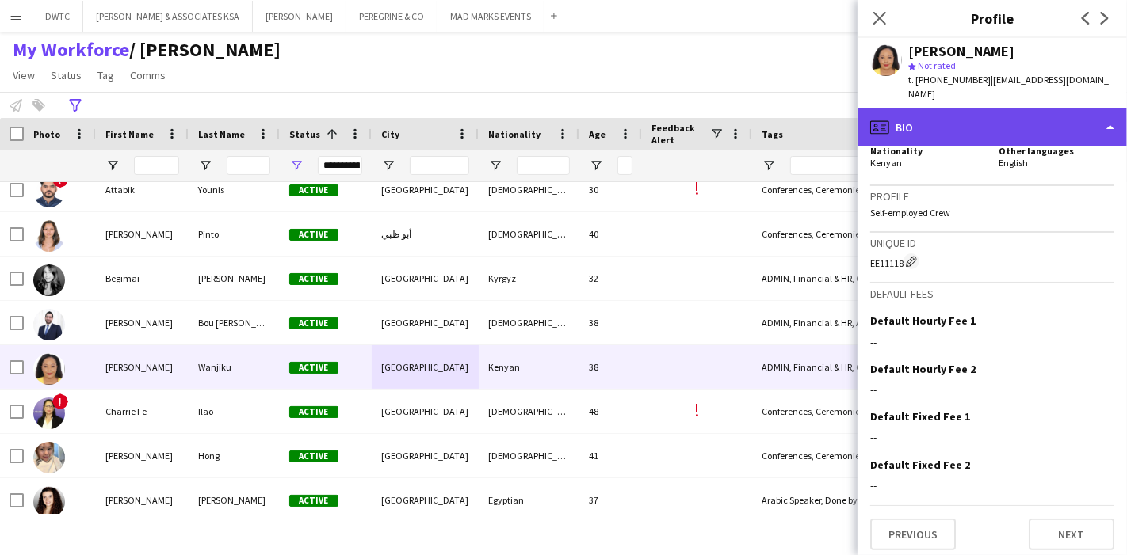
click at [1026, 116] on div "profile Bio" at bounding box center [991, 128] width 269 height 38
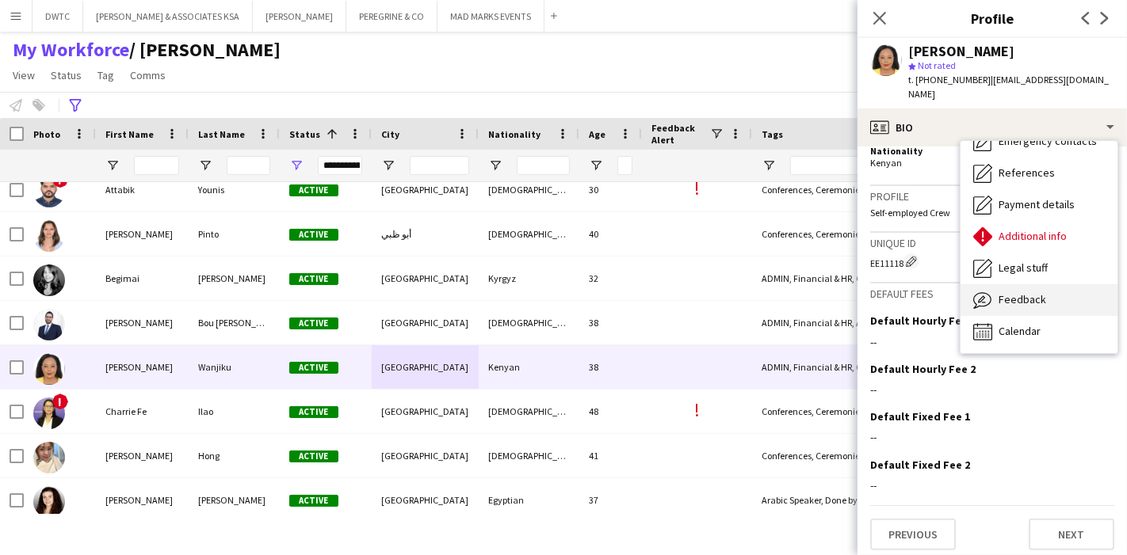
click at [1049, 284] on div "Feedback Feedback" at bounding box center [1038, 300] width 157 height 32
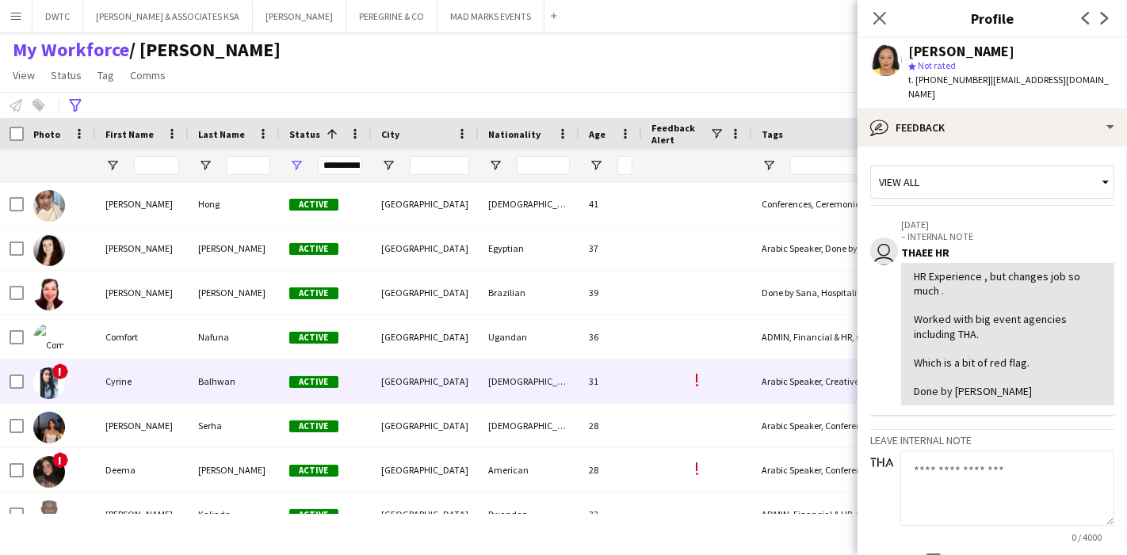
click at [382, 376] on div "Dubai" at bounding box center [425, 382] width 107 height 44
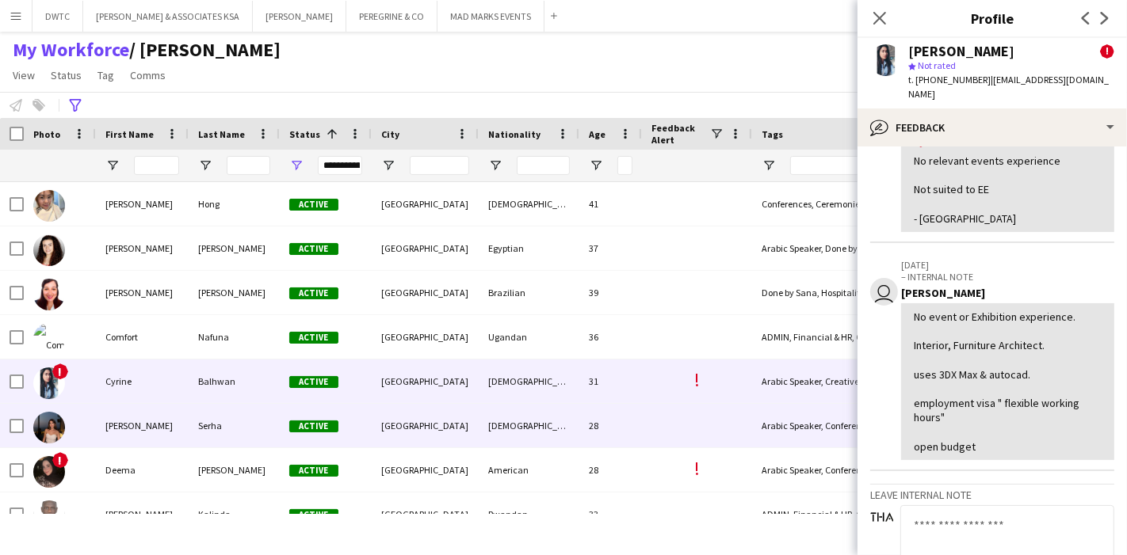
click at [387, 427] on div "Doha" at bounding box center [425, 426] width 107 height 44
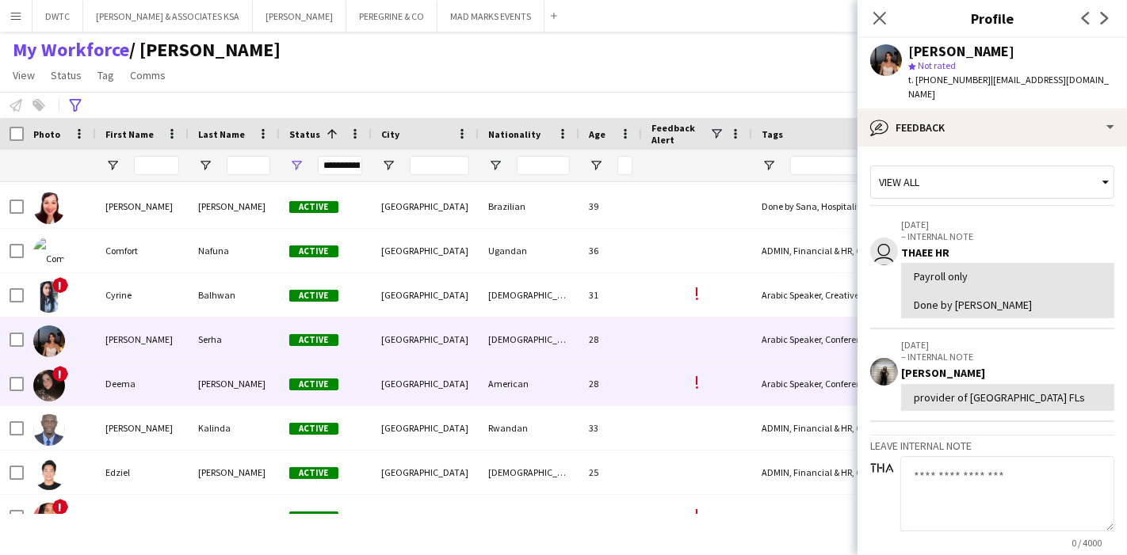
click at [393, 401] on div "Dubai" at bounding box center [425, 384] width 107 height 44
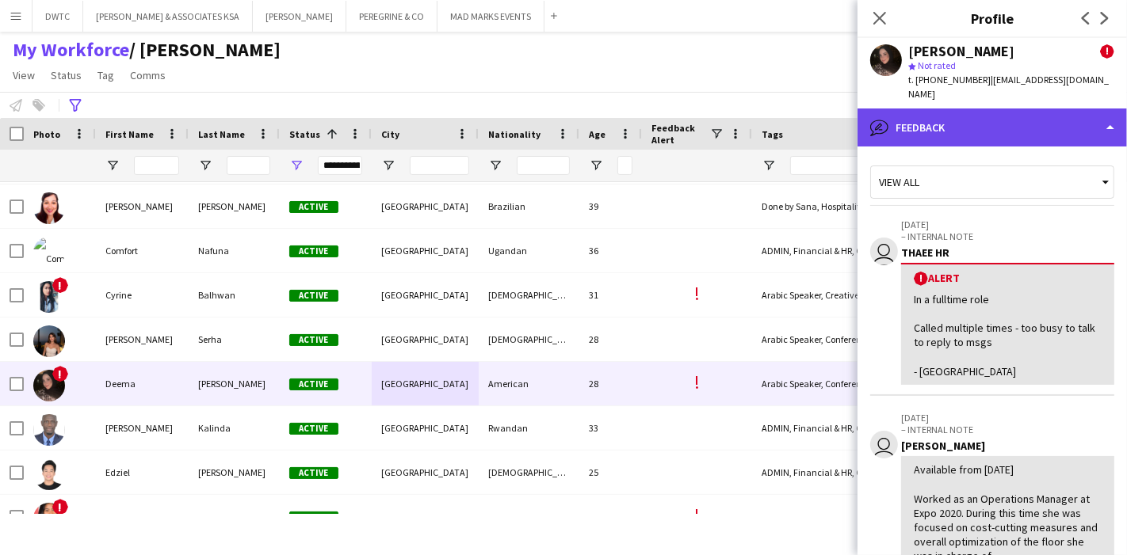
click at [1029, 116] on div "bubble-pencil Feedback" at bounding box center [991, 128] width 269 height 38
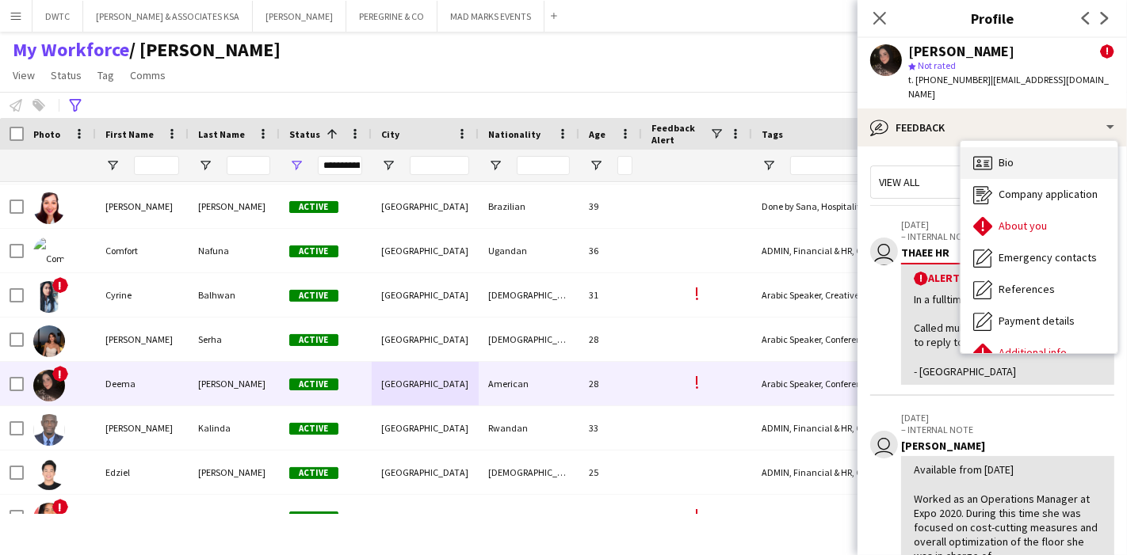
click at [1024, 148] on div "Bio Bio" at bounding box center [1038, 163] width 157 height 32
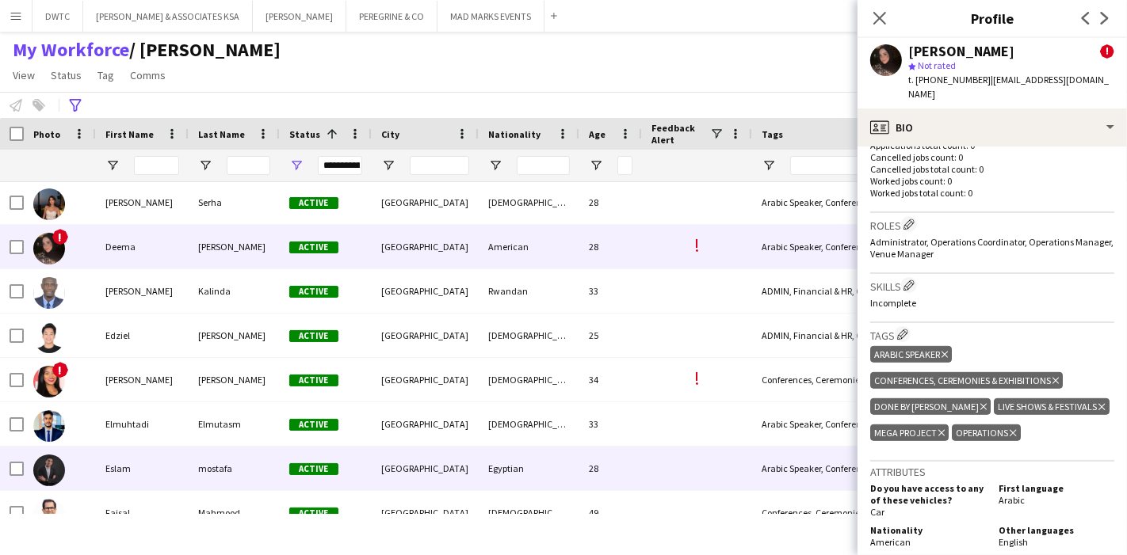
click at [181, 476] on div "Eslam" at bounding box center [142, 469] width 93 height 44
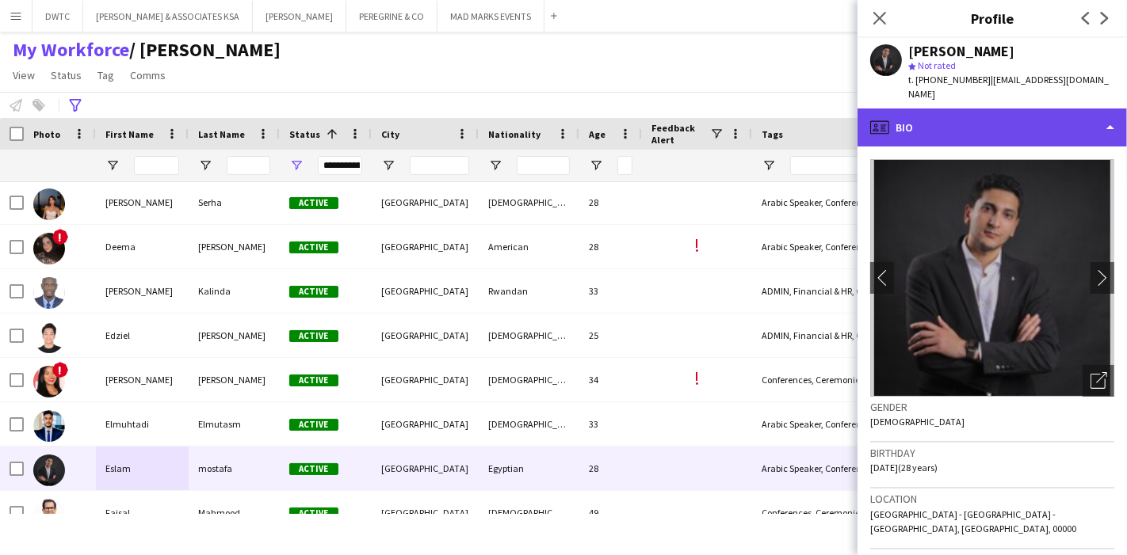
click at [1084, 127] on div "profile Bio" at bounding box center [991, 128] width 269 height 38
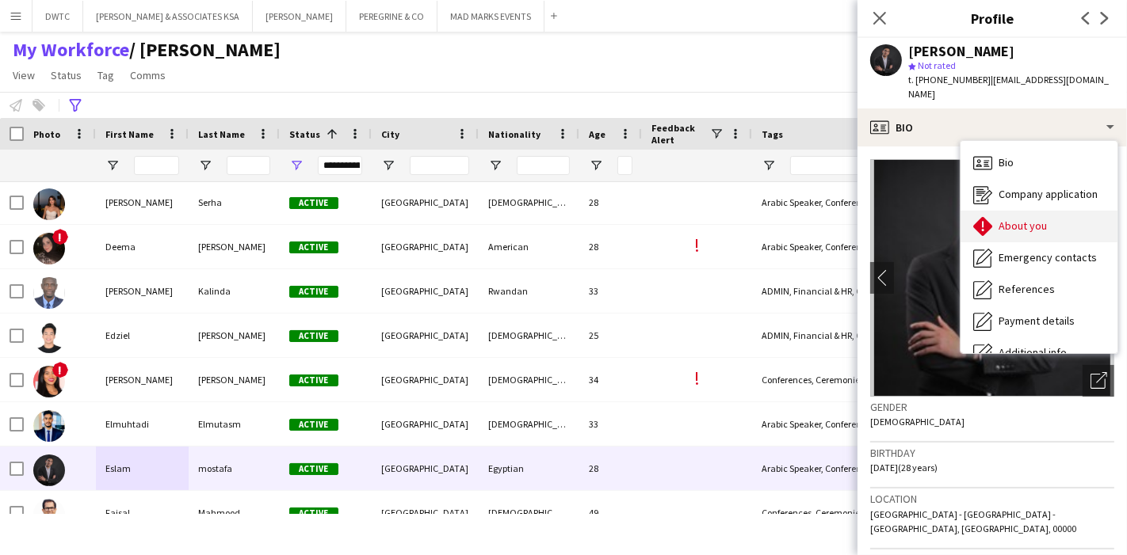
click at [1070, 211] on div "About you About you" at bounding box center [1038, 227] width 157 height 32
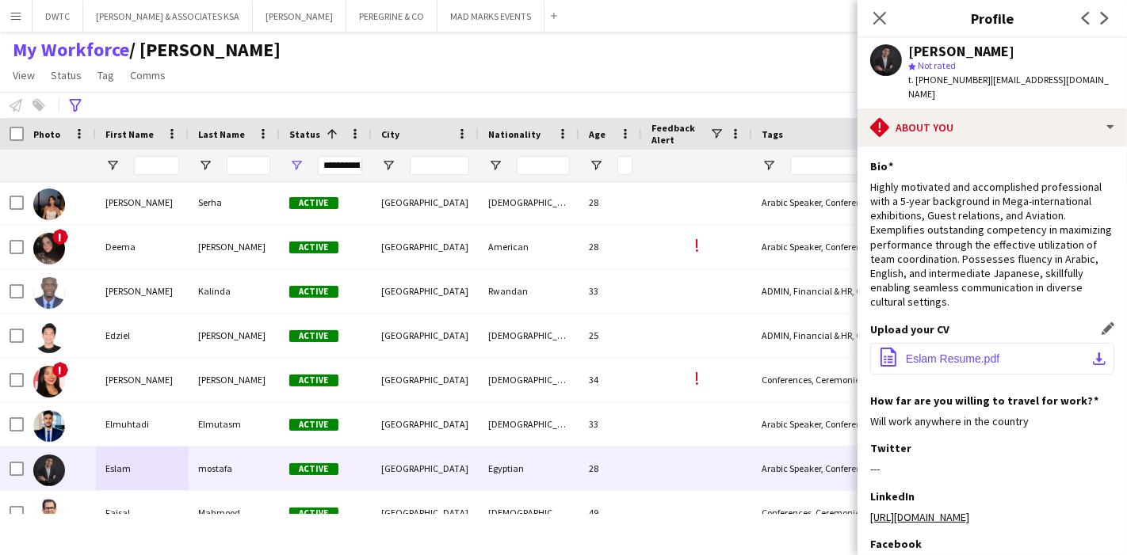
click at [1093, 353] on app-icon "download-bottom" at bounding box center [1099, 359] width 13 height 13
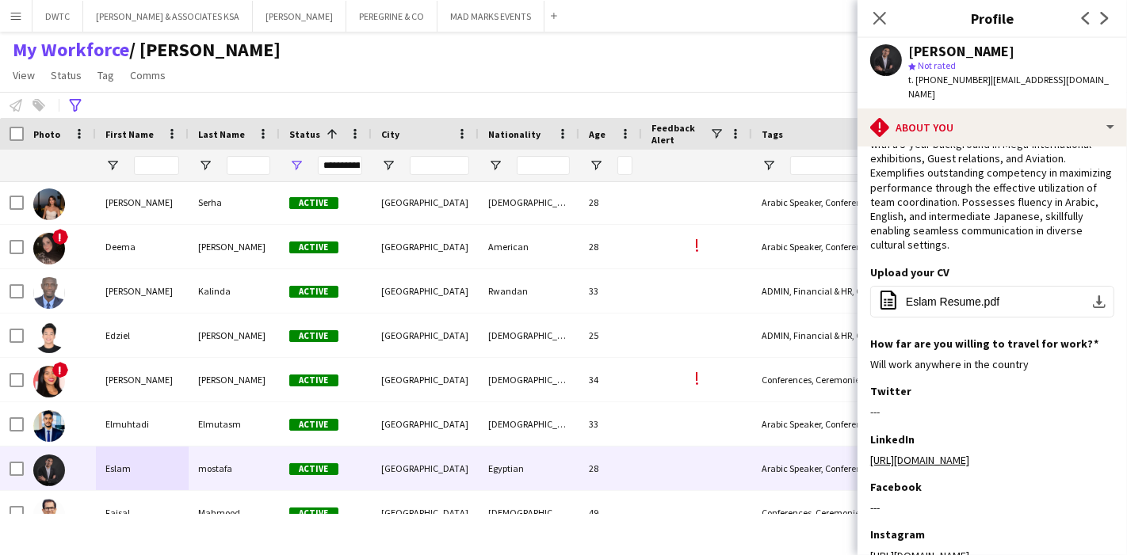
scroll to position [58, 0]
click at [1093, 295] on app-icon "download-bottom" at bounding box center [1099, 301] width 13 height 13
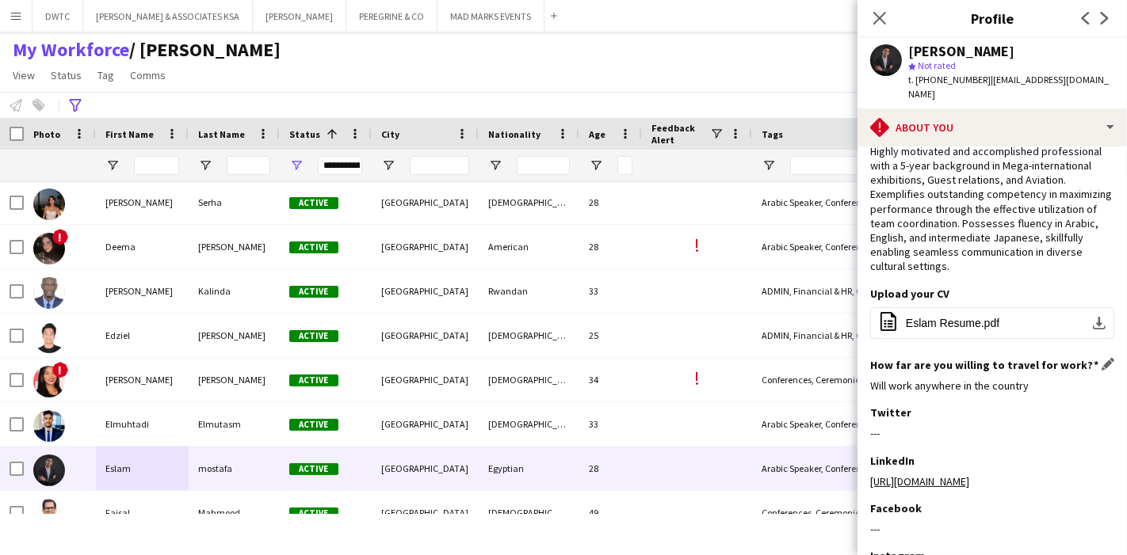
scroll to position [35, 0]
click at [1086, 315] on button "office-file-sheet Eslam Resume.pdf download-bottom" at bounding box center [992, 324] width 244 height 32
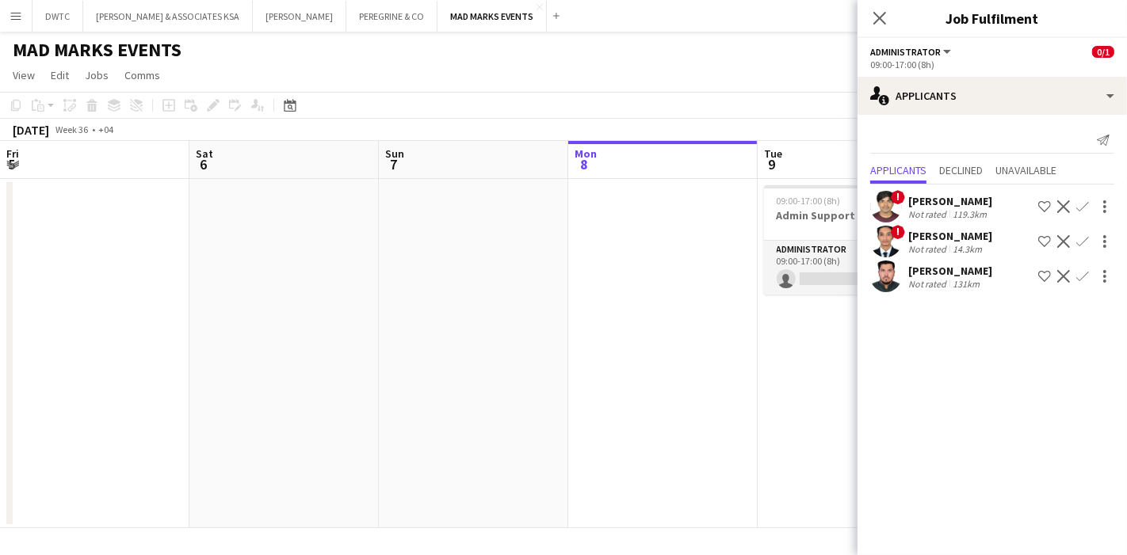
scroll to position [0, 378]
